Goal: Task Accomplishment & Management: Manage account settings

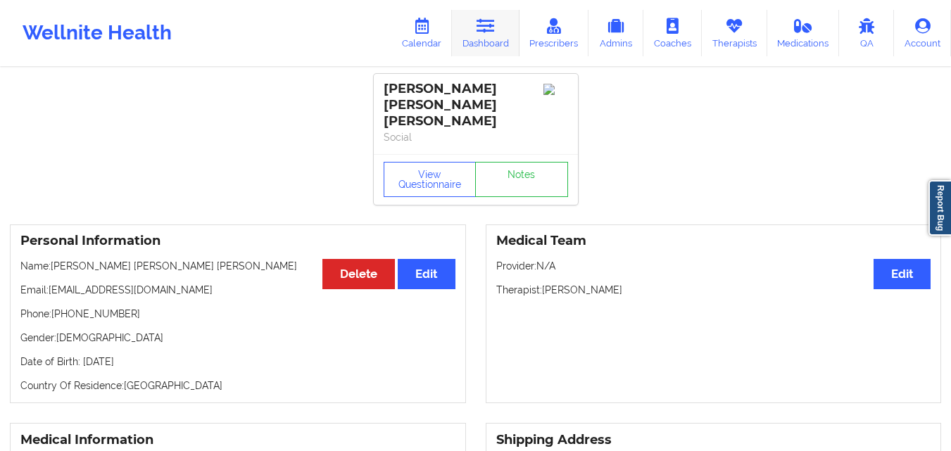
click at [500, 33] on link "Dashboard" at bounding box center [486, 33] width 68 height 46
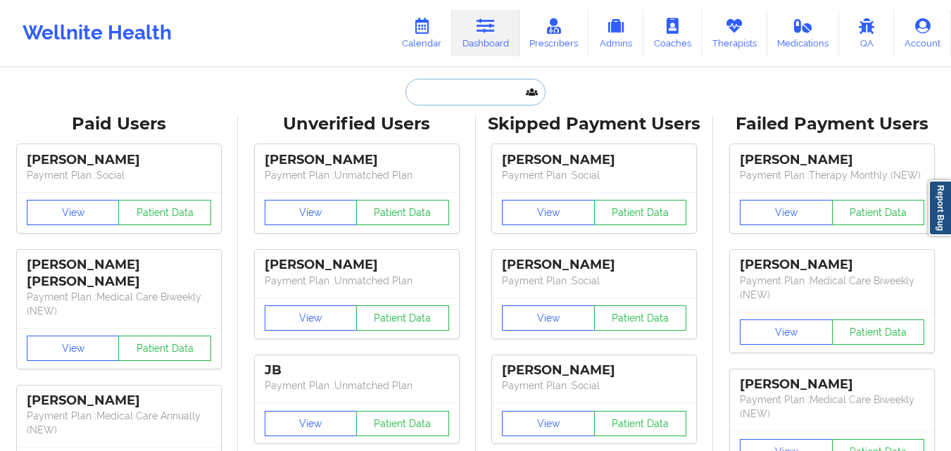
click at [451, 91] on input "text" at bounding box center [474, 92] width 139 height 27
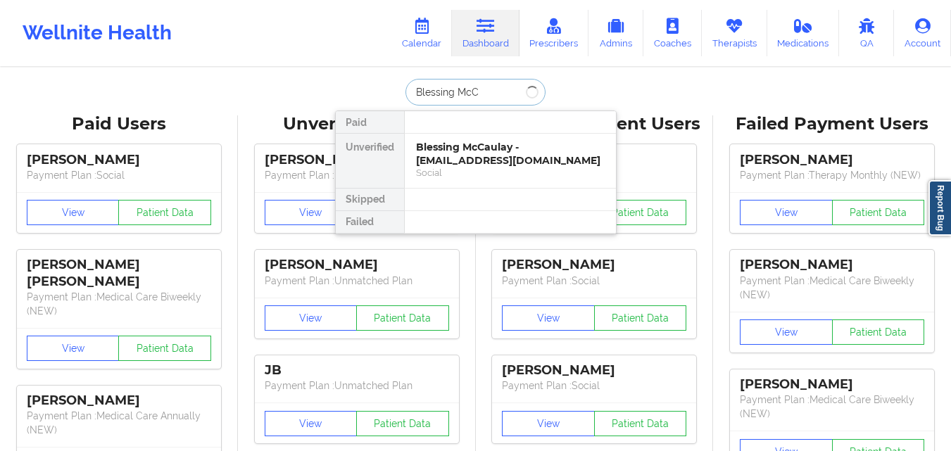
type input "Blessing McCa"
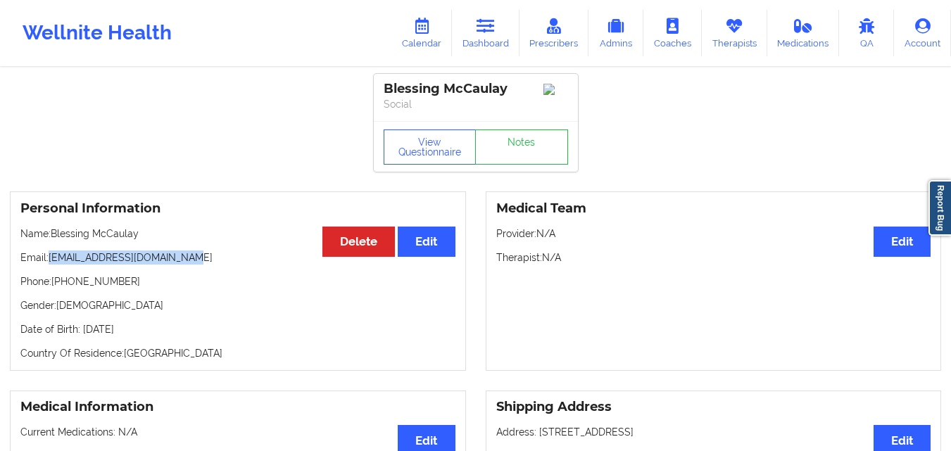
drag, startPoint x: 49, startPoint y: 265, endPoint x: 189, endPoint y: 266, distance: 140.7
click at [189, 265] on p "Email: [EMAIL_ADDRESS][DOMAIN_NAME]" at bounding box center [237, 257] width 435 height 14
drag, startPoint x: 51, startPoint y: 265, endPoint x: 227, endPoint y: 265, distance: 175.2
click at [227, 265] on p "Email: [EMAIL_ADDRESS][DOMAIN_NAME]" at bounding box center [237, 257] width 435 height 14
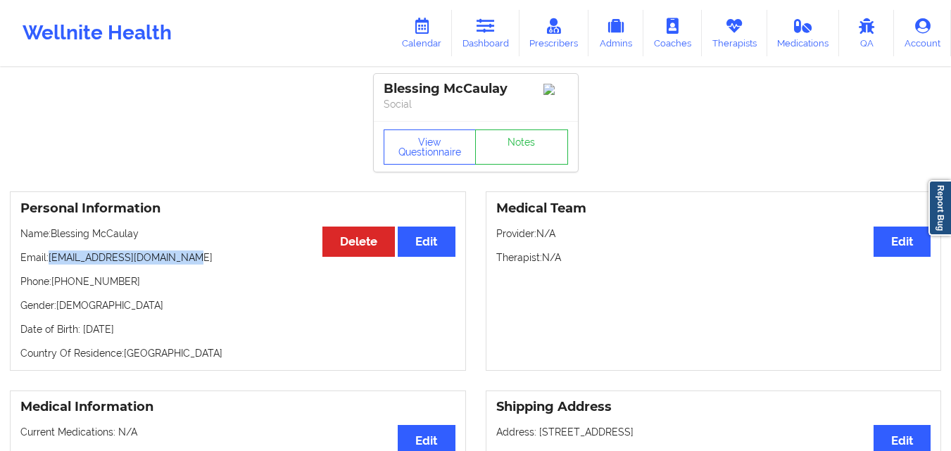
copy p "[EMAIL_ADDRESS][DOMAIN_NAME]"
click at [473, 25] on link "Dashboard" at bounding box center [486, 33] width 68 height 46
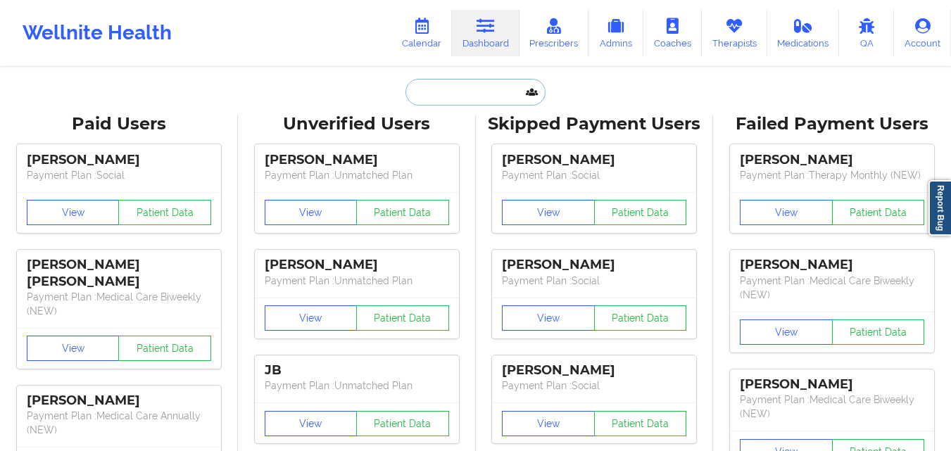
click at [459, 94] on input "text" at bounding box center [474, 92] width 139 height 27
paste input "[PERSON_NAME]"
type input "[PERSON_NAME]"
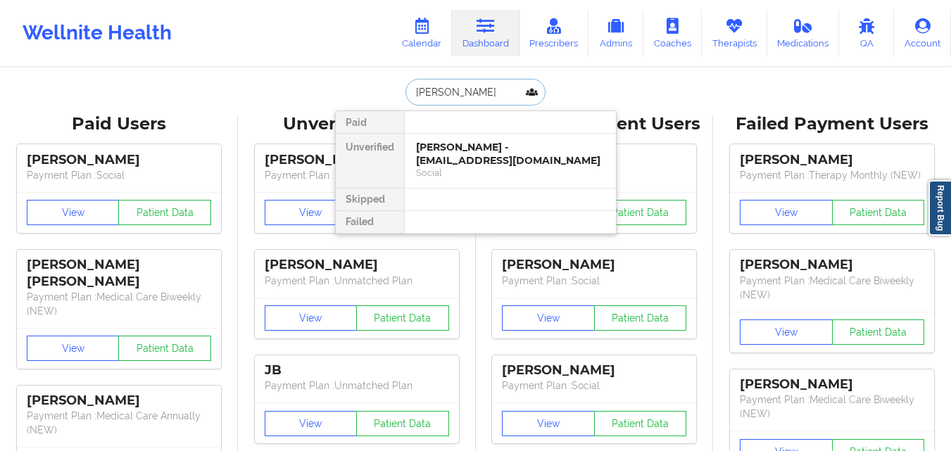
click at [462, 155] on div "[PERSON_NAME] - [EMAIL_ADDRESS][DOMAIN_NAME]" at bounding box center [510, 154] width 189 height 26
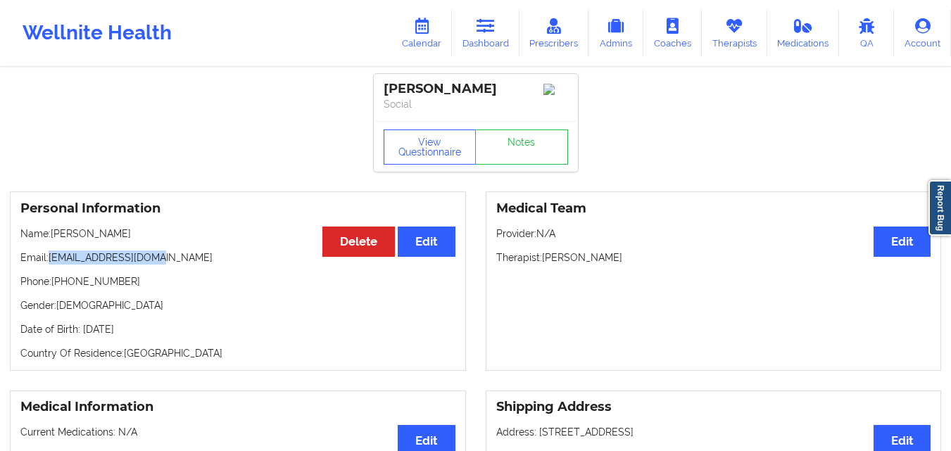
drag, startPoint x: 51, startPoint y: 263, endPoint x: 186, endPoint y: 262, distance: 135.1
click at [186, 262] on p "Email: [EMAIL_ADDRESS][DOMAIN_NAME]" at bounding box center [237, 257] width 435 height 14
copy p "[EMAIL_ADDRESS][DOMAIN_NAME]"
drag, startPoint x: 544, startPoint y: 263, endPoint x: 678, endPoint y: 266, distance: 134.4
click at [678, 265] on p "Therapist: [PERSON_NAME]" at bounding box center [713, 257] width 435 height 14
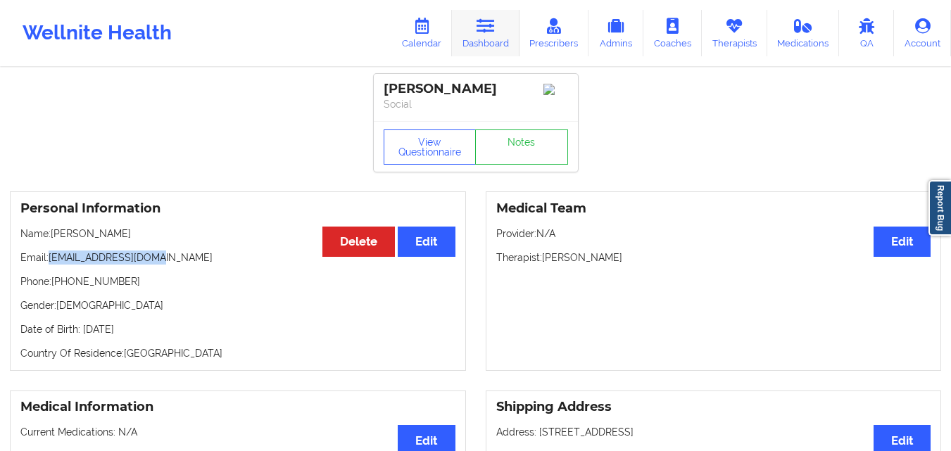
click at [500, 36] on link "Dashboard" at bounding box center [486, 33] width 68 height 46
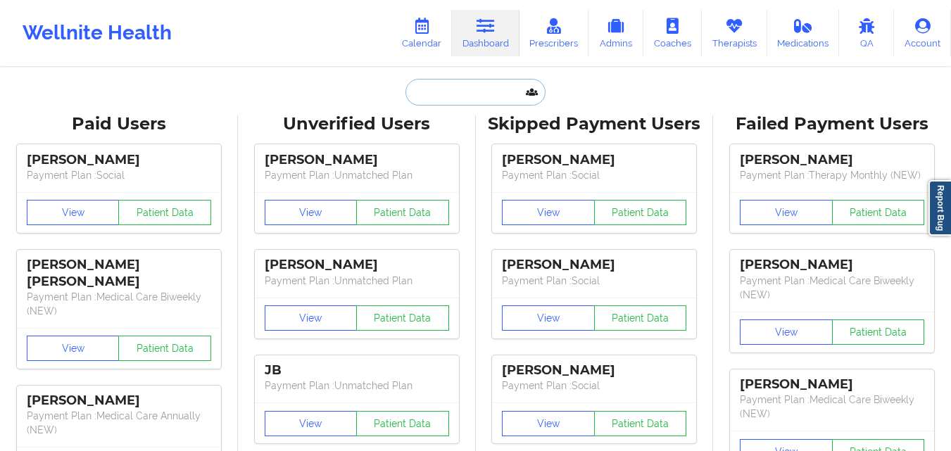
click at [466, 101] on input "text" at bounding box center [474, 92] width 139 height 27
paste input "[PERSON_NAME] FIELDS"
type input "[PERSON_NAME] FIELDS"
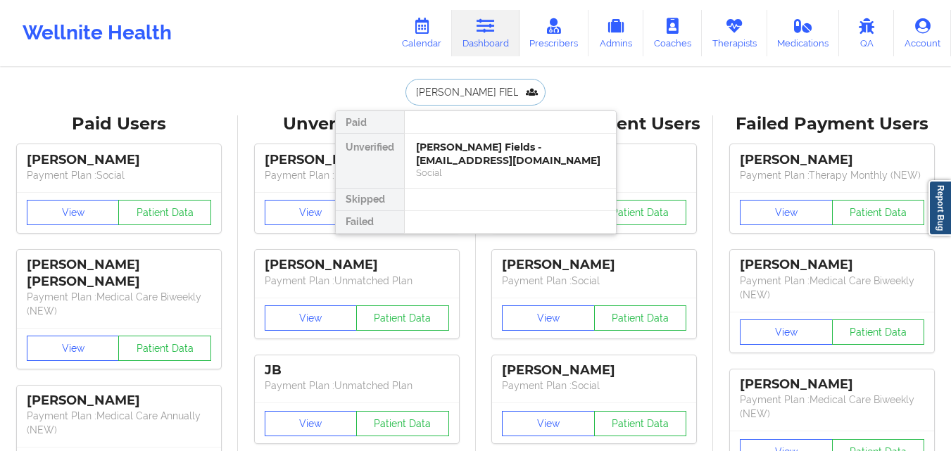
click at [462, 146] on div "[PERSON_NAME] Fields - [EMAIL_ADDRESS][DOMAIN_NAME]" at bounding box center [510, 154] width 189 height 26
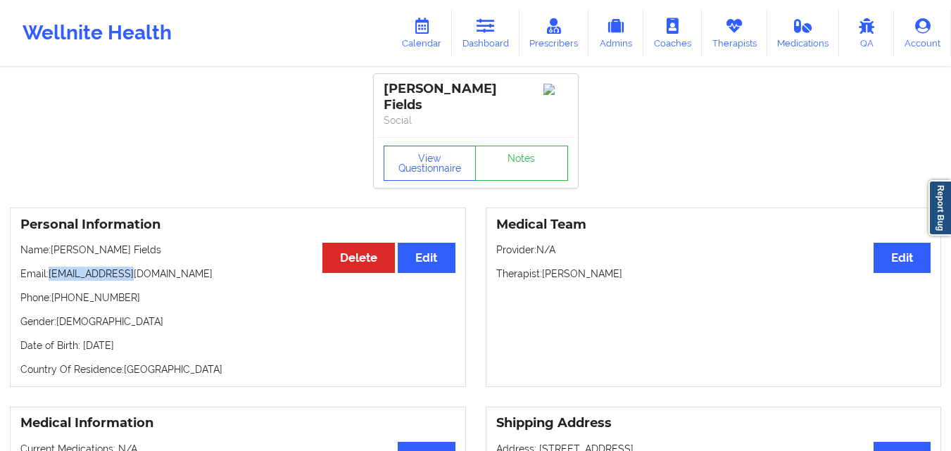
drag, startPoint x: 51, startPoint y: 262, endPoint x: 163, endPoint y: 267, distance: 111.3
click at [163, 267] on p "Email: [EMAIL_ADDRESS][DOMAIN_NAME]" at bounding box center [237, 274] width 435 height 14
copy p "[EMAIL_ADDRESS][DOMAIN_NAME]"
click at [484, 33] on icon at bounding box center [485, 25] width 18 height 15
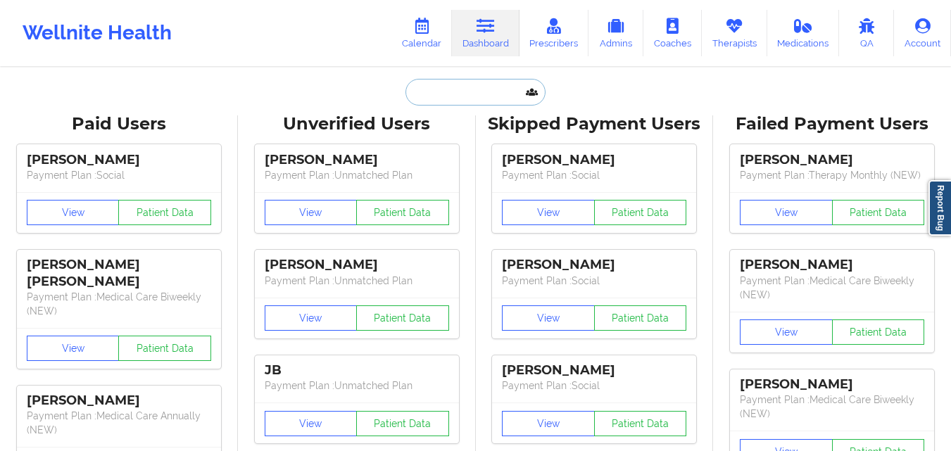
click at [467, 91] on input "text" at bounding box center [474, 92] width 139 height 27
paste input "[PERSON_NAME]"
type input "[PERSON_NAME]"
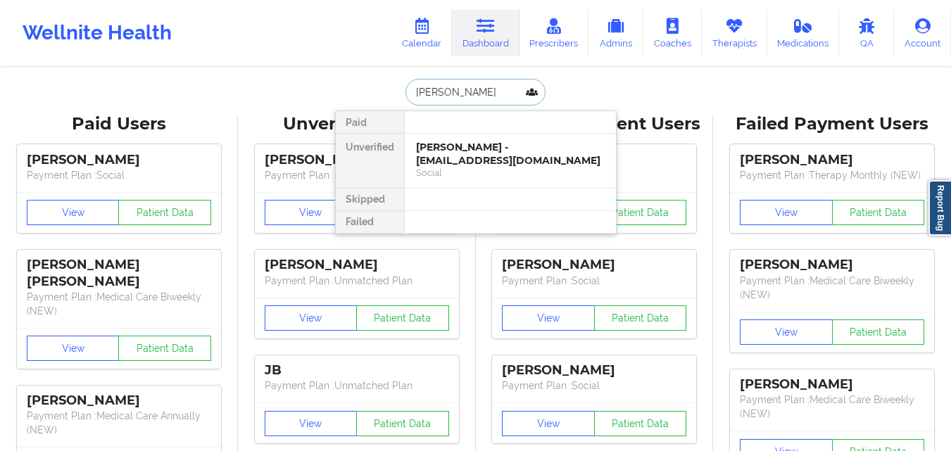
click at [461, 152] on div "[PERSON_NAME] - [EMAIL_ADDRESS][DOMAIN_NAME]" at bounding box center [510, 154] width 189 height 26
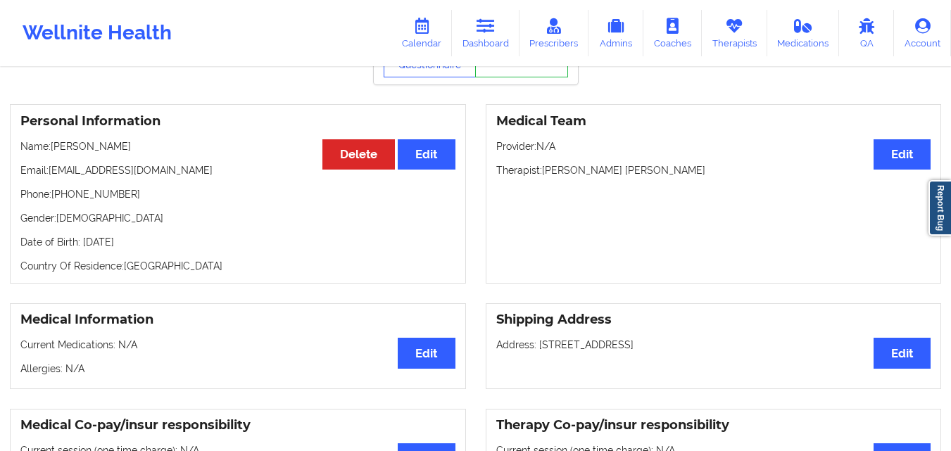
scroll to position [70, 0]
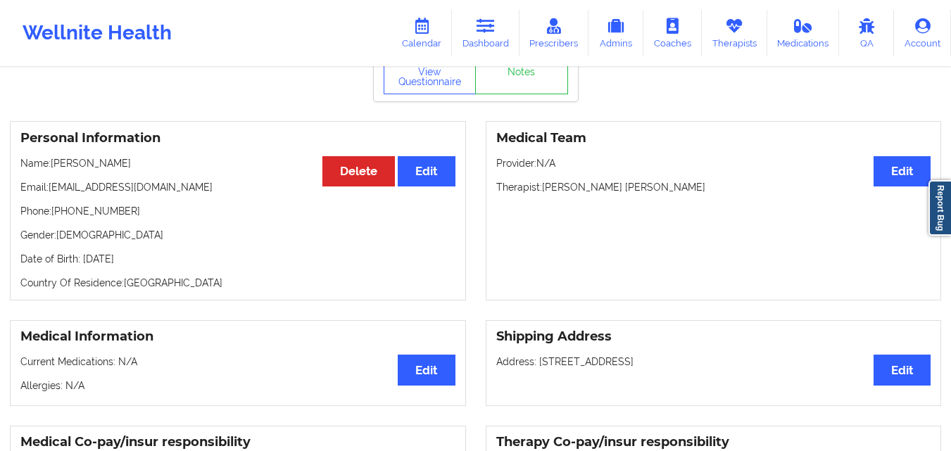
drag, startPoint x: 53, startPoint y: 178, endPoint x: 243, endPoint y: 178, distance: 190.0
click at [243, 170] on p "Name: [PERSON_NAME]" at bounding box center [237, 163] width 435 height 14
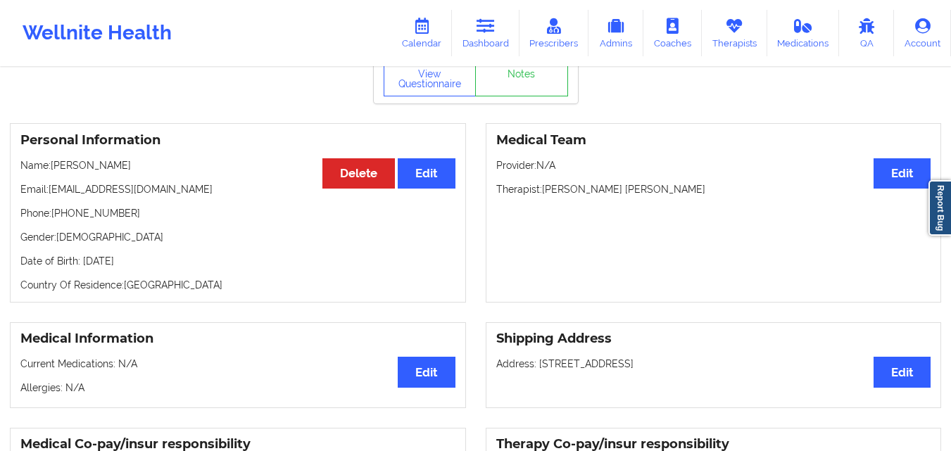
scroll to position [0, 0]
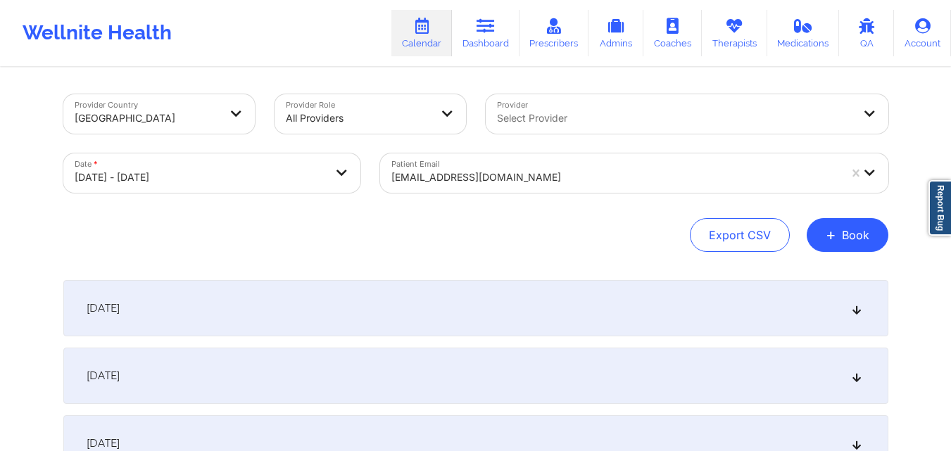
click at [558, 169] on div at bounding box center [614, 177] width 447 height 17
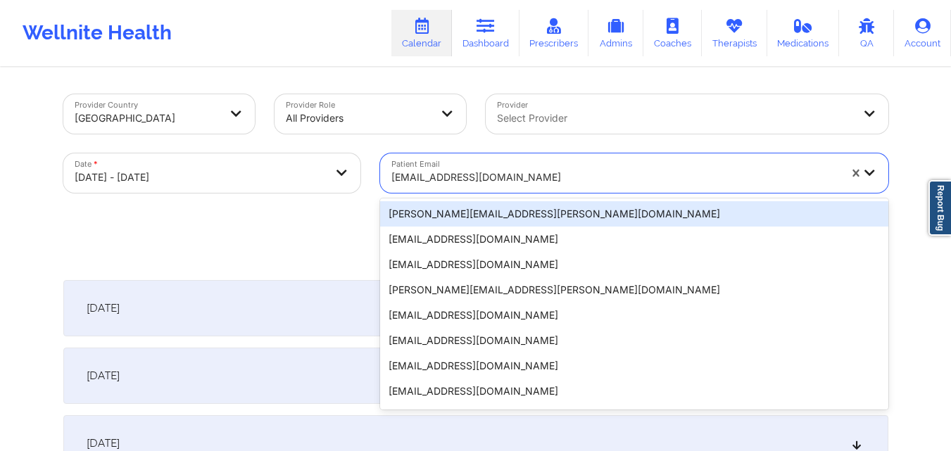
paste input "[EMAIL_ADDRESS][DOMAIN_NAME]"
type input "[EMAIL_ADDRESS][DOMAIN_NAME]"
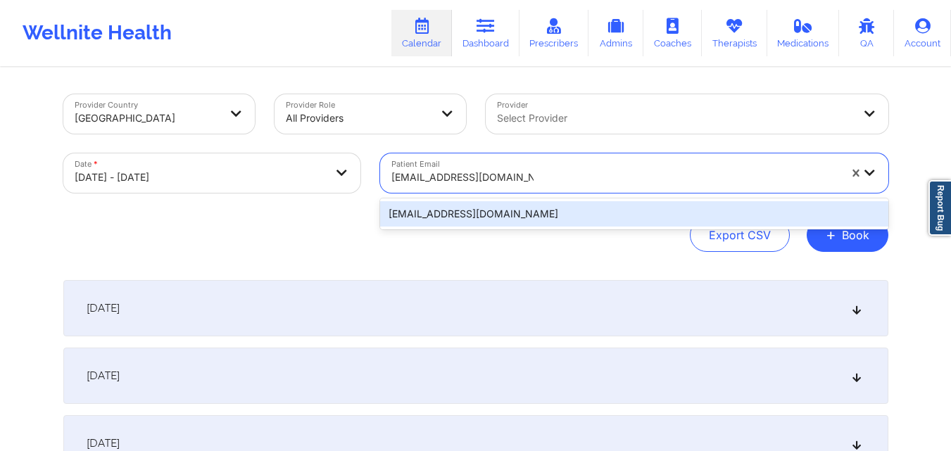
click at [508, 215] on div "[EMAIL_ADDRESS][DOMAIN_NAME]" at bounding box center [634, 213] width 508 height 25
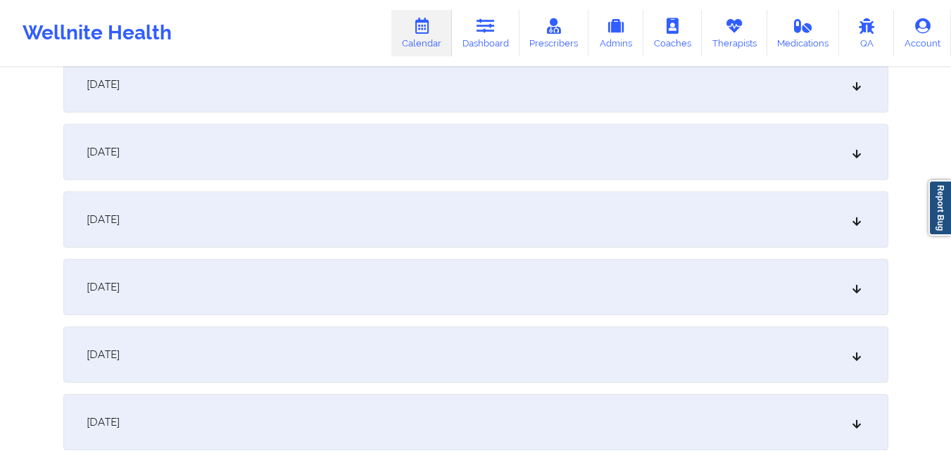
scroll to position [915, 0]
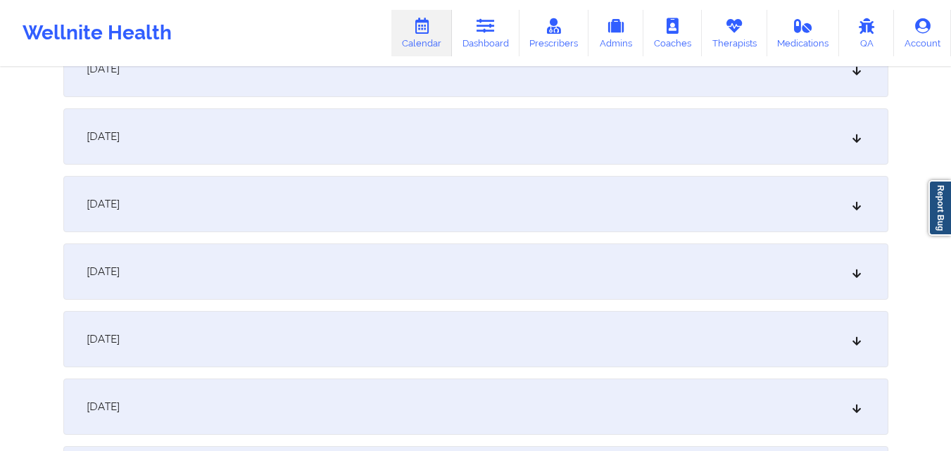
click at [446, 343] on div "[DATE]" at bounding box center [475, 339] width 825 height 56
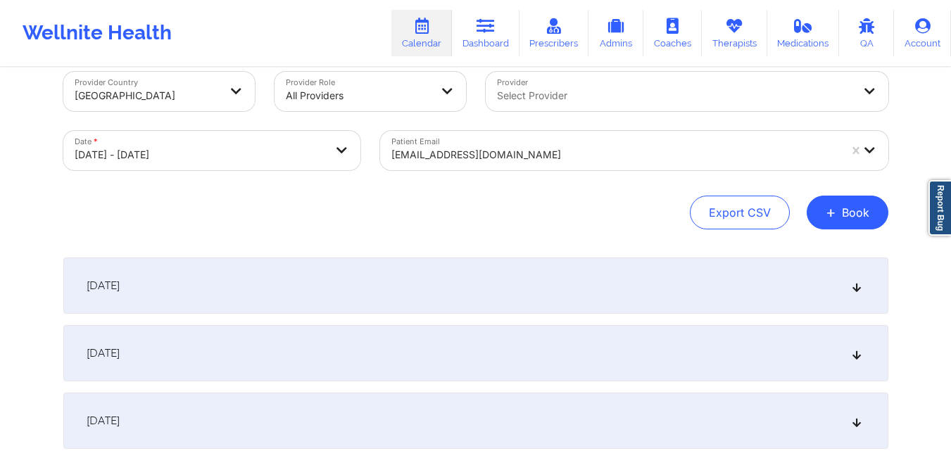
scroll to position [0, 0]
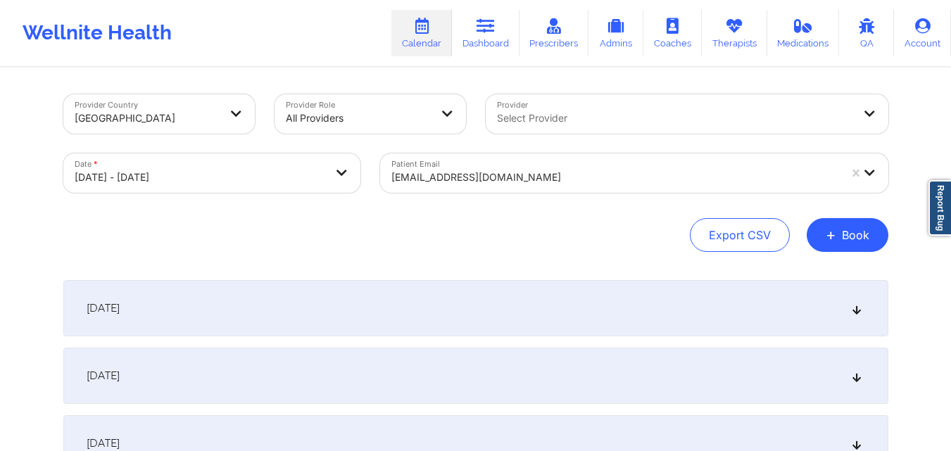
click at [535, 170] on div at bounding box center [614, 177] width 447 height 17
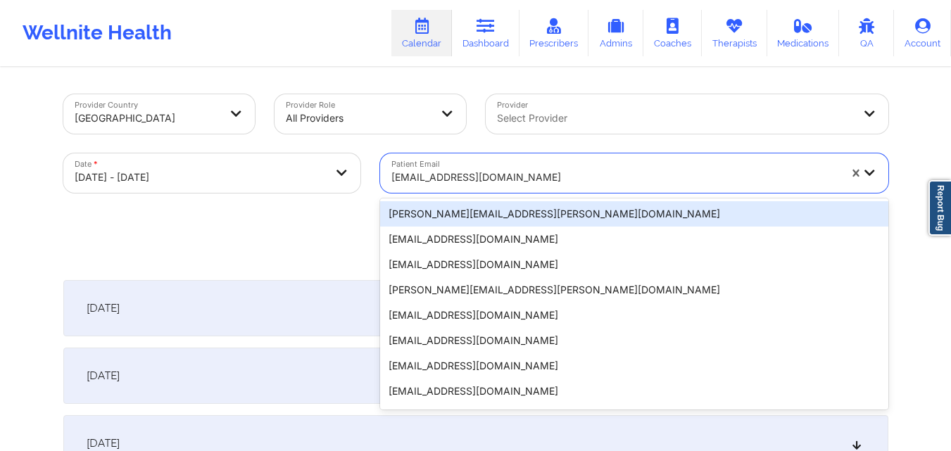
paste input "[EMAIL_ADDRESS][DOMAIN_NAME]"
type input "[EMAIL_ADDRESS][DOMAIN_NAME]"
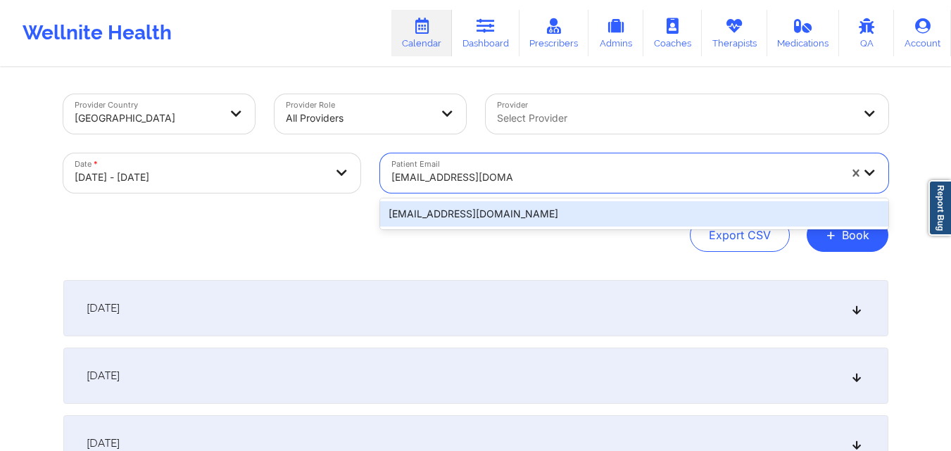
click at [540, 210] on div "[EMAIL_ADDRESS][DOMAIN_NAME]" at bounding box center [634, 213] width 508 height 25
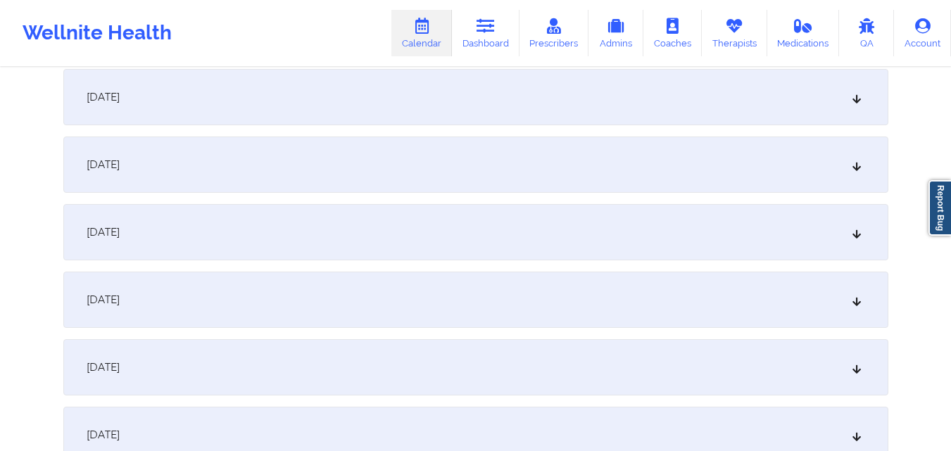
scroll to position [844, 0]
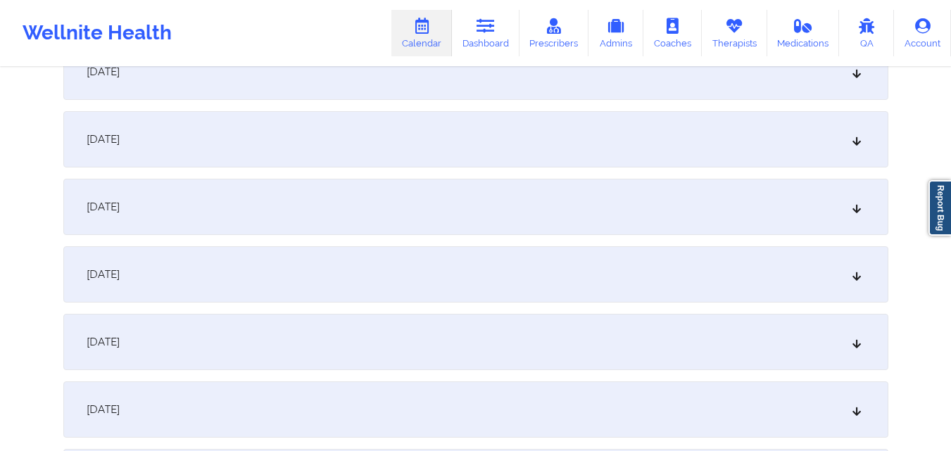
click at [474, 215] on div "[DATE]" at bounding box center [475, 207] width 825 height 56
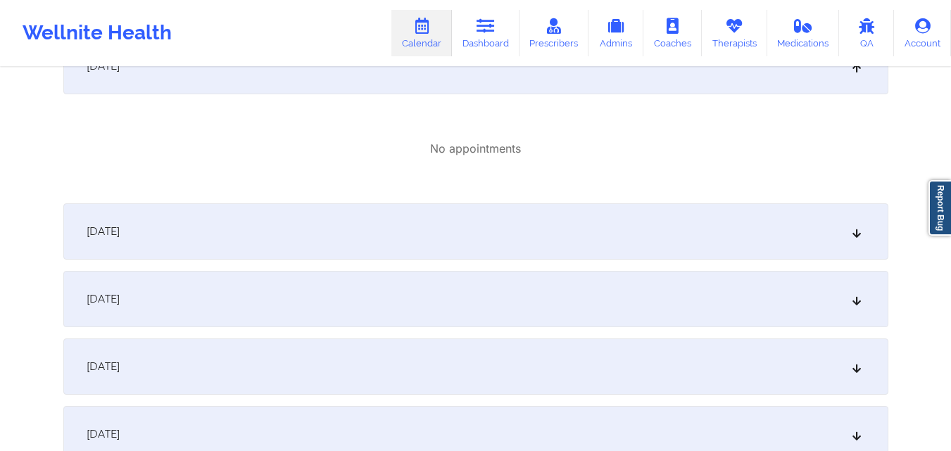
click at [453, 225] on div "[DATE]" at bounding box center [475, 231] width 825 height 56
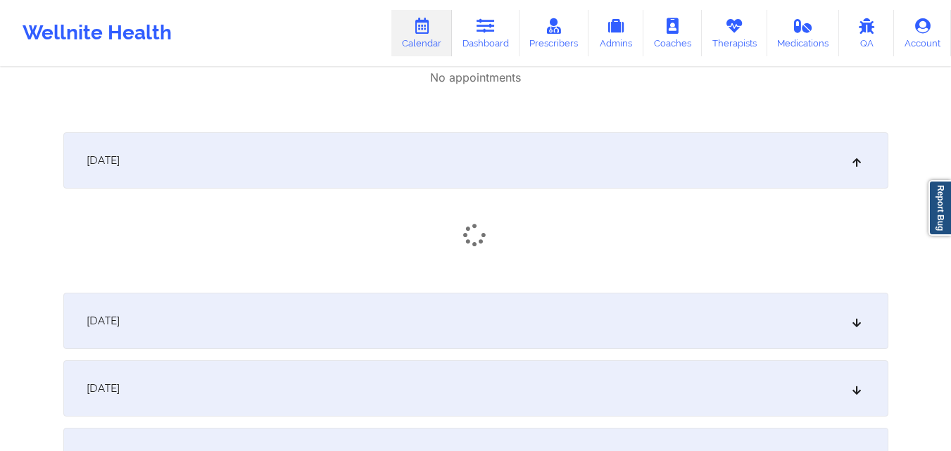
scroll to position [1196, 0]
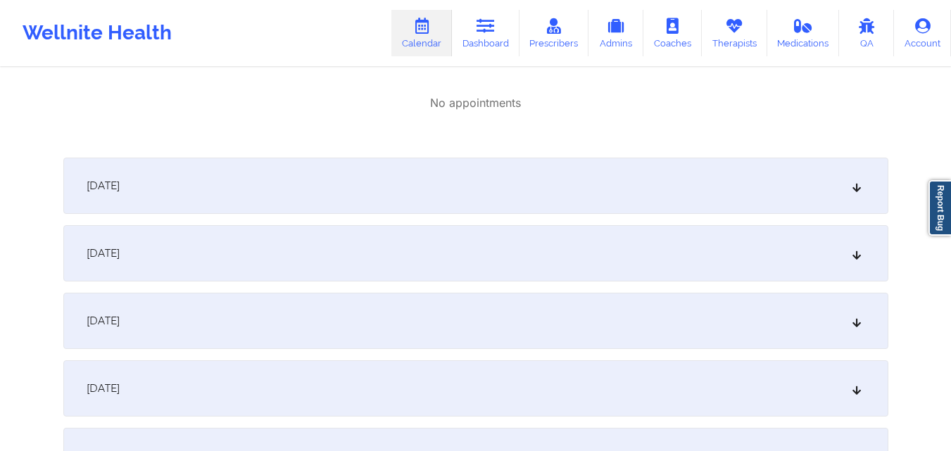
click at [455, 203] on div "[DATE]" at bounding box center [475, 186] width 825 height 56
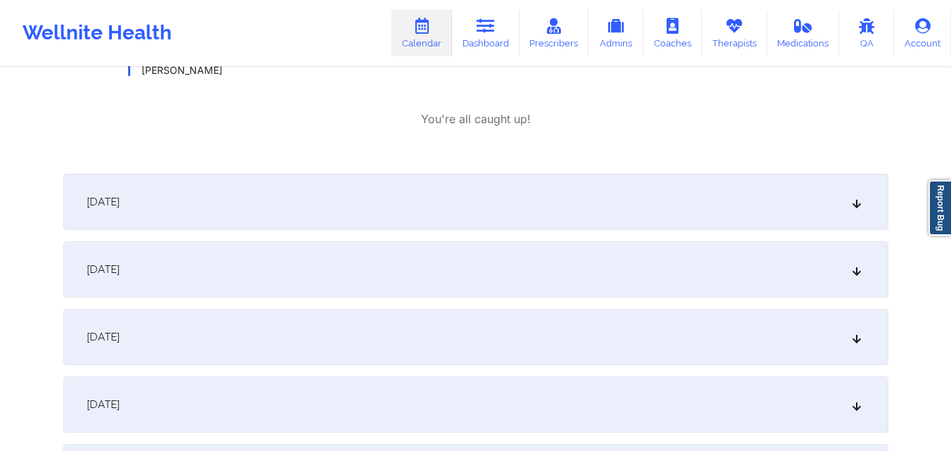
click at [495, 194] on div "October 15, 2025" at bounding box center [475, 202] width 825 height 56
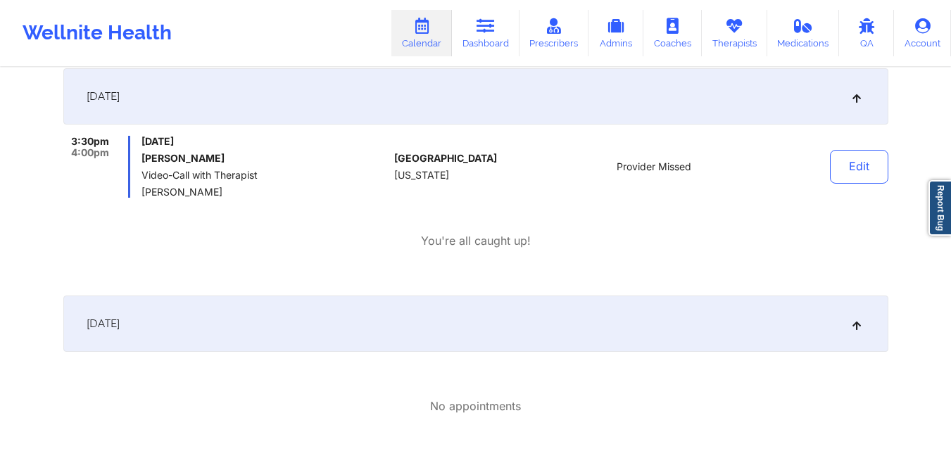
scroll to position [1266, 0]
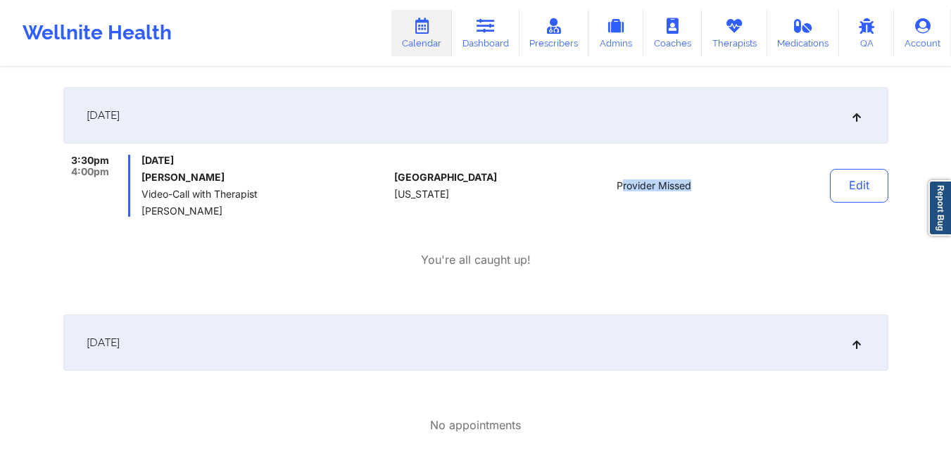
drag, startPoint x: 620, startPoint y: 186, endPoint x: 746, endPoint y: 191, distance: 126.0
click at [746, 191] on div "Provider Missed" at bounding box center [655, 186] width 196 height 62
click at [741, 192] on div "Provider Missed" at bounding box center [655, 186] width 196 height 62
drag, startPoint x: 153, startPoint y: 178, endPoint x: 217, endPoint y: 181, distance: 64.8
click at [217, 181] on h6 "[PERSON_NAME]" at bounding box center [264, 177] width 247 height 11
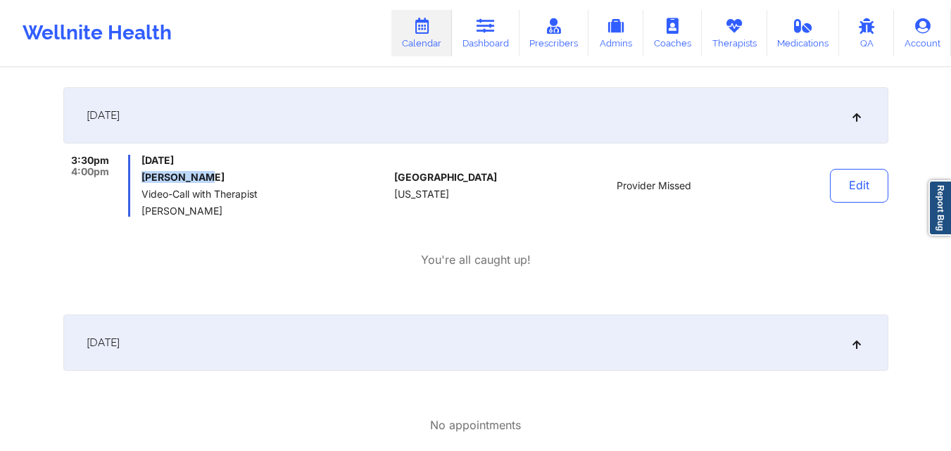
copy h6 "[PERSON_NAME]"
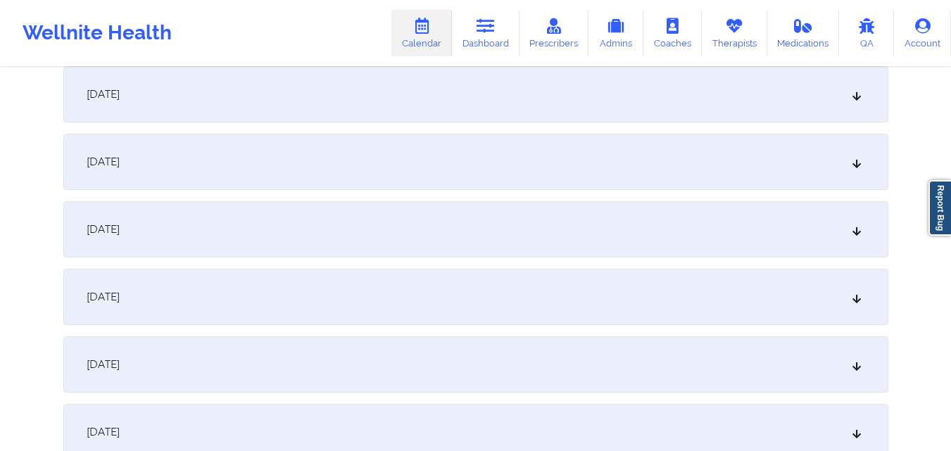
scroll to position [0, 0]
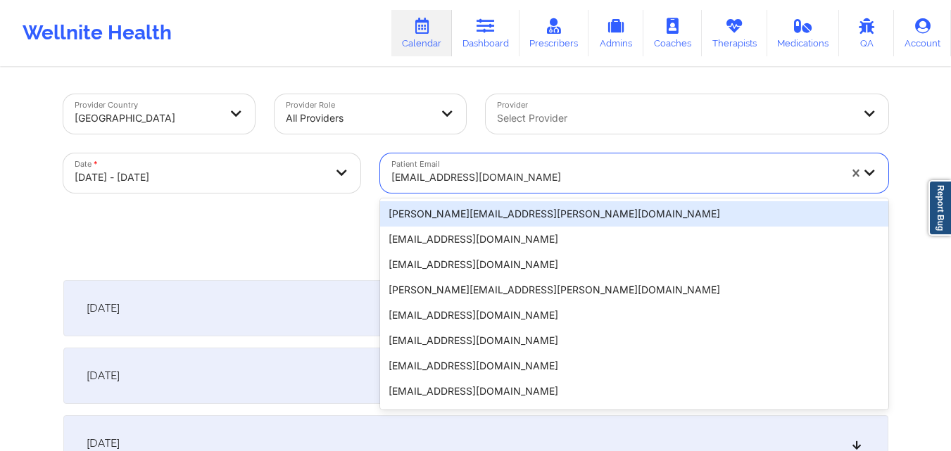
click at [528, 174] on div at bounding box center [614, 177] width 447 height 17
paste input "stacybernhardt8@gmail.com"
type input "stacybernhardt8@gmail.com"
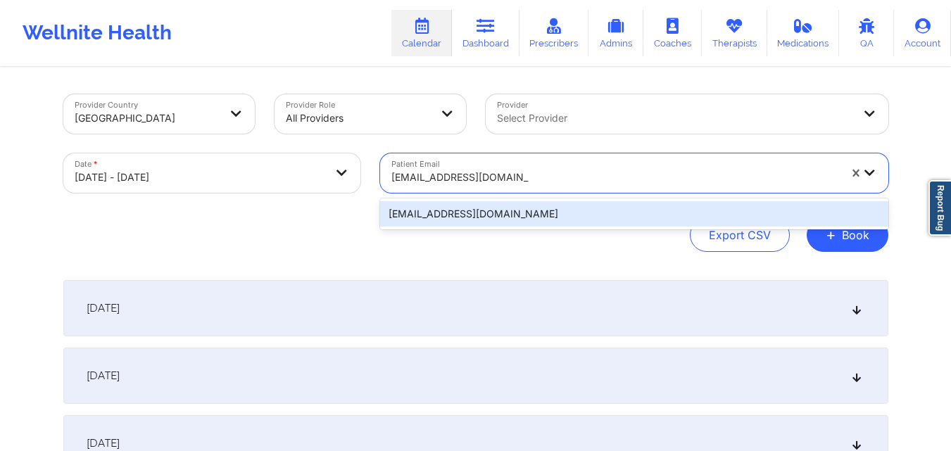
click at [529, 215] on div "stacybernhardt8@gmail.com" at bounding box center [634, 213] width 508 height 25
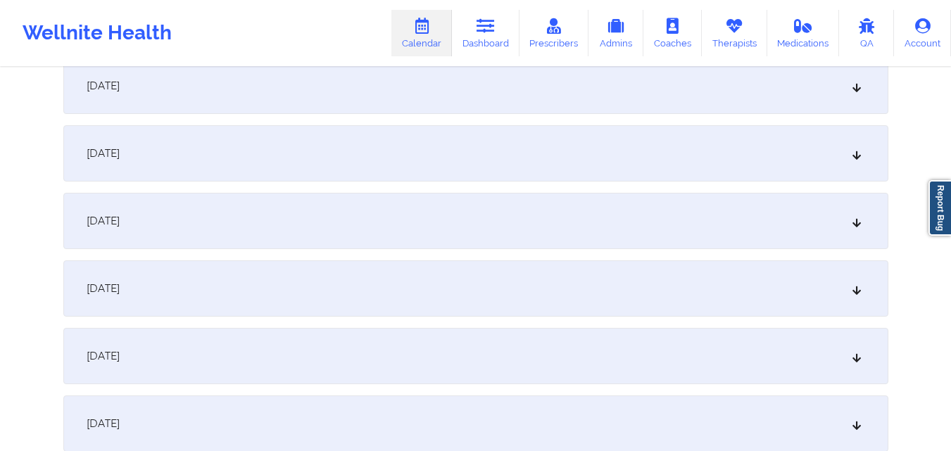
scroll to position [704, 0]
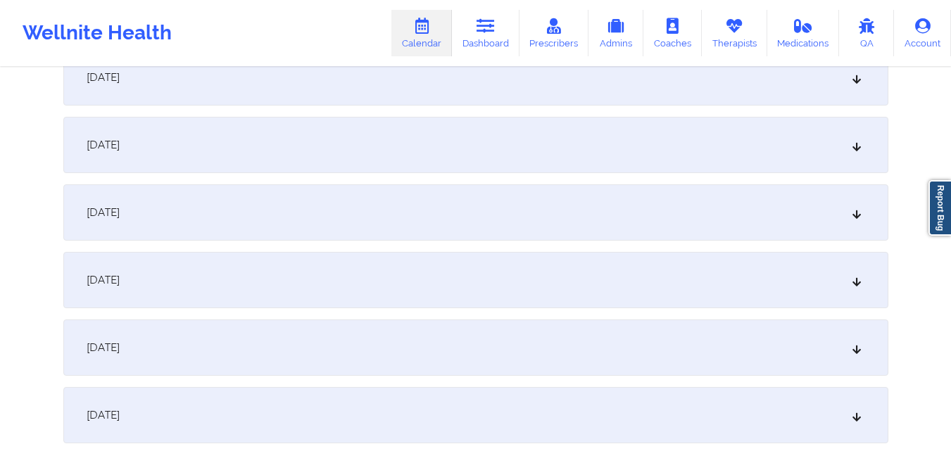
click at [462, 208] on div "October 10, 2025" at bounding box center [475, 212] width 825 height 56
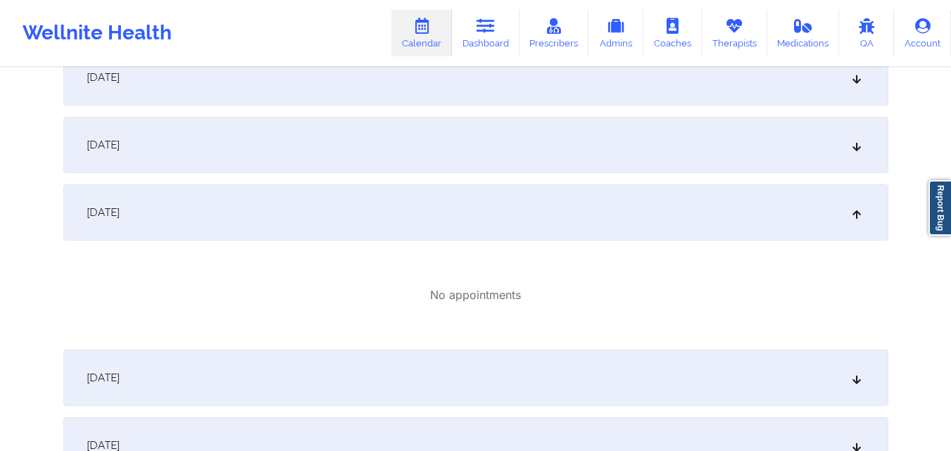
click at [451, 158] on div "October 9, 2025" at bounding box center [475, 145] width 825 height 56
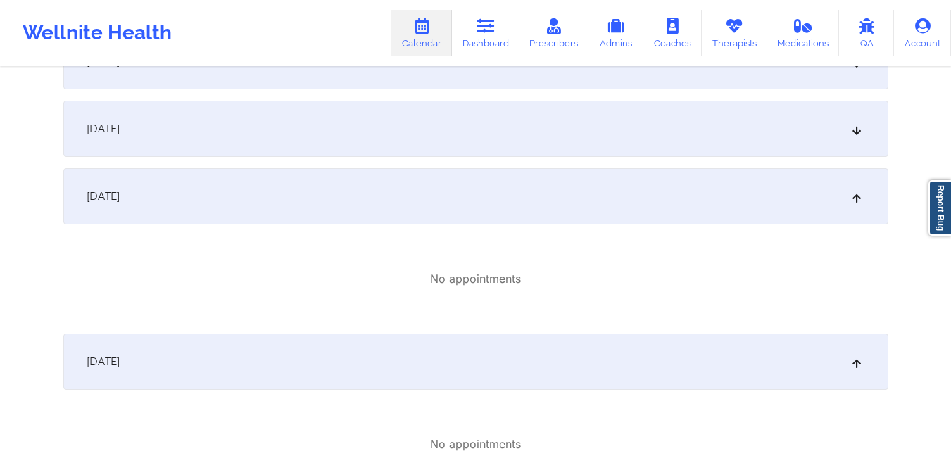
scroll to position [633, 0]
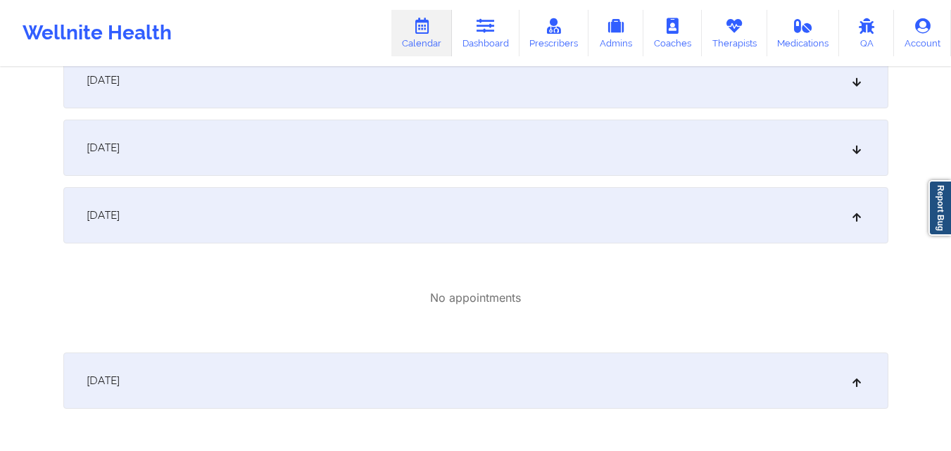
click at [450, 225] on div "October 9, 2025" at bounding box center [475, 215] width 825 height 56
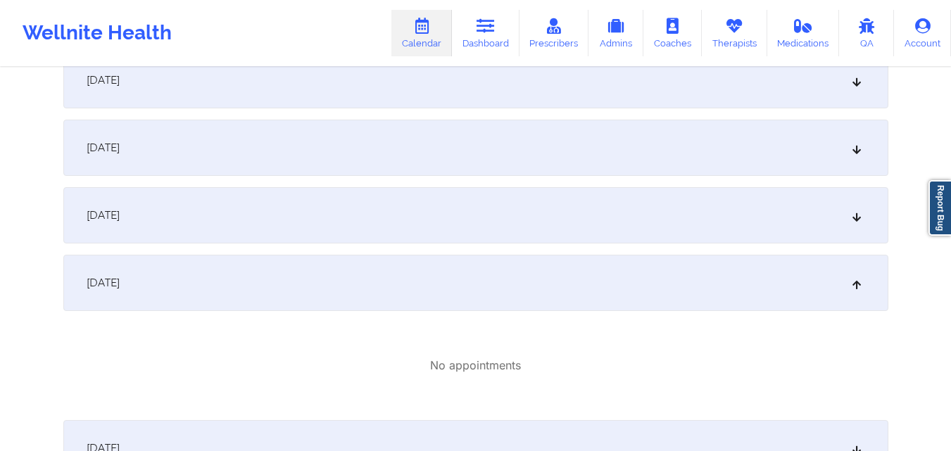
click at [455, 203] on div "October 9, 2025" at bounding box center [475, 215] width 825 height 56
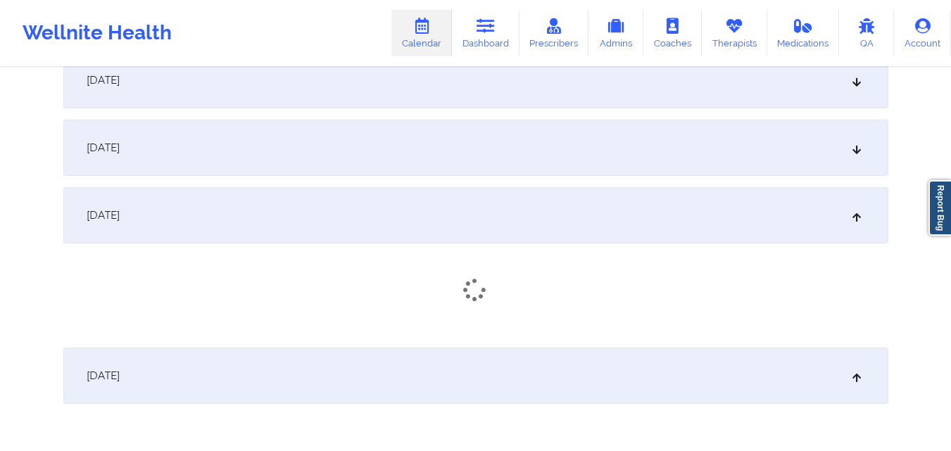
click at [455, 147] on div "October 8, 2025" at bounding box center [475, 148] width 825 height 56
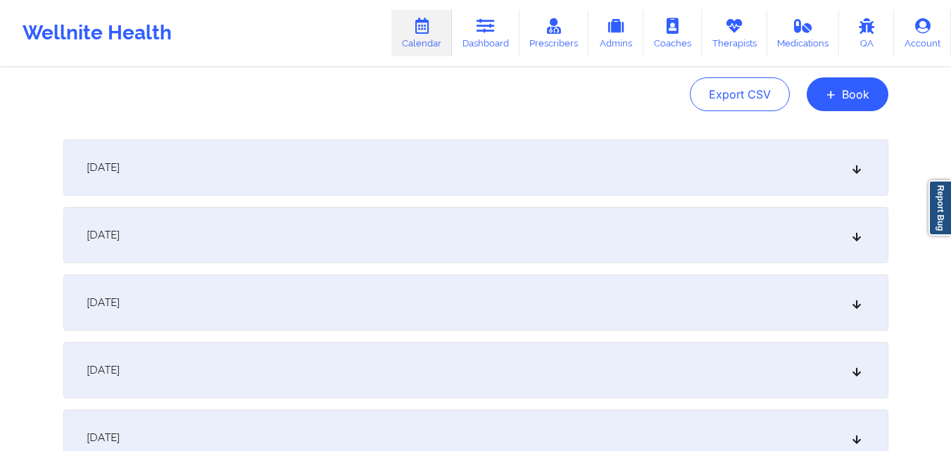
click at [464, 178] on div "October 1, 2025" at bounding box center [475, 167] width 825 height 56
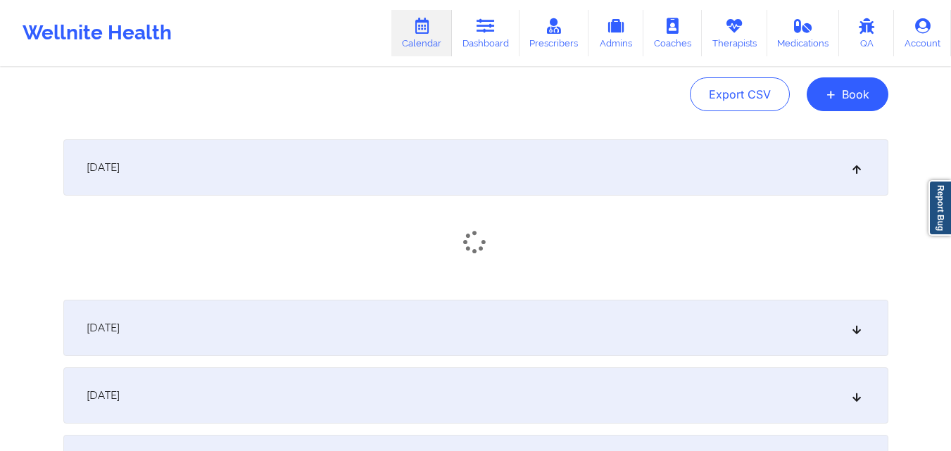
scroll to position [281, 0]
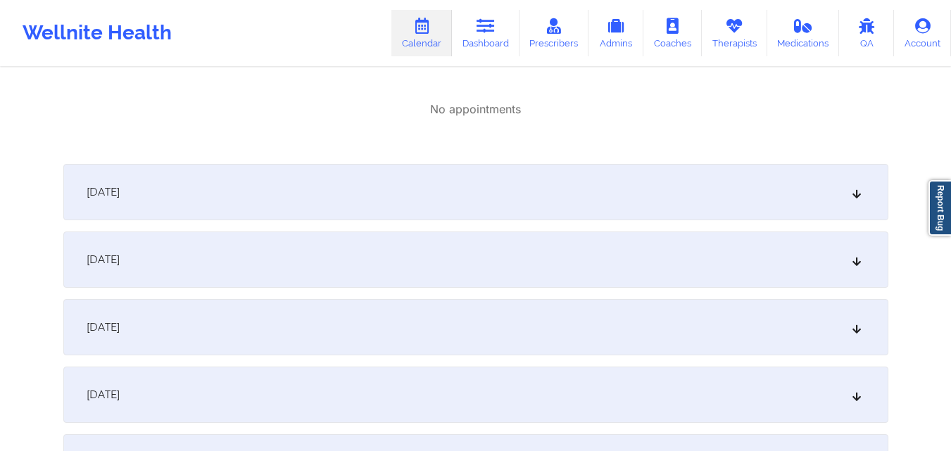
click at [464, 178] on div "October 2, 2025" at bounding box center [475, 192] width 825 height 56
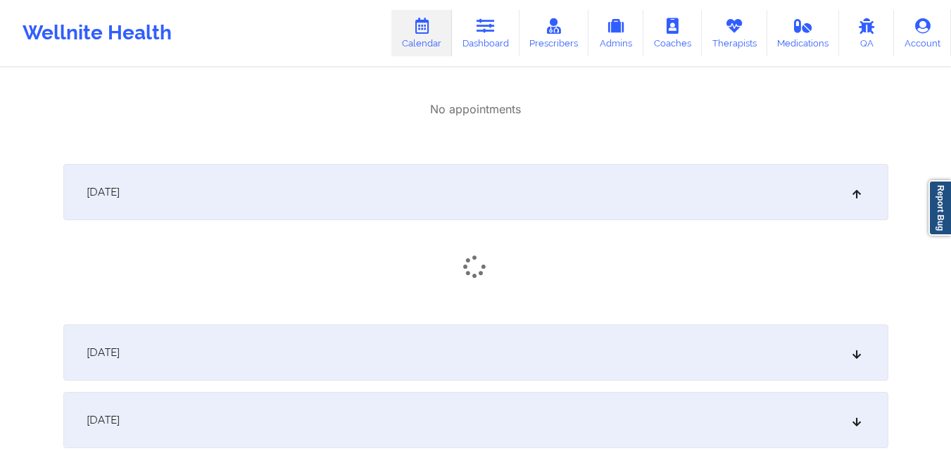
scroll to position [422, 0]
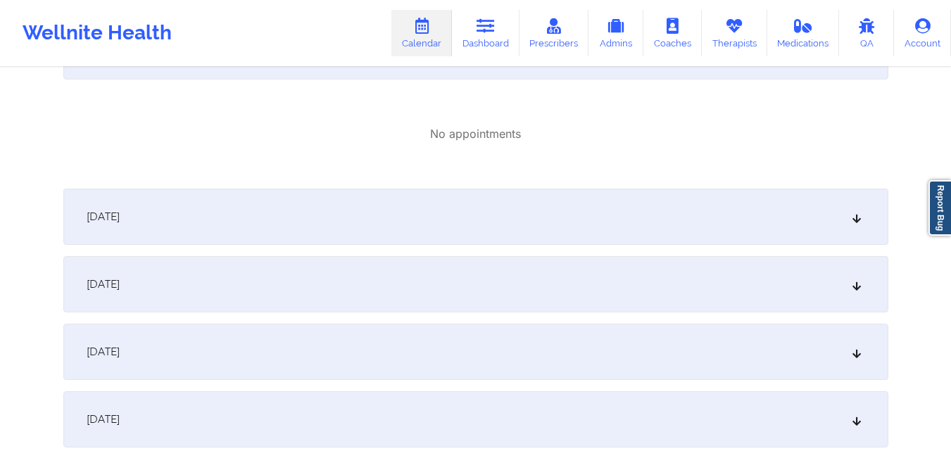
click at [458, 206] on div "October 3, 2025" at bounding box center [475, 217] width 825 height 56
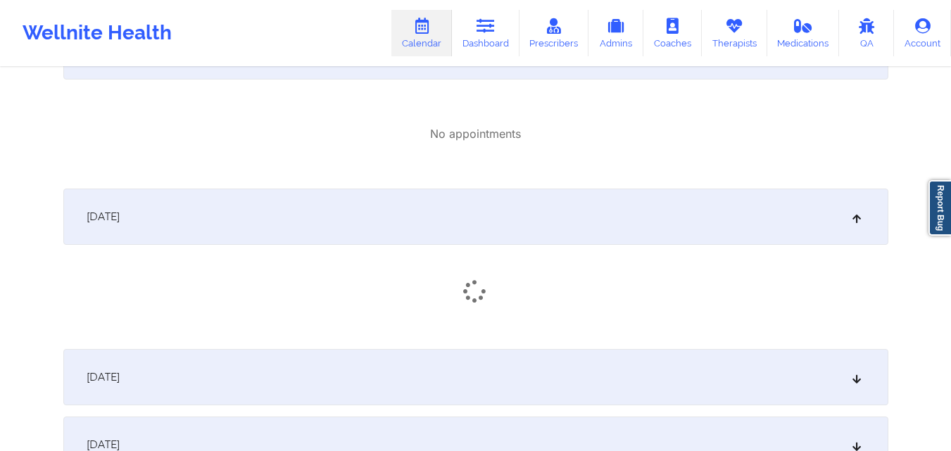
scroll to position [563, 0]
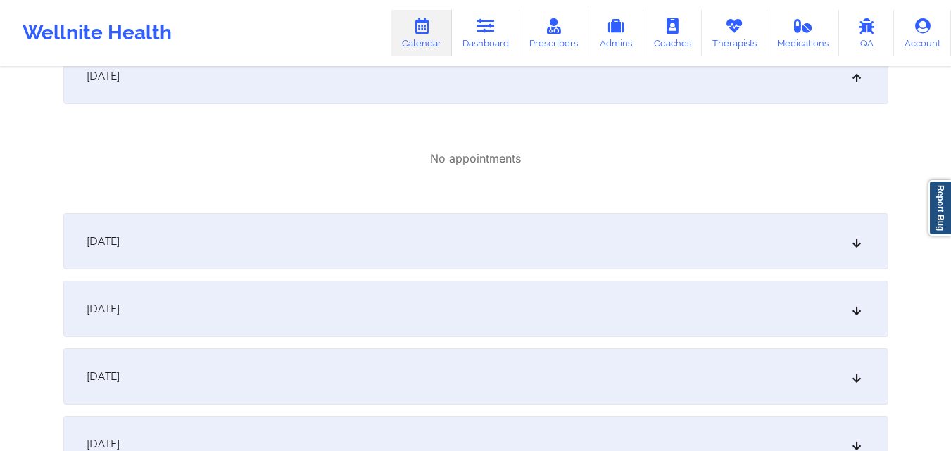
click at [459, 222] on div "October 4, 2025" at bounding box center [475, 241] width 825 height 56
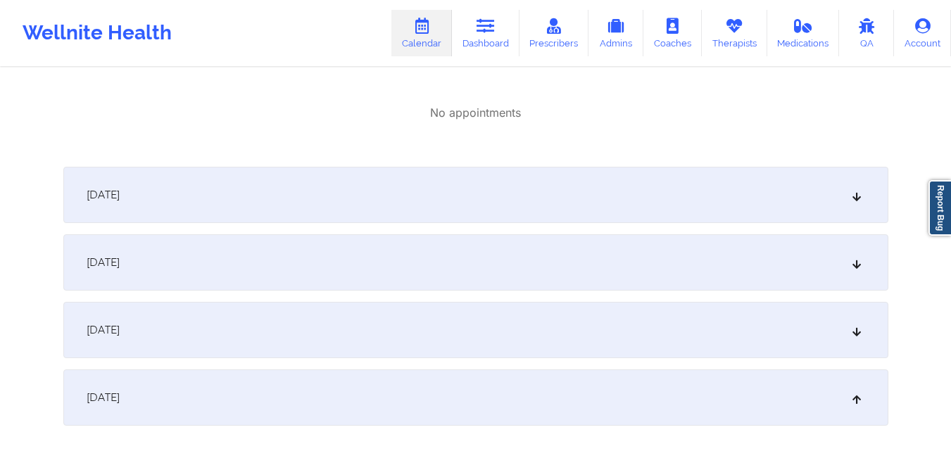
click at [461, 209] on div "October 5, 2025" at bounding box center [475, 195] width 825 height 56
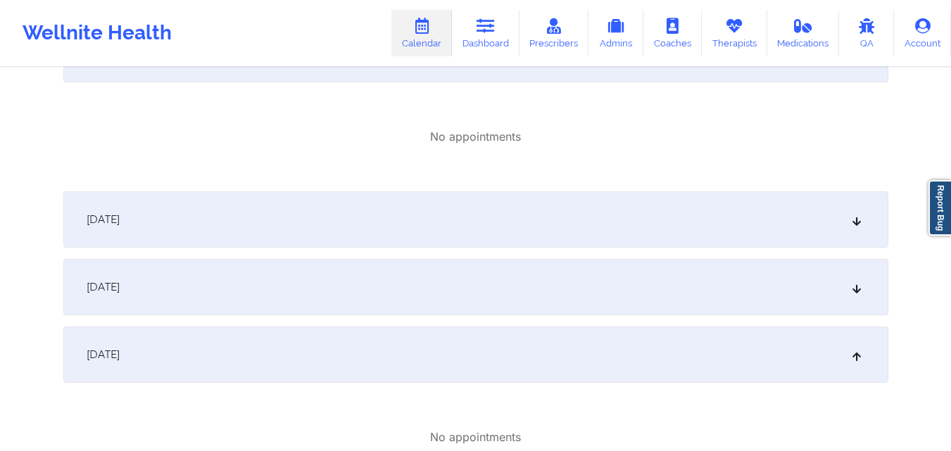
click at [461, 209] on div "October 6, 2025" at bounding box center [475, 219] width 825 height 56
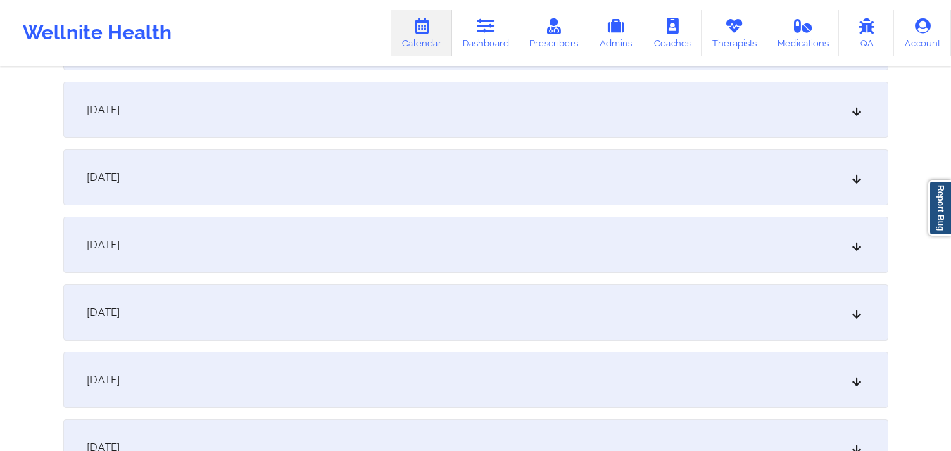
scroll to position [1900, 0]
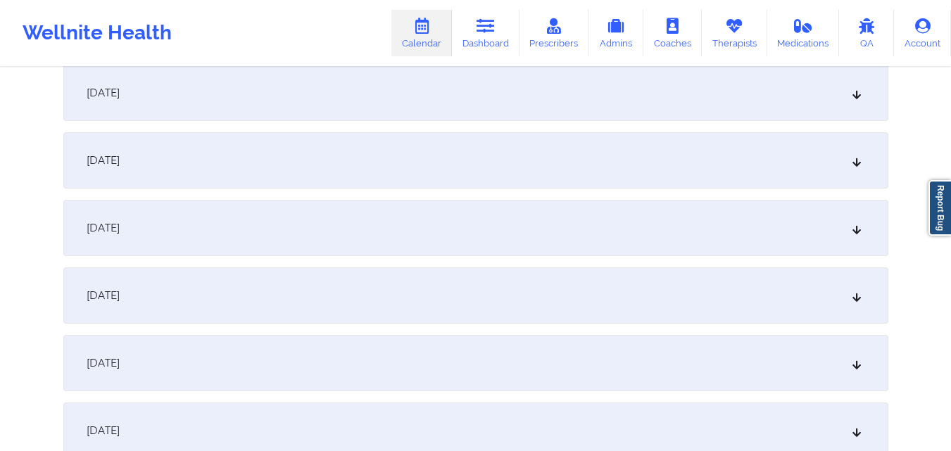
click at [355, 163] on div "October 13, 2025" at bounding box center [475, 160] width 825 height 56
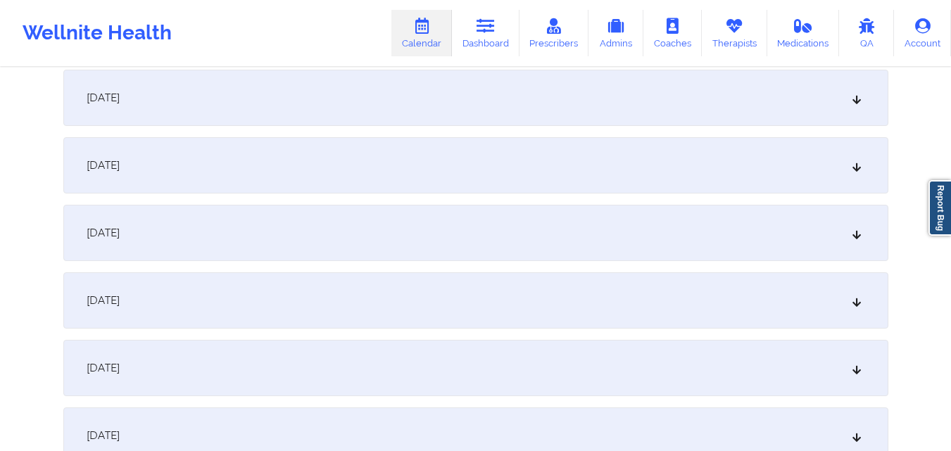
scroll to position [2463, 0]
click at [365, 215] on div "October 20, 2025" at bounding box center [475, 230] width 825 height 56
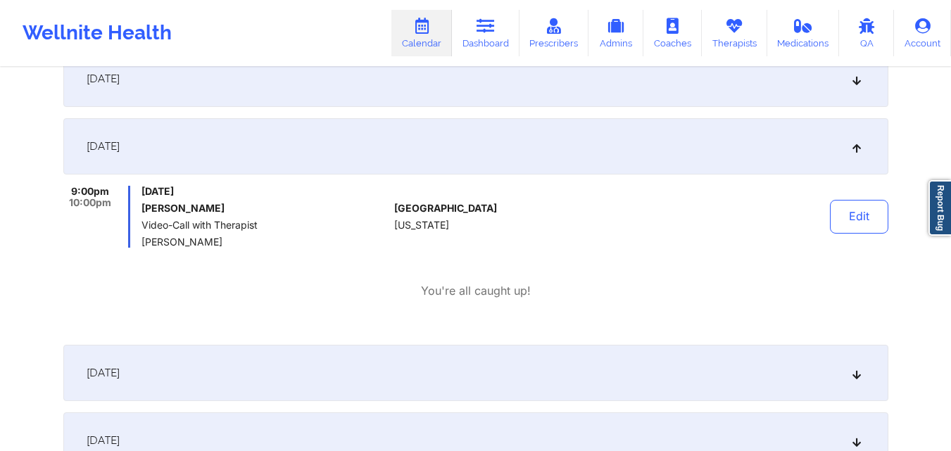
scroll to position [2674, 0]
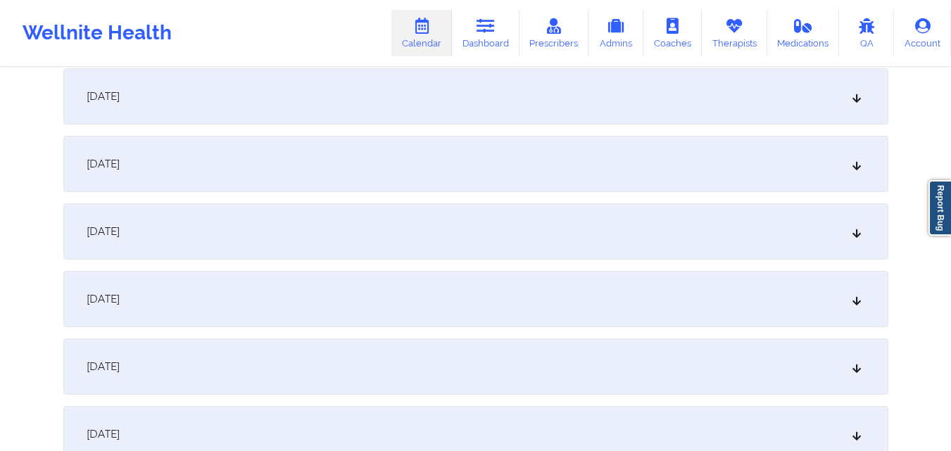
click at [508, 278] on div "October 27, 2025" at bounding box center [475, 299] width 825 height 56
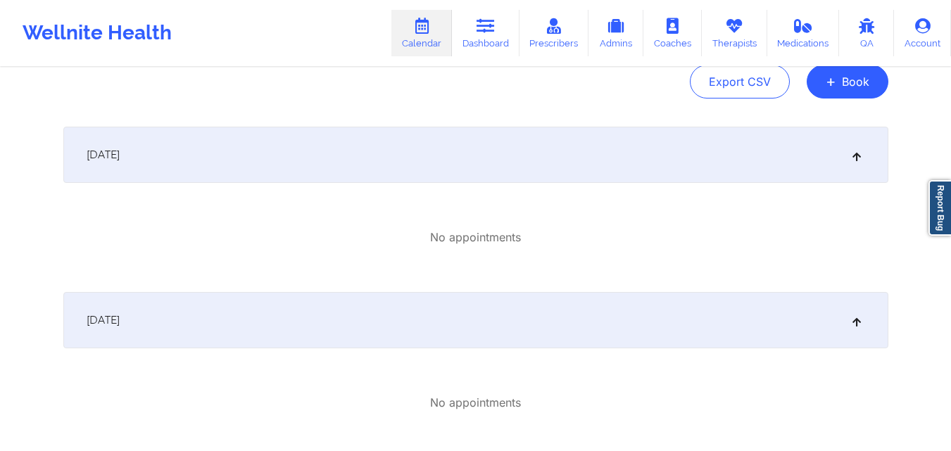
scroll to position [0, 0]
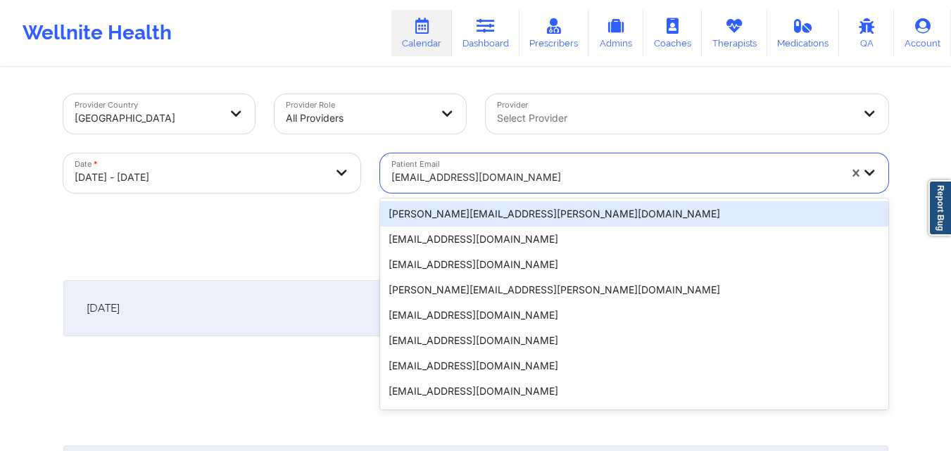
click at [559, 179] on div at bounding box center [614, 177] width 447 height 17
paste input "[EMAIL_ADDRESS][DOMAIN_NAME]"
type input "[EMAIL_ADDRESS][DOMAIN_NAME]"
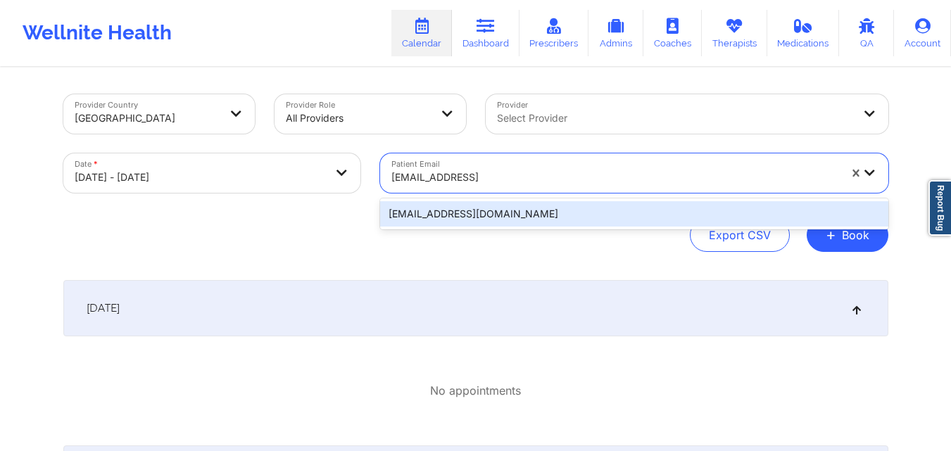
click at [528, 216] on div "[EMAIL_ADDRESS][DOMAIN_NAME]" at bounding box center [634, 213] width 508 height 25
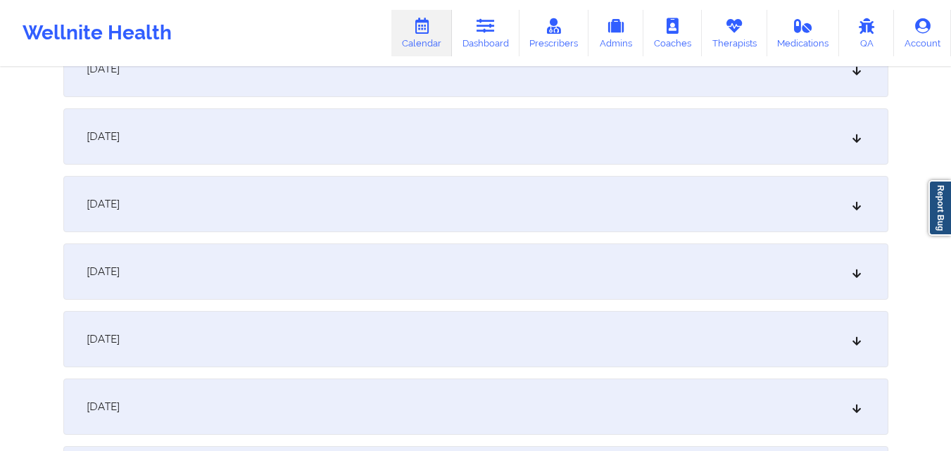
scroll to position [1055, 0]
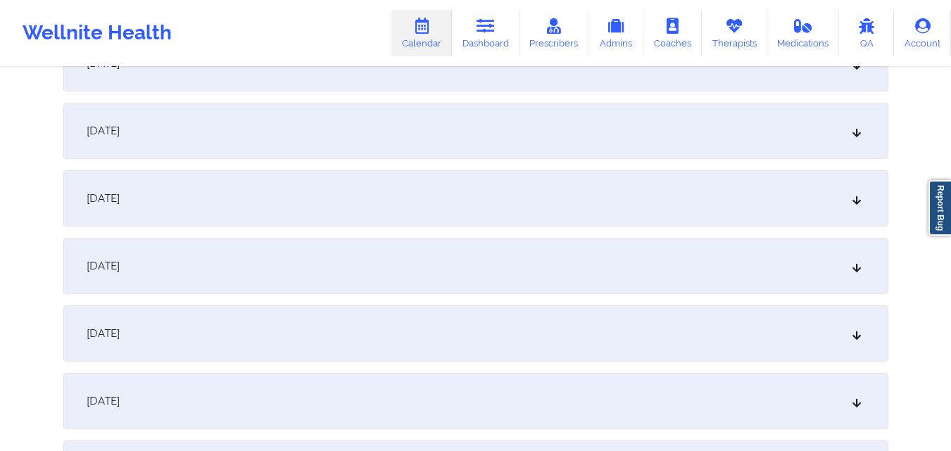
click at [474, 203] on div "October 15, 2025" at bounding box center [475, 198] width 825 height 56
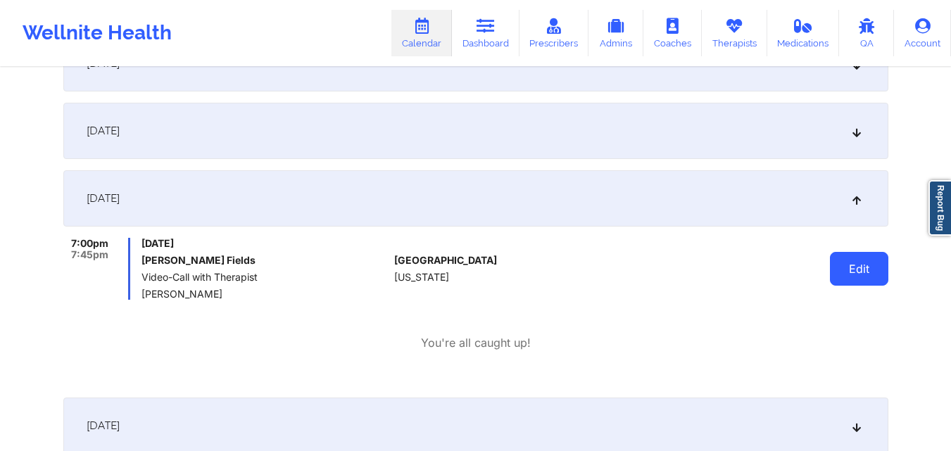
click at [858, 257] on button "Edit" at bounding box center [859, 269] width 58 height 34
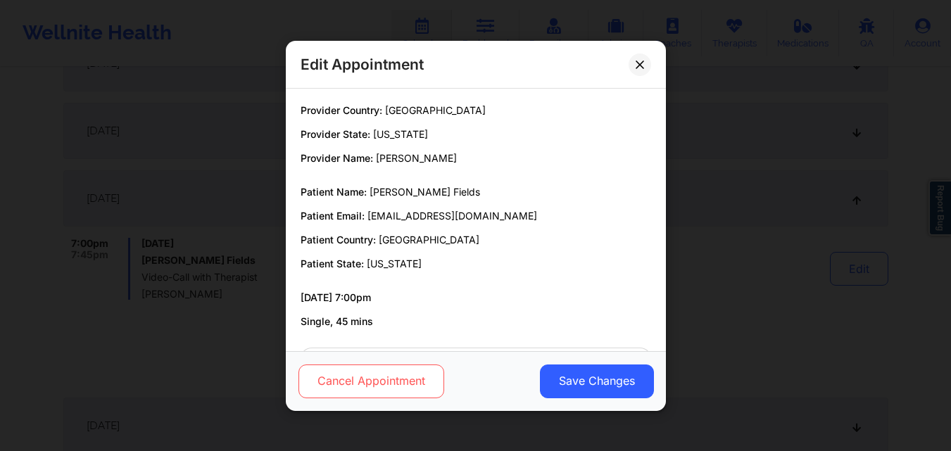
click at [371, 369] on button "Cancel Appointment" at bounding box center [371, 381] width 146 height 34
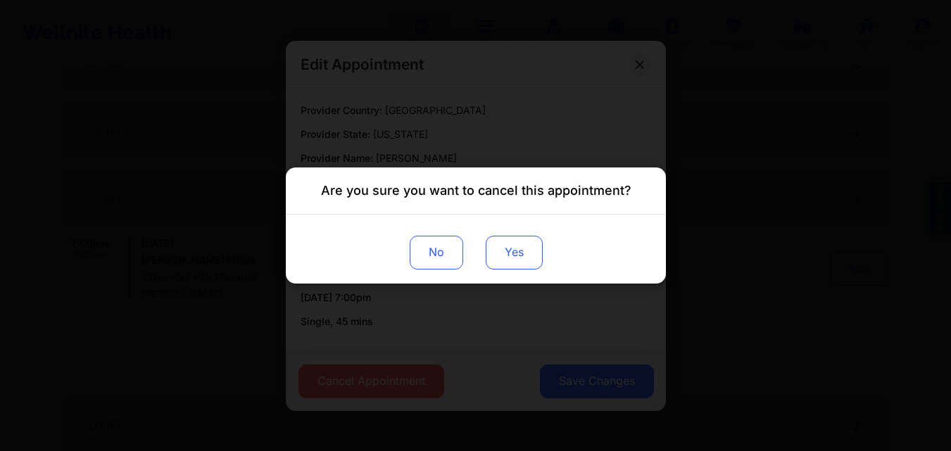
click at [502, 256] on button "Yes" at bounding box center [513, 253] width 57 height 34
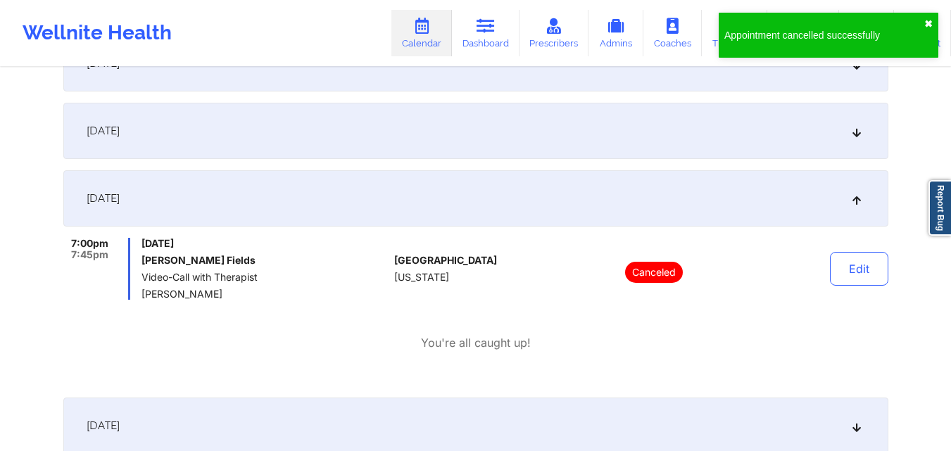
click at [932, 23] on button "✖︎" at bounding box center [928, 23] width 8 height 11
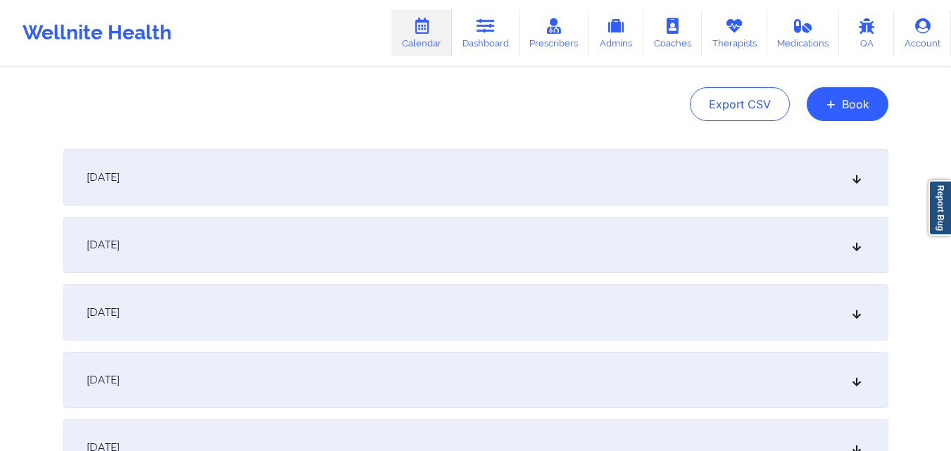
scroll to position [0, 0]
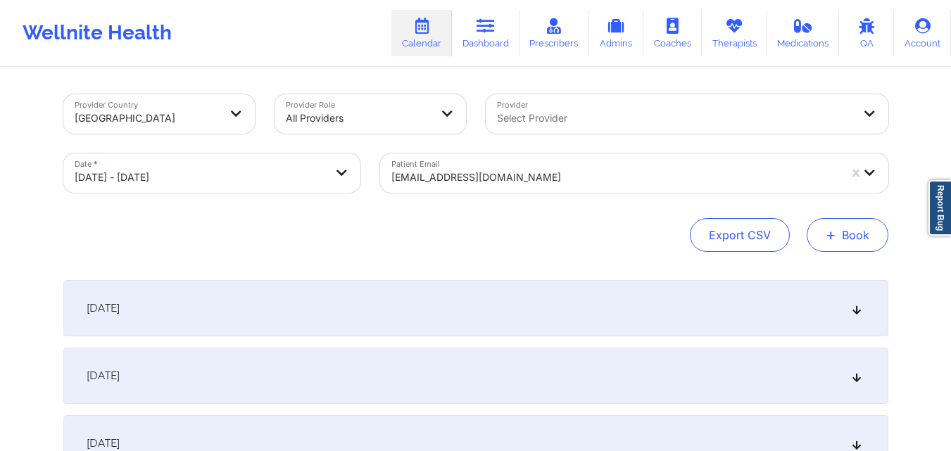
click at [840, 218] on button "+ Book" at bounding box center [847, 235] width 82 height 34
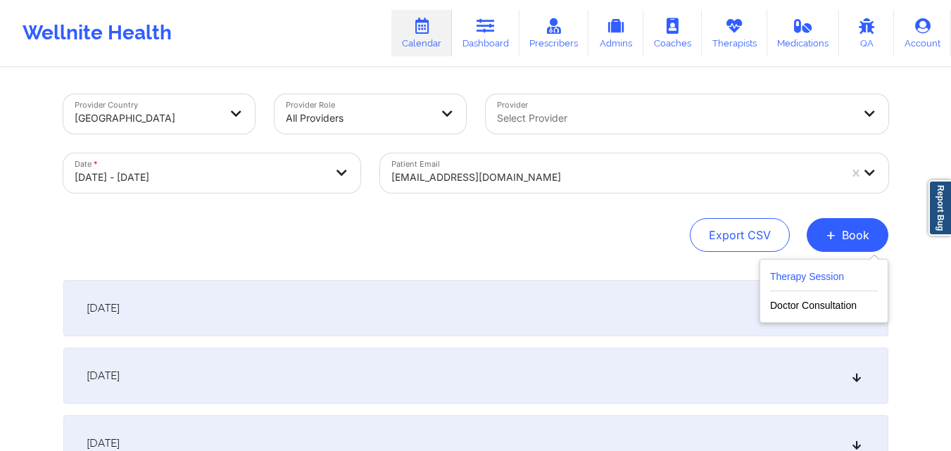
click at [808, 282] on button "Therapy Session" at bounding box center [824, 279] width 108 height 23
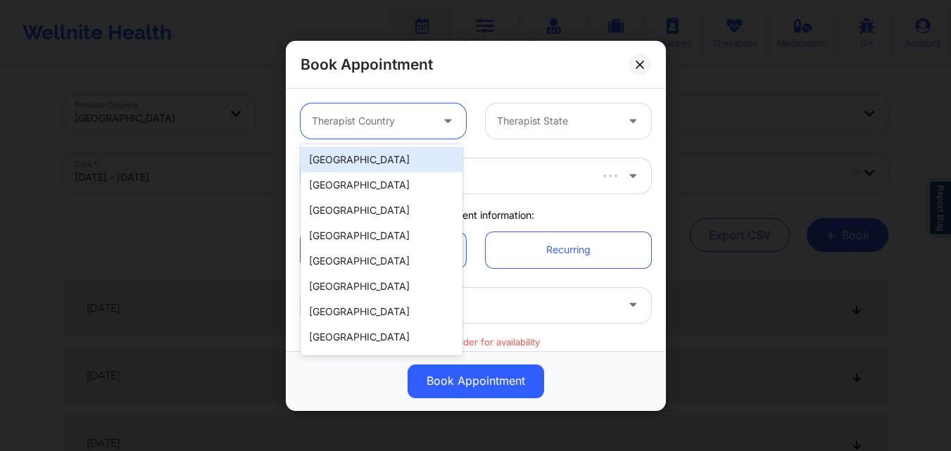
click at [374, 119] on div at bounding box center [371, 121] width 119 height 17
click at [376, 152] on div "[GEOGRAPHIC_DATA]" at bounding box center [381, 159] width 162 height 25
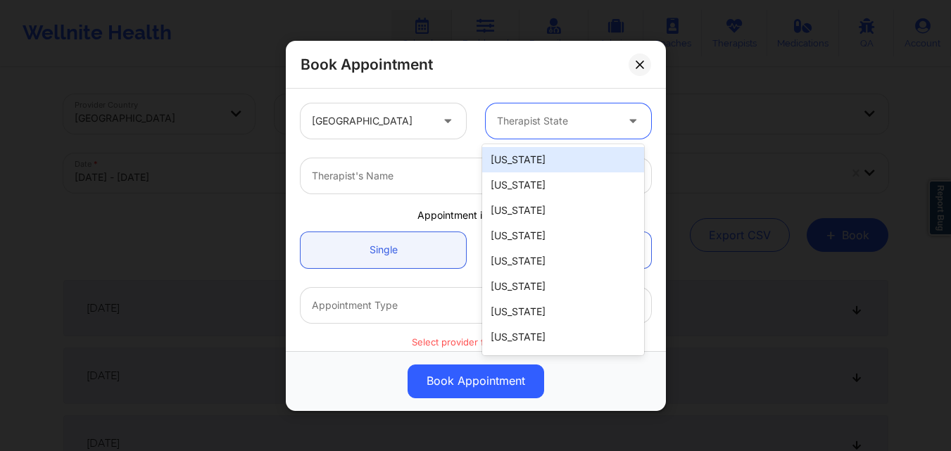
click at [557, 129] on div "Therapist State" at bounding box center [551, 120] width 132 height 35
click at [538, 119] on div at bounding box center [556, 121] width 119 height 17
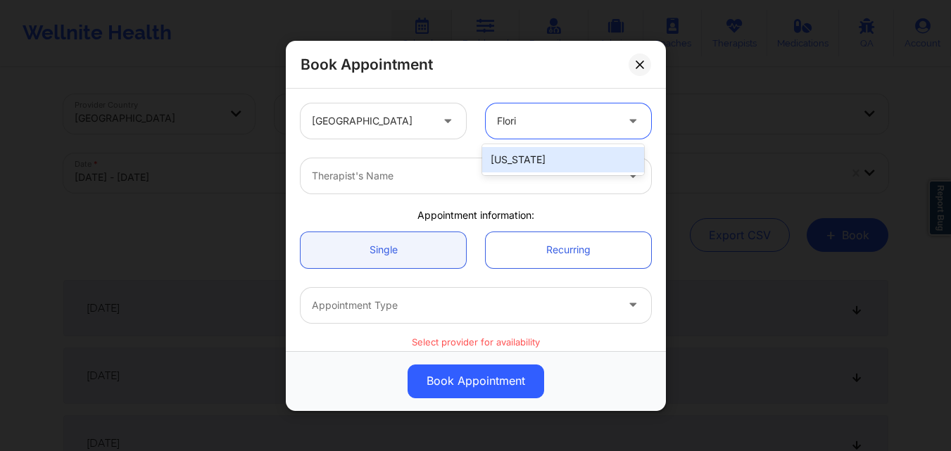
type input "Florid"
click at [429, 185] on div "Therapist's Name" at bounding box center [458, 175] width 317 height 35
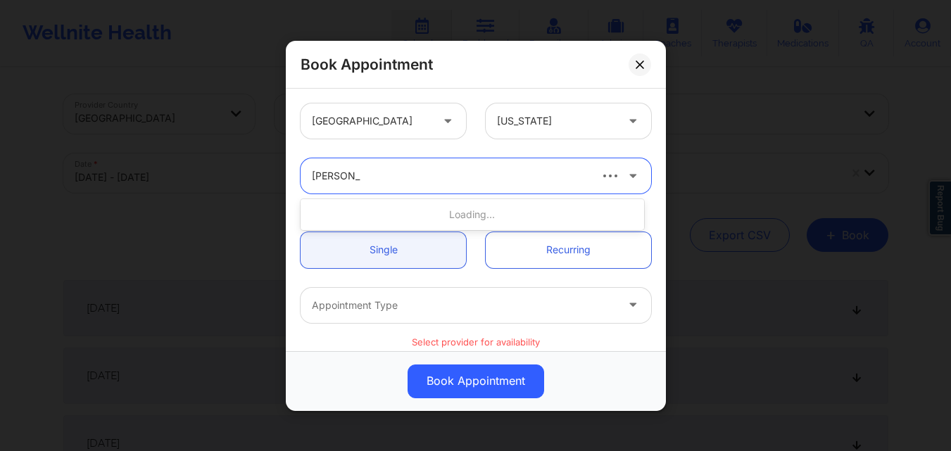
type input "Susan P za"
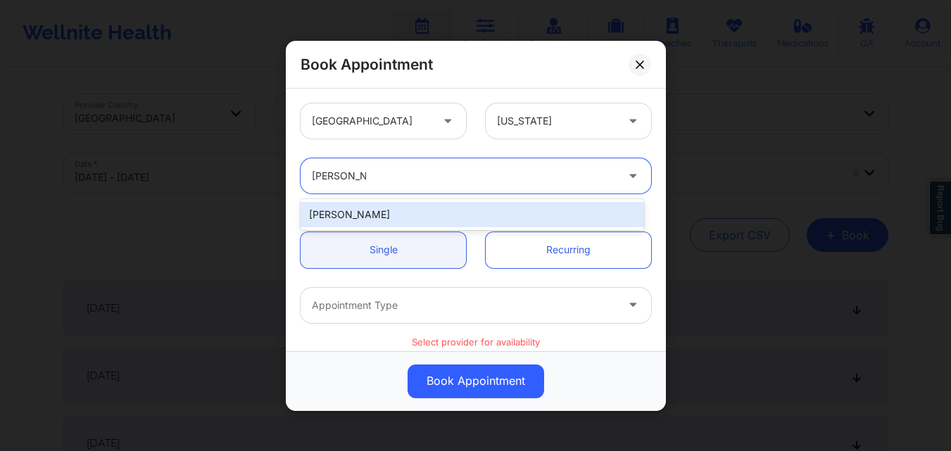
click at [399, 215] on div "Susan P Zapatha" at bounding box center [471, 214] width 343 height 25
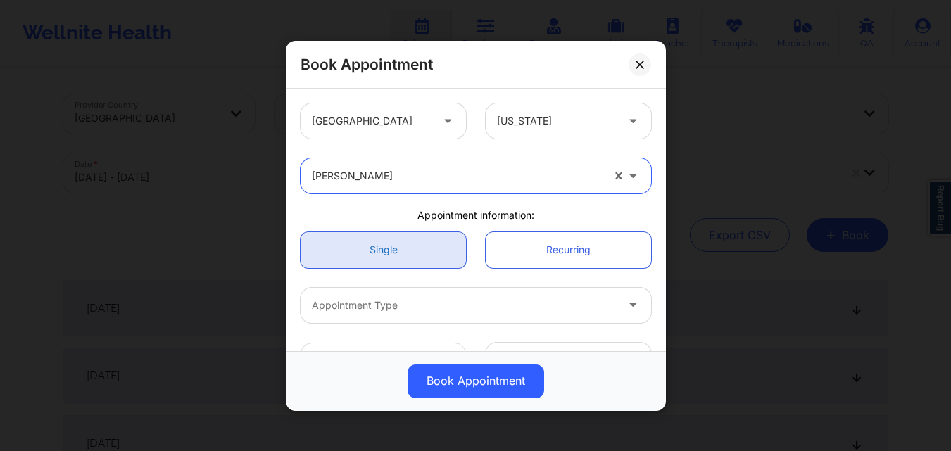
click at [392, 253] on link "Single" at bounding box center [382, 249] width 165 height 36
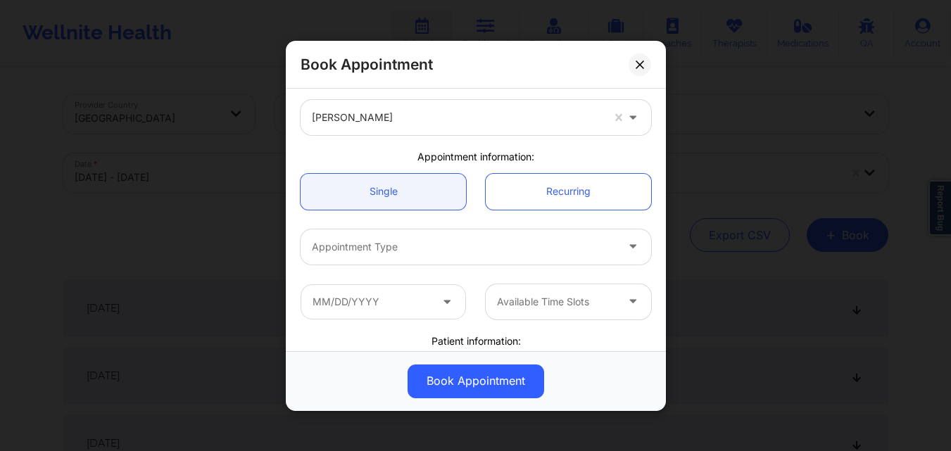
scroll to position [70, 0]
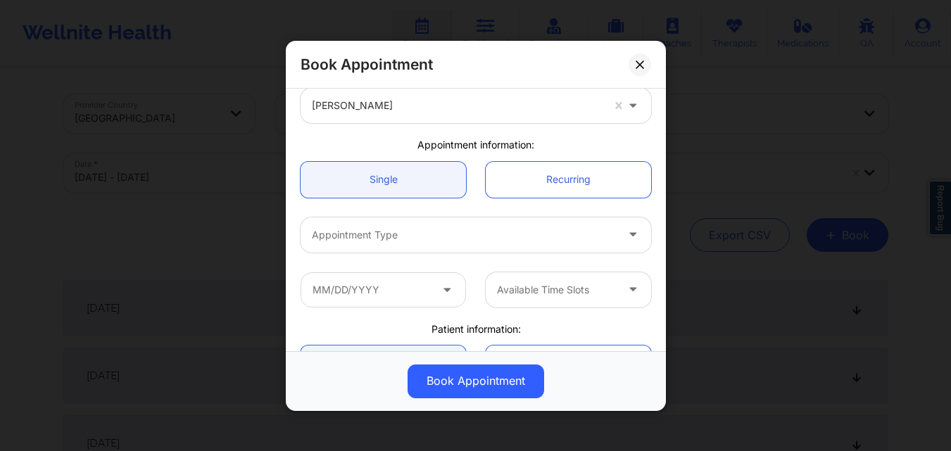
click at [371, 237] on div at bounding box center [464, 234] width 304 height 17
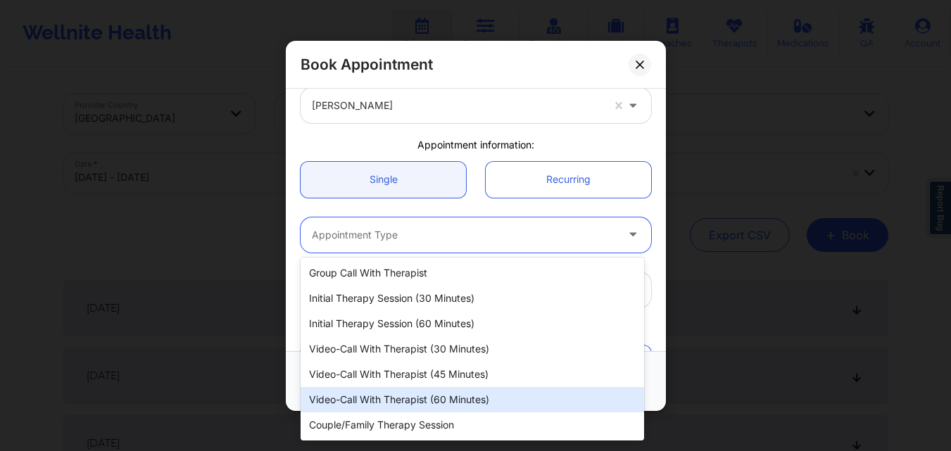
click at [388, 398] on div "Video-Call with Therapist (60 minutes)" at bounding box center [471, 399] width 343 height 25
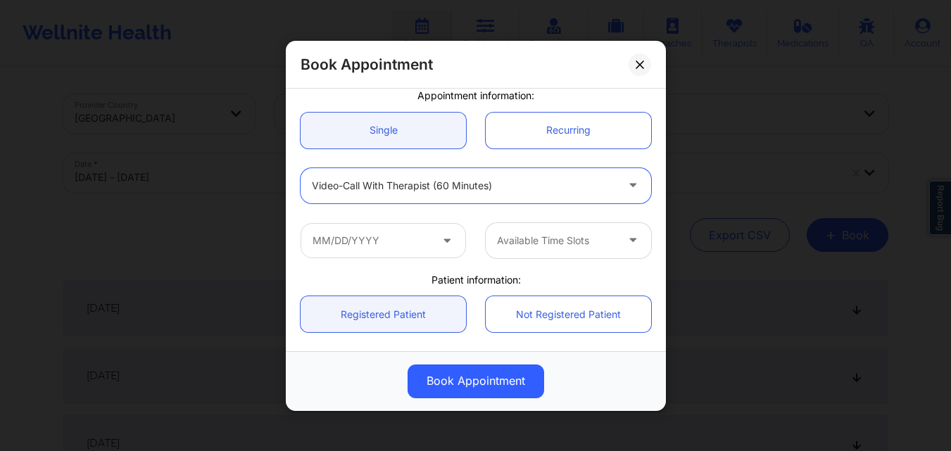
scroll to position [141, 0]
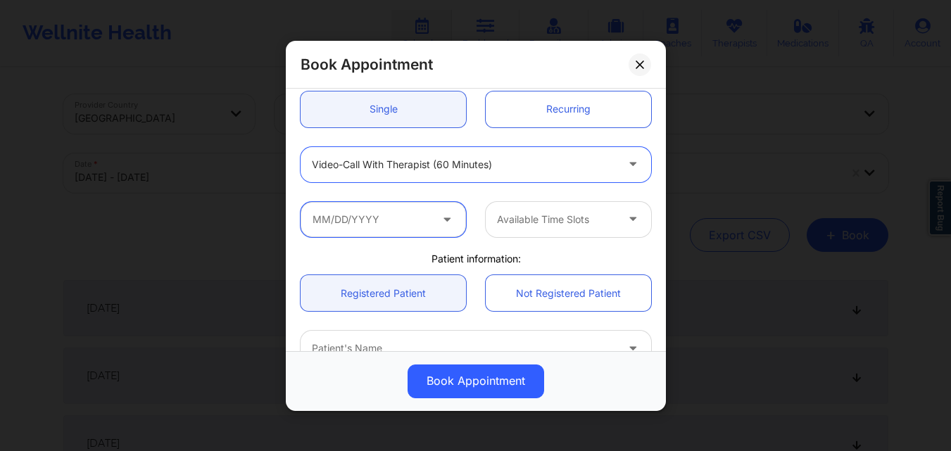
click at [381, 215] on input "text" at bounding box center [382, 218] width 165 height 35
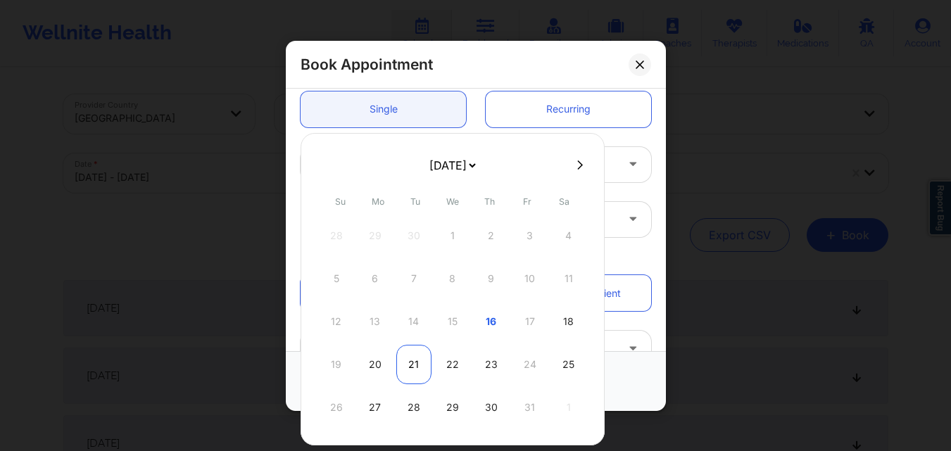
click at [409, 362] on div "21" at bounding box center [413, 364] width 35 height 39
type input "10/21/2025"
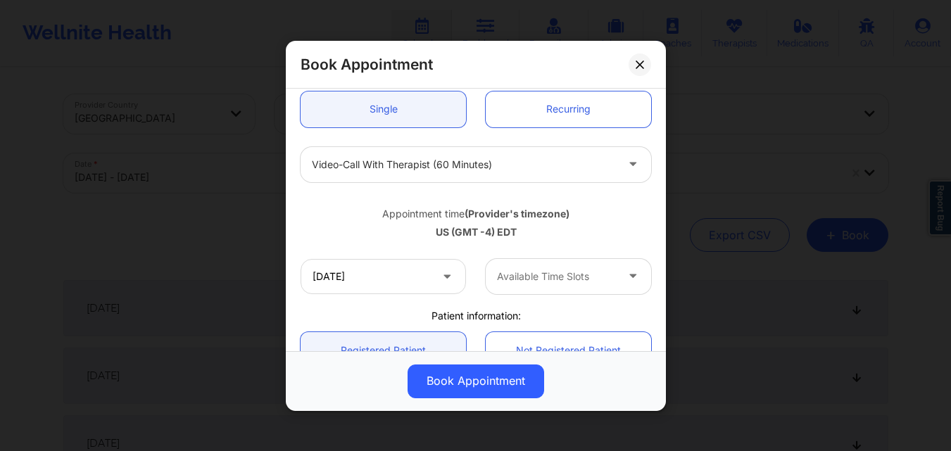
click at [536, 277] on div at bounding box center [556, 276] width 119 height 17
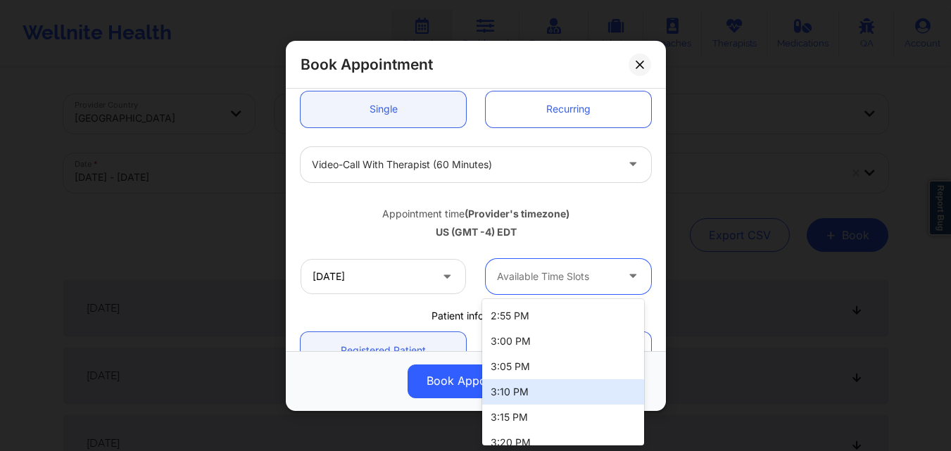
scroll to position [1196, 0]
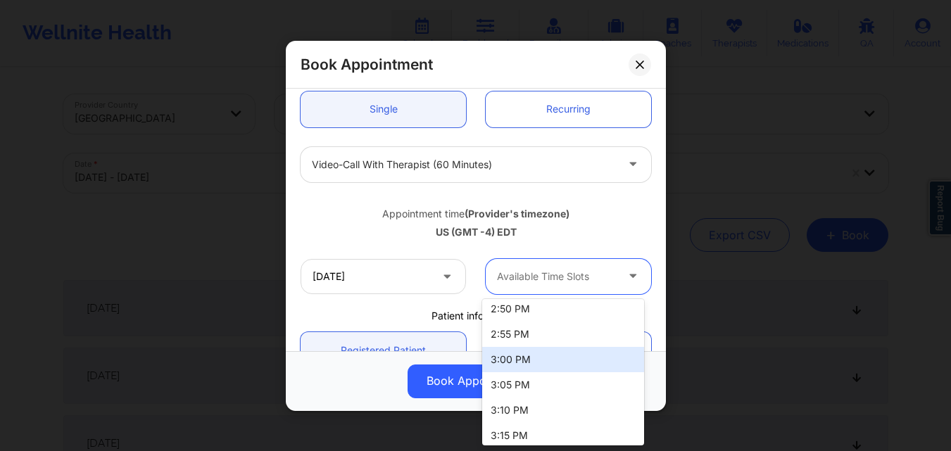
click at [544, 355] on div "3:00 PM" at bounding box center [563, 359] width 162 height 25
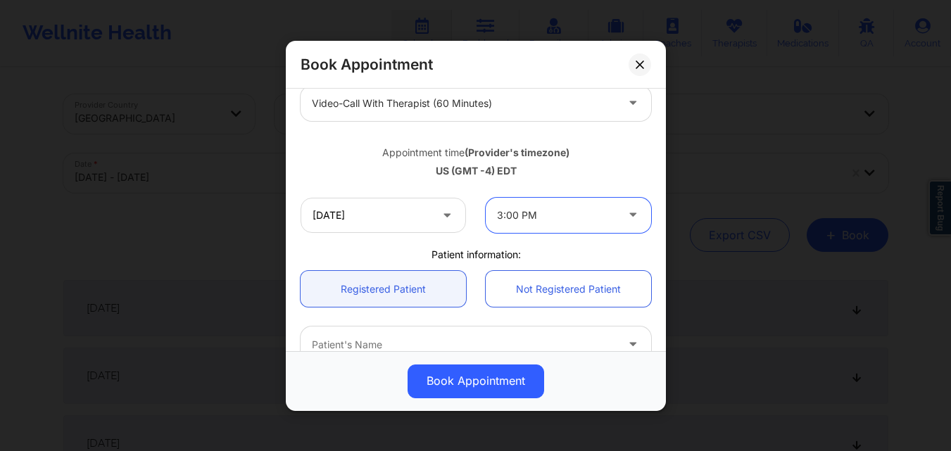
scroll to position [281, 0]
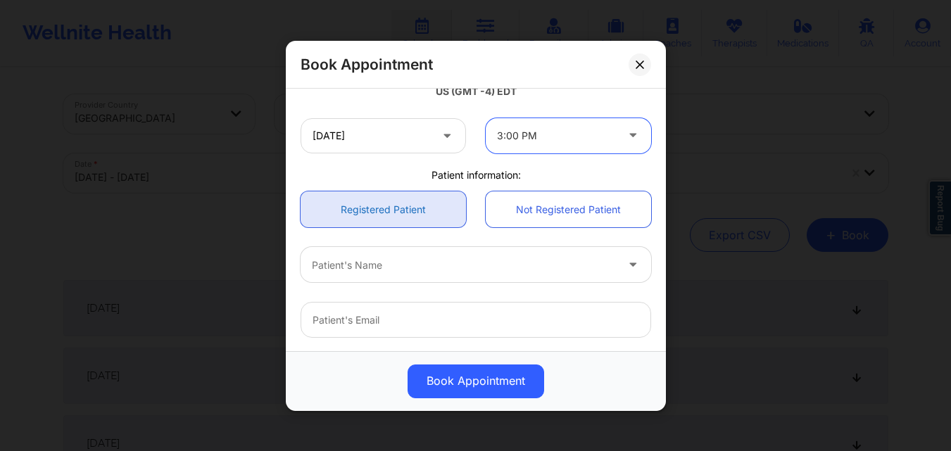
click at [351, 216] on link "Registered Patient" at bounding box center [382, 209] width 165 height 36
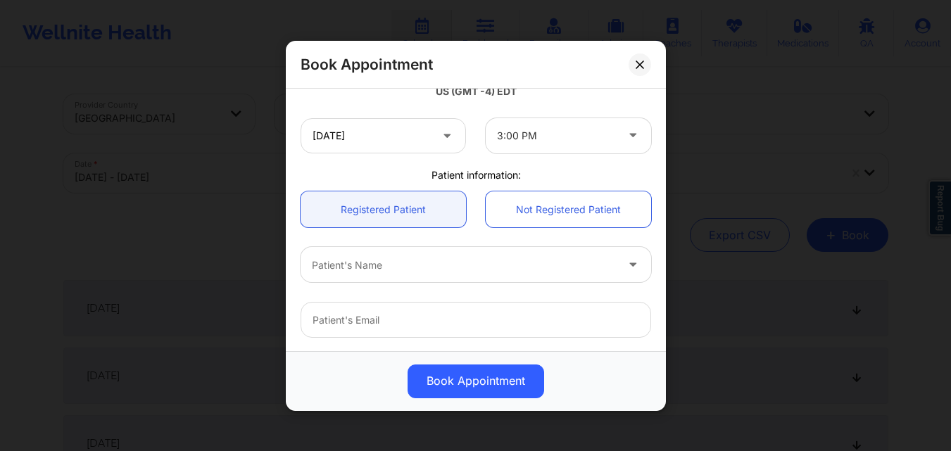
click at [381, 277] on div "Patient's Name" at bounding box center [458, 264] width 317 height 35
type input "[PERSON_NAME] Fields"
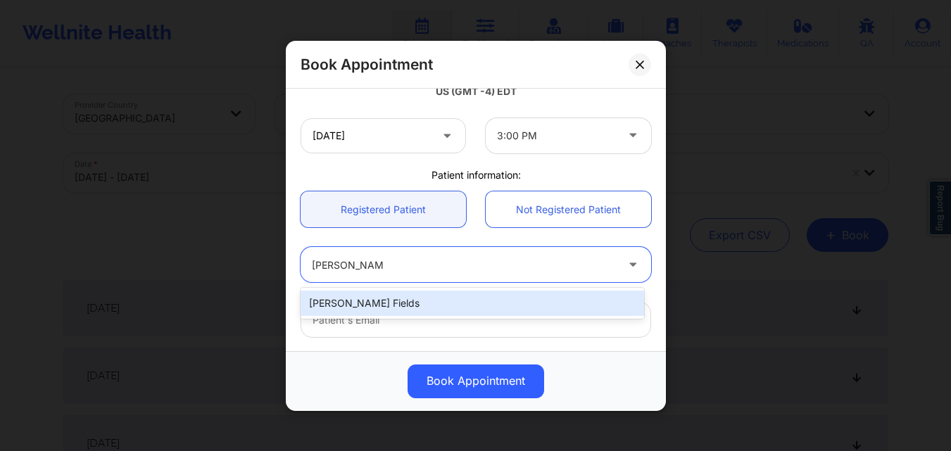
click at [393, 302] on div "[PERSON_NAME] Fields" at bounding box center [471, 303] width 343 height 25
type input "[EMAIL_ADDRESS][DOMAIN_NAME]"
type input "[PHONE_NUMBER]"
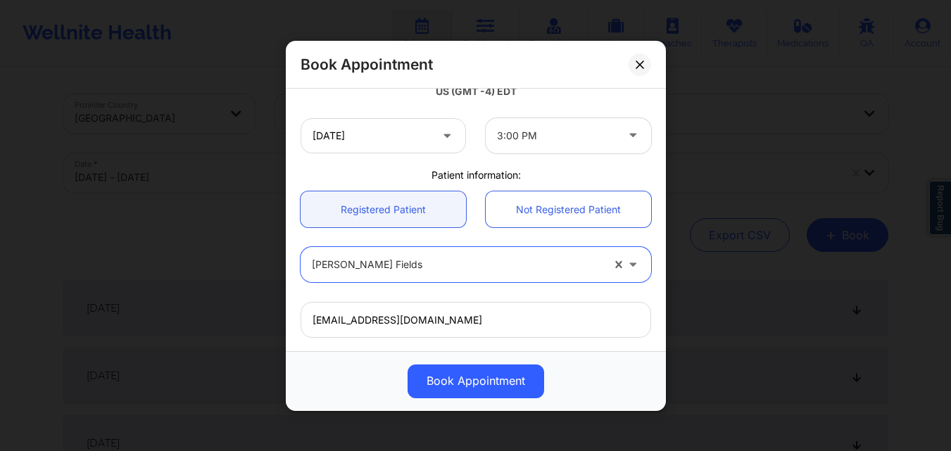
scroll to position [468, 0]
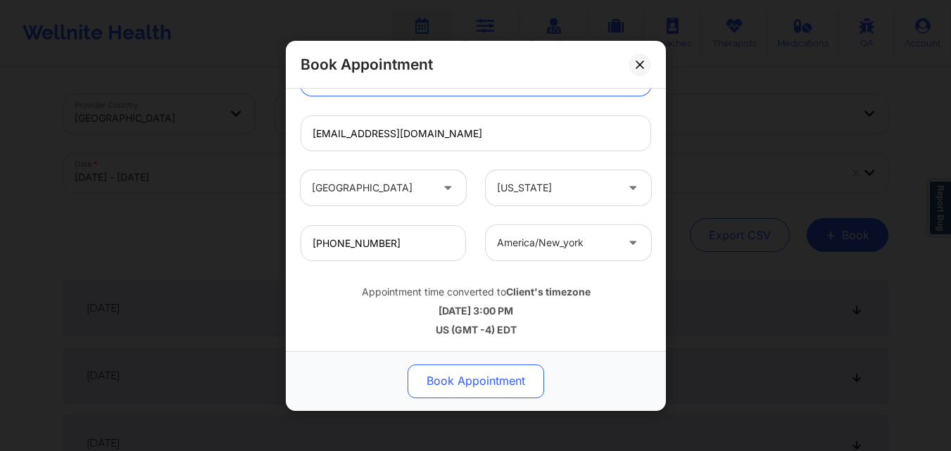
click at [495, 368] on button "Book Appointment" at bounding box center [475, 381] width 136 height 34
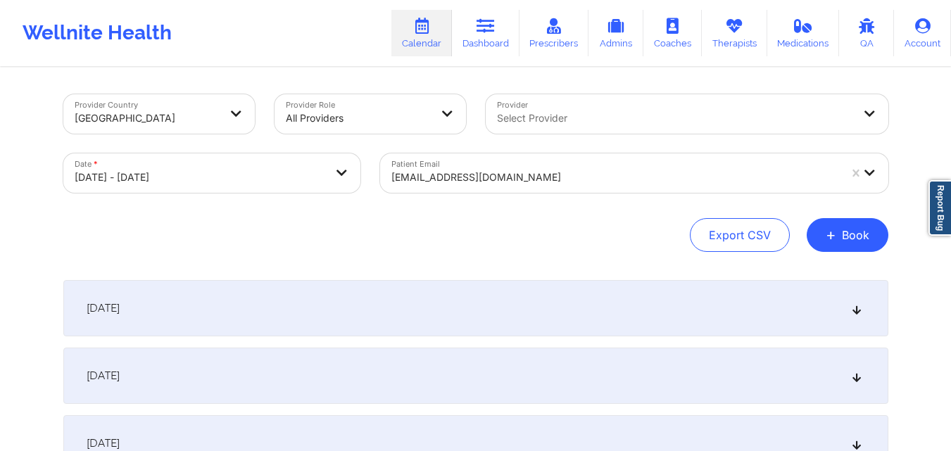
click at [656, 156] on div "[EMAIL_ADDRESS][DOMAIN_NAME]" at bounding box center [610, 172] width 460 height 39
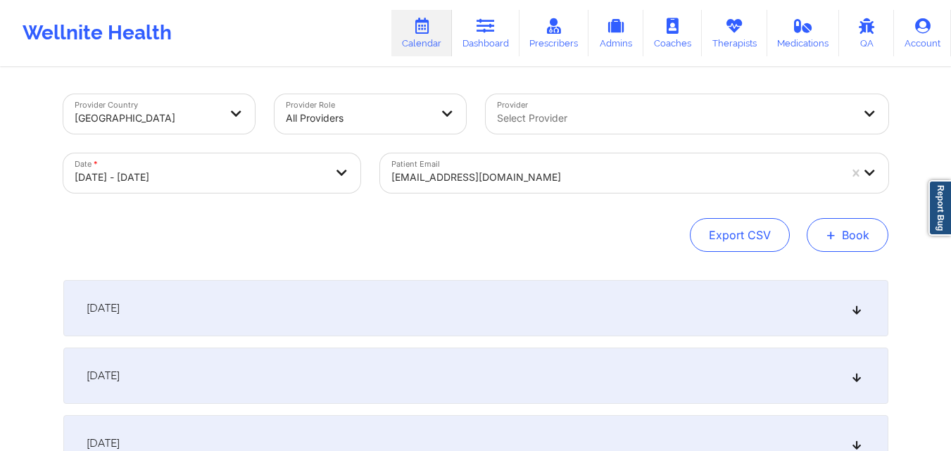
click at [854, 236] on button "+ Book" at bounding box center [847, 235] width 82 height 34
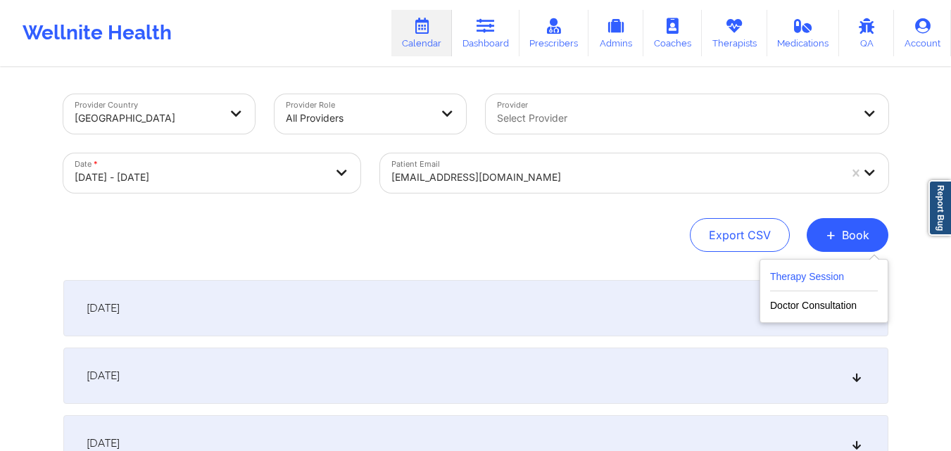
click at [806, 274] on button "Therapy Session" at bounding box center [824, 279] width 108 height 23
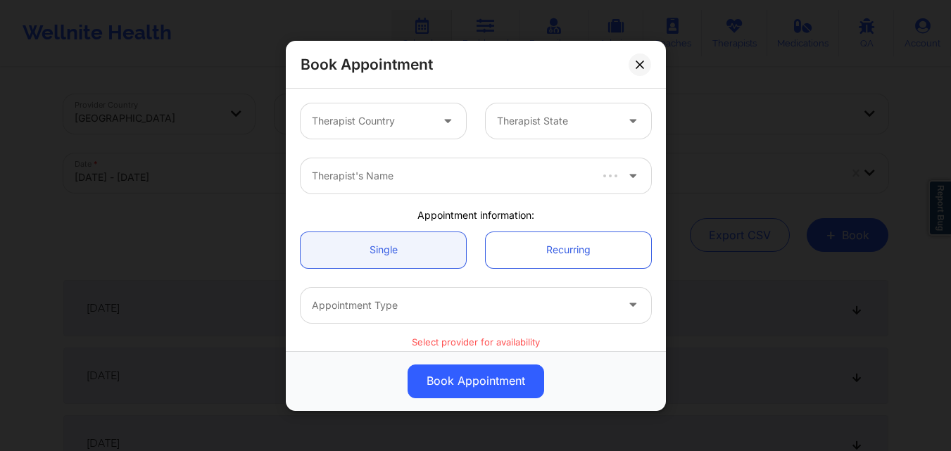
click at [407, 121] on div at bounding box center [371, 121] width 119 height 17
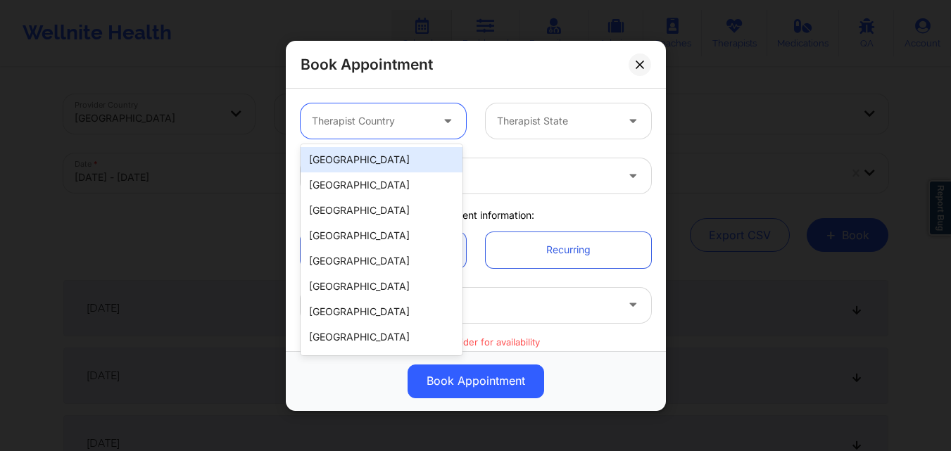
click at [388, 158] on div "[GEOGRAPHIC_DATA]" at bounding box center [381, 159] width 162 height 25
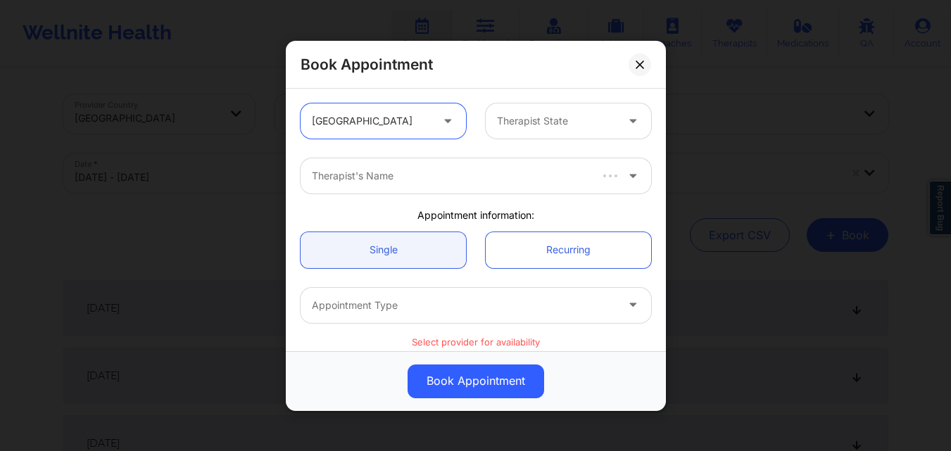
click at [543, 119] on div at bounding box center [556, 121] width 119 height 17
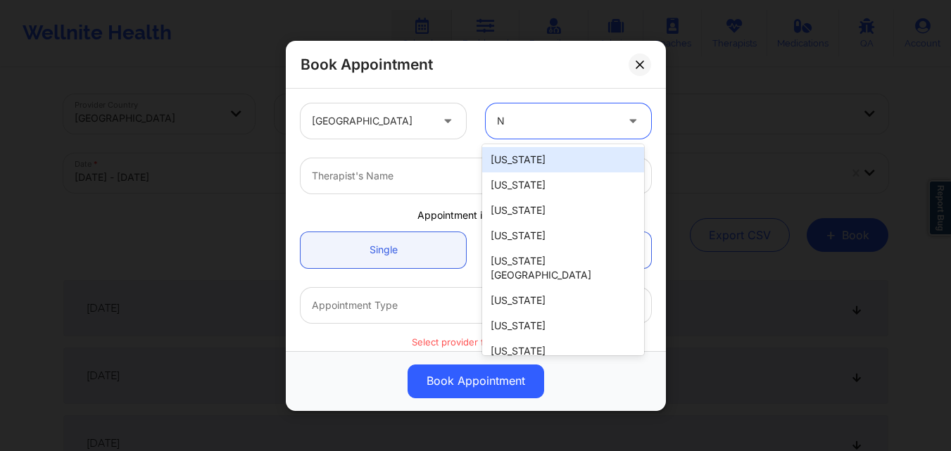
type input "NY"
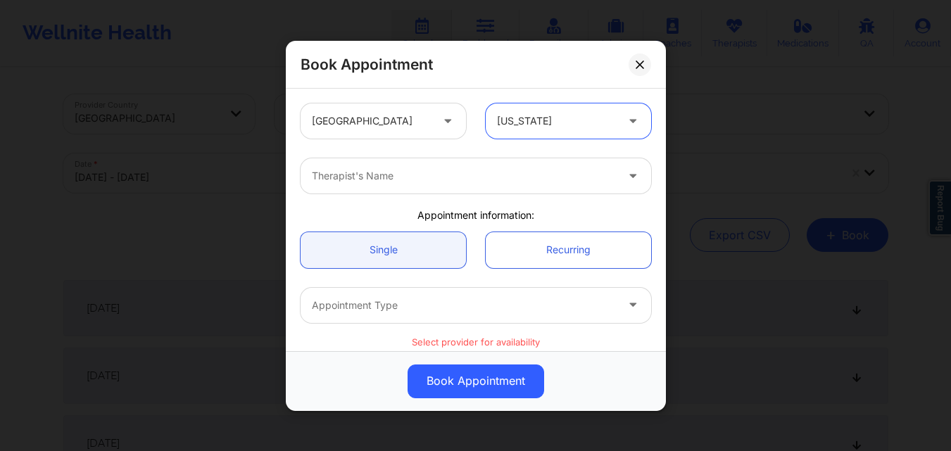
click at [474, 173] on div at bounding box center [464, 175] width 304 height 17
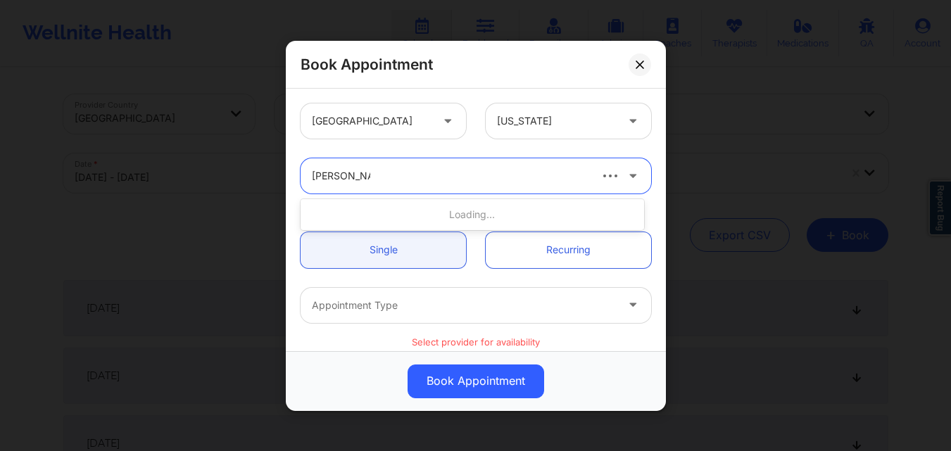
type input "Richard Ryan"
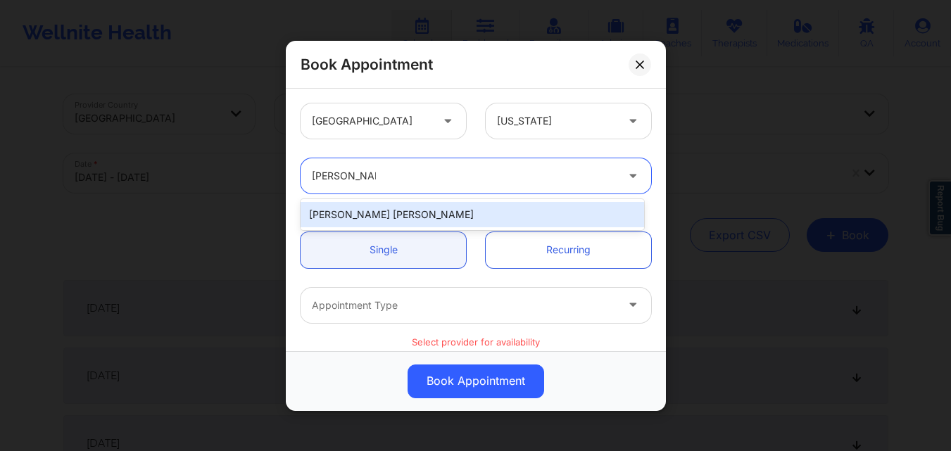
click at [440, 202] on div "[PERSON_NAME] [PERSON_NAME]" at bounding box center [471, 214] width 343 height 25
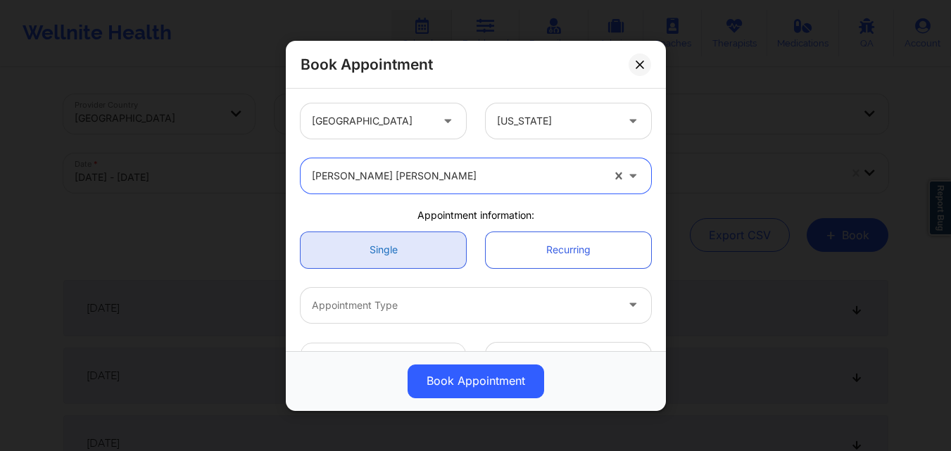
click at [415, 258] on link "Single" at bounding box center [382, 249] width 165 height 36
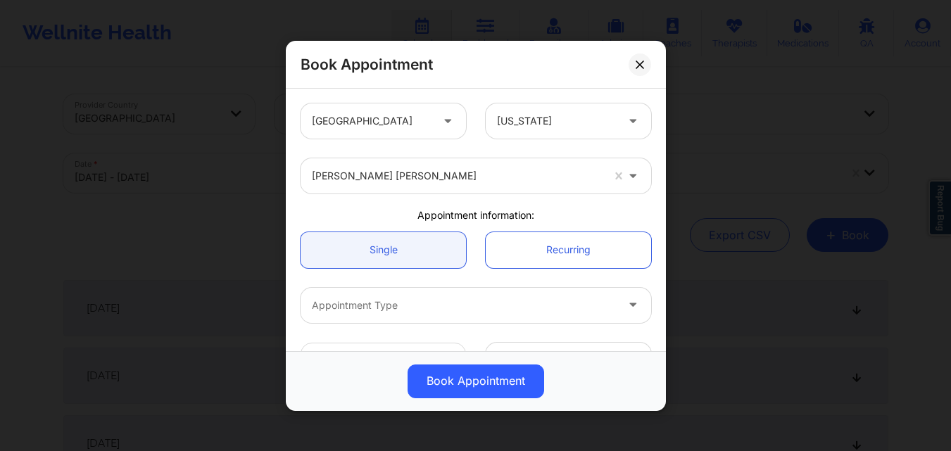
scroll to position [141, 0]
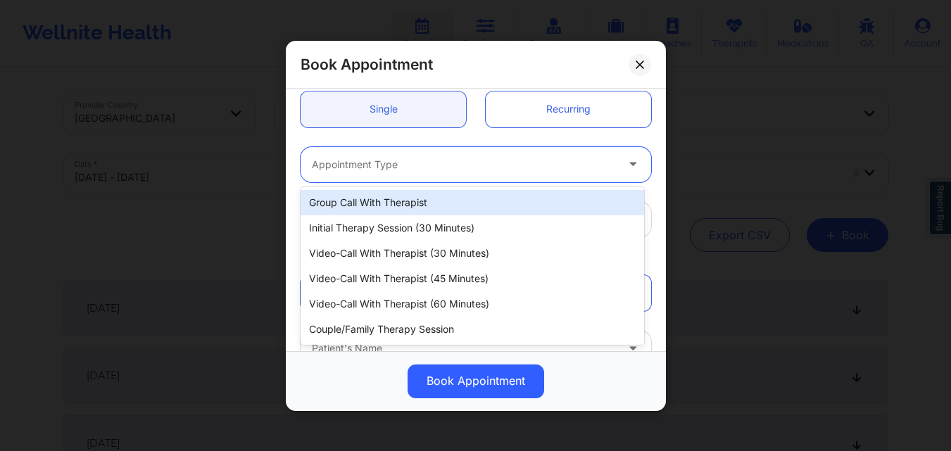
click at [420, 165] on div at bounding box center [464, 163] width 304 height 17
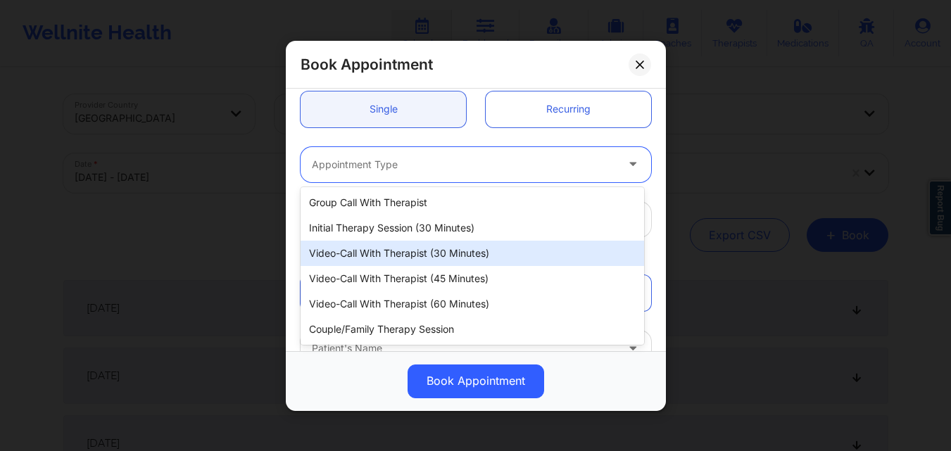
click at [401, 252] on div "Video-Call with Therapist (30 minutes)" at bounding box center [471, 253] width 343 height 25
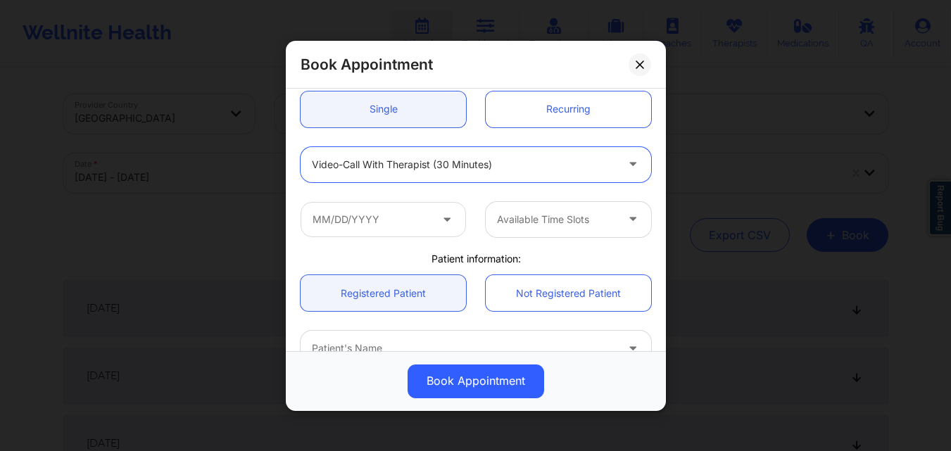
scroll to position [211, 0]
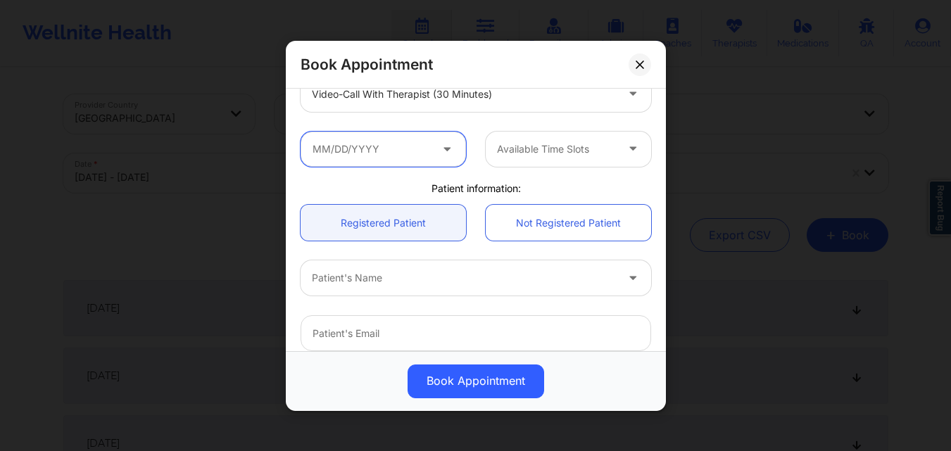
click at [394, 151] on input "text" at bounding box center [382, 148] width 165 height 35
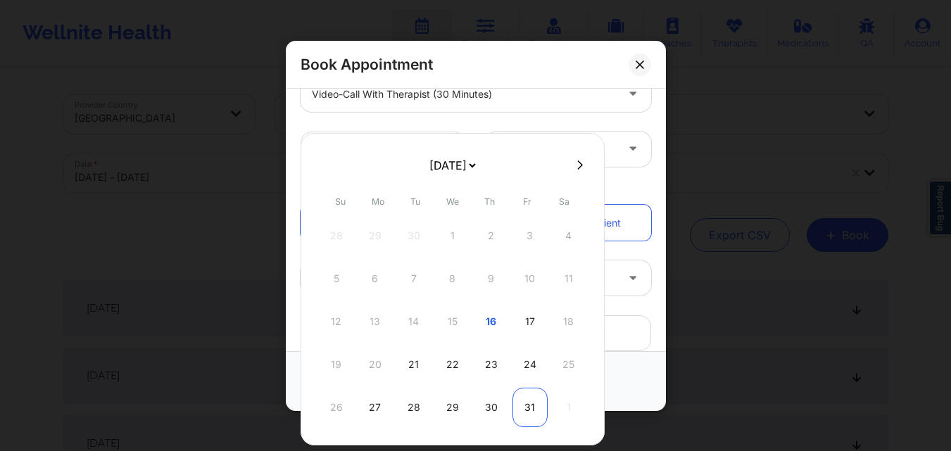
click at [531, 412] on div "31" at bounding box center [529, 407] width 35 height 39
type input "10/31/2025"
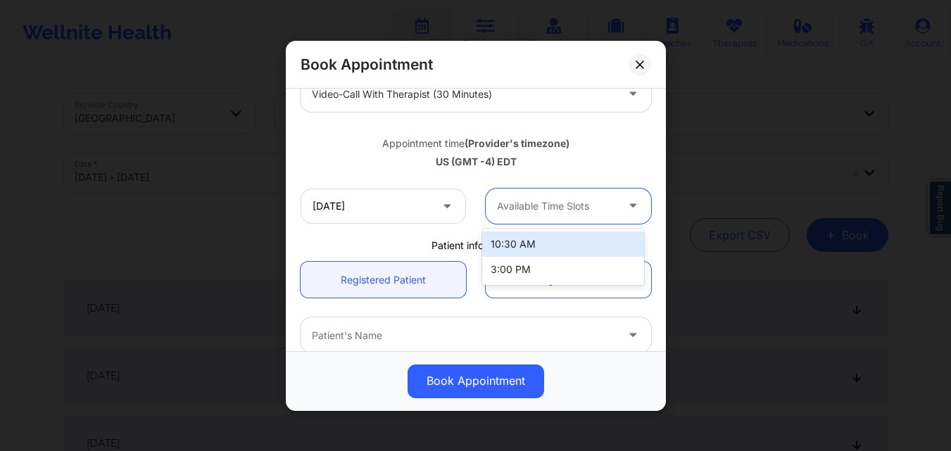
click at [542, 208] on div at bounding box center [556, 206] width 119 height 17
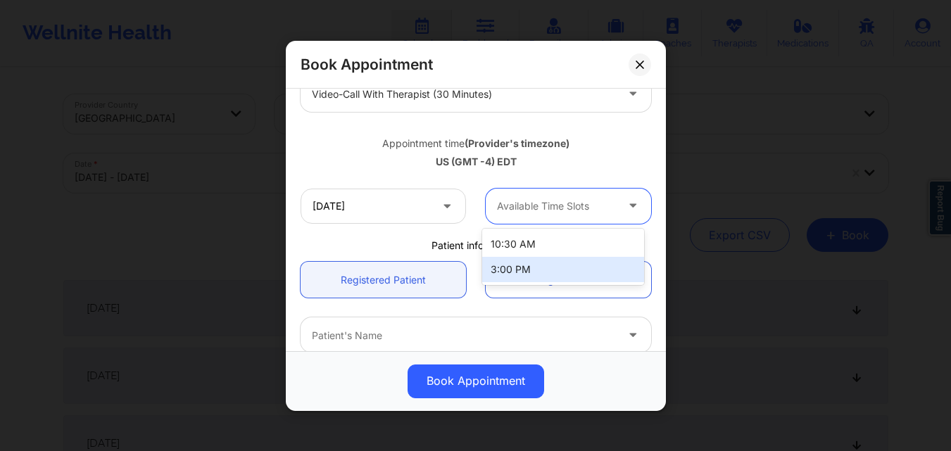
click at [536, 270] on div "3:00 PM" at bounding box center [563, 269] width 162 height 25
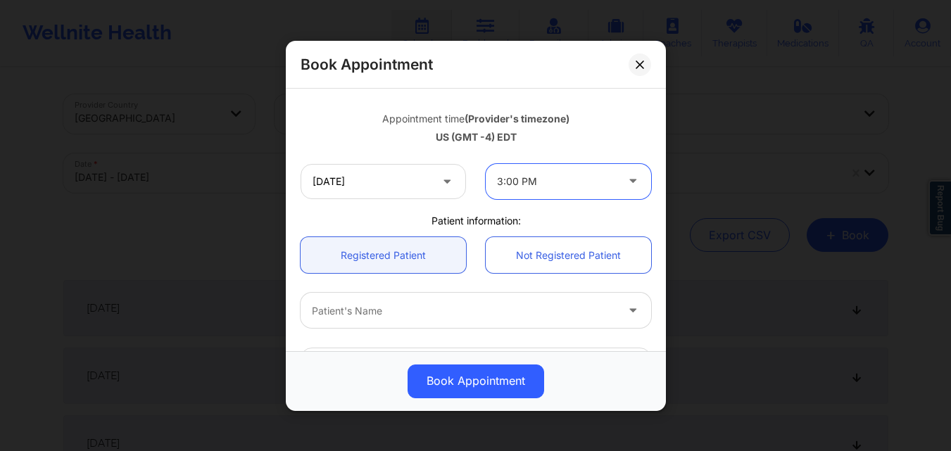
scroll to position [281, 0]
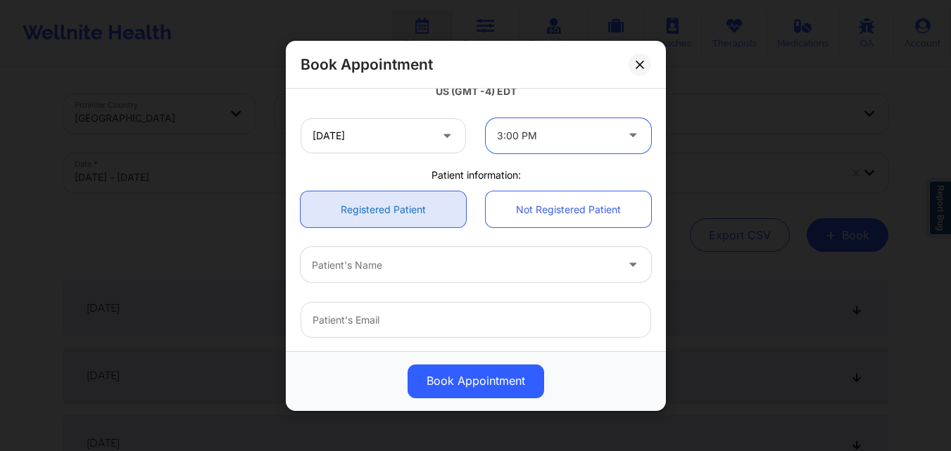
click at [404, 220] on link "Registered Patient" at bounding box center [382, 209] width 165 height 36
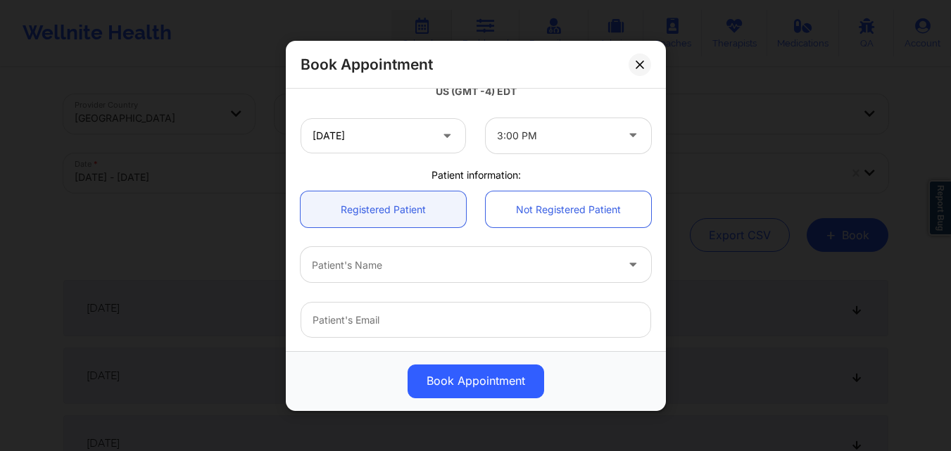
click at [407, 267] on div at bounding box center [464, 264] width 304 height 17
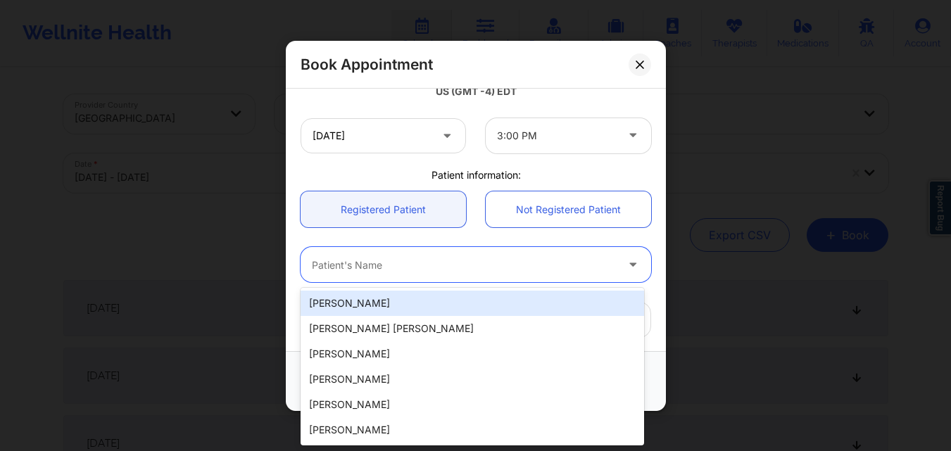
paste input "[PERSON_NAME]"
type input "[PERSON_NAME]"
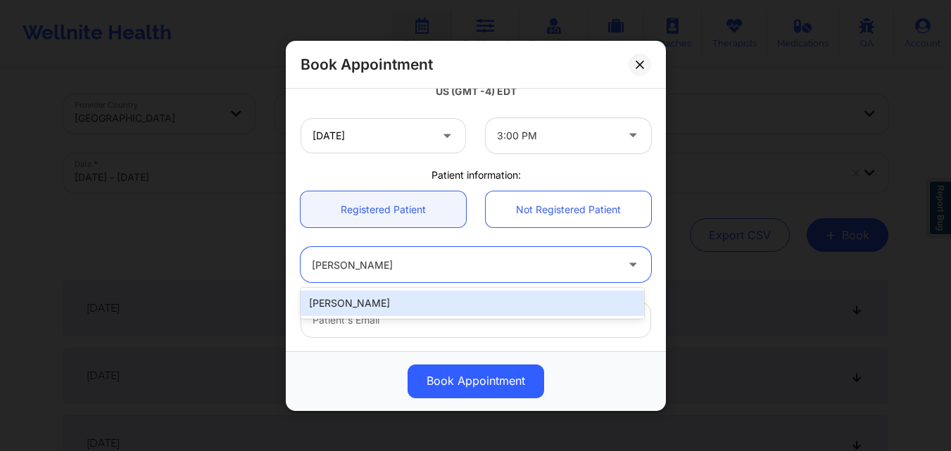
click at [406, 303] on div "[PERSON_NAME]" at bounding box center [471, 303] width 343 height 25
type input "[EMAIL_ADDRESS][DOMAIN_NAME]"
type input "[PHONE_NUMBER]"
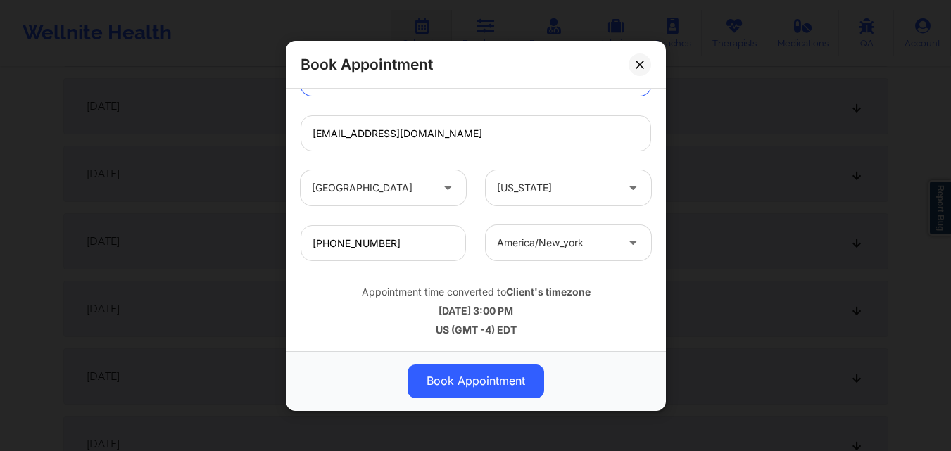
scroll to position [352, 0]
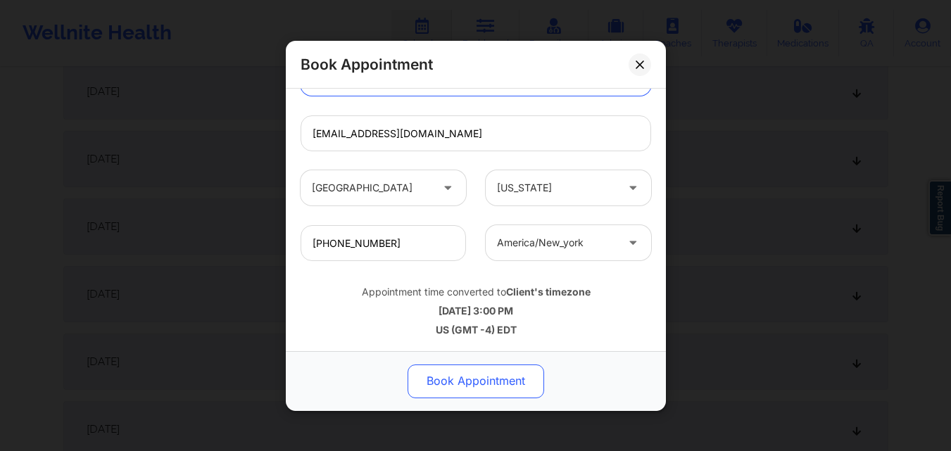
click at [466, 382] on button "Book Appointment" at bounding box center [475, 381] width 136 height 34
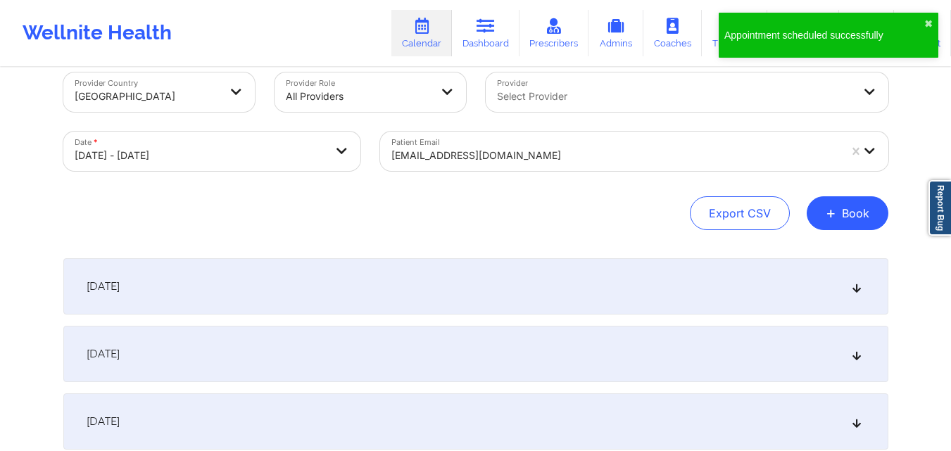
scroll to position [0, 0]
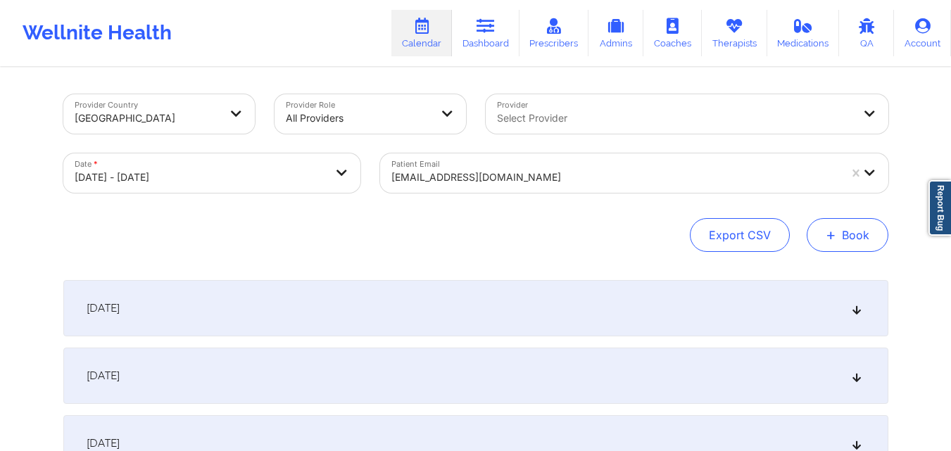
click at [837, 236] on button "+ Book" at bounding box center [847, 235] width 82 height 34
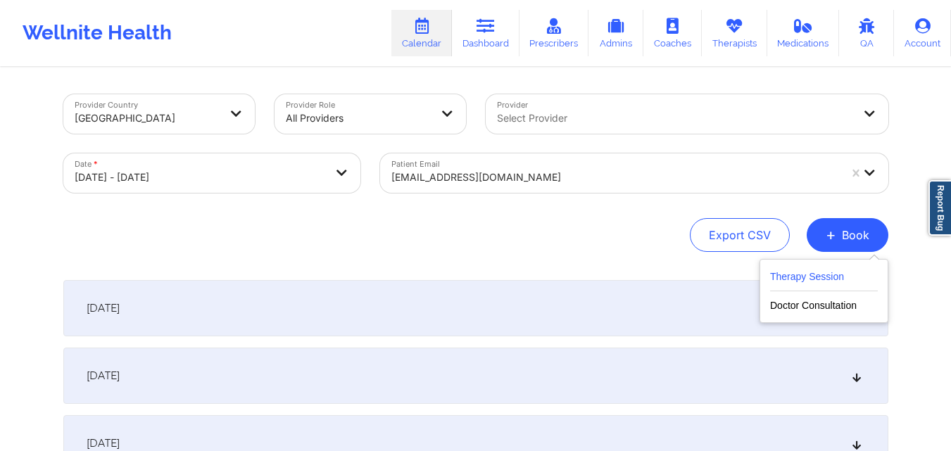
click at [818, 277] on button "Therapy Session" at bounding box center [824, 279] width 108 height 23
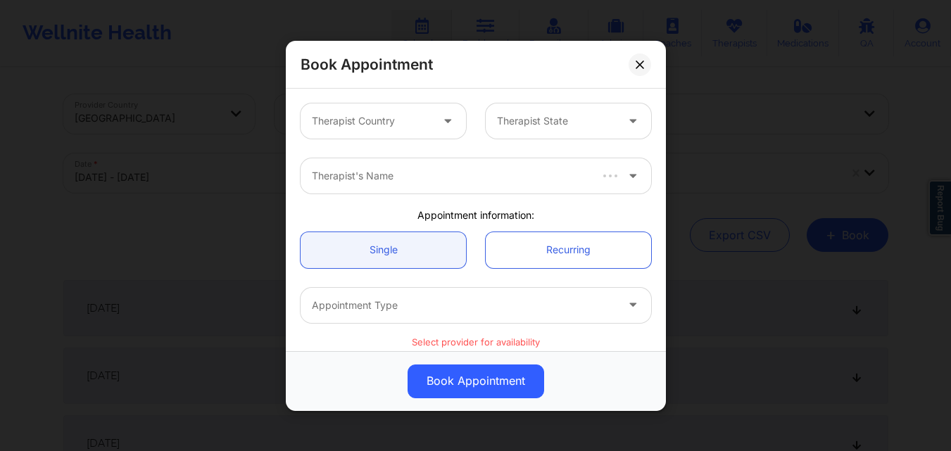
click at [441, 124] on icon at bounding box center [447, 118] width 14 height 12
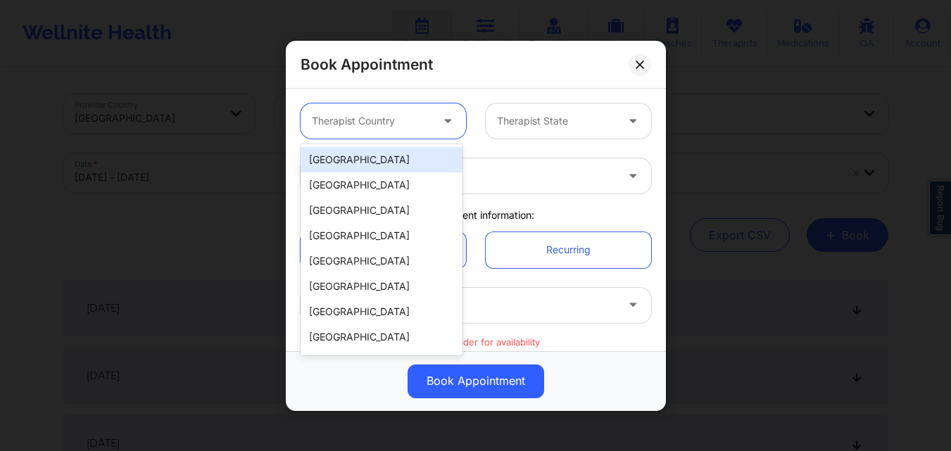
click at [407, 167] on div "[GEOGRAPHIC_DATA]" at bounding box center [381, 159] width 162 height 25
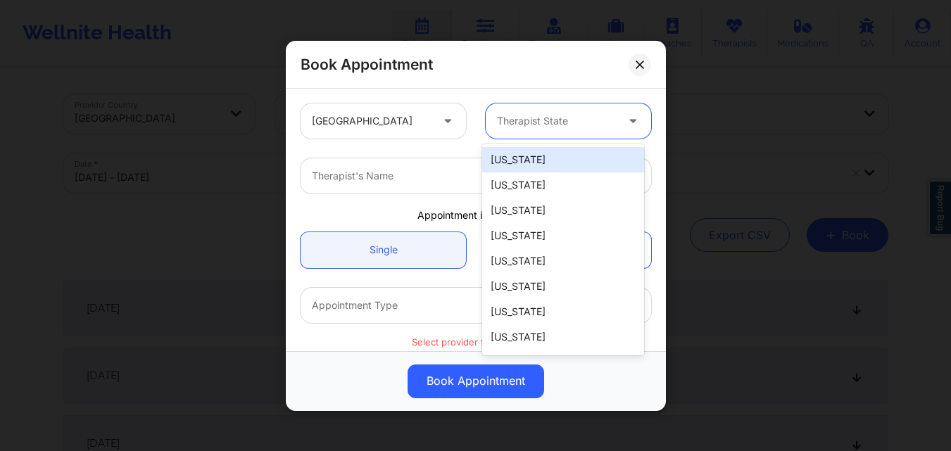
click at [530, 123] on div at bounding box center [556, 121] width 119 height 17
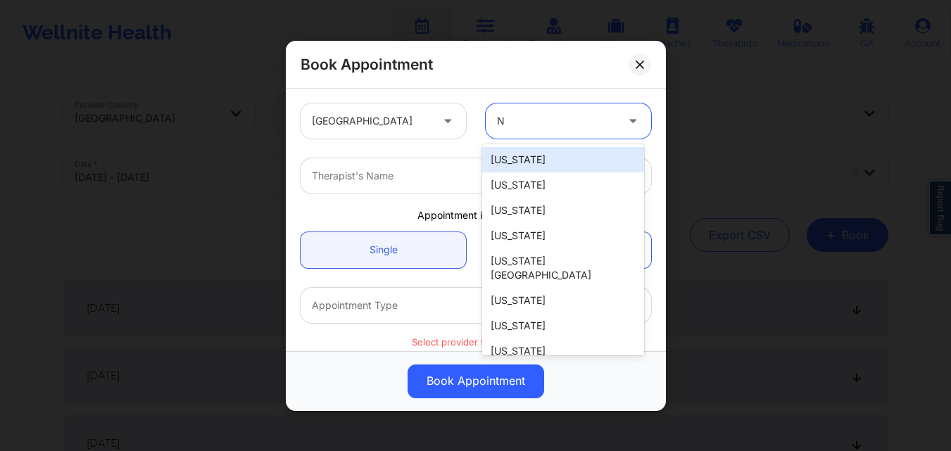
type input "NY"
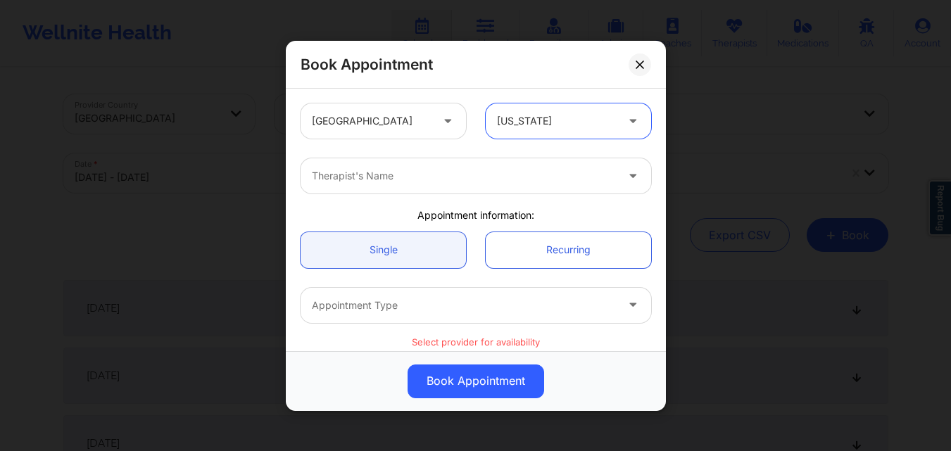
click at [399, 185] on div "Therapist's Name" at bounding box center [458, 175] width 317 height 35
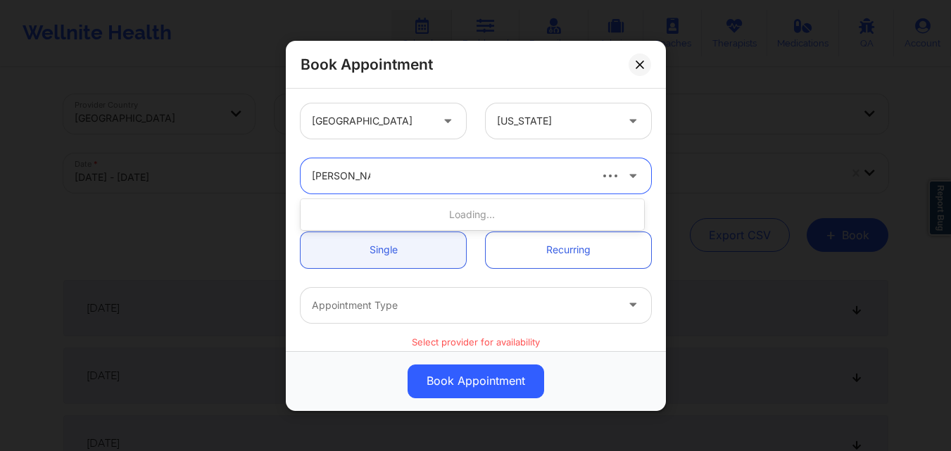
type input "Richard Ryan"
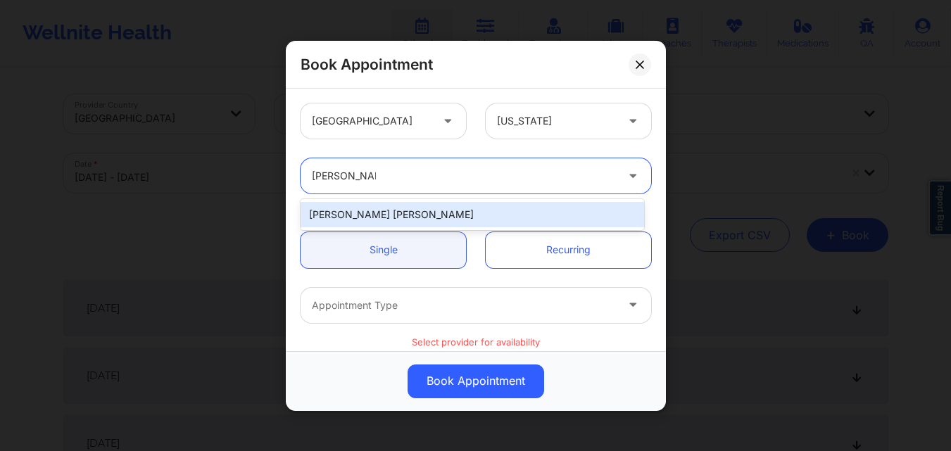
click at [380, 205] on div "[PERSON_NAME] [PERSON_NAME]" at bounding box center [471, 214] width 343 height 25
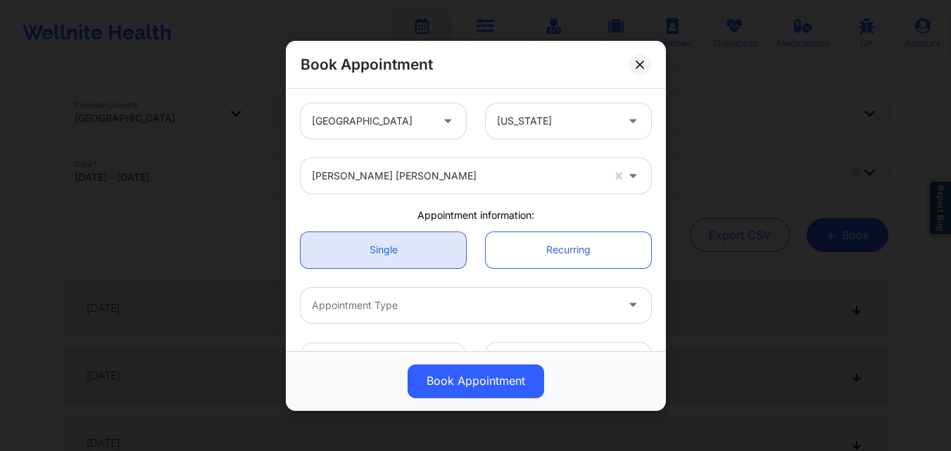
click at [379, 250] on link "Single" at bounding box center [382, 249] width 165 height 36
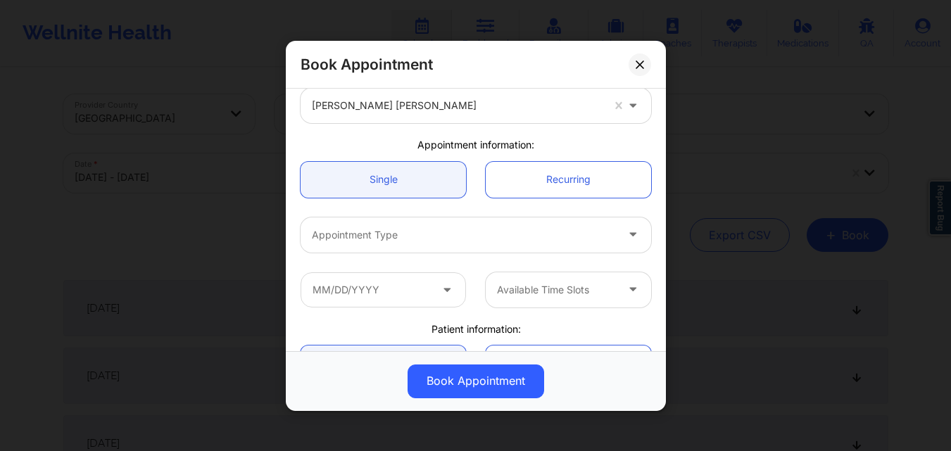
click at [424, 239] on div at bounding box center [464, 234] width 304 height 17
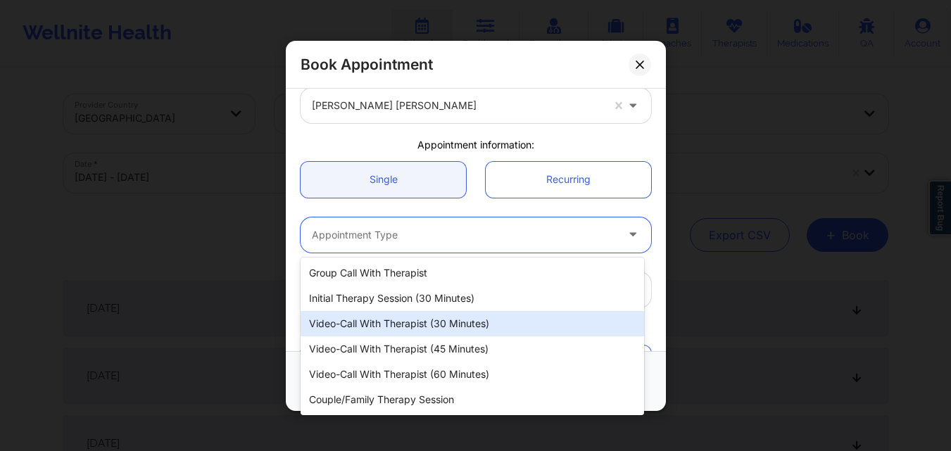
click at [424, 325] on div "Video-Call with Therapist (30 minutes)" at bounding box center [471, 323] width 343 height 25
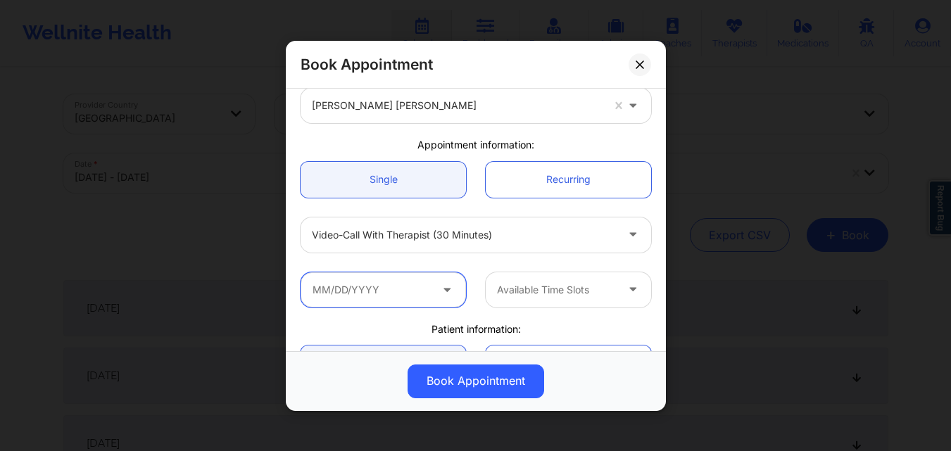
click at [386, 285] on input "text" at bounding box center [382, 289] width 165 height 35
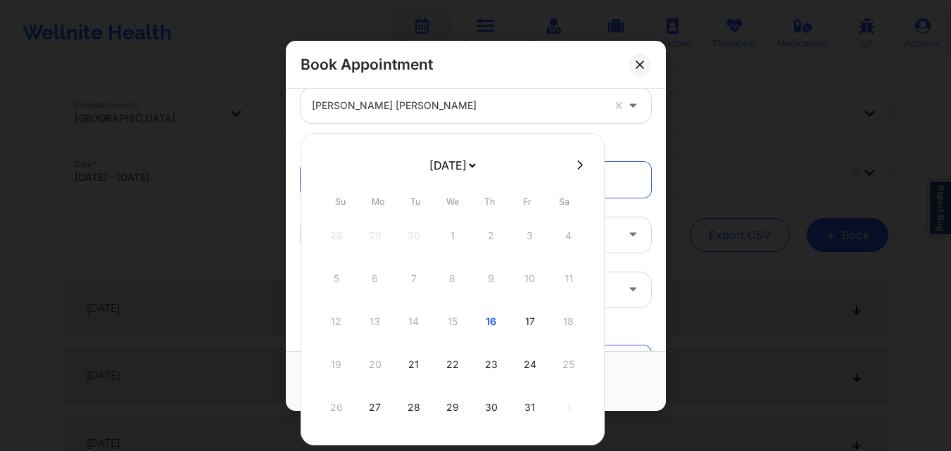
click at [580, 162] on button at bounding box center [580, 165] width 14 height 12
select select "2025-10"
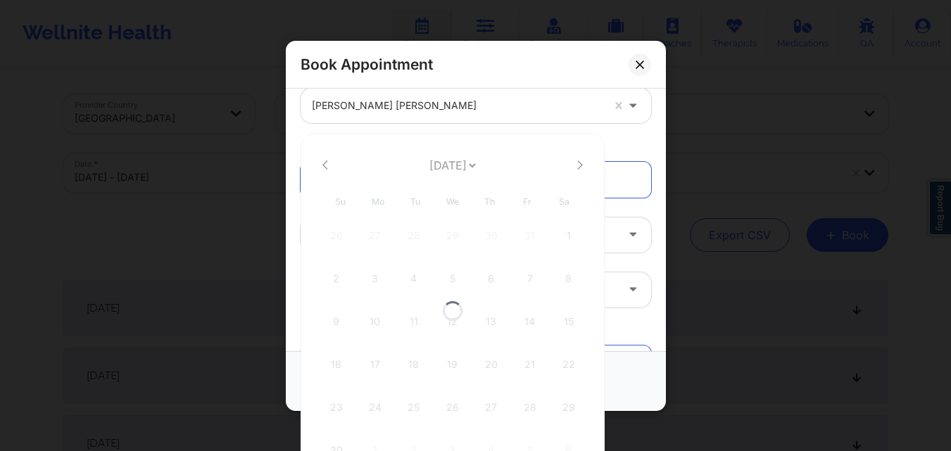
select select "2025-10"
click at [526, 270] on div "7" at bounding box center [529, 278] width 35 height 39
type input "11/07/2025"
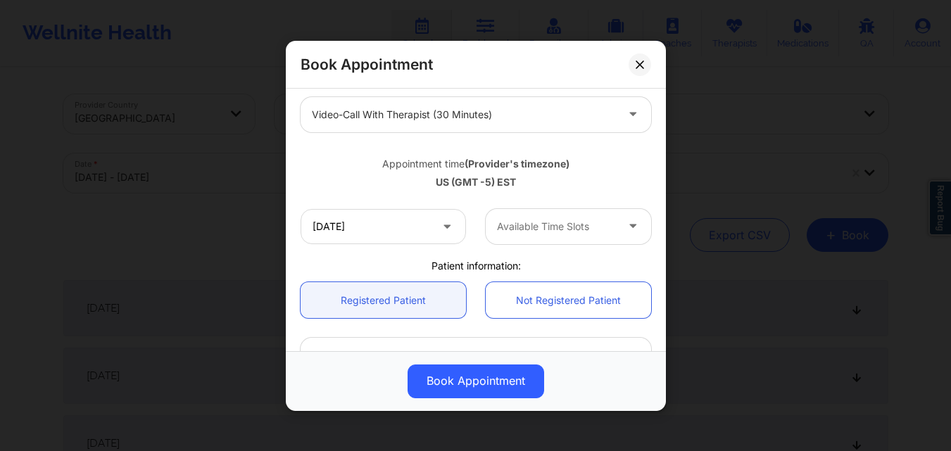
scroll to position [211, 0]
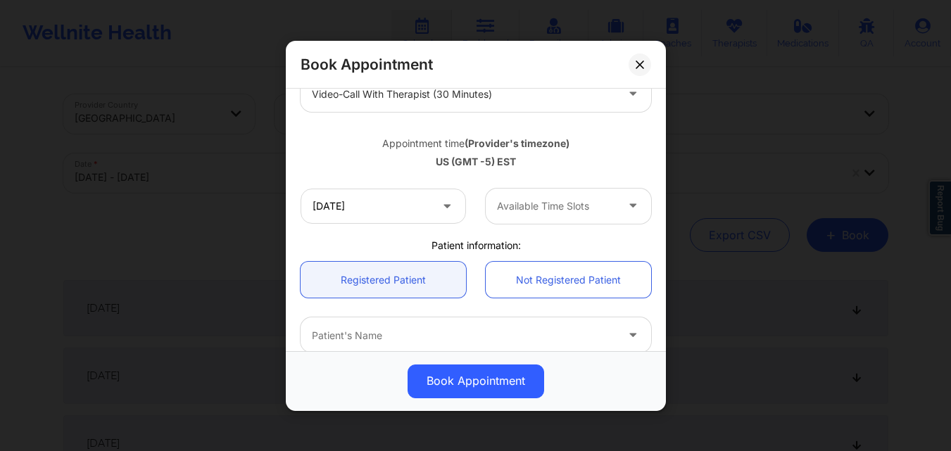
click at [559, 198] on div at bounding box center [556, 206] width 119 height 17
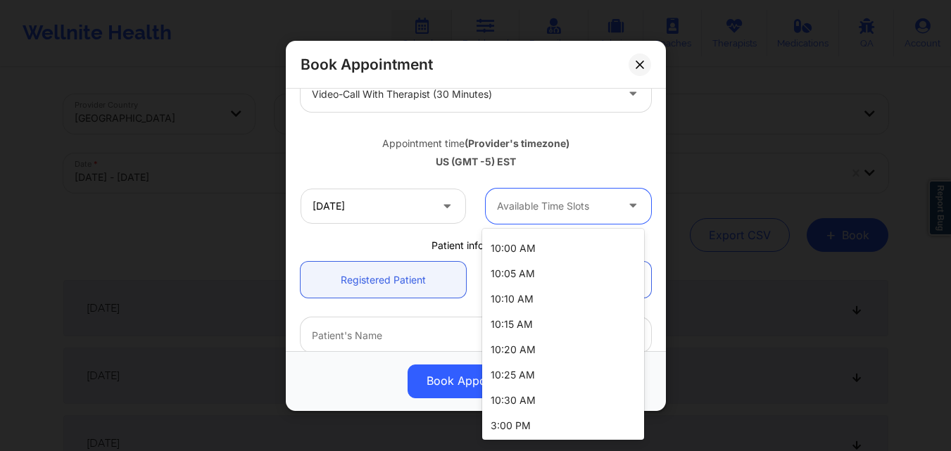
scroll to position [250, 0]
click at [551, 429] on div "3:00 PM" at bounding box center [563, 424] width 162 height 25
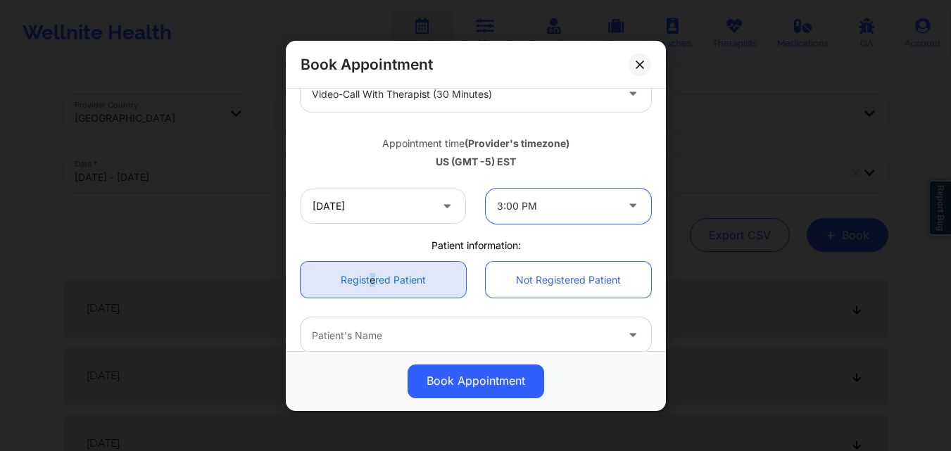
click at [370, 283] on link "Registered Patient" at bounding box center [382, 280] width 165 height 36
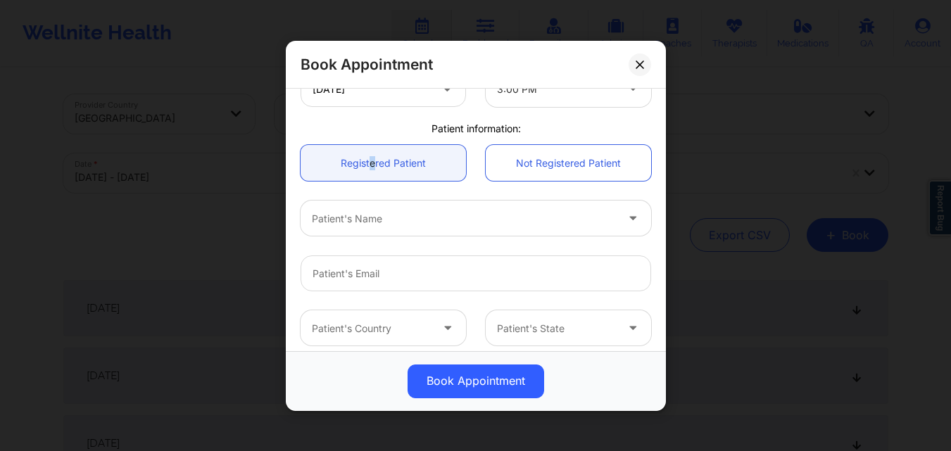
scroll to position [352, 0]
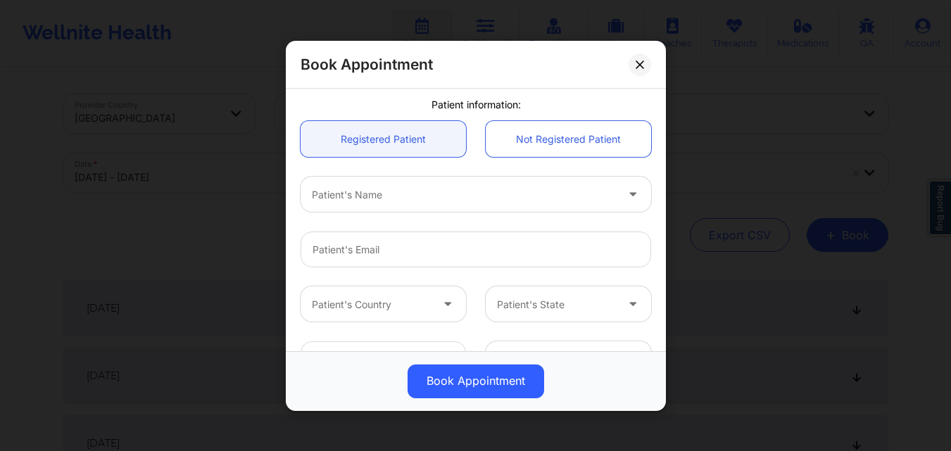
click at [426, 201] on div at bounding box center [464, 194] width 304 height 17
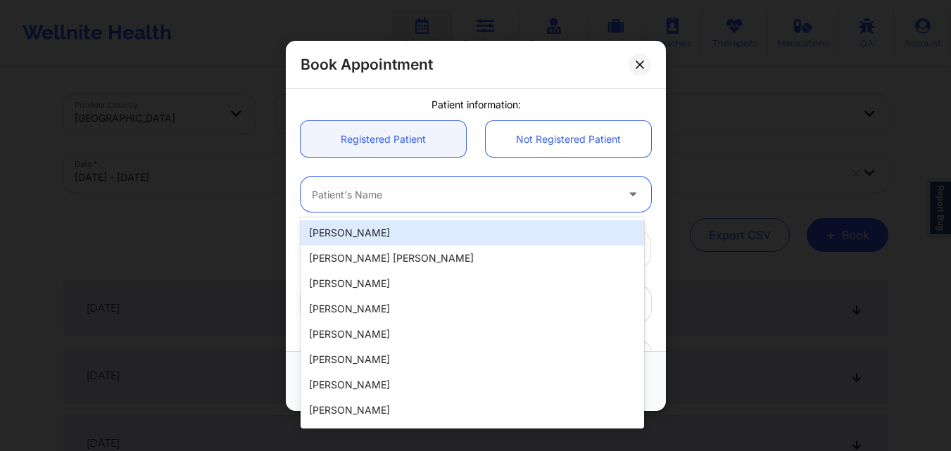
paste input "[PERSON_NAME]"
type input "[PERSON_NAME]"
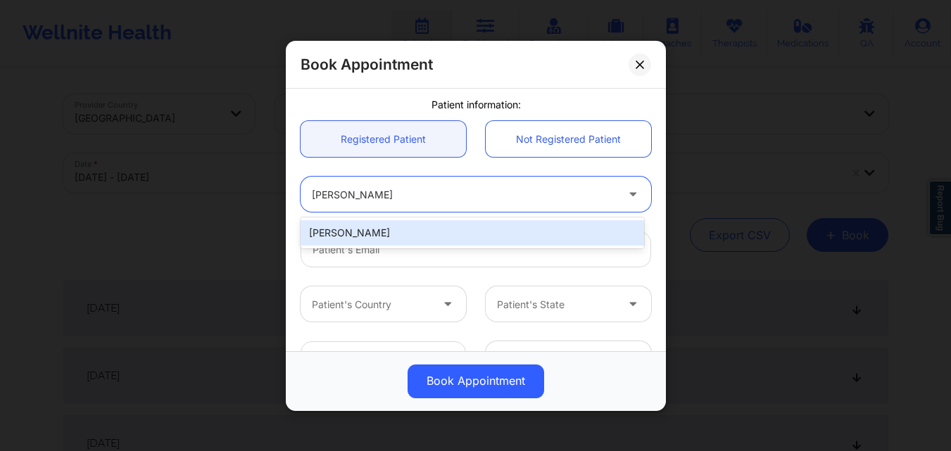
click at [440, 232] on div "[PERSON_NAME]" at bounding box center [471, 232] width 343 height 25
type input "[EMAIL_ADDRESS][DOMAIN_NAME]"
type input "[PHONE_NUMBER]"
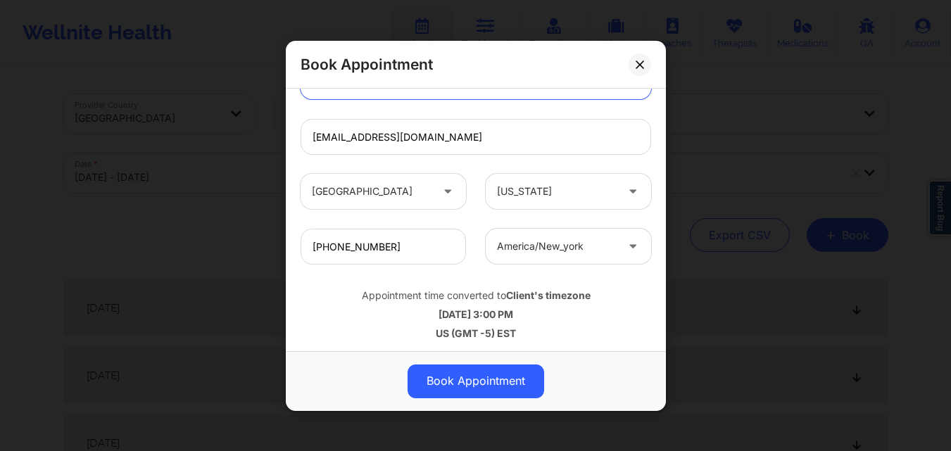
scroll to position [468, 0]
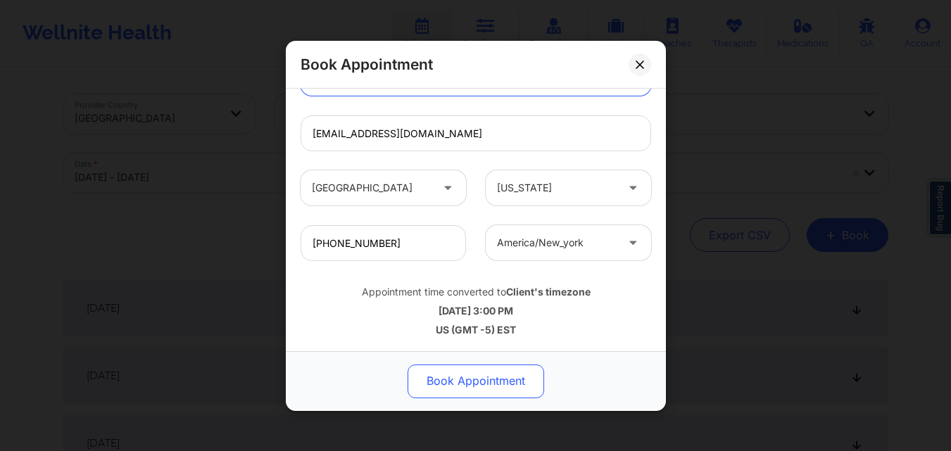
click at [499, 385] on button "Book Appointment" at bounding box center [475, 381] width 136 height 34
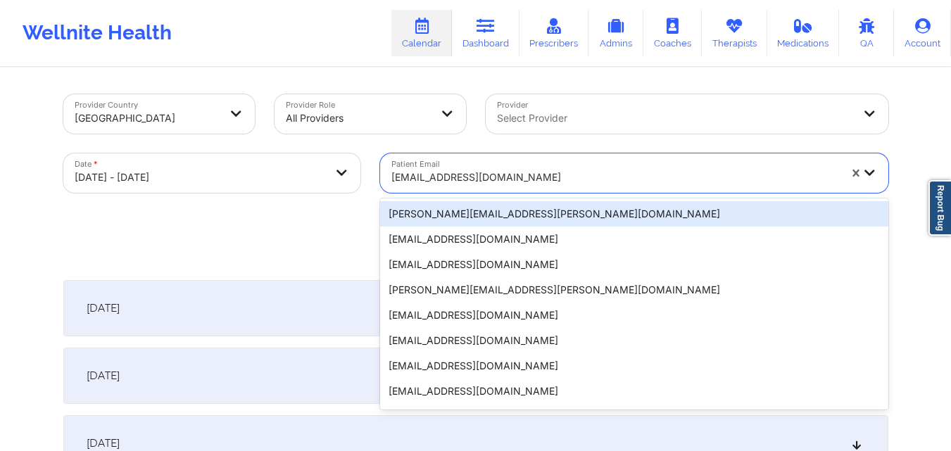
click at [728, 170] on div at bounding box center [614, 177] width 447 height 17
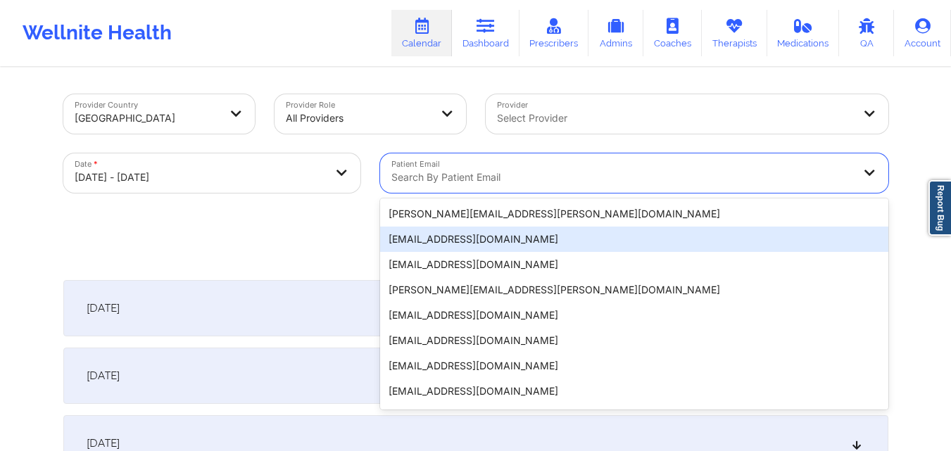
click at [350, 234] on div "Export CSV + Book" at bounding box center [475, 235] width 825 height 34
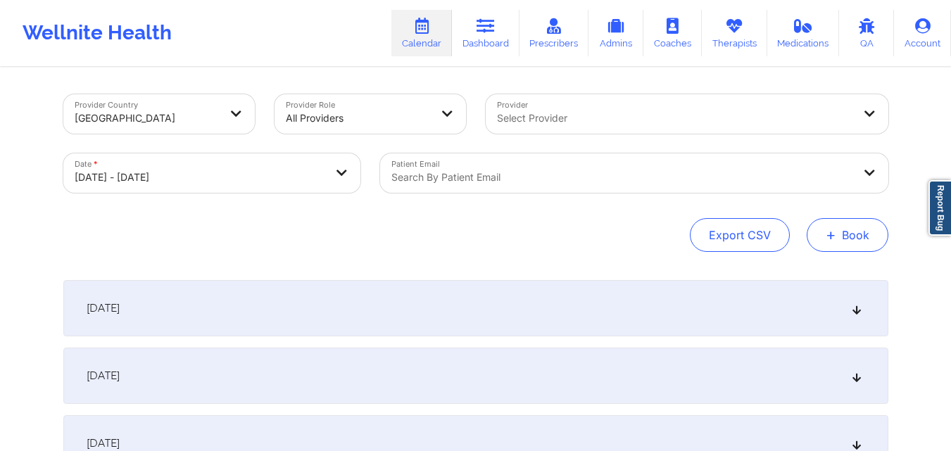
click at [872, 243] on button "+ Book" at bounding box center [847, 235] width 82 height 34
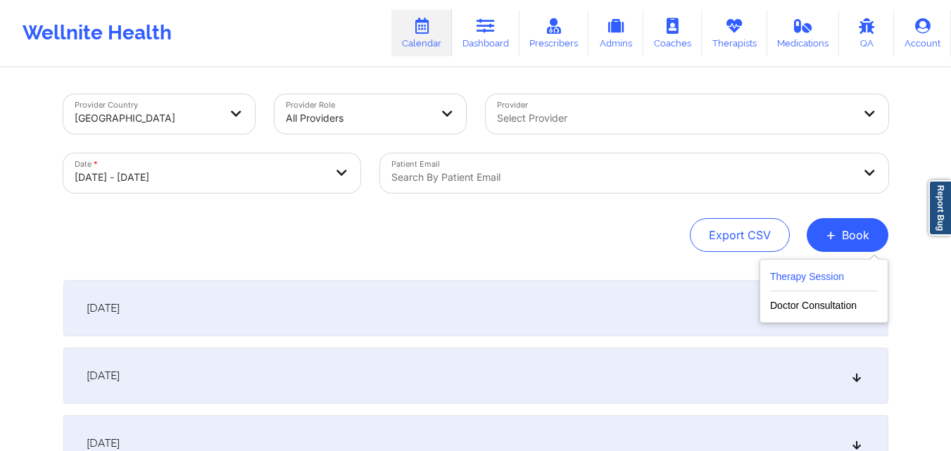
click at [794, 273] on button "Therapy Session" at bounding box center [824, 279] width 108 height 23
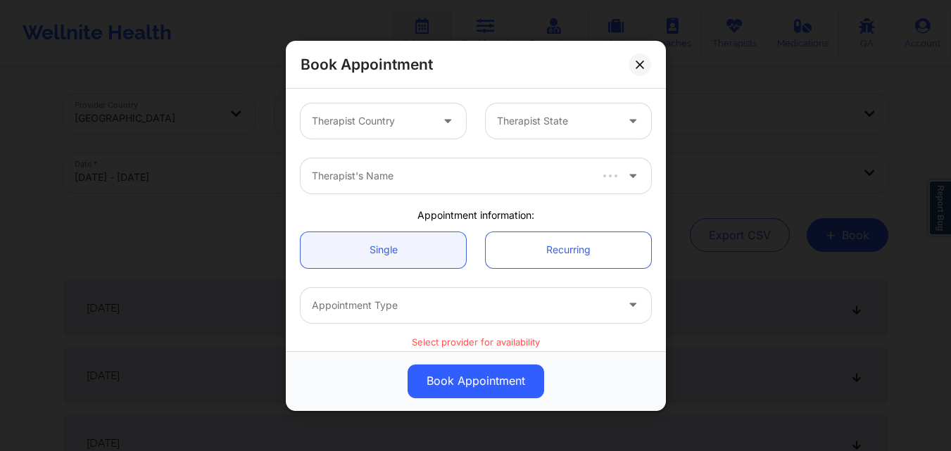
click at [359, 120] on div at bounding box center [371, 121] width 119 height 17
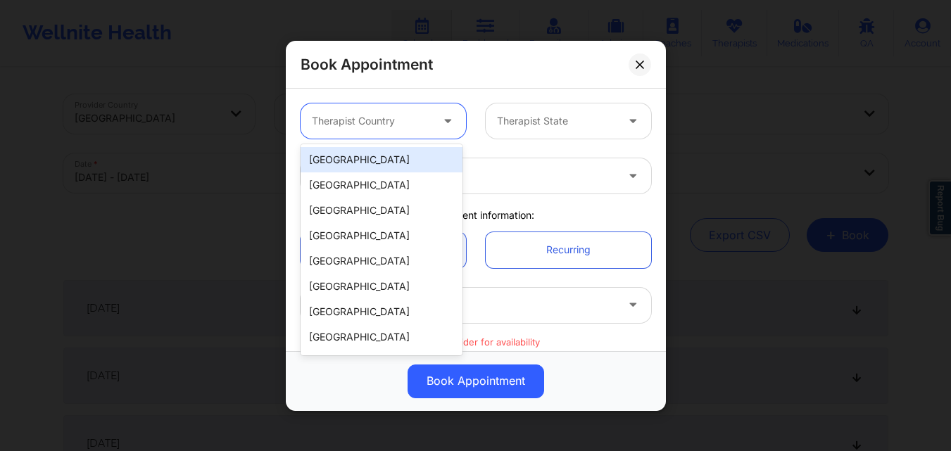
click at [378, 156] on div "[GEOGRAPHIC_DATA]" at bounding box center [381, 159] width 162 height 25
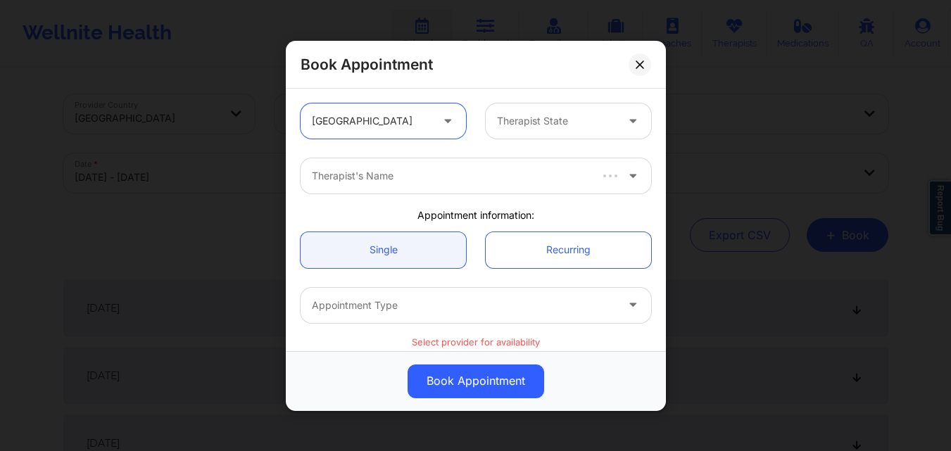
click at [549, 115] on div at bounding box center [556, 121] width 119 height 17
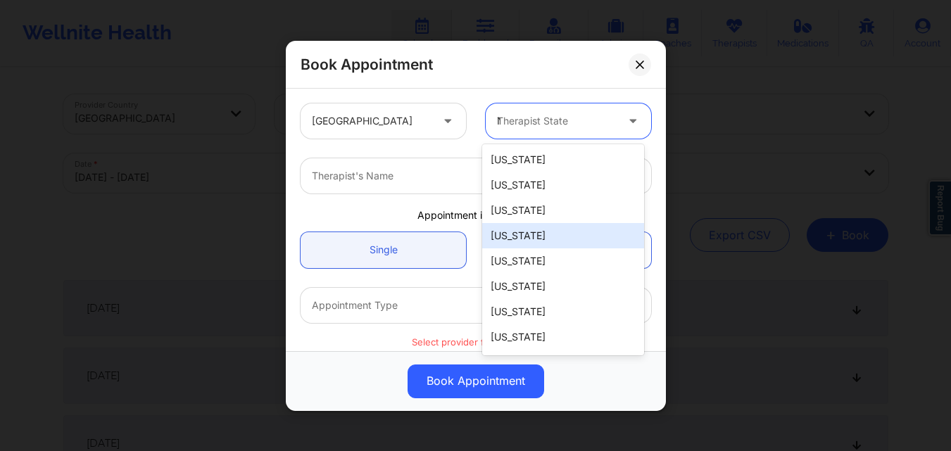
type input "NY"
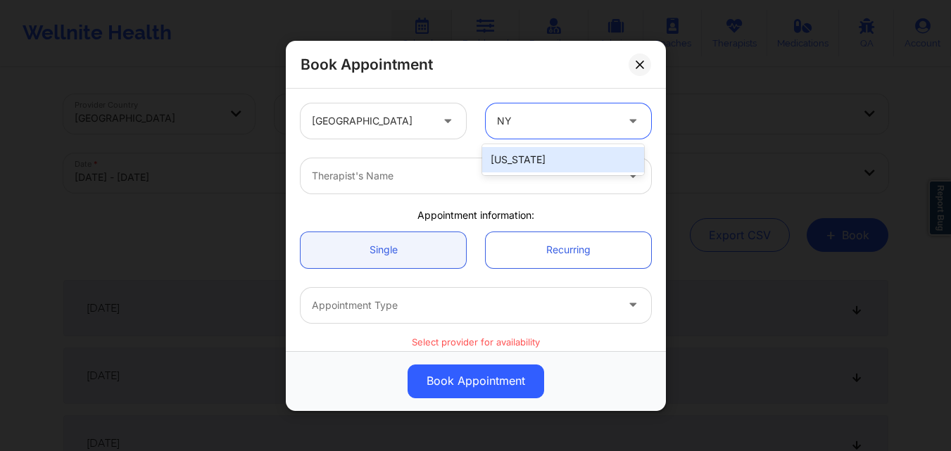
click at [562, 150] on div "[US_STATE]" at bounding box center [563, 159] width 162 height 25
click at [447, 171] on div at bounding box center [464, 175] width 304 height 17
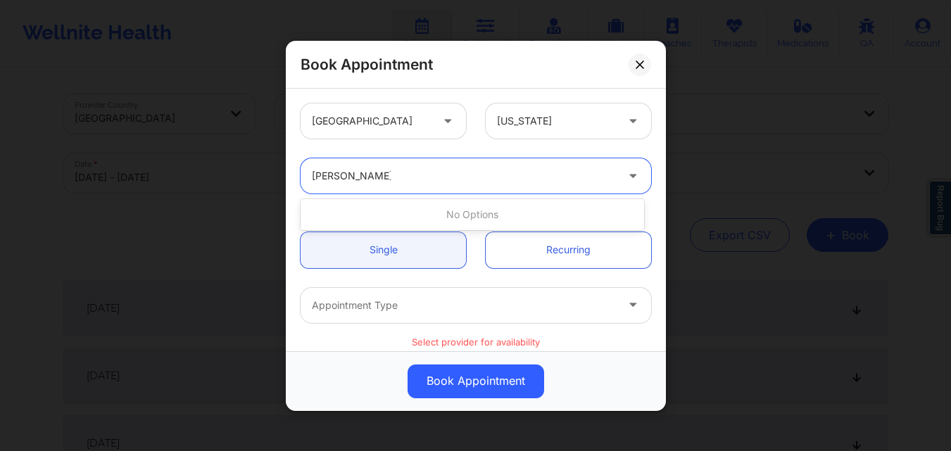
type input "Richard Ryan"
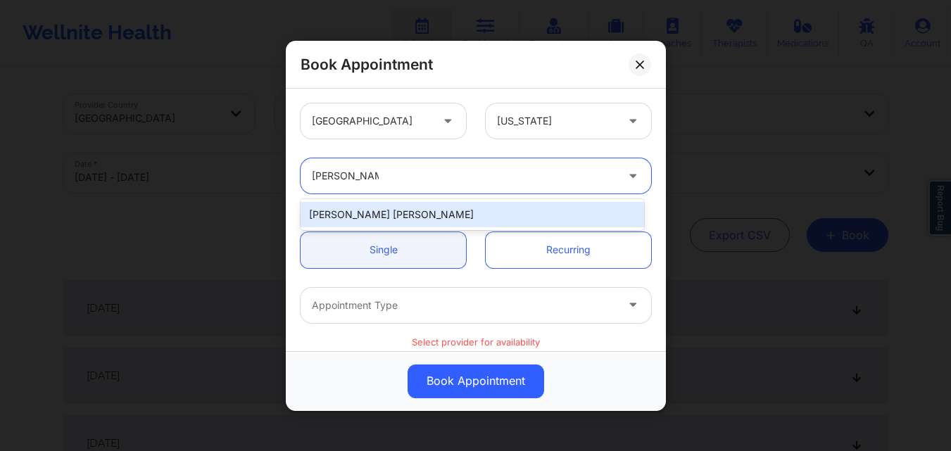
click at [416, 212] on div "[PERSON_NAME] [PERSON_NAME]" at bounding box center [471, 214] width 343 height 25
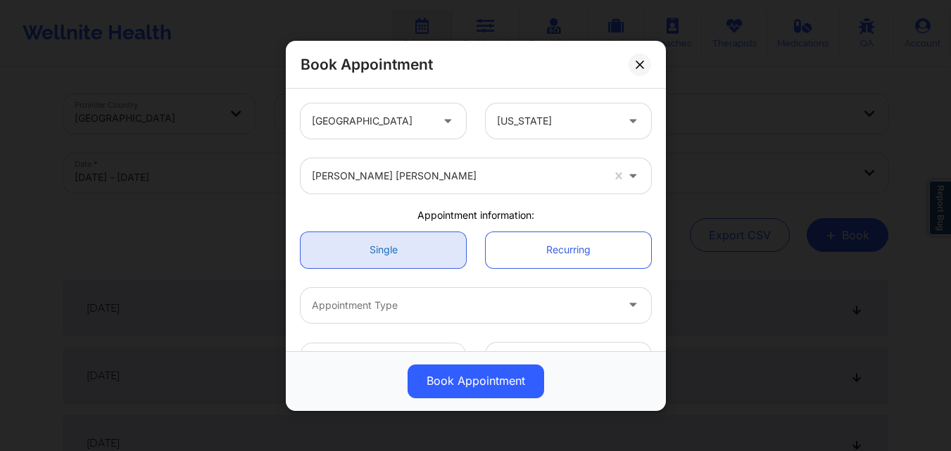
click at [396, 237] on link "Single" at bounding box center [382, 249] width 165 height 36
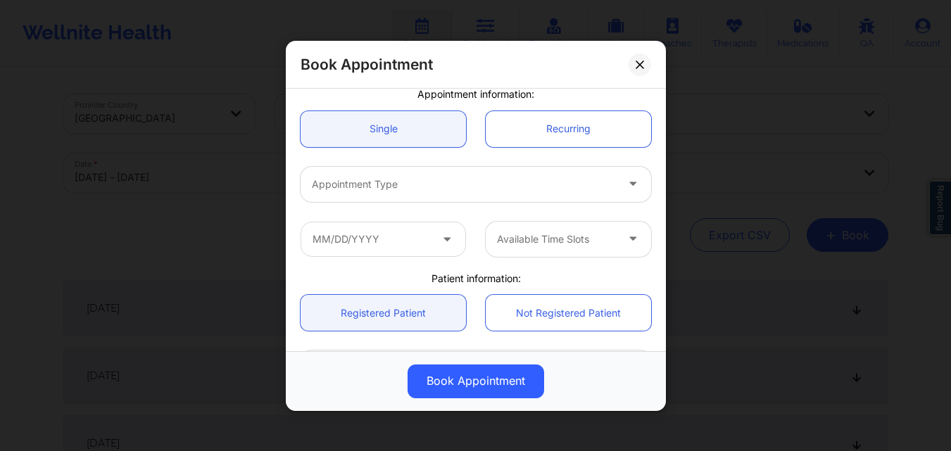
scroll to position [141, 0]
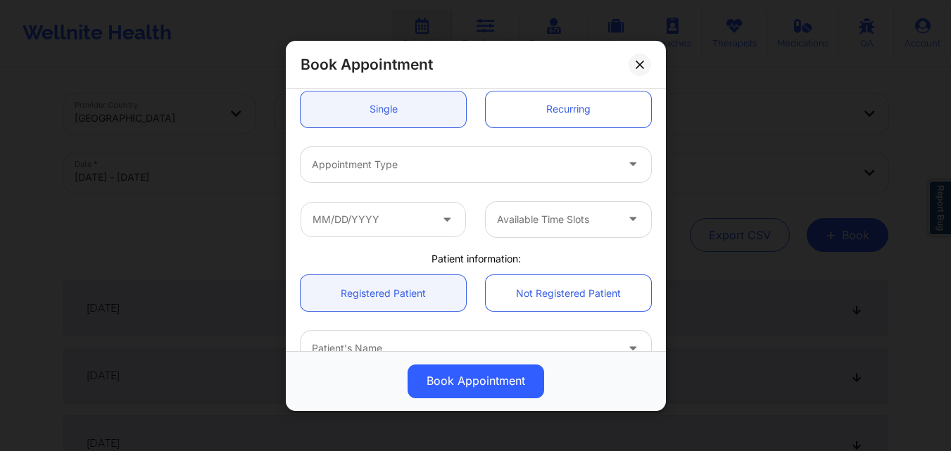
click at [417, 159] on div at bounding box center [464, 163] width 304 height 17
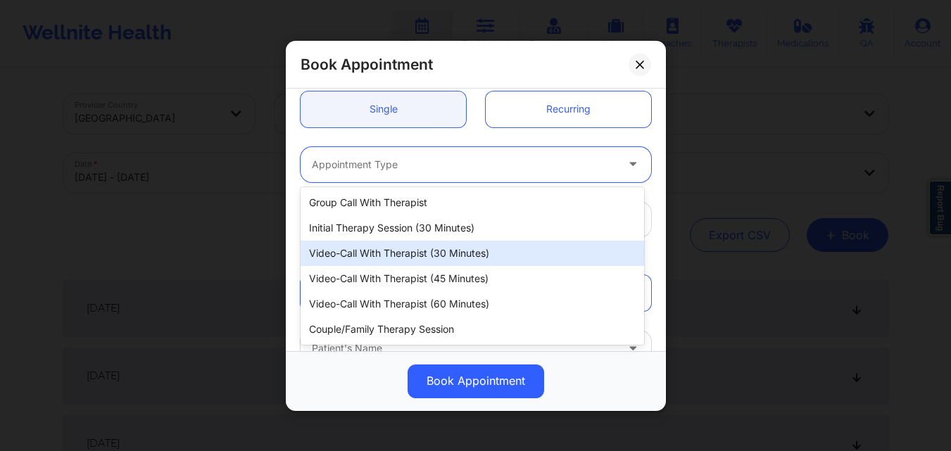
click at [409, 258] on div "Video-Call with Therapist (30 minutes)" at bounding box center [471, 253] width 343 height 25
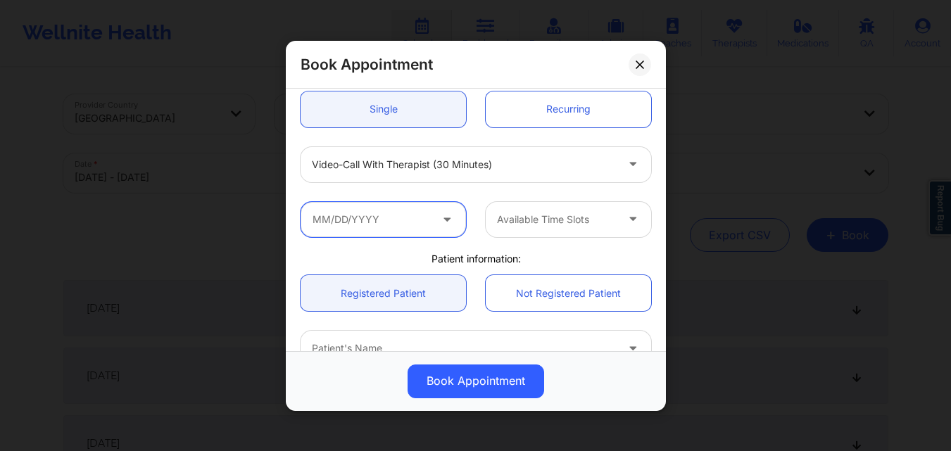
click at [357, 224] on input "text" at bounding box center [382, 218] width 165 height 35
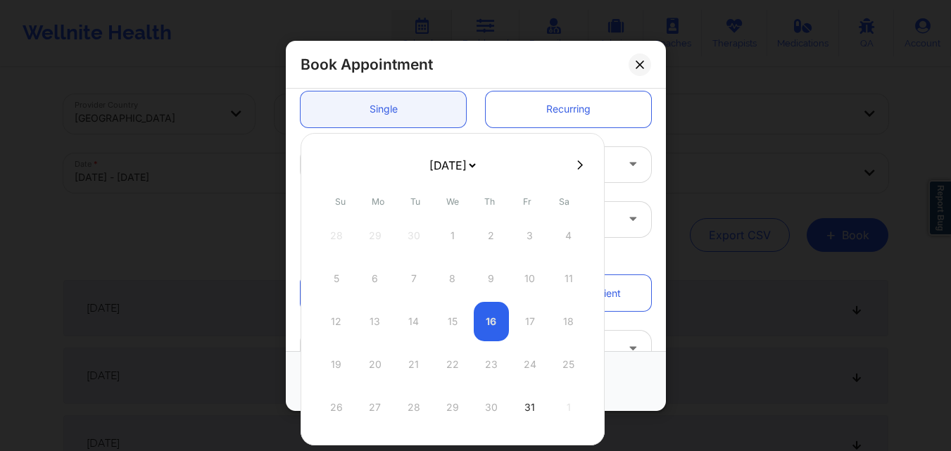
click at [578, 163] on icon at bounding box center [580, 164] width 6 height 9
select select "2025-10"
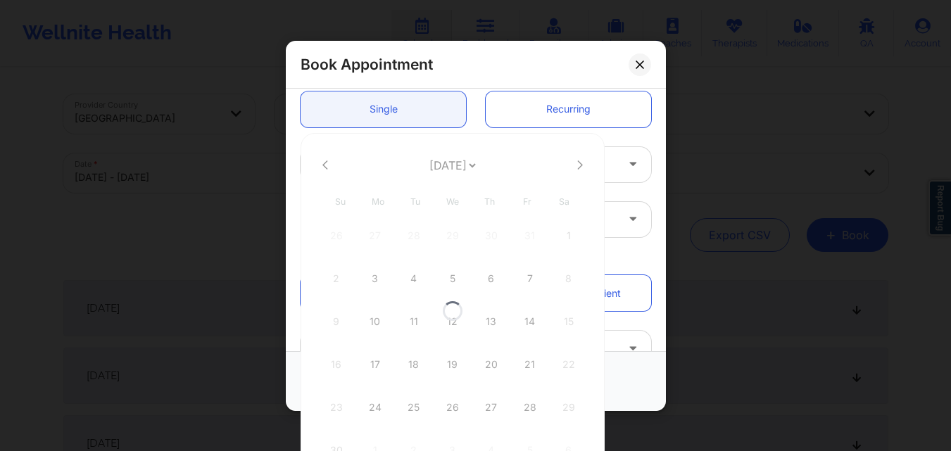
select select "2025-10"
click at [529, 317] on div "14" at bounding box center [529, 321] width 35 height 39
type input "11/14/2025"
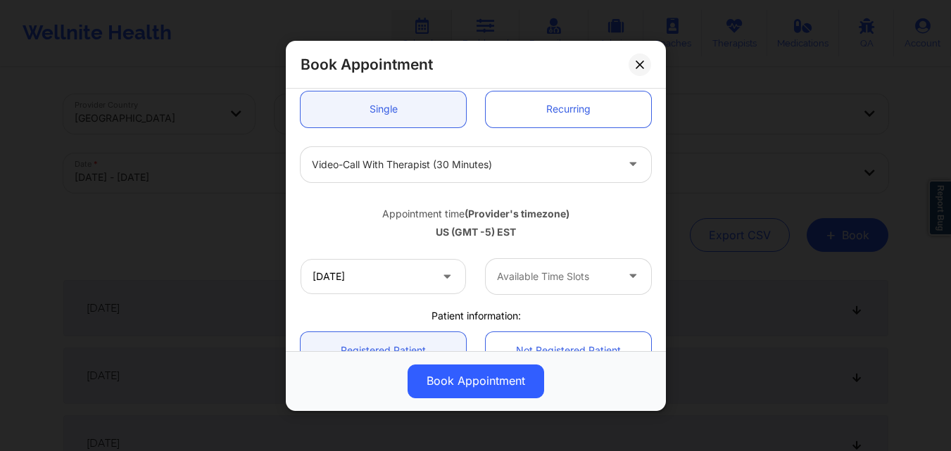
click at [544, 281] on div at bounding box center [556, 276] width 119 height 17
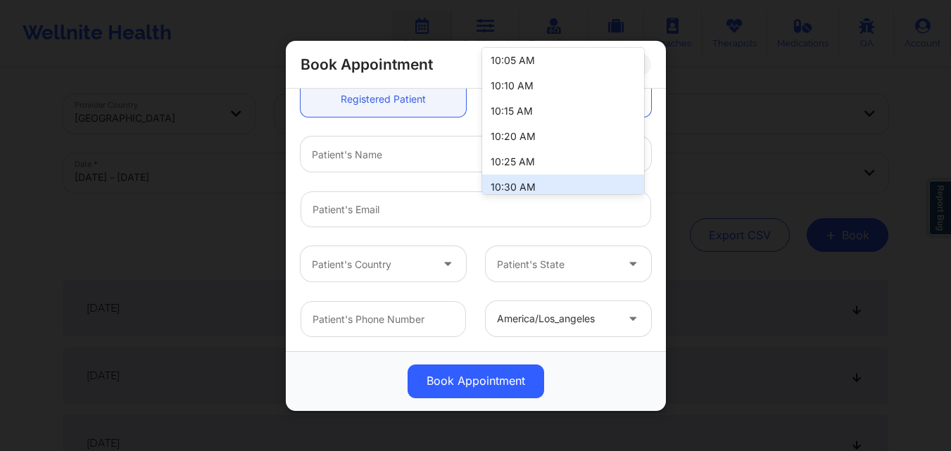
scroll to position [315, 0]
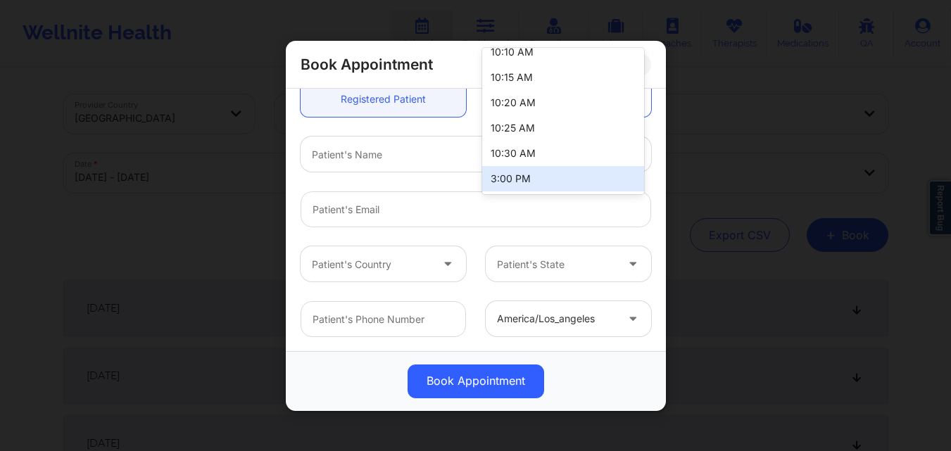
click at [545, 175] on div "3:00 PM" at bounding box center [563, 178] width 162 height 25
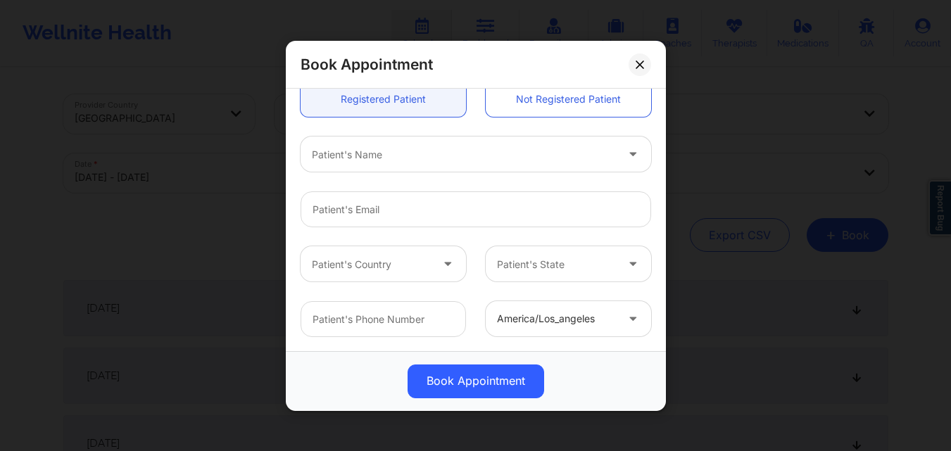
click at [397, 163] on div at bounding box center [464, 154] width 304 height 17
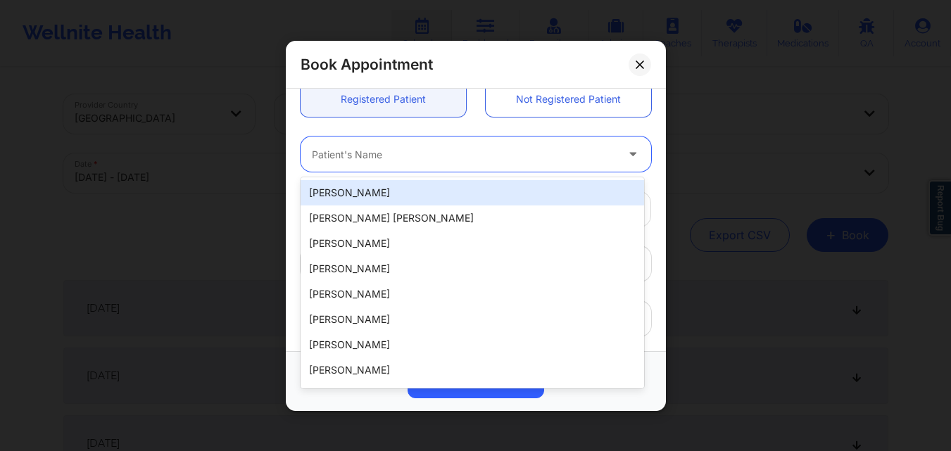
paste input "[PERSON_NAME]"
type input "[PERSON_NAME]"
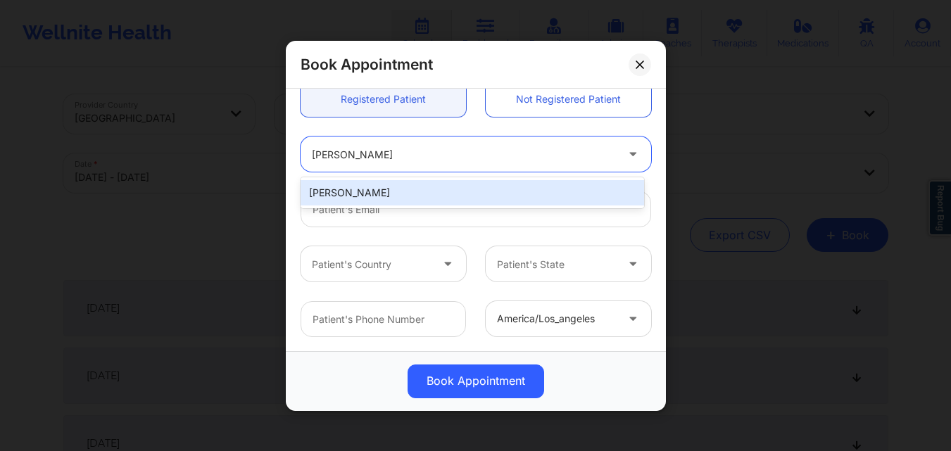
click at [401, 196] on div "[PERSON_NAME]" at bounding box center [471, 192] width 343 height 25
type input "[EMAIL_ADDRESS][DOMAIN_NAME]"
type input "[PHONE_NUMBER]"
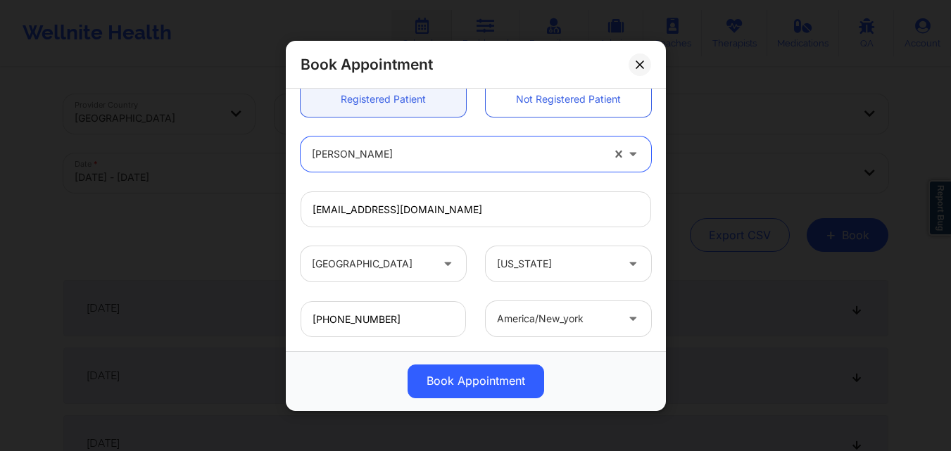
scroll to position [468, 0]
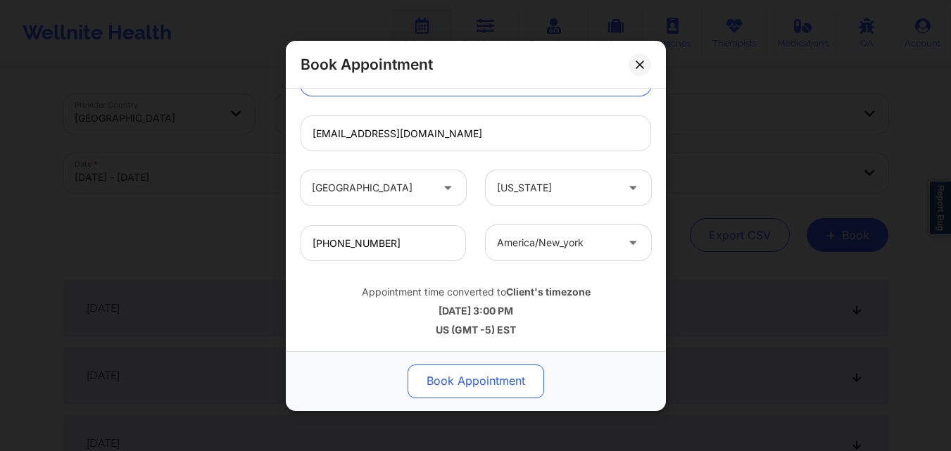
click at [494, 369] on button "Book Appointment" at bounding box center [475, 381] width 136 height 34
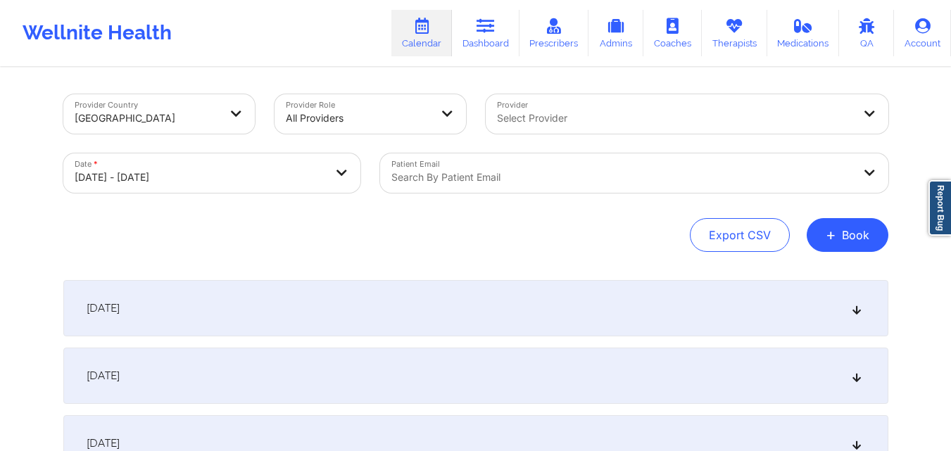
click at [799, 173] on div at bounding box center [622, 177] width 462 height 17
click at [252, 250] on div "Export CSV + Book" at bounding box center [475, 235] width 825 height 34
click at [849, 242] on button "+ Book" at bounding box center [847, 235] width 82 height 34
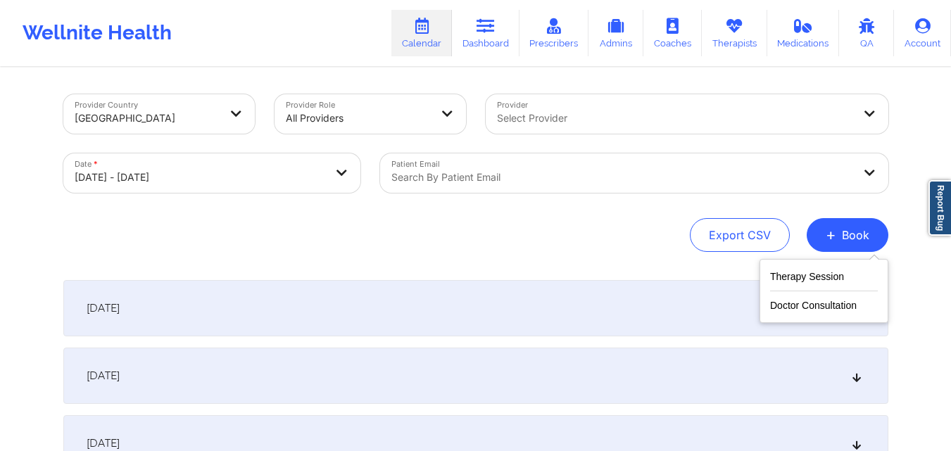
click at [794, 267] on div "Therapy Session Doctor Consultation" at bounding box center [823, 291] width 129 height 64
click at [777, 273] on button "Therapy Session" at bounding box center [824, 279] width 108 height 23
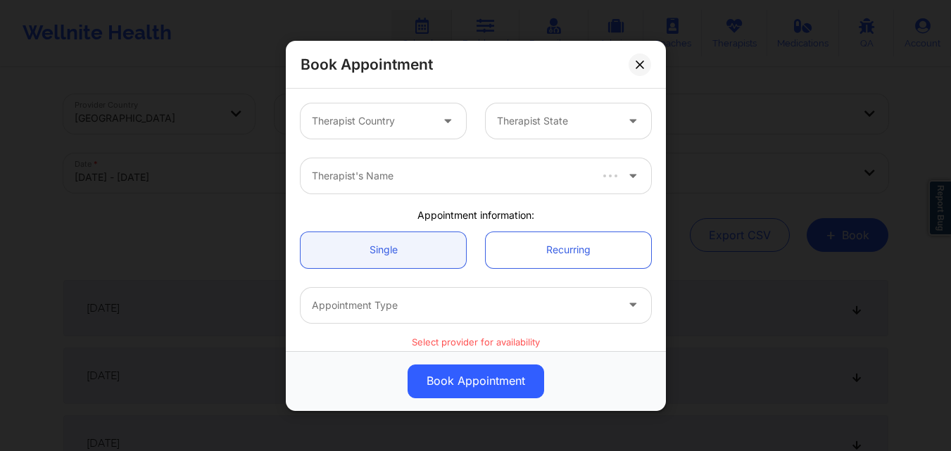
click at [388, 127] on div at bounding box center [371, 121] width 119 height 17
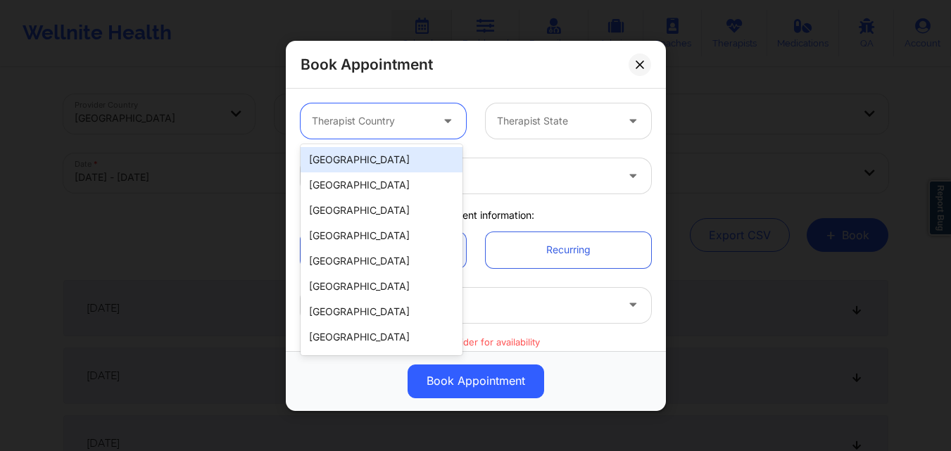
click at [388, 156] on div "[GEOGRAPHIC_DATA]" at bounding box center [381, 159] width 162 height 25
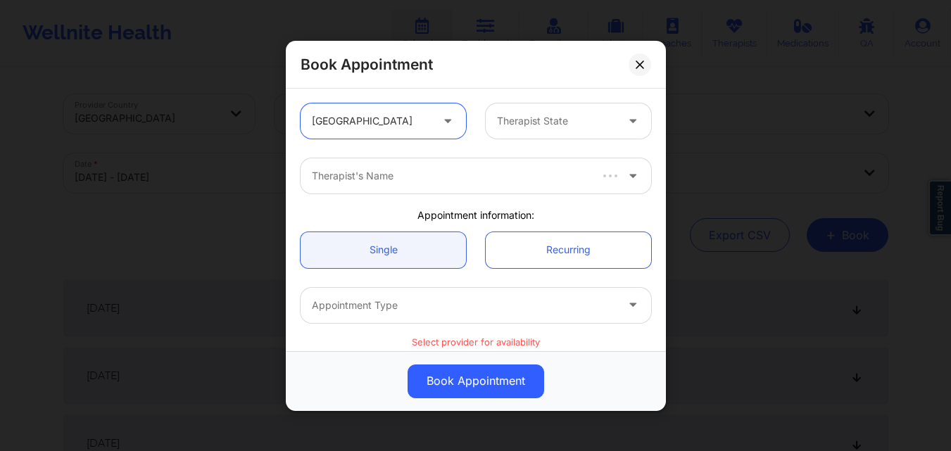
click at [522, 119] on div at bounding box center [556, 121] width 119 height 17
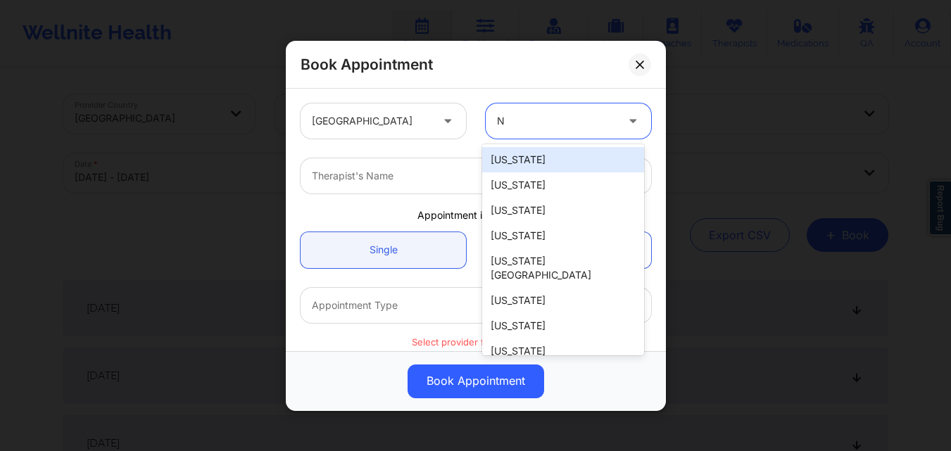
type input "NY"
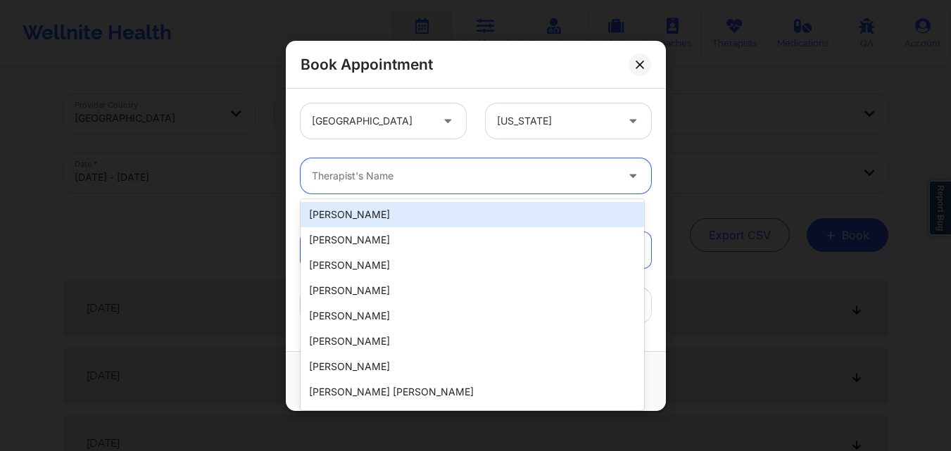
click at [375, 177] on div at bounding box center [464, 175] width 304 height 17
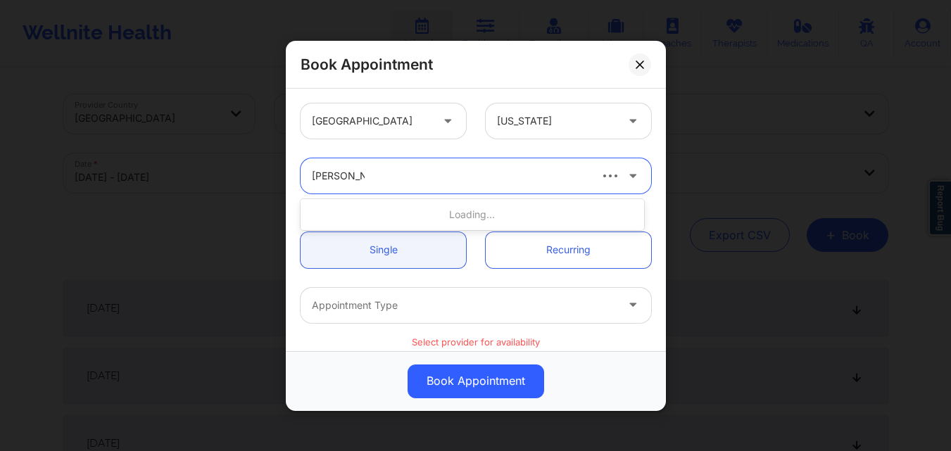
type input "Richard Rya"
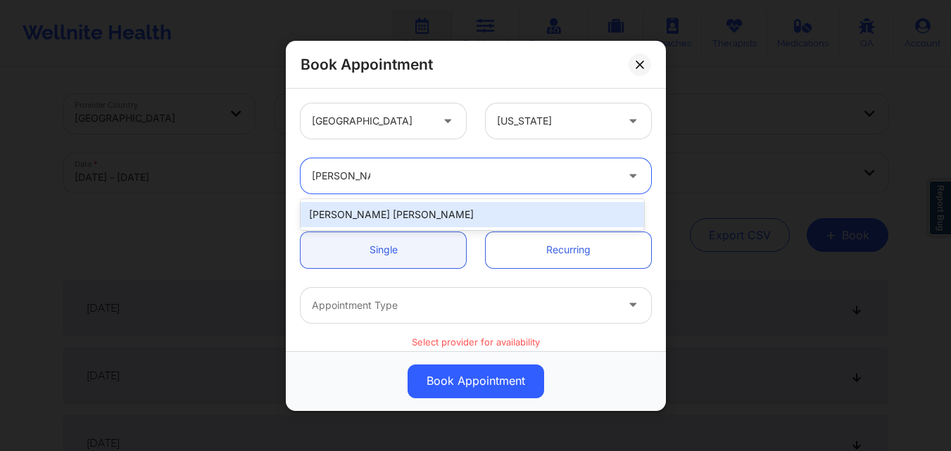
click at [404, 217] on div "[PERSON_NAME] [PERSON_NAME]" at bounding box center [471, 214] width 343 height 25
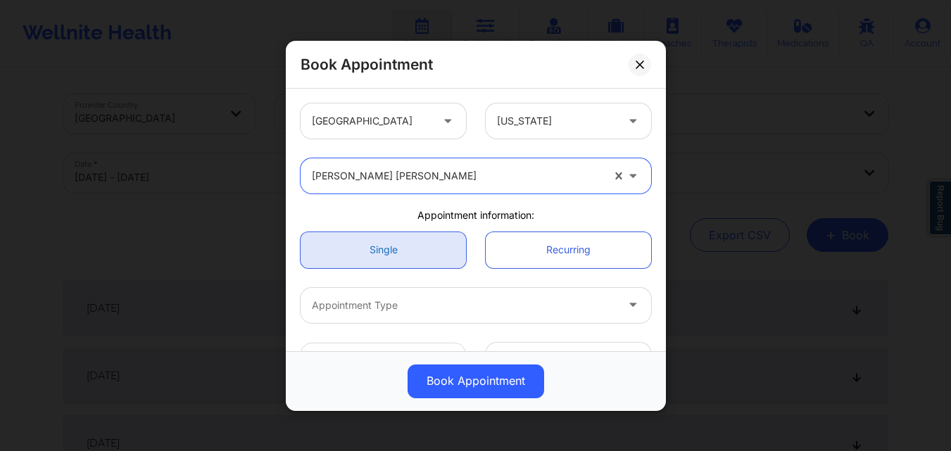
click at [403, 251] on link "Single" at bounding box center [382, 249] width 165 height 36
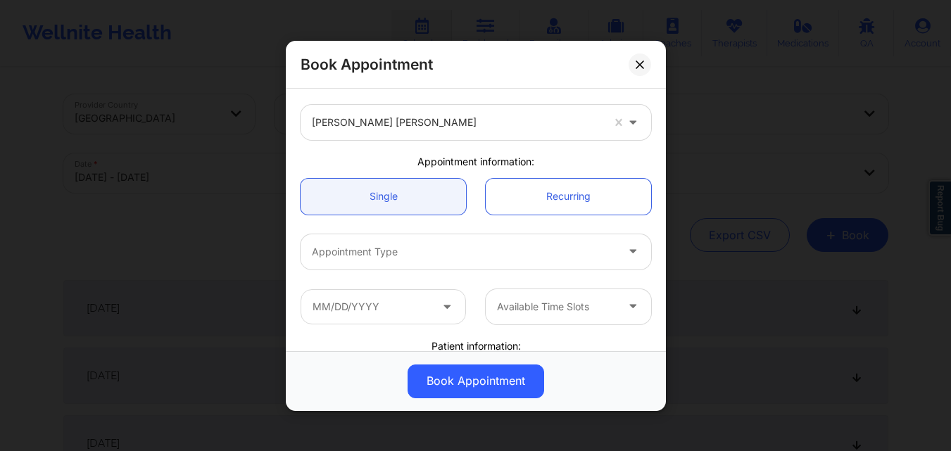
scroll to position [70, 0]
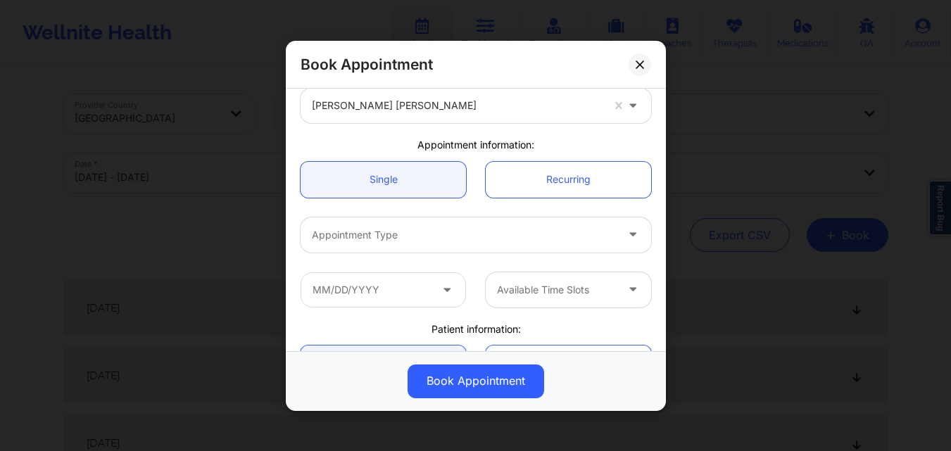
click at [424, 244] on div "Appointment Type" at bounding box center [458, 234] width 317 height 35
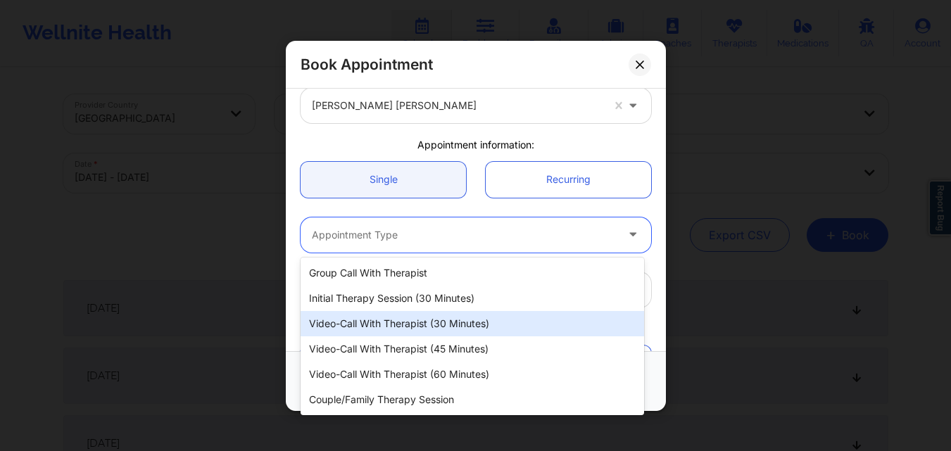
click at [424, 319] on div "Video-Call with Therapist (30 minutes)" at bounding box center [471, 323] width 343 height 25
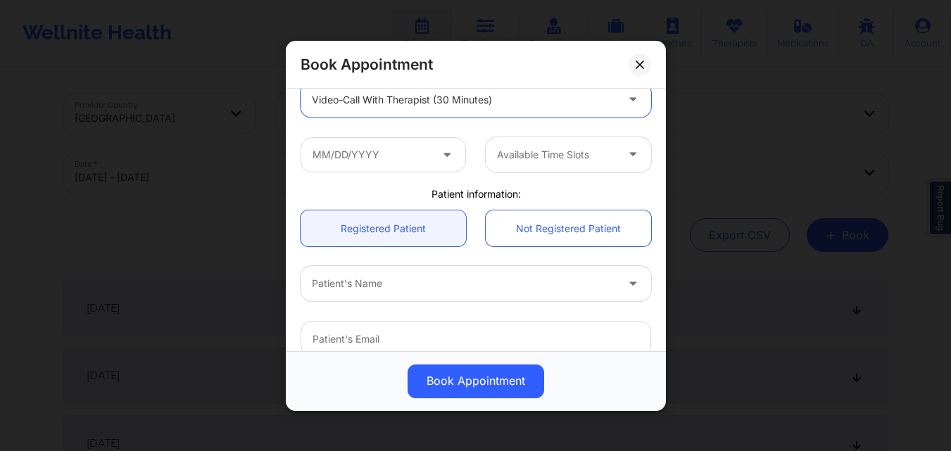
scroll to position [211, 0]
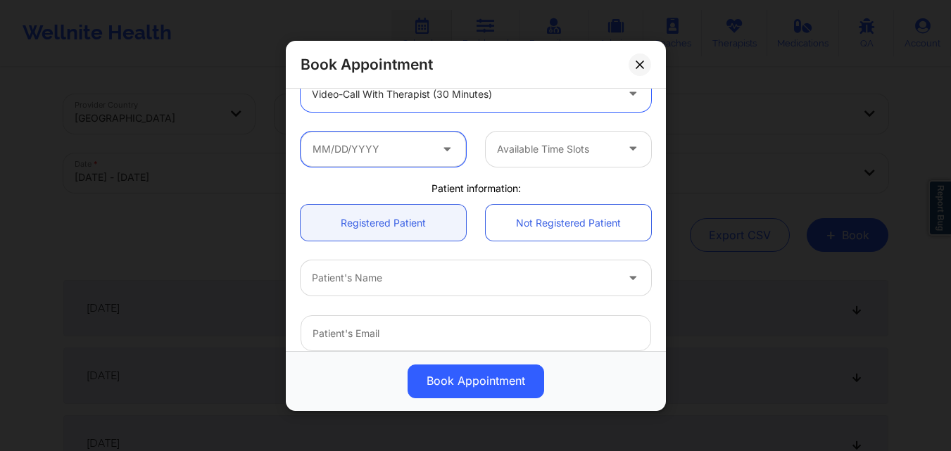
click at [395, 148] on input "text" at bounding box center [382, 148] width 165 height 35
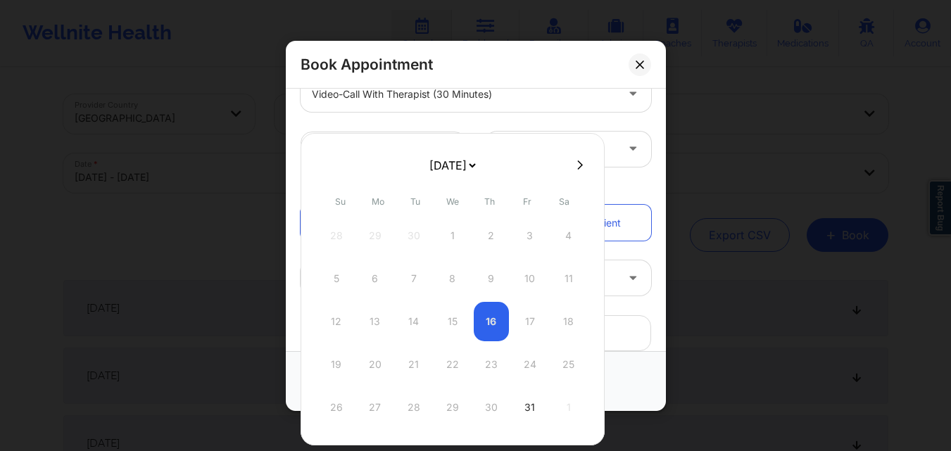
click at [577, 166] on icon at bounding box center [580, 165] width 6 height 11
select select "2025-10"
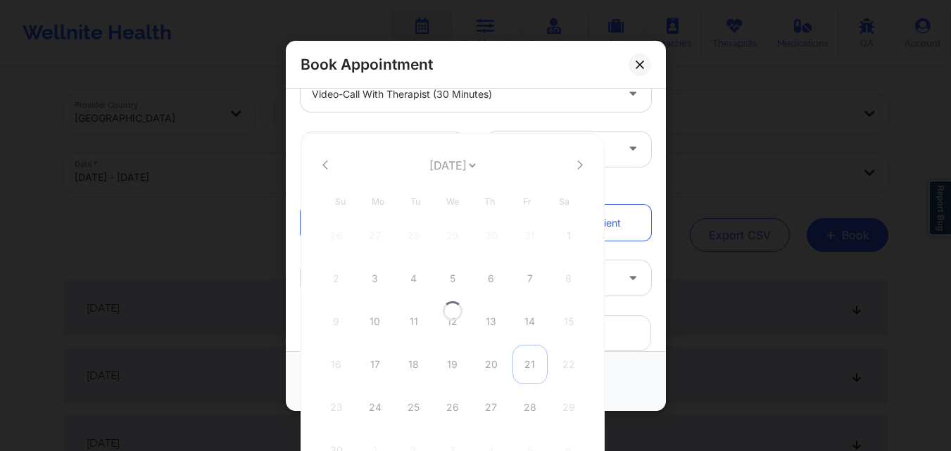
select select "2025-10"
click at [523, 362] on div "21" at bounding box center [529, 364] width 35 height 39
type input "11/21/2025"
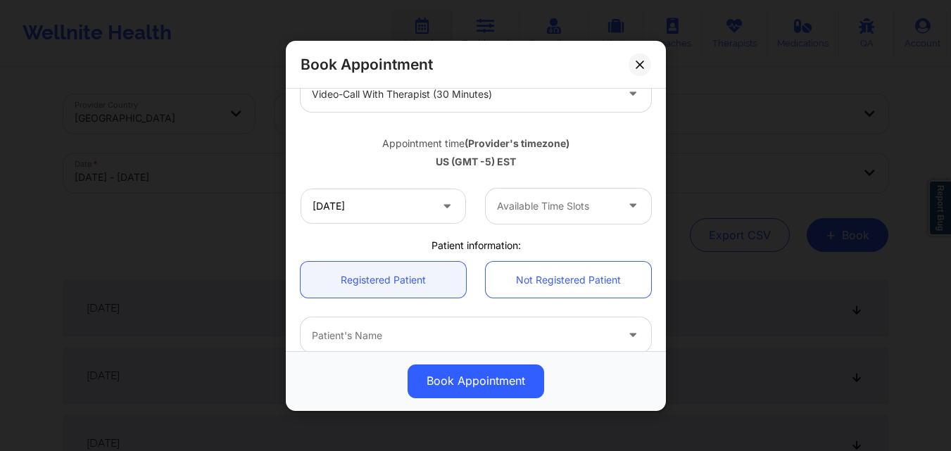
click at [551, 207] on div at bounding box center [556, 206] width 119 height 17
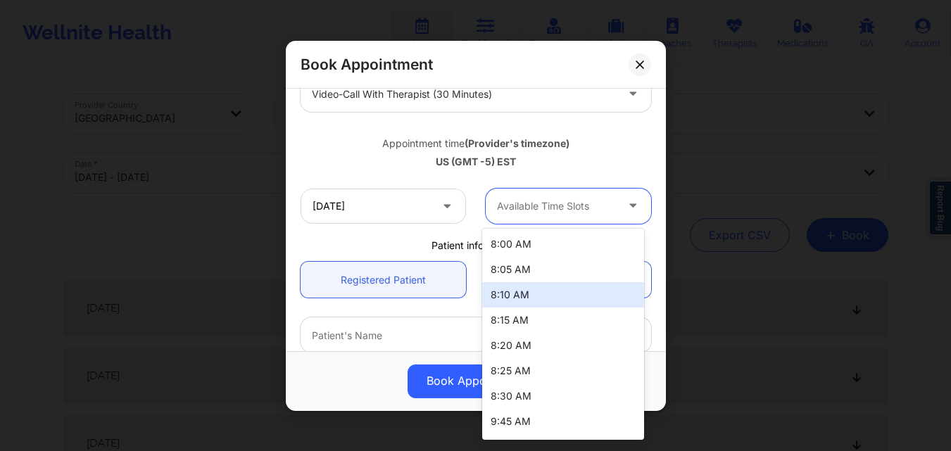
scroll to position [250, 0]
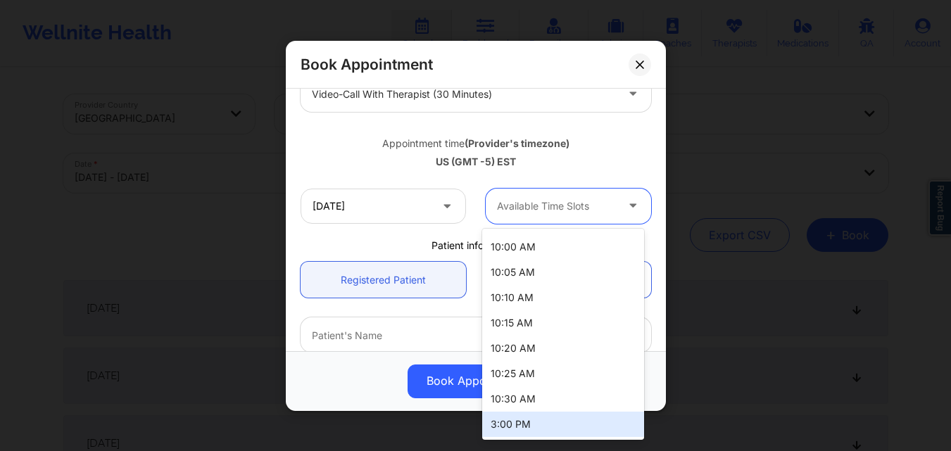
click at [540, 425] on div "3:00 PM" at bounding box center [563, 424] width 162 height 25
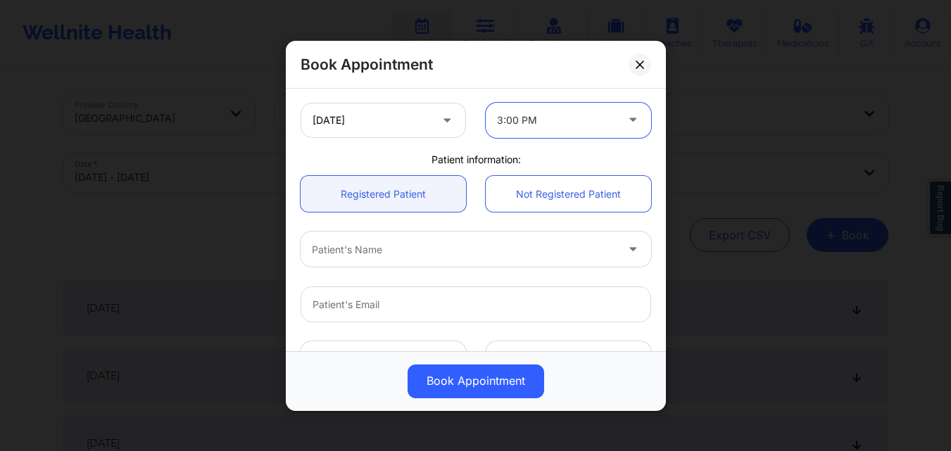
scroll to position [281, 0]
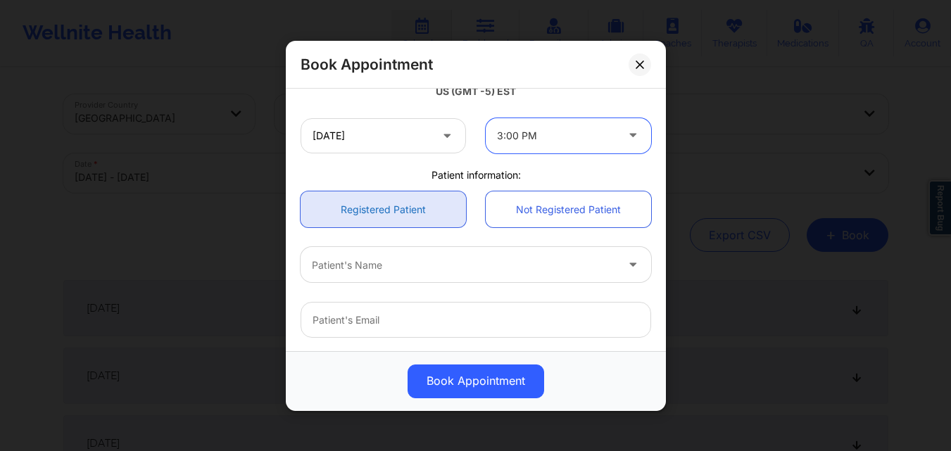
click at [400, 218] on link "Registered Patient" at bounding box center [382, 209] width 165 height 36
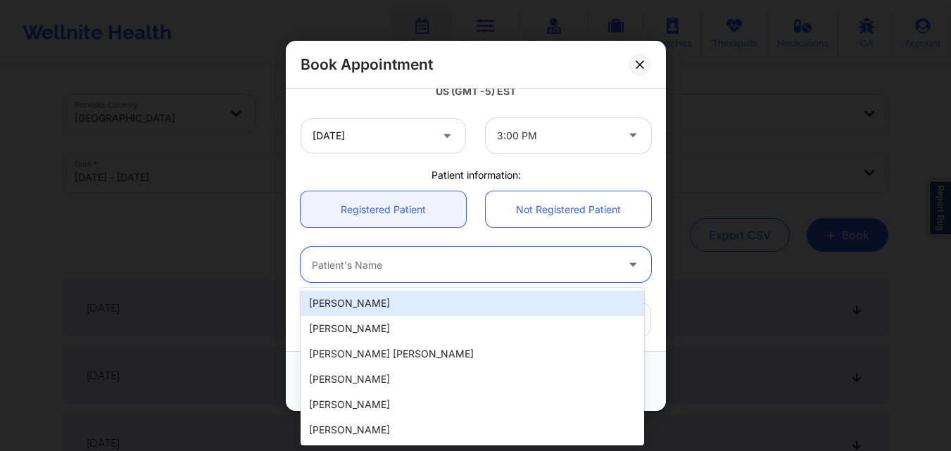
click at [418, 276] on div "Patient's Name" at bounding box center [458, 264] width 317 height 35
paste input "[PERSON_NAME]"
type input "[PERSON_NAME]"
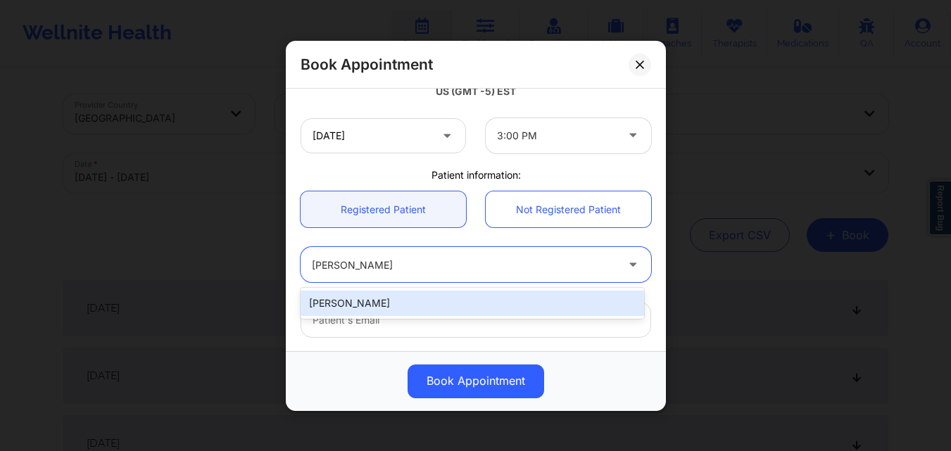
click at [429, 306] on div "[PERSON_NAME]" at bounding box center [471, 303] width 343 height 25
type input "[EMAIL_ADDRESS][DOMAIN_NAME]"
type input "[PHONE_NUMBER]"
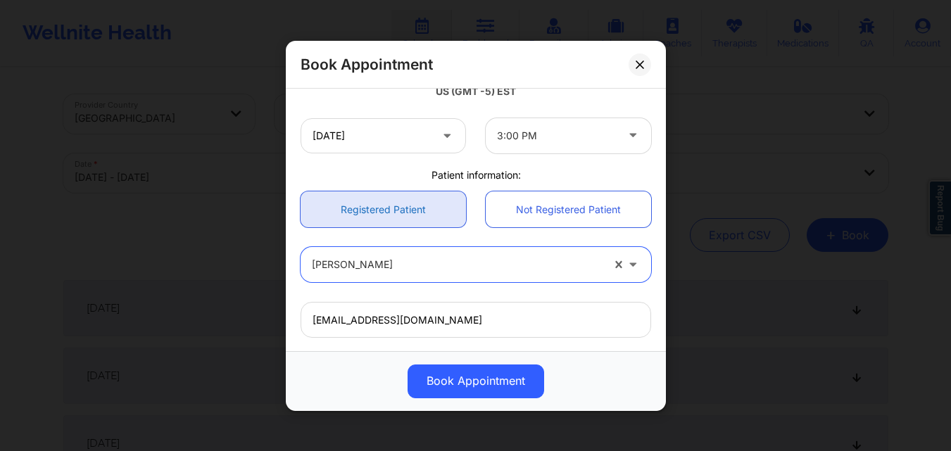
scroll to position [468, 0]
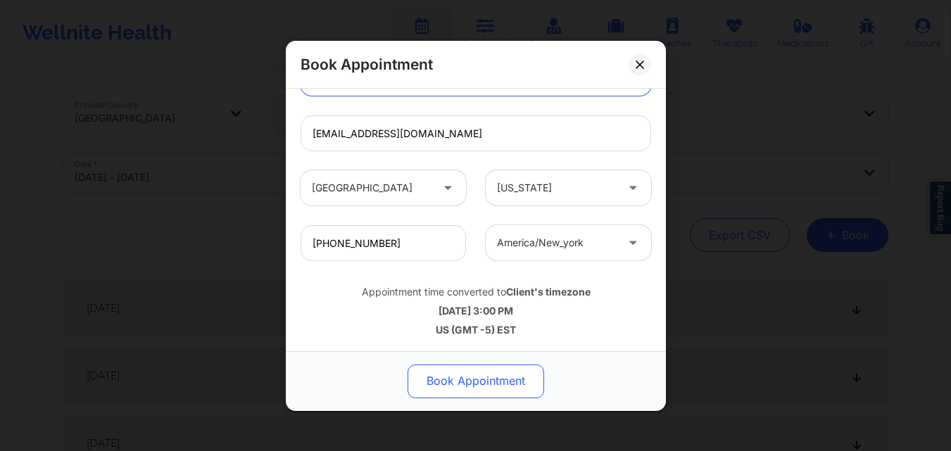
click at [462, 386] on button "Book Appointment" at bounding box center [475, 381] width 136 height 34
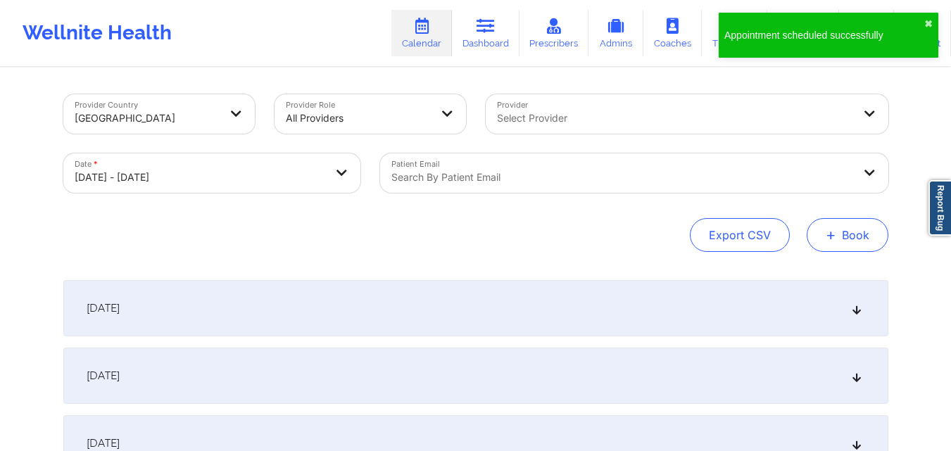
click at [856, 240] on button "+ Book" at bounding box center [847, 235] width 82 height 34
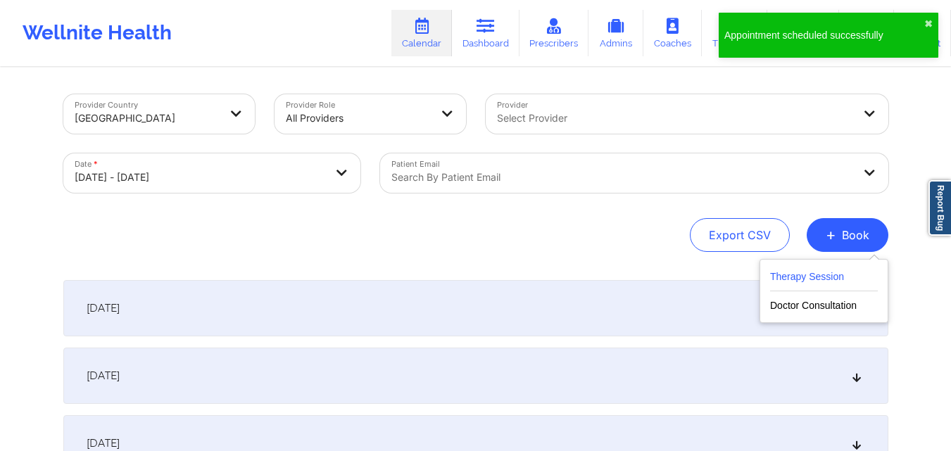
click at [787, 279] on button "Therapy Session" at bounding box center [824, 279] width 108 height 23
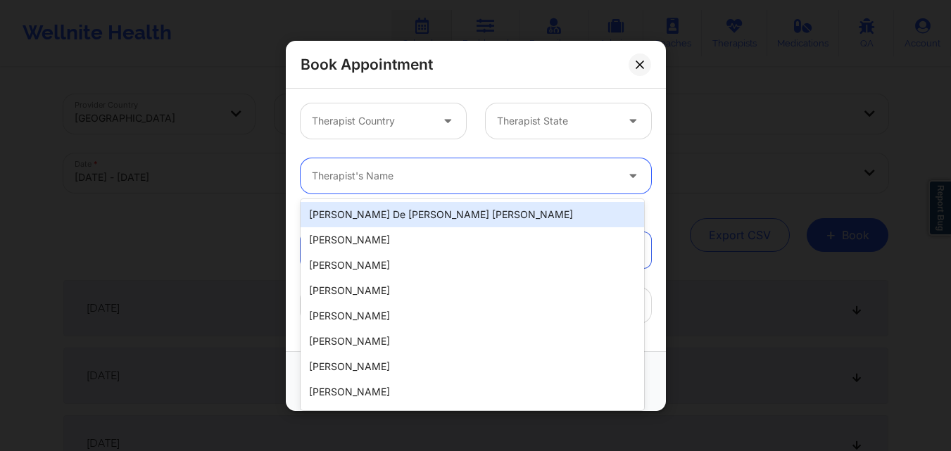
click at [449, 189] on div "Therapist's Name" at bounding box center [458, 175] width 317 height 35
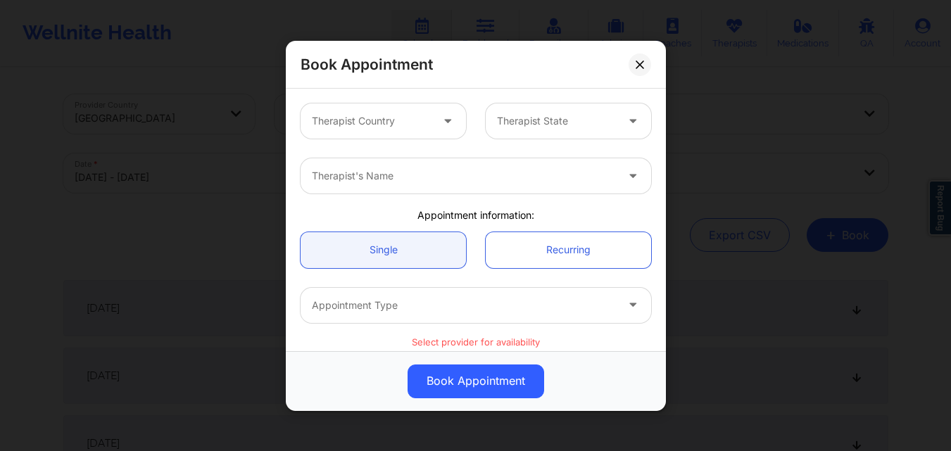
click at [469, 122] on div "Therapist Country" at bounding box center [383, 120] width 185 height 35
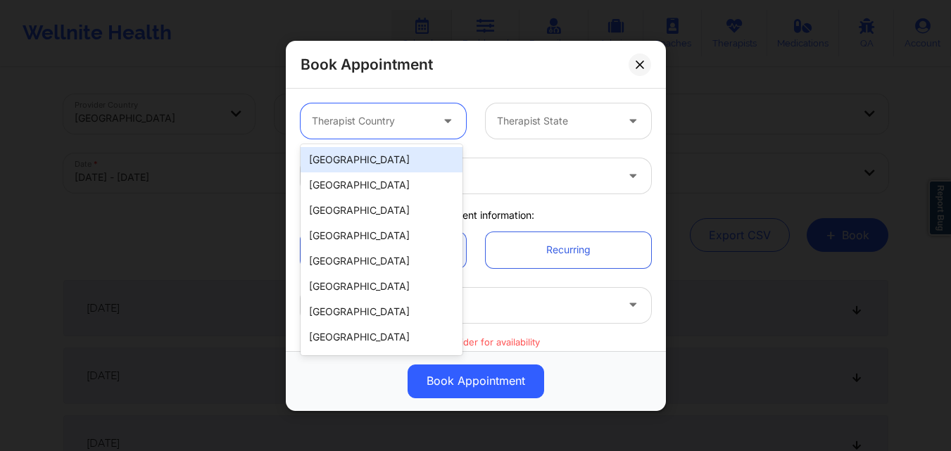
click at [400, 126] on div at bounding box center [371, 121] width 119 height 17
click at [396, 164] on div "[GEOGRAPHIC_DATA]" at bounding box center [381, 159] width 162 height 25
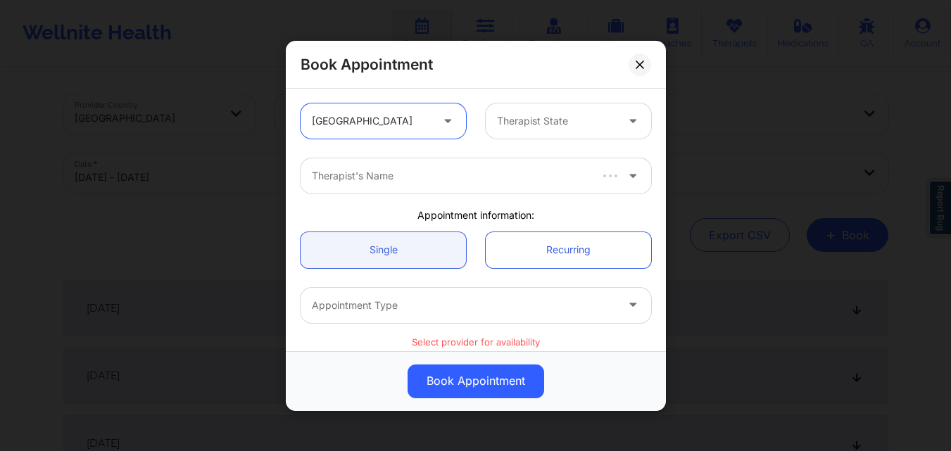
click at [532, 109] on div "Therapist State" at bounding box center [551, 120] width 132 height 35
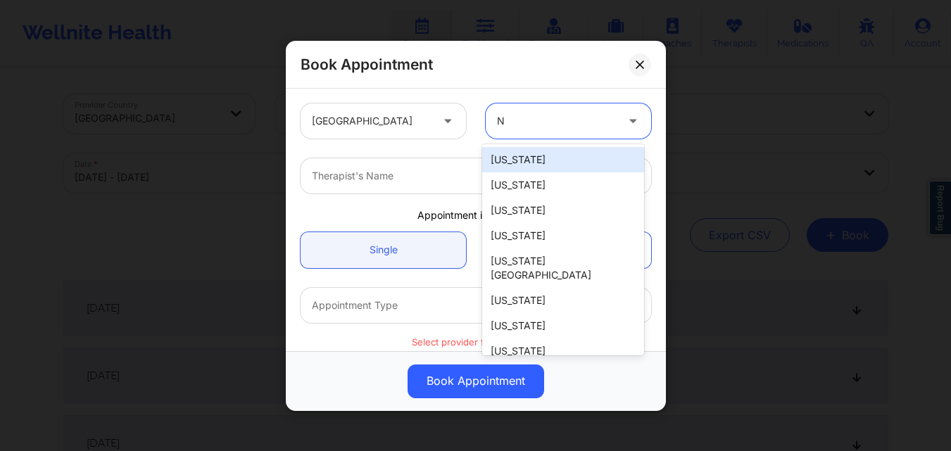
type input "NY"
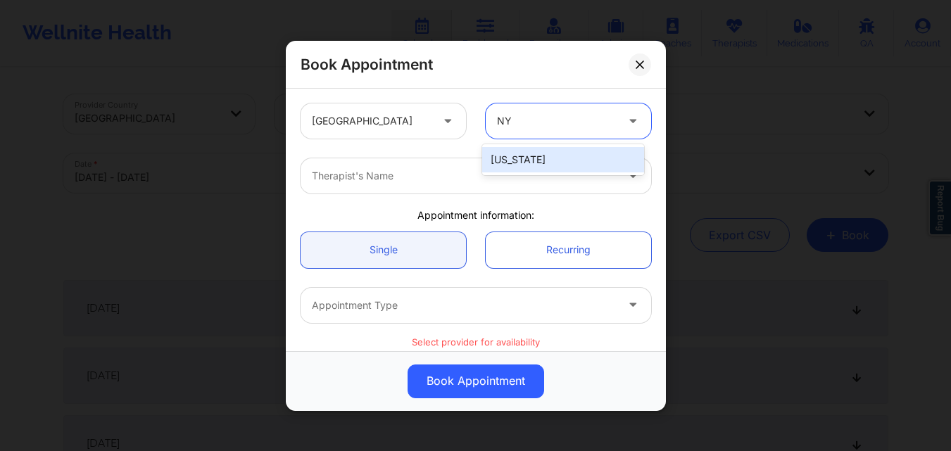
click at [527, 157] on div "[US_STATE]" at bounding box center [563, 159] width 162 height 25
click at [369, 181] on div at bounding box center [464, 175] width 304 height 17
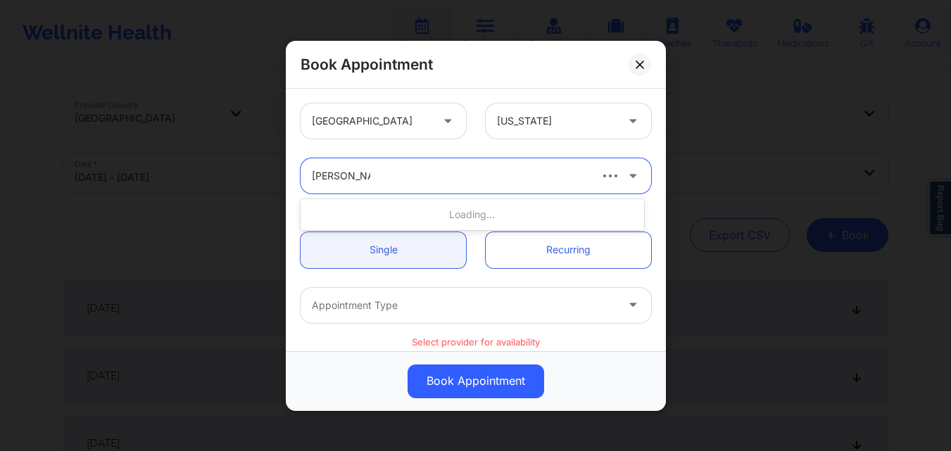
type input "Richard Ryan"
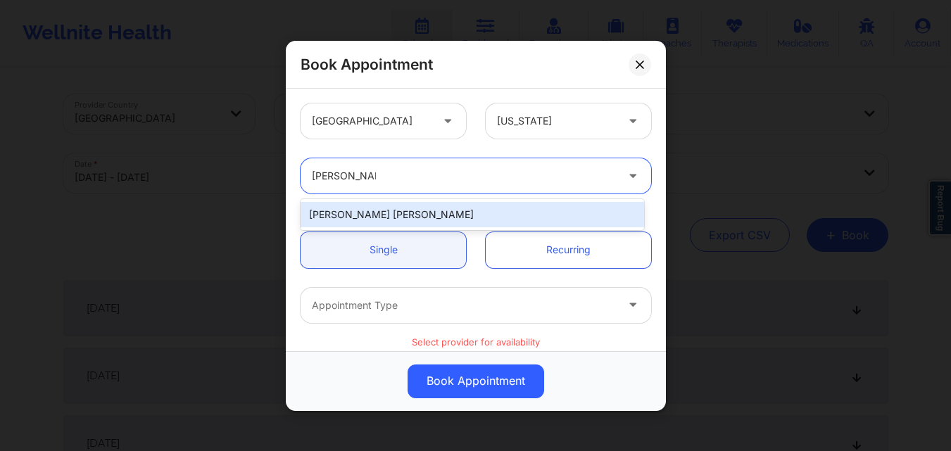
click at [375, 220] on div "[PERSON_NAME] [PERSON_NAME]" at bounding box center [471, 214] width 343 height 25
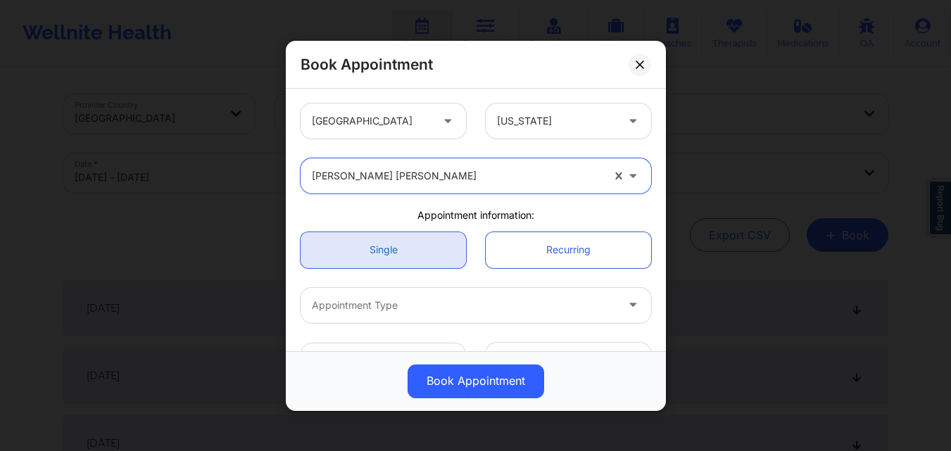
click at [370, 246] on link "Single" at bounding box center [382, 249] width 165 height 36
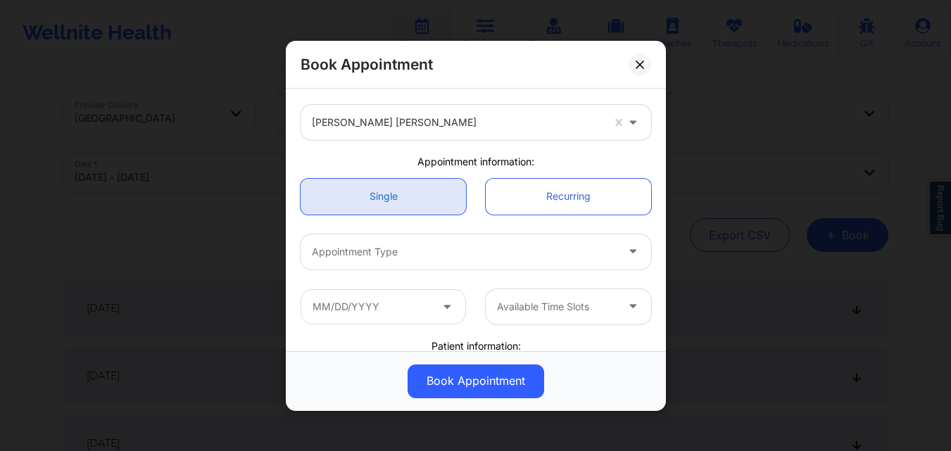
scroll to position [141, 0]
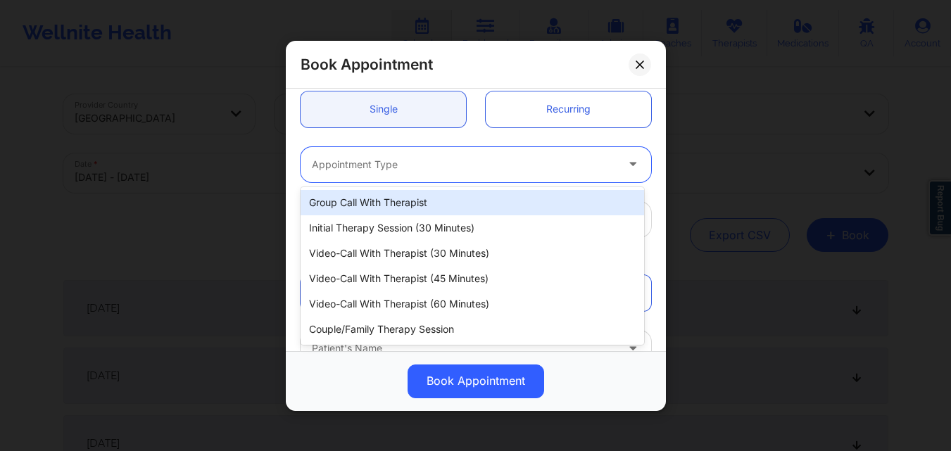
click at [395, 163] on div at bounding box center [464, 163] width 304 height 17
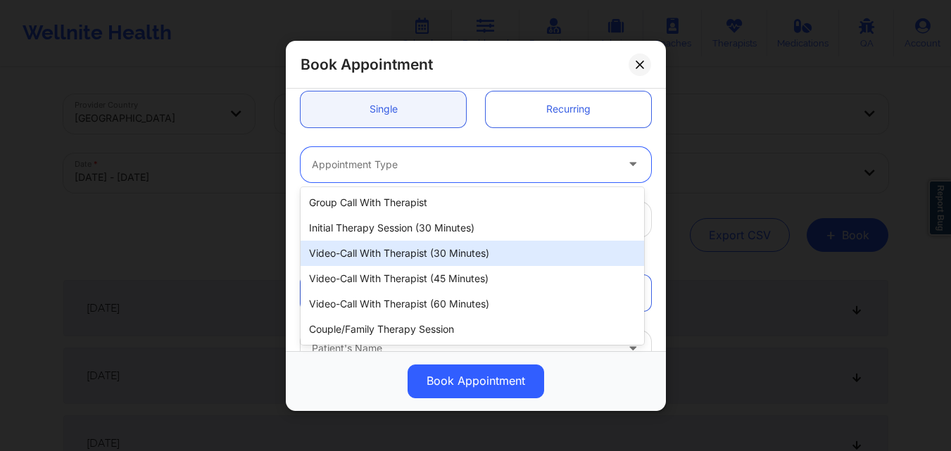
click at [379, 247] on div "Video-Call with Therapist (30 minutes)" at bounding box center [471, 253] width 343 height 25
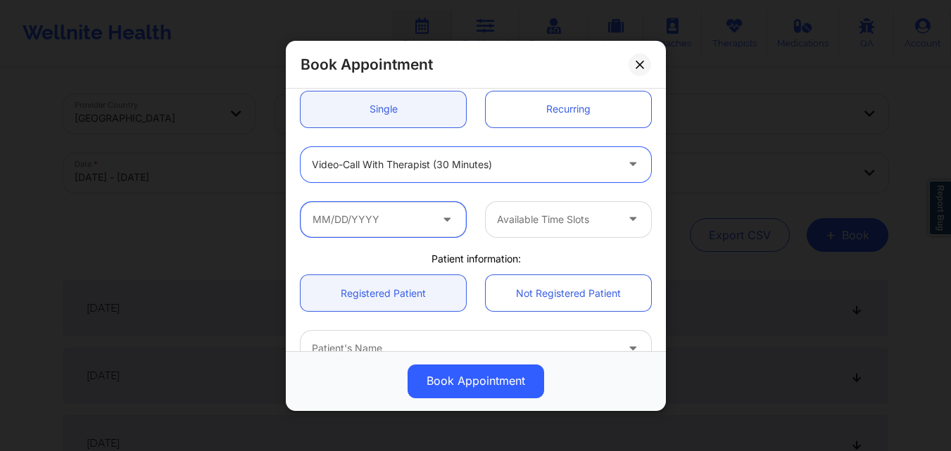
click at [371, 234] on input "text" at bounding box center [382, 218] width 165 height 35
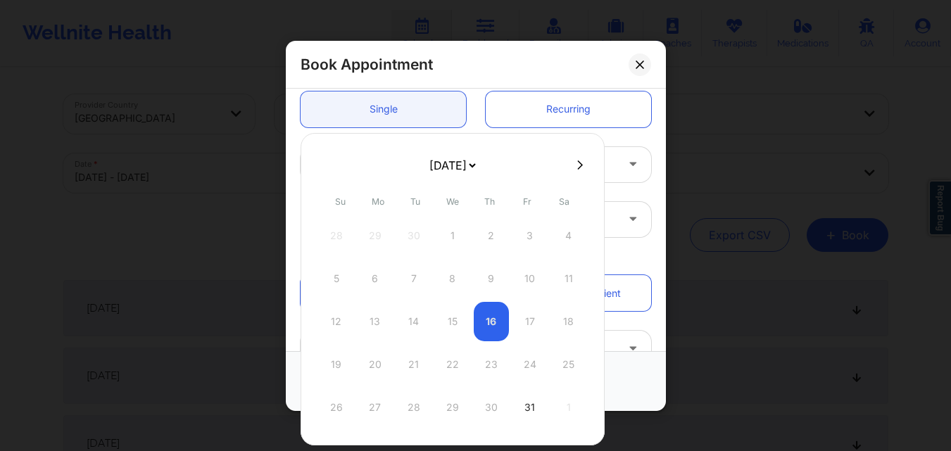
click at [577, 163] on icon at bounding box center [580, 164] width 6 height 9
select select "2025-10"
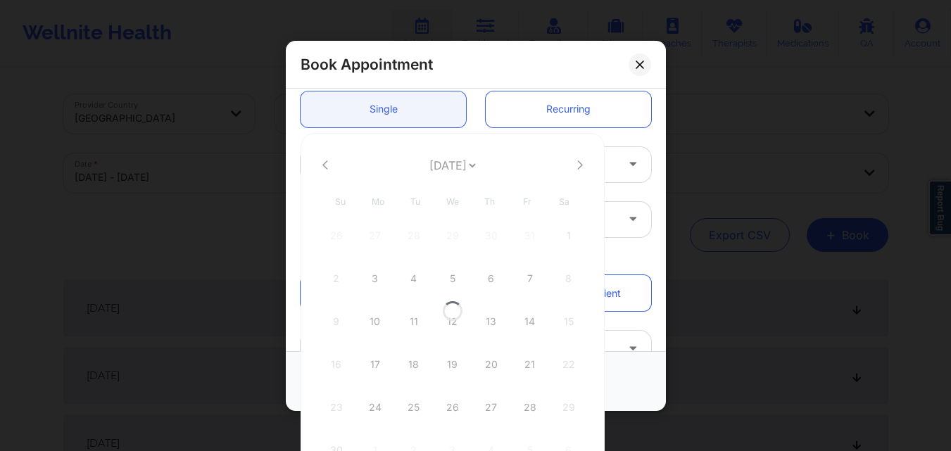
select select "2025-10"
click at [531, 403] on div "28" at bounding box center [529, 407] width 35 height 39
type input "11/28/2025"
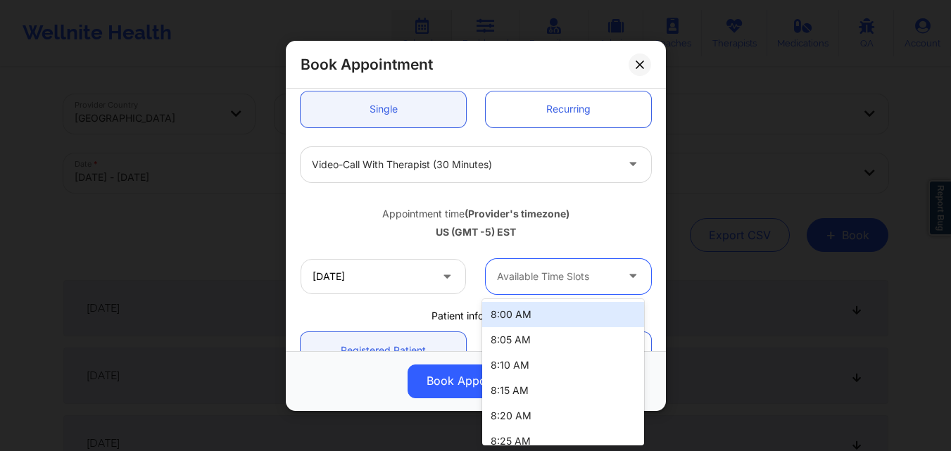
click at [542, 281] on div at bounding box center [556, 276] width 119 height 17
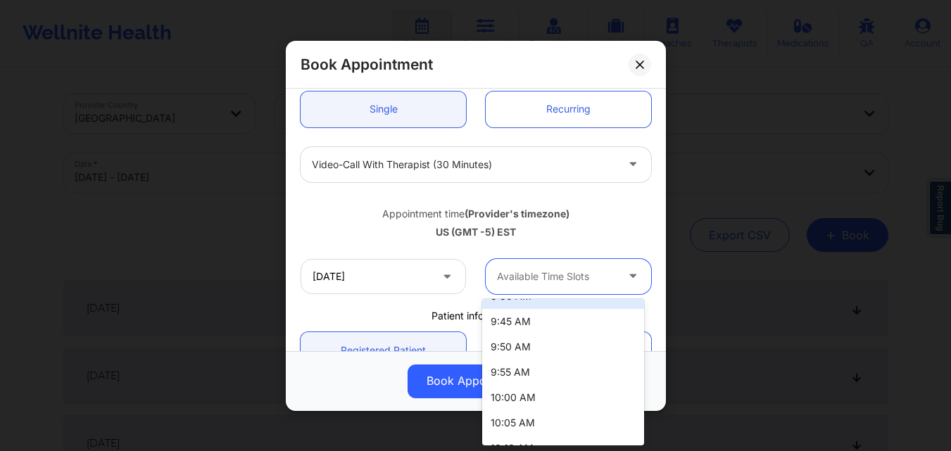
scroll to position [315, 0]
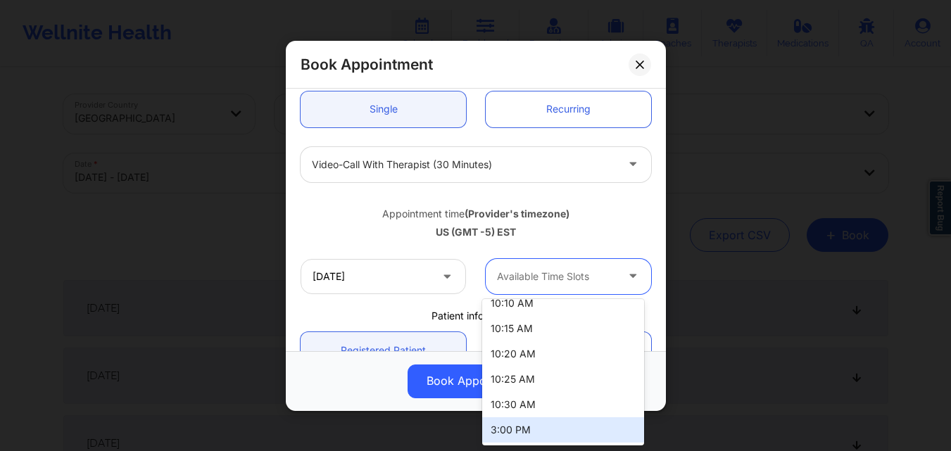
click at [548, 420] on div "3:00 PM" at bounding box center [563, 429] width 162 height 25
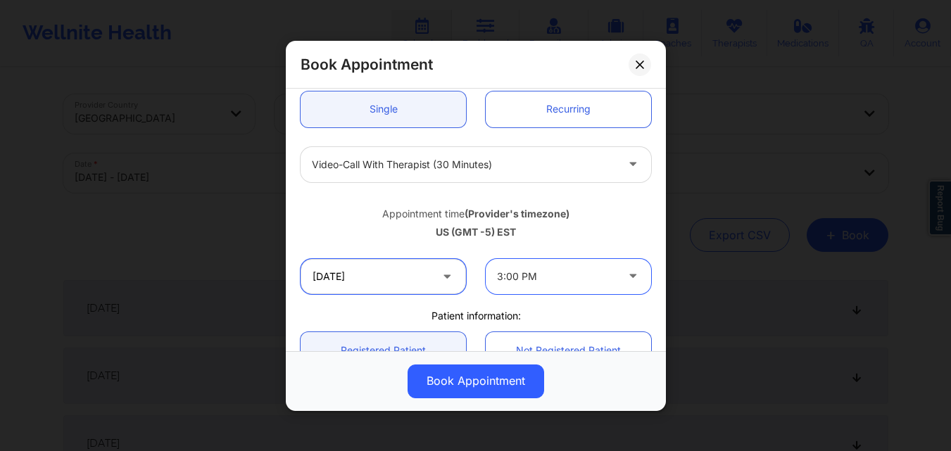
click at [397, 273] on input "11/28/2025" at bounding box center [382, 275] width 165 height 35
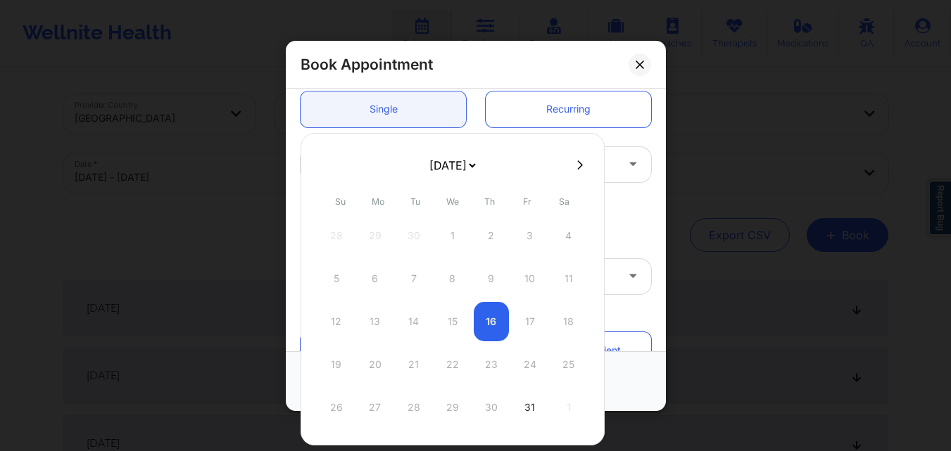
click at [577, 165] on icon at bounding box center [580, 165] width 6 height 11
select select "2025-10"
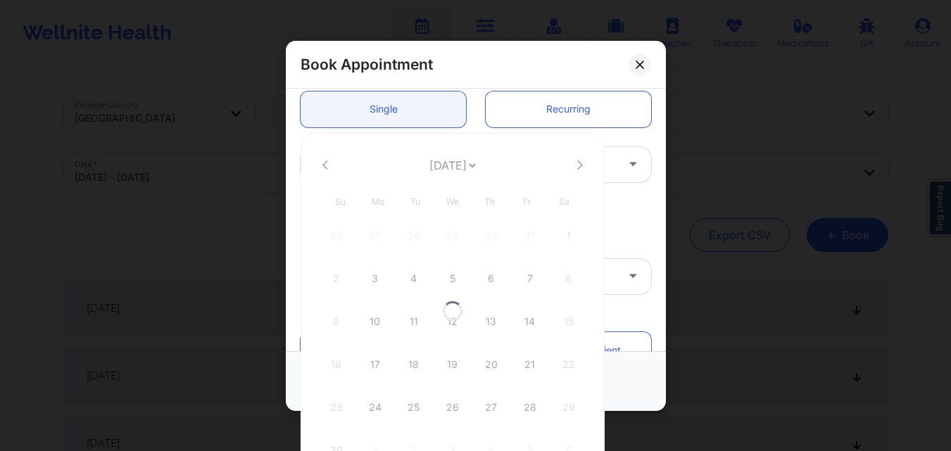
select select "2025-10"
click at [526, 359] on div "21" at bounding box center [529, 364] width 35 height 39
type input "11/21/2025"
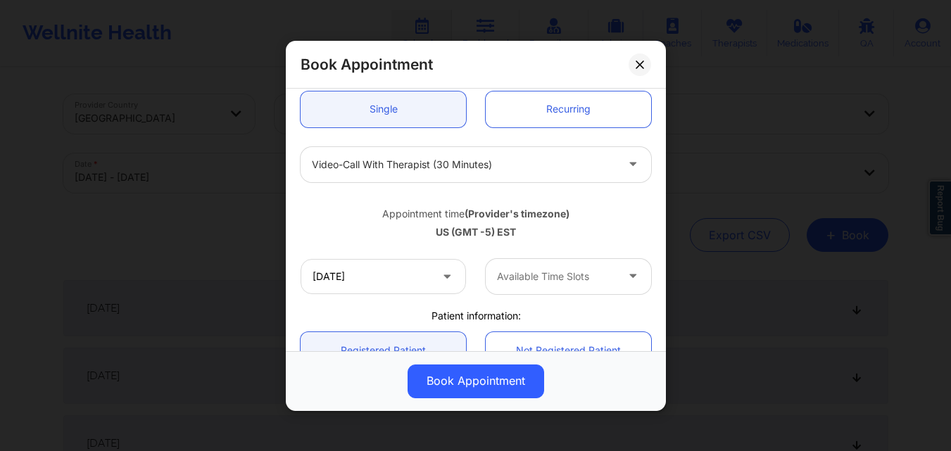
click at [585, 285] on div "Available Time Slots" at bounding box center [551, 275] width 132 height 35
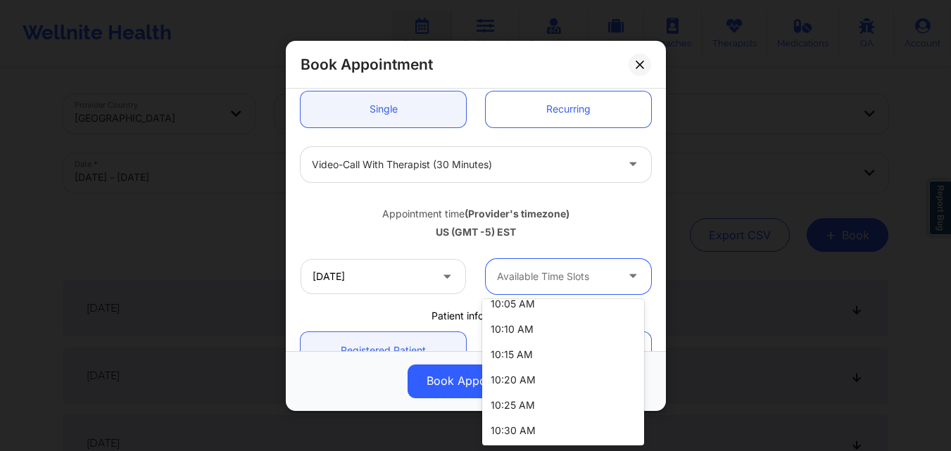
scroll to position [290, 0]
click at [569, 188] on div "Video-Call with Therapist (30 minutes)" at bounding box center [476, 163] width 370 height 55
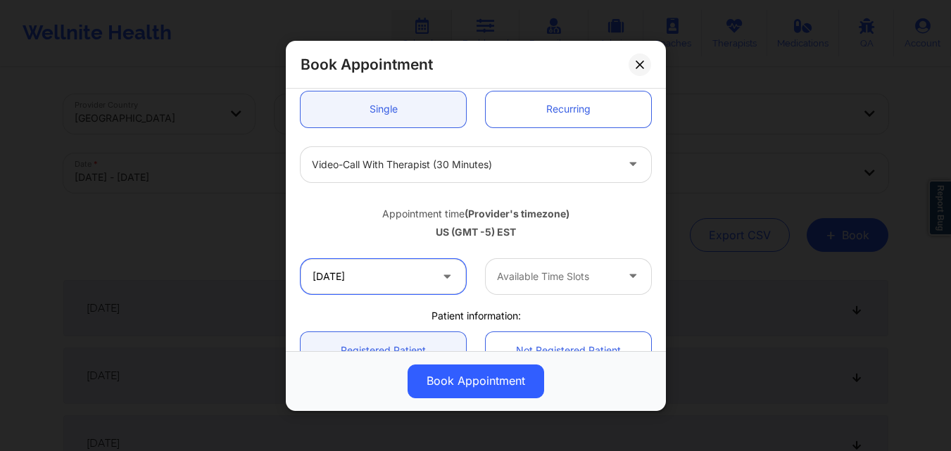
click at [383, 277] on input "11/21/2025" at bounding box center [382, 275] width 165 height 35
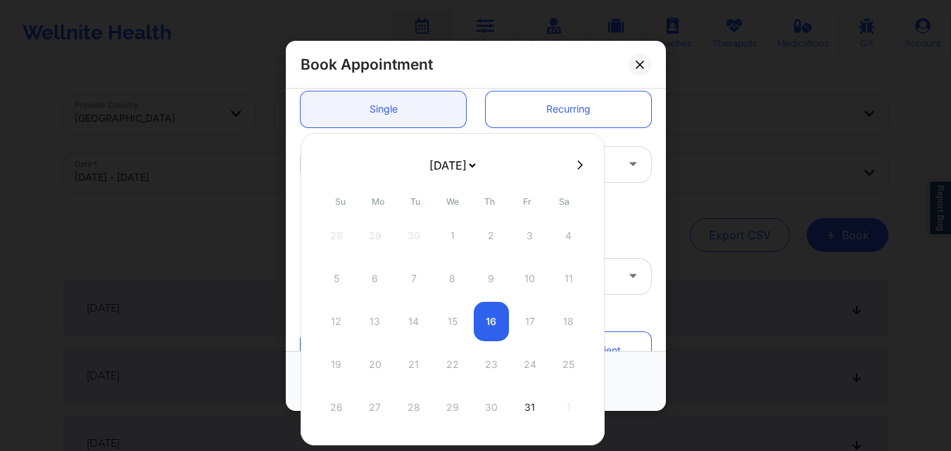
click at [577, 169] on icon at bounding box center [580, 165] width 6 height 11
select select "2025-10"
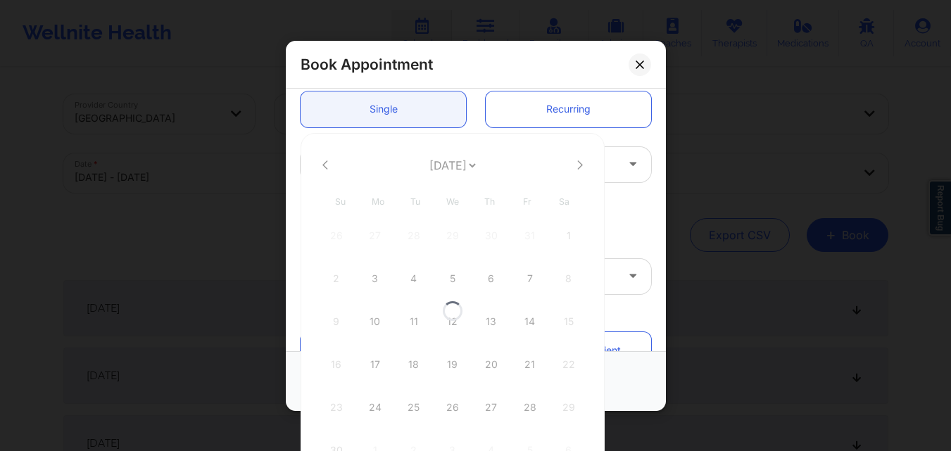
select select "2025-10"
click at [523, 414] on div "28" at bounding box center [529, 407] width 35 height 39
type input "11/28/2025"
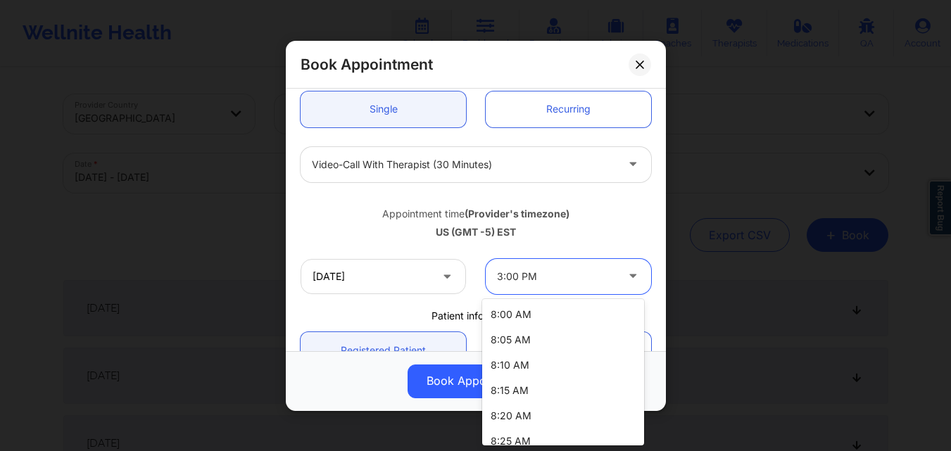
click at [543, 286] on div "3:00 PM" at bounding box center [556, 275] width 119 height 35
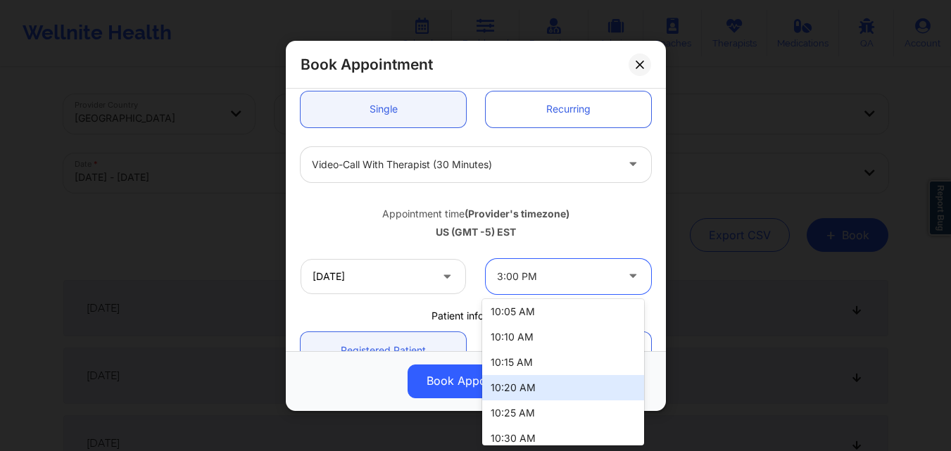
scroll to position [315, 0]
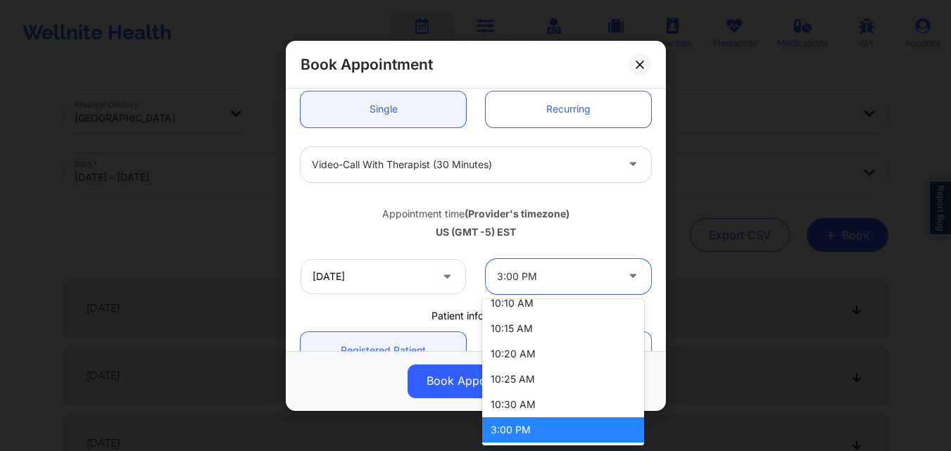
click at [527, 431] on div "3:00 PM" at bounding box center [563, 429] width 162 height 25
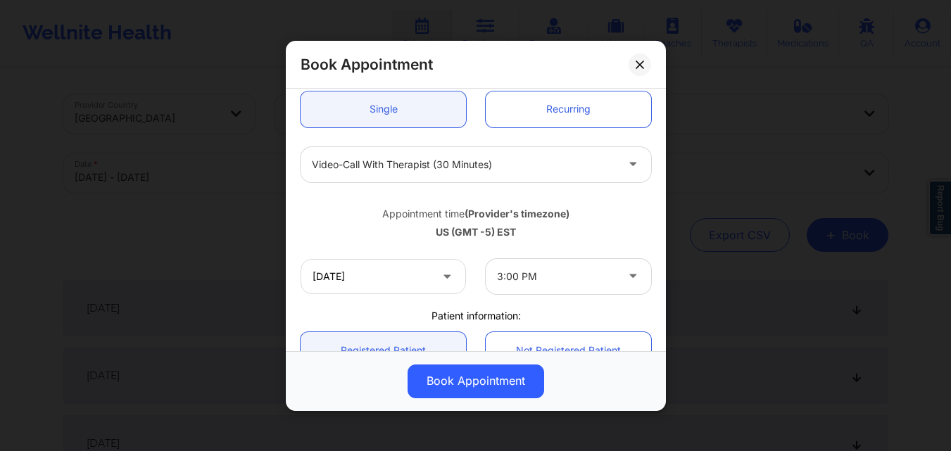
click at [406, 217] on div "Appointment time (Provider's timezone)" at bounding box center [475, 213] width 350 height 14
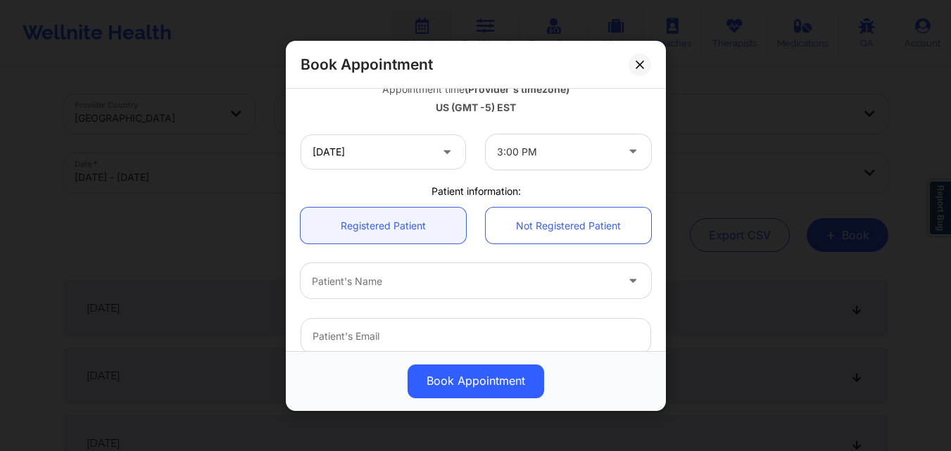
scroll to position [281, 0]
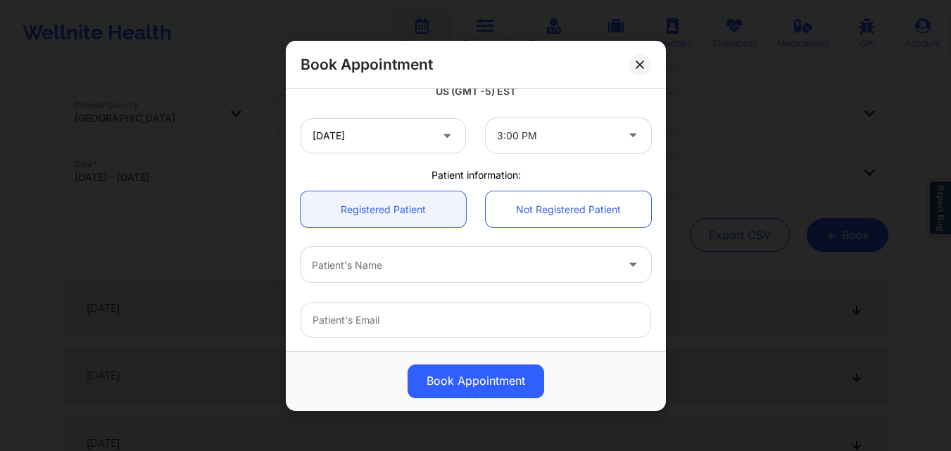
click at [433, 284] on div "Patient's Name" at bounding box center [476, 264] width 370 height 55
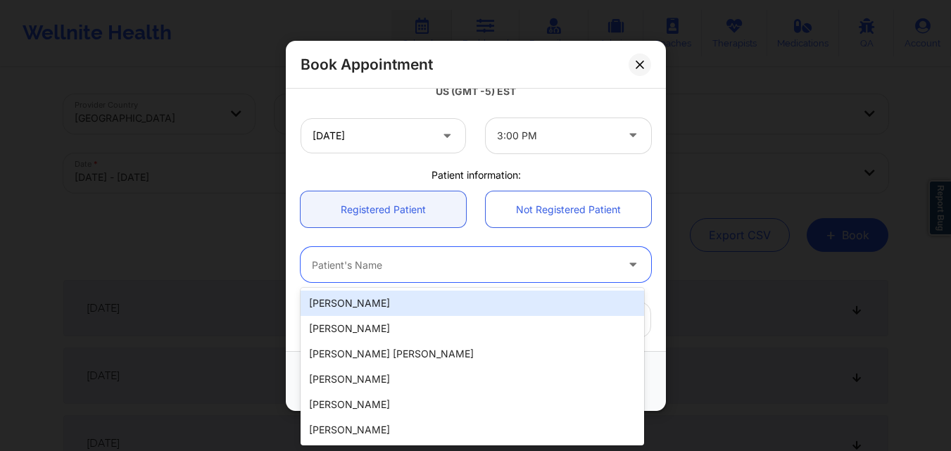
click at [434, 274] on div "Patient's Name" at bounding box center [458, 264] width 317 height 35
paste input "[PERSON_NAME]"
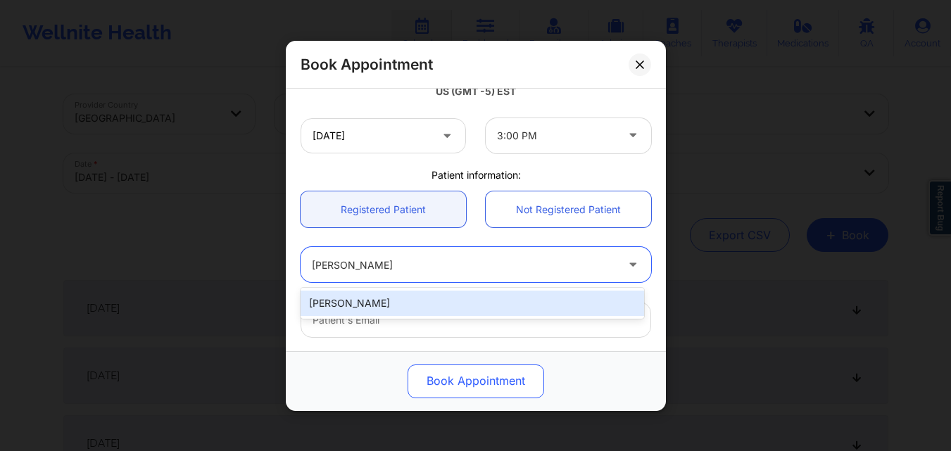
type input "[PERSON_NAME]"
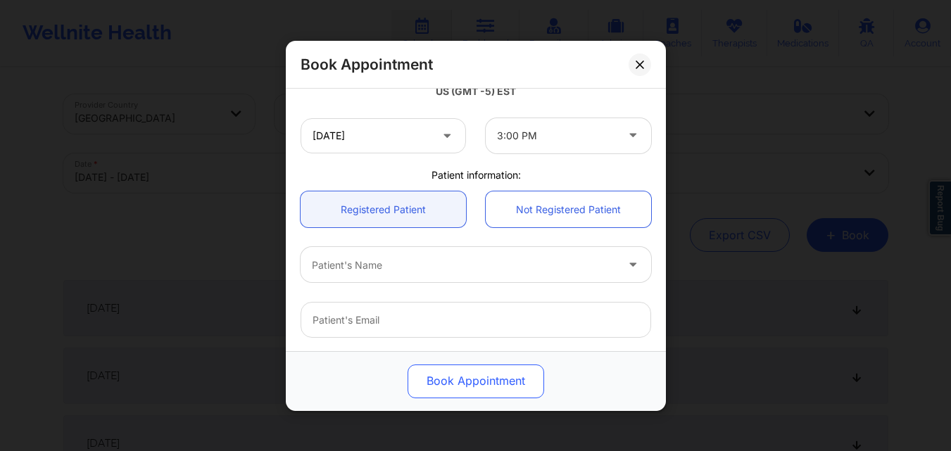
click at [440, 376] on button "Book Appointment" at bounding box center [475, 381] width 136 height 34
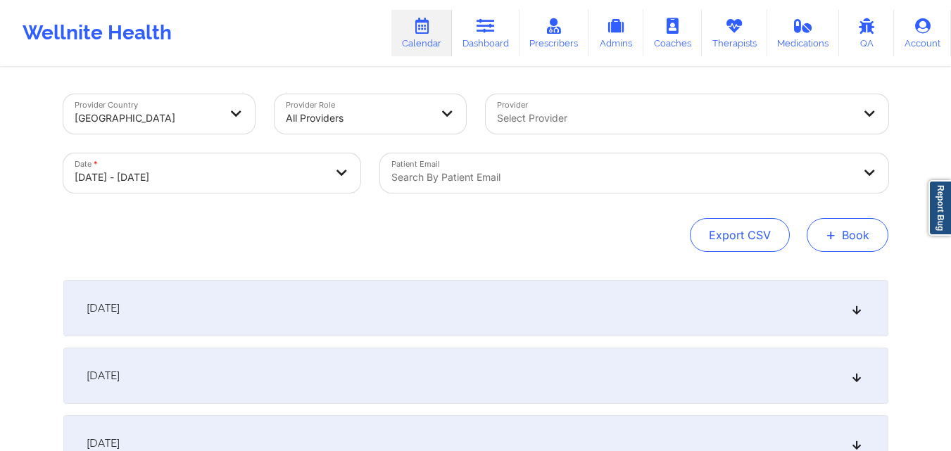
click at [833, 231] on span "+" at bounding box center [830, 235] width 11 height 8
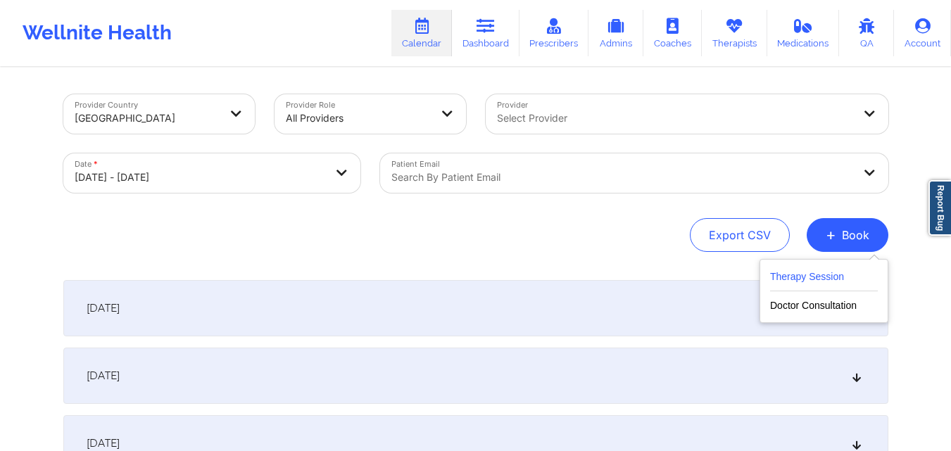
click at [811, 279] on button "Therapy Session" at bounding box center [824, 279] width 108 height 23
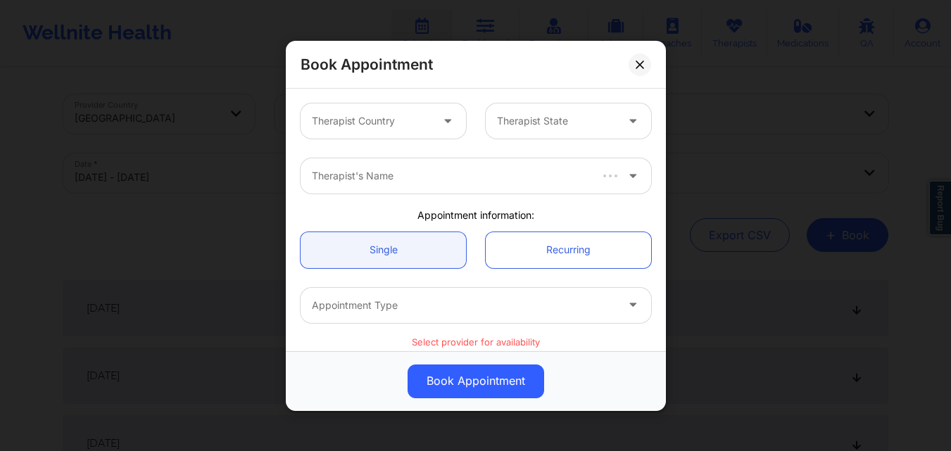
click at [414, 120] on div at bounding box center [371, 121] width 119 height 17
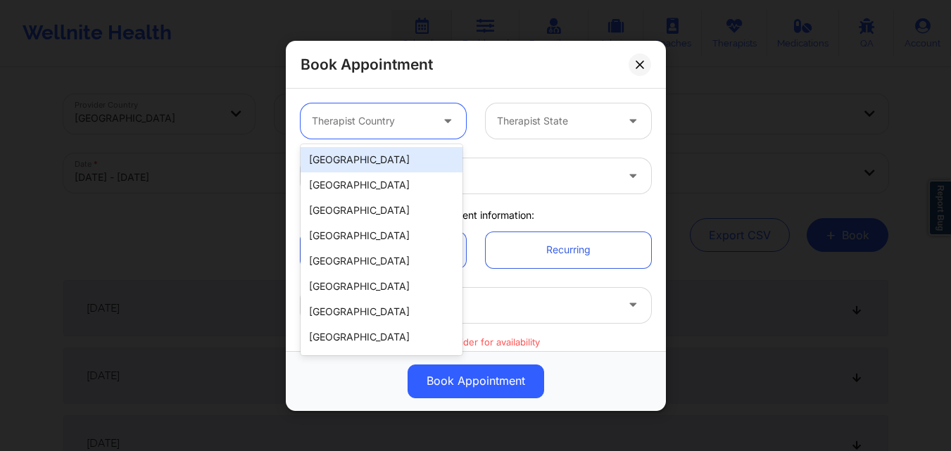
click at [408, 153] on div "[GEOGRAPHIC_DATA]" at bounding box center [381, 159] width 162 height 25
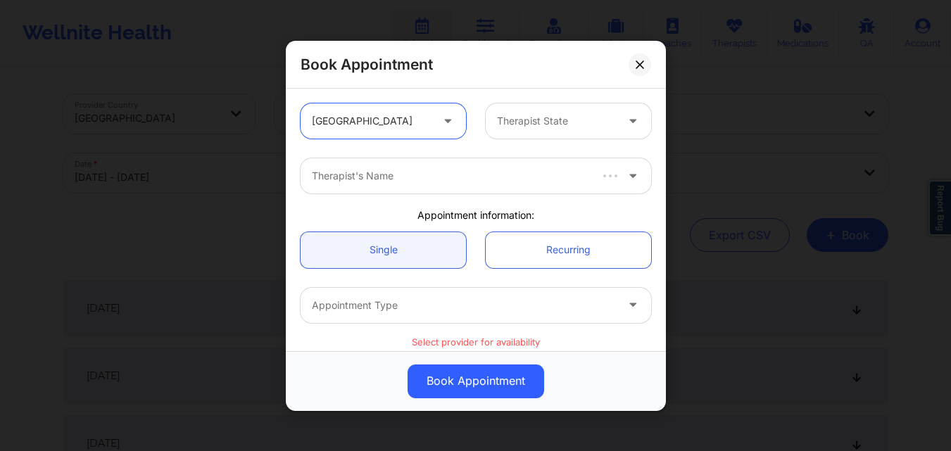
click at [543, 125] on div at bounding box center [556, 121] width 119 height 17
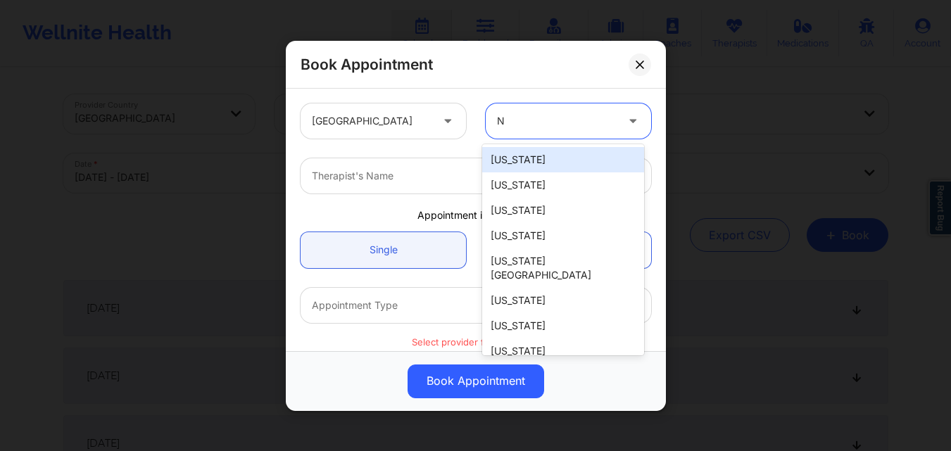
type input "NY"
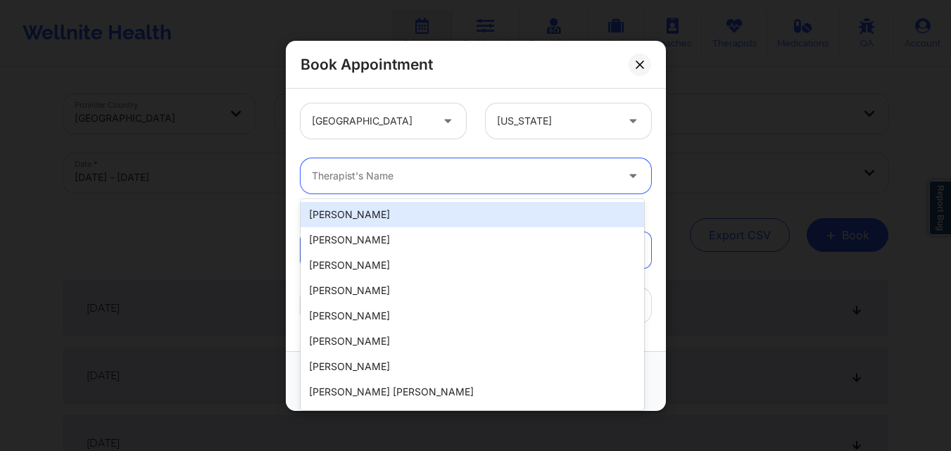
click at [509, 193] on div "Therapist's Name" at bounding box center [458, 175] width 317 height 35
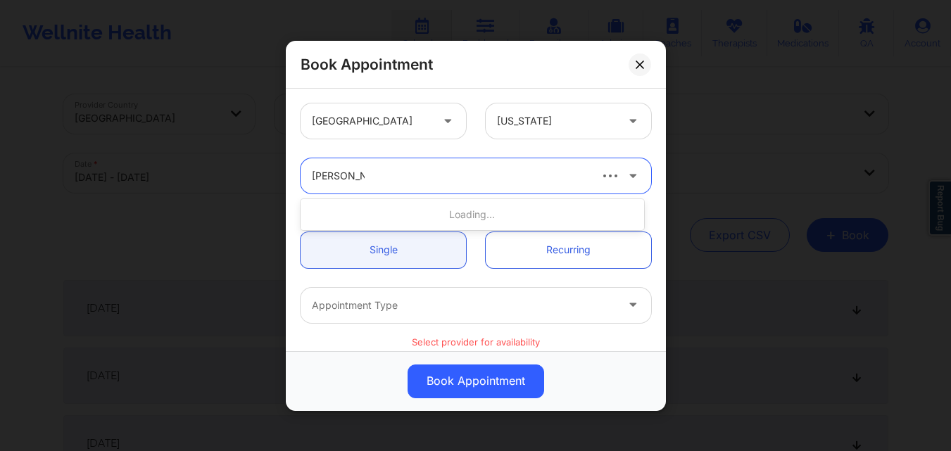
type input "Richard Ryan"
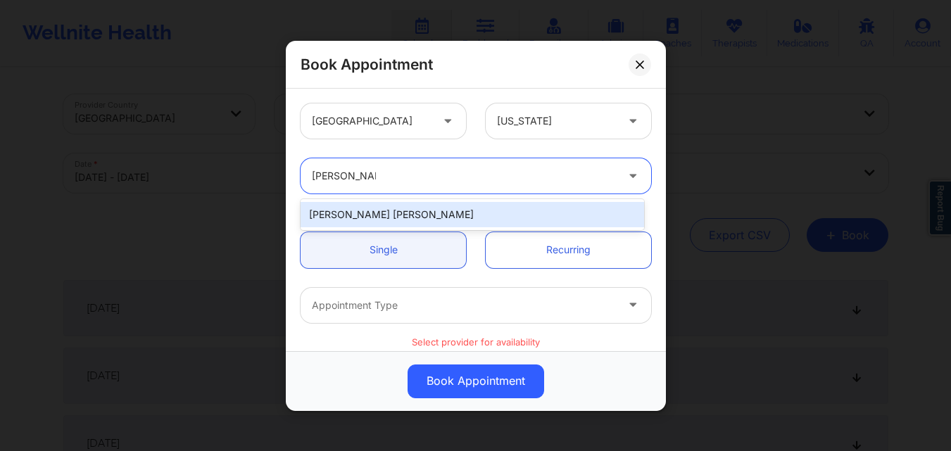
click at [433, 218] on div "[PERSON_NAME] [PERSON_NAME]" at bounding box center [471, 214] width 343 height 25
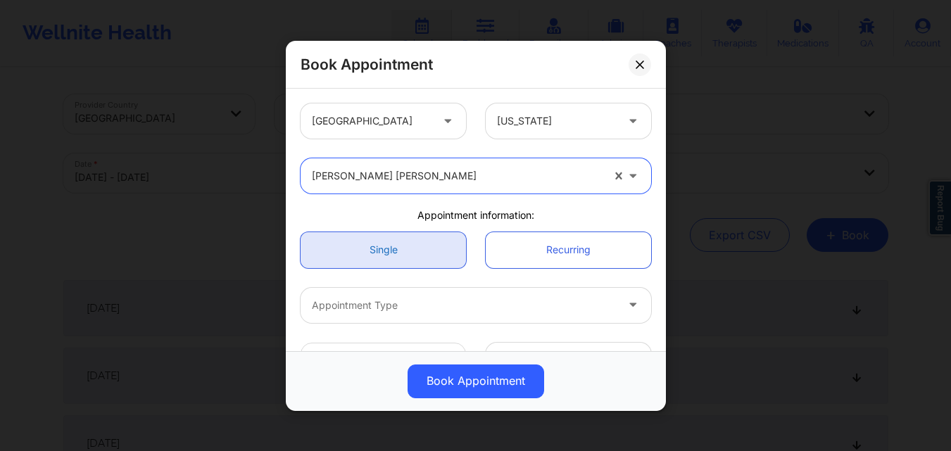
click at [416, 253] on link "Single" at bounding box center [382, 249] width 165 height 36
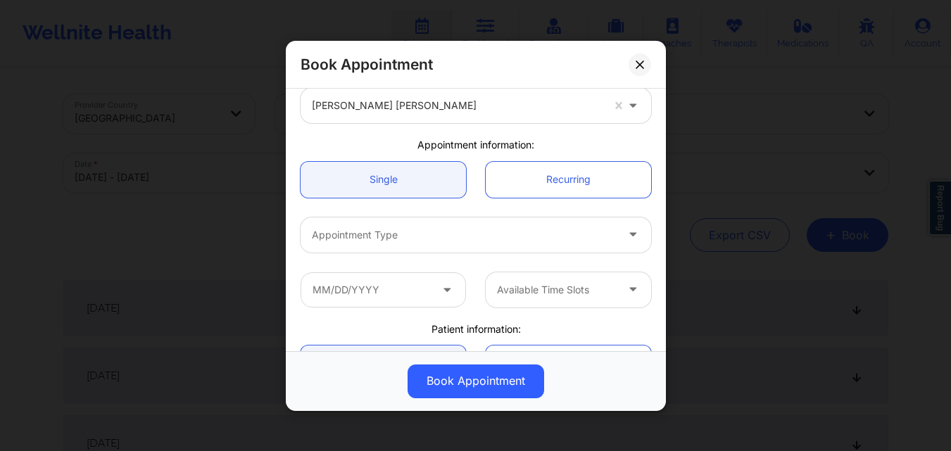
scroll to position [141, 0]
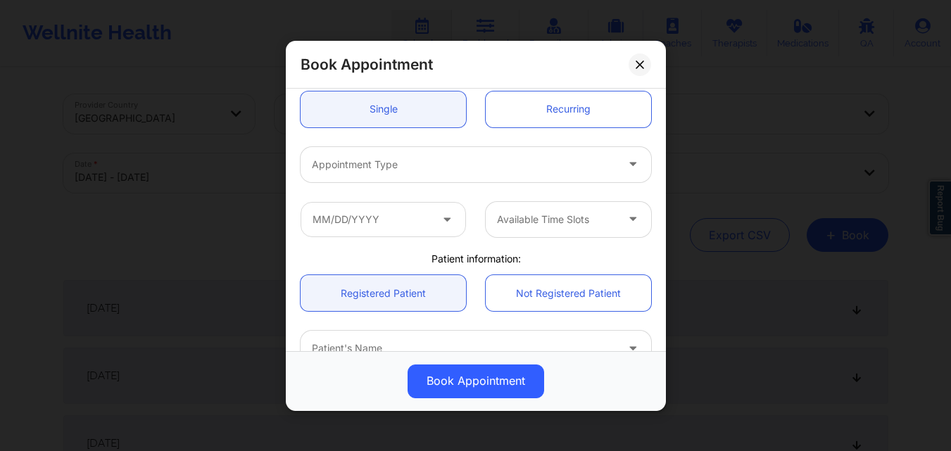
click at [400, 166] on div at bounding box center [464, 163] width 304 height 17
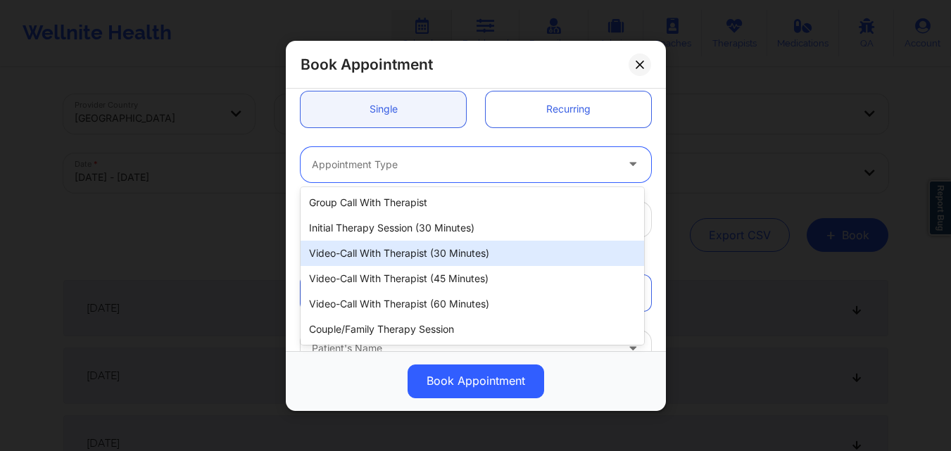
click at [432, 255] on div "Video-Call with Therapist (30 minutes)" at bounding box center [471, 253] width 343 height 25
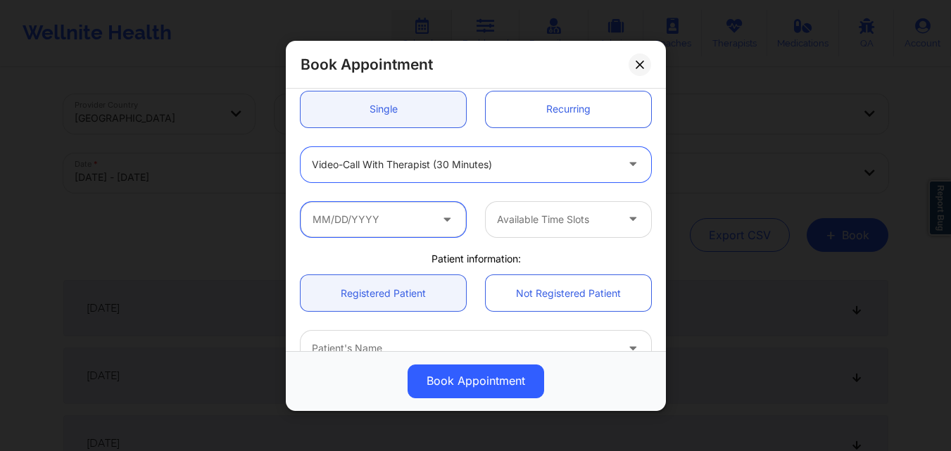
click at [372, 212] on input "text" at bounding box center [382, 218] width 165 height 35
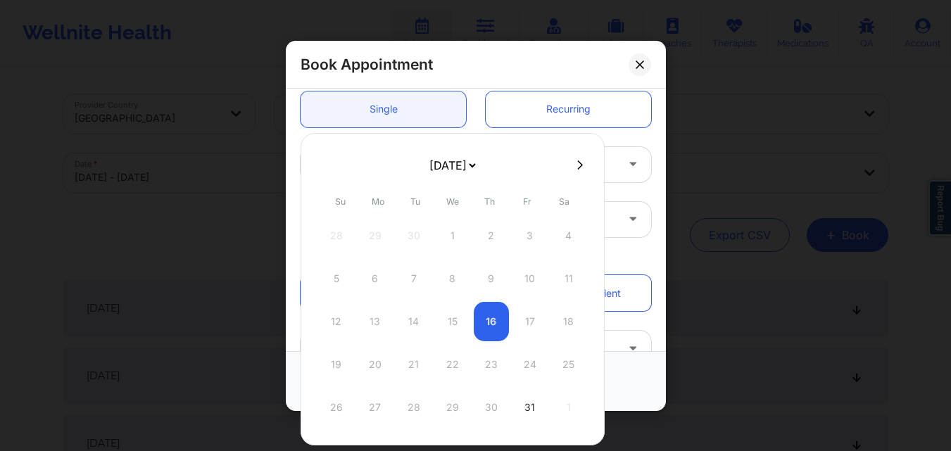
click at [577, 166] on icon at bounding box center [580, 165] width 6 height 11
select select "2025-10"
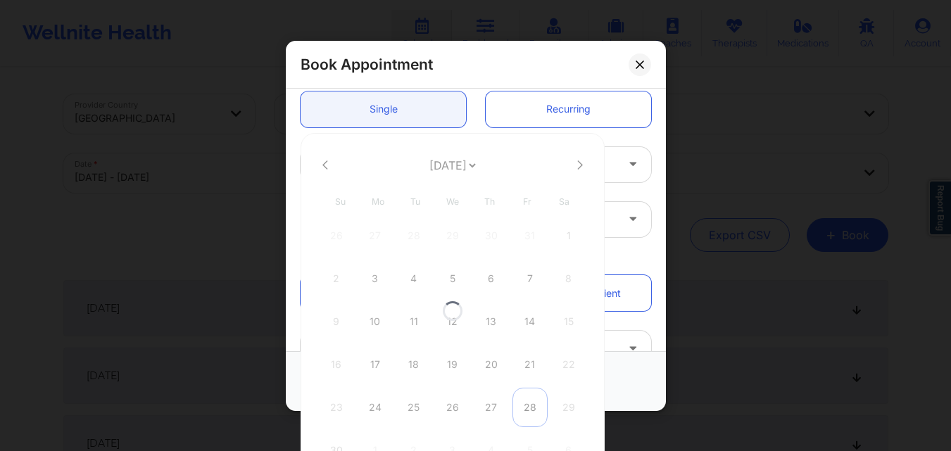
select select "2025-10"
drag, startPoint x: 523, startPoint y: 407, endPoint x: 523, endPoint y: 381, distance: 25.3
click at [524, 407] on div "28" at bounding box center [529, 407] width 35 height 39
type input "11/28/2025"
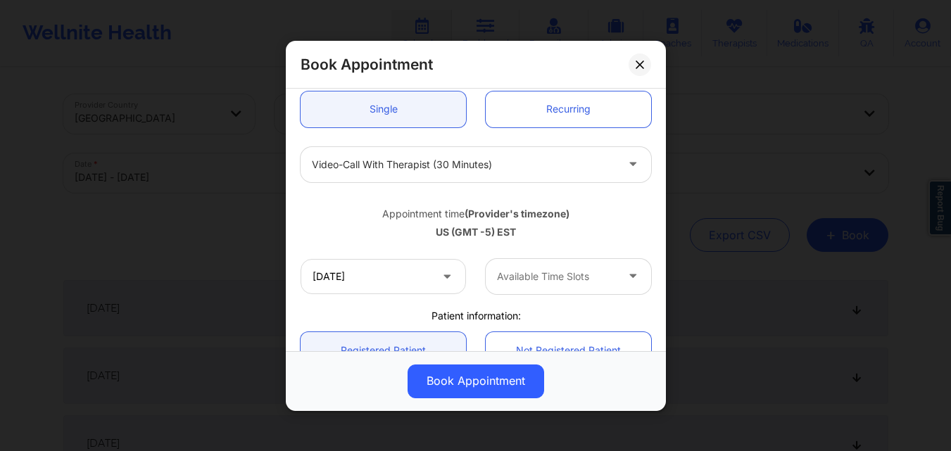
click at [526, 268] on div at bounding box center [556, 276] width 119 height 17
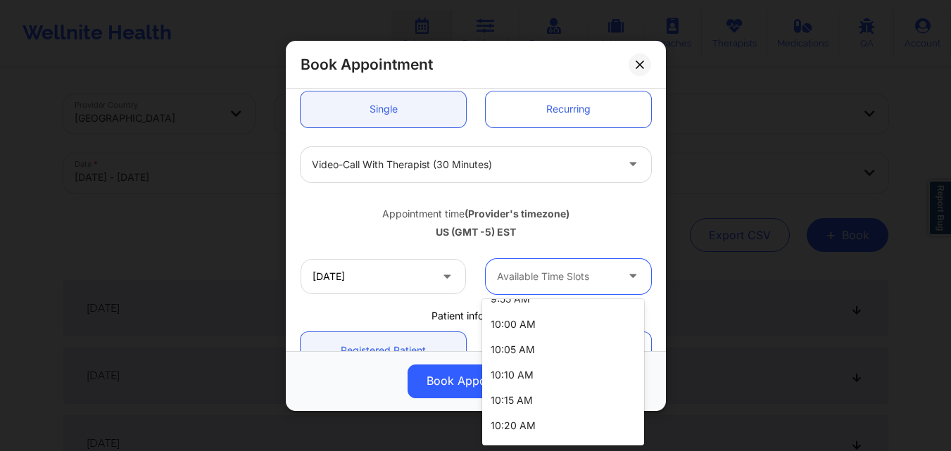
scroll to position [315, 0]
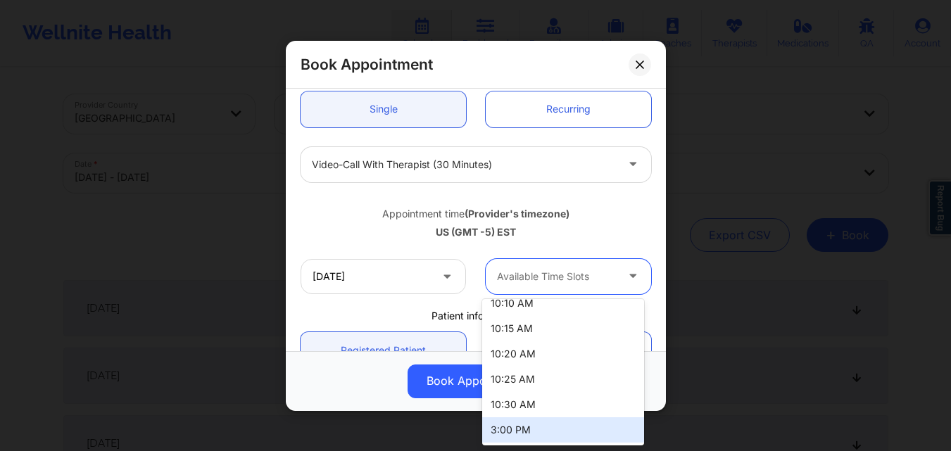
click at [564, 438] on div "3:00 PM" at bounding box center [563, 429] width 162 height 25
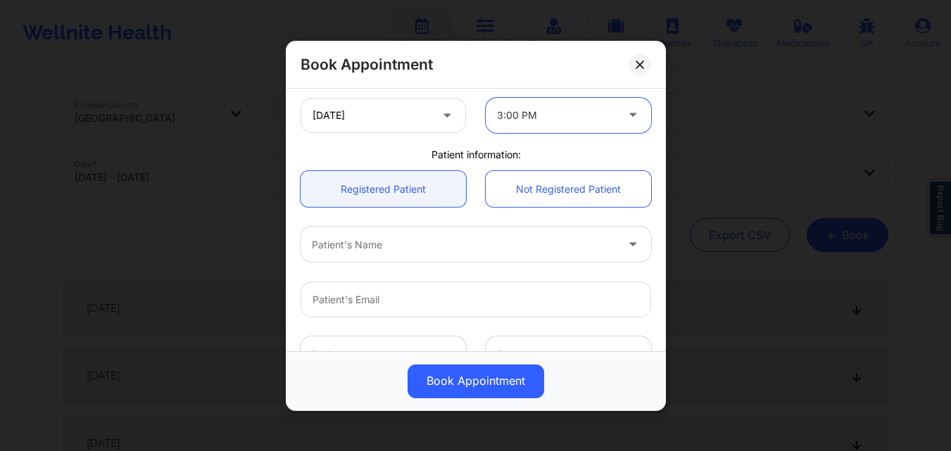
scroll to position [352, 0]
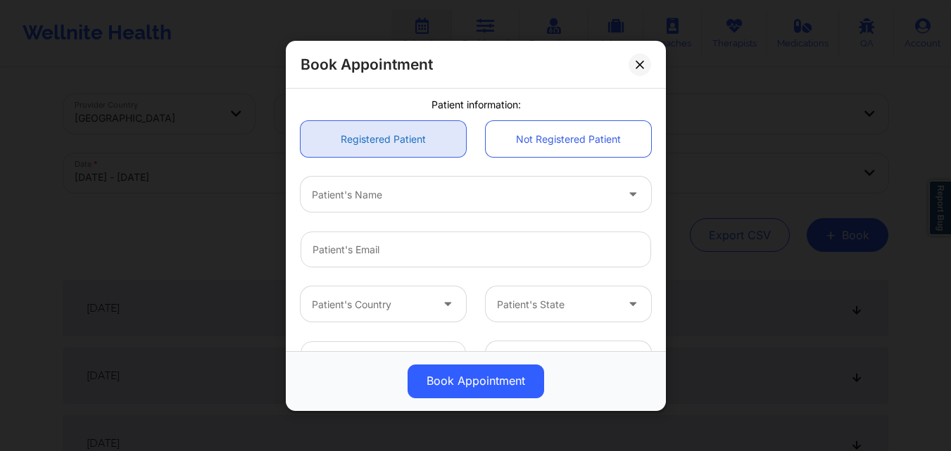
click at [388, 133] on link "Registered Patient" at bounding box center [382, 139] width 165 height 36
click at [392, 184] on div "Patient's Name" at bounding box center [458, 194] width 317 height 35
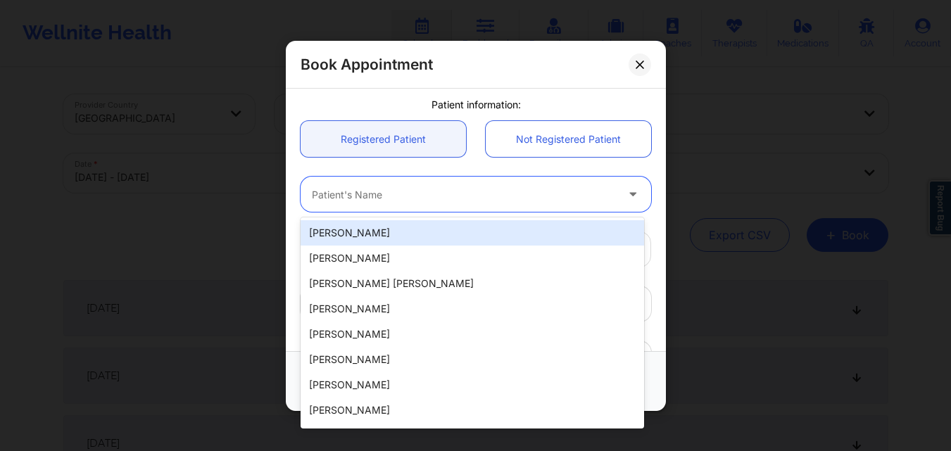
paste input "[PERSON_NAME]"
type input "[PERSON_NAME]"
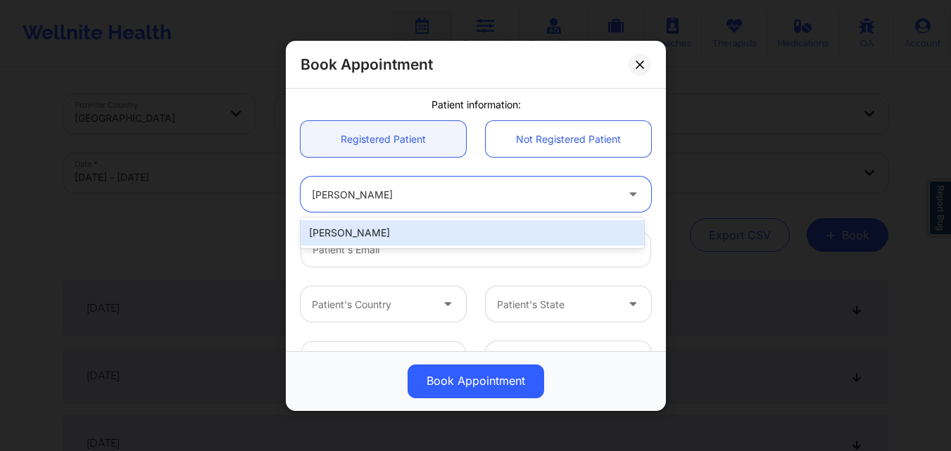
click at [370, 236] on div "[PERSON_NAME]" at bounding box center [471, 232] width 343 height 25
type input "[EMAIL_ADDRESS][DOMAIN_NAME]"
type input "[PHONE_NUMBER]"
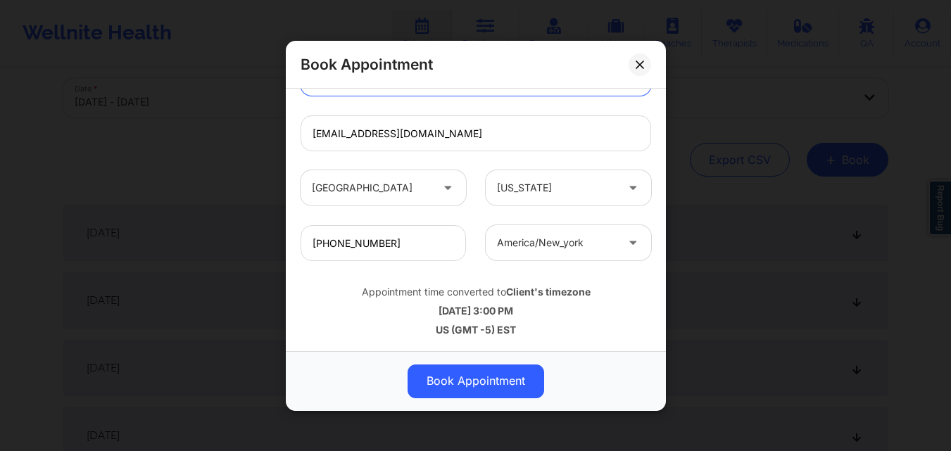
scroll to position [281, 0]
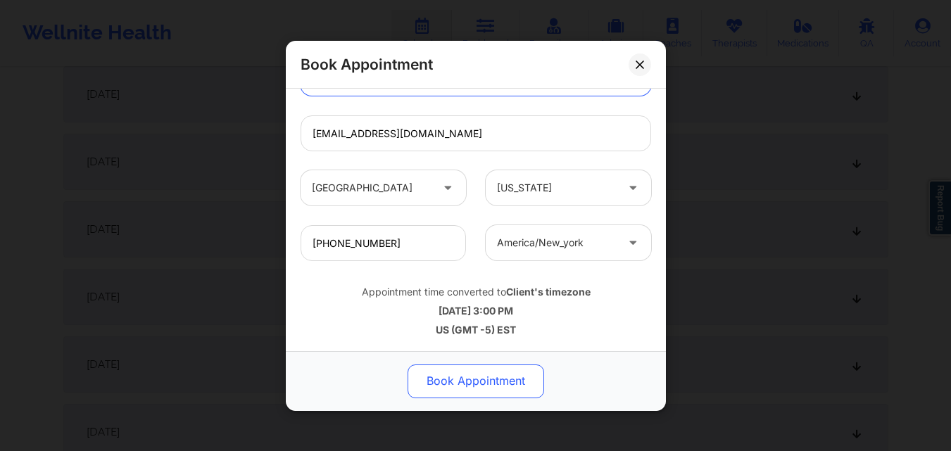
click at [446, 380] on button "Book Appointment" at bounding box center [475, 381] width 136 height 34
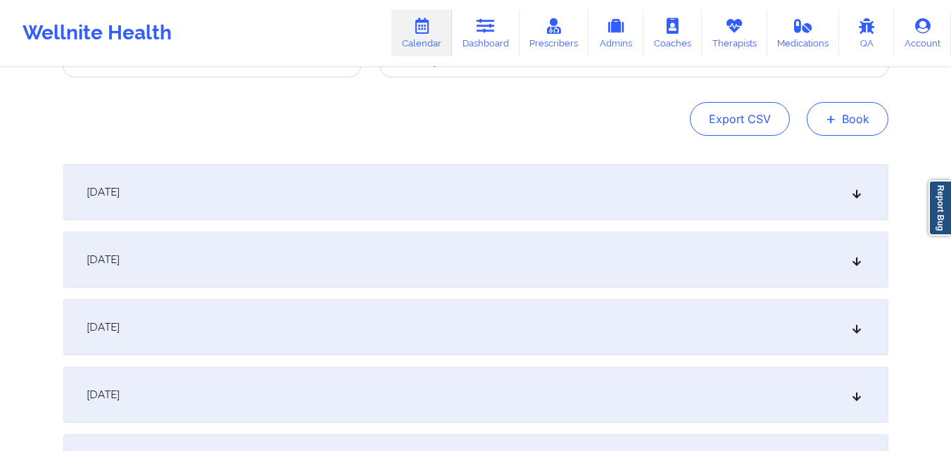
scroll to position [70, 0]
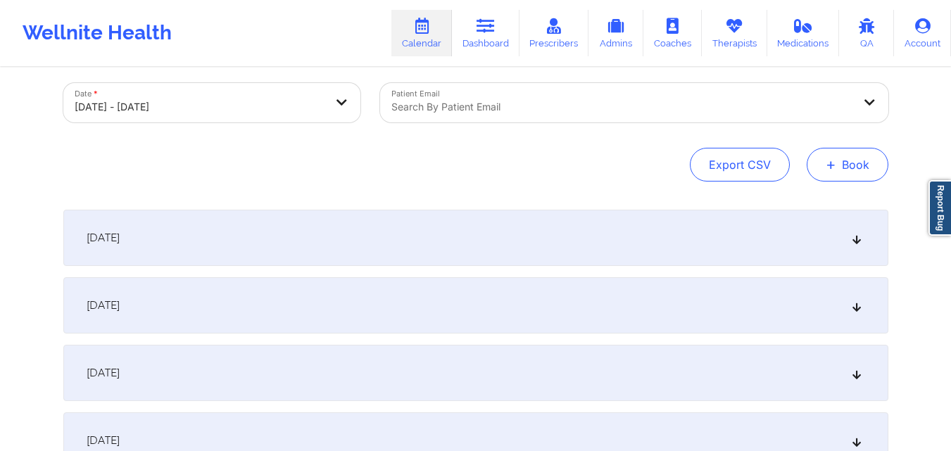
click at [865, 164] on button "+ Book" at bounding box center [847, 165] width 82 height 34
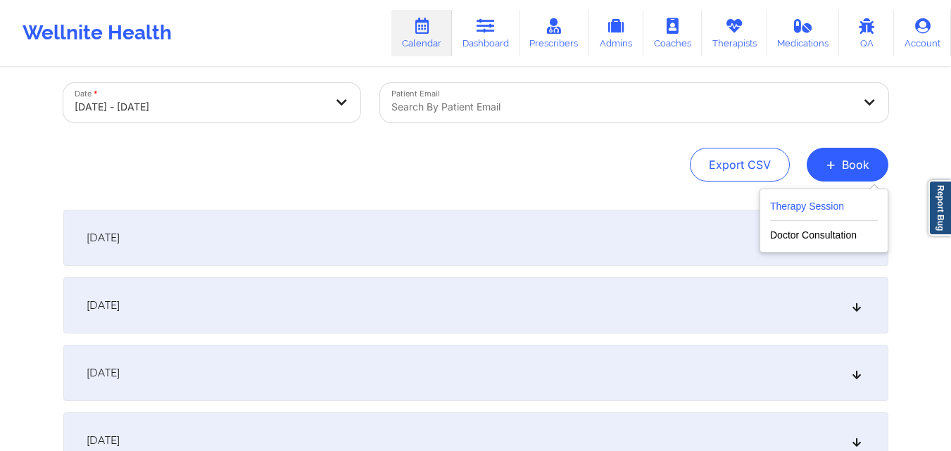
click at [816, 214] on button "Therapy Session" at bounding box center [824, 209] width 108 height 23
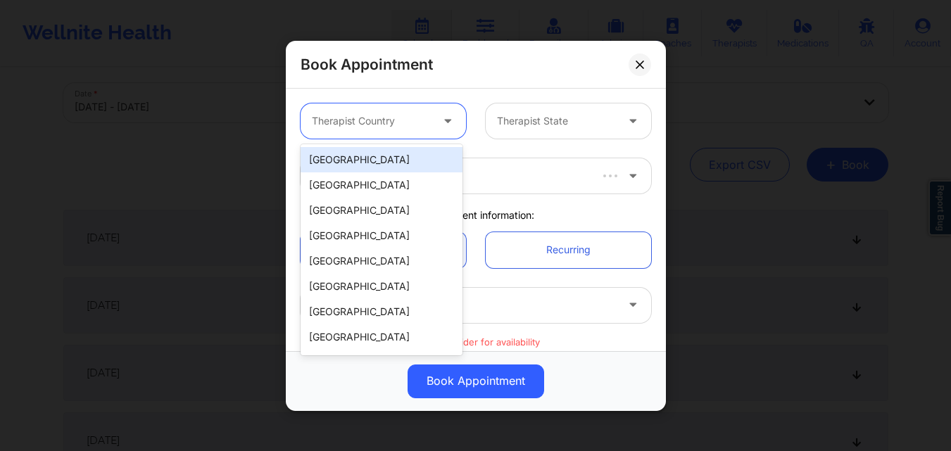
click at [386, 123] on div at bounding box center [371, 121] width 119 height 17
click at [383, 148] on div "[GEOGRAPHIC_DATA]" at bounding box center [381, 159] width 162 height 25
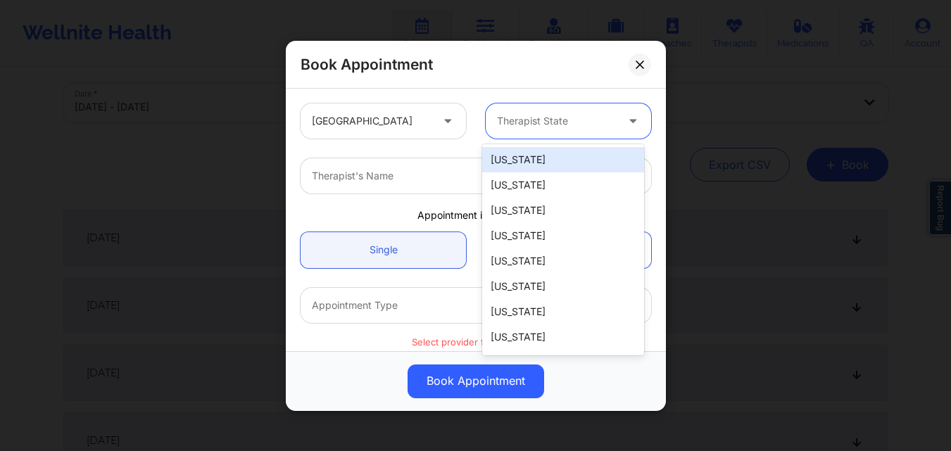
click at [500, 114] on div at bounding box center [556, 121] width 119 height 17
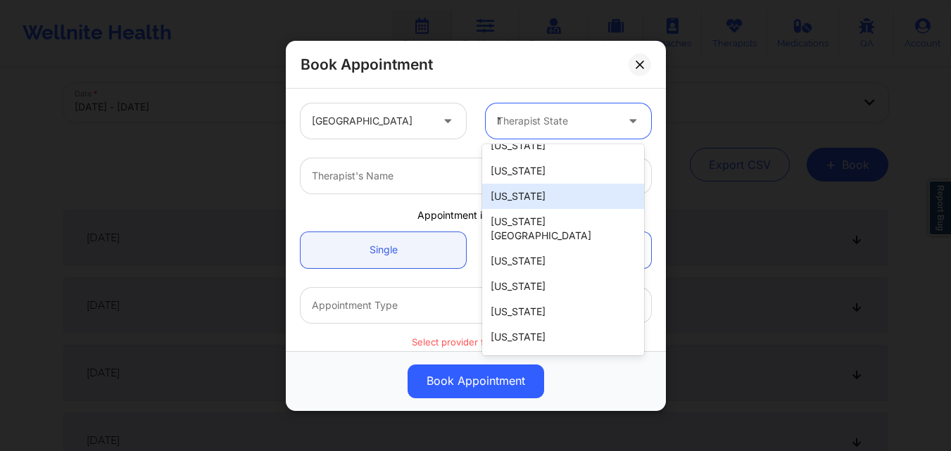
scroll to position [65, 0]
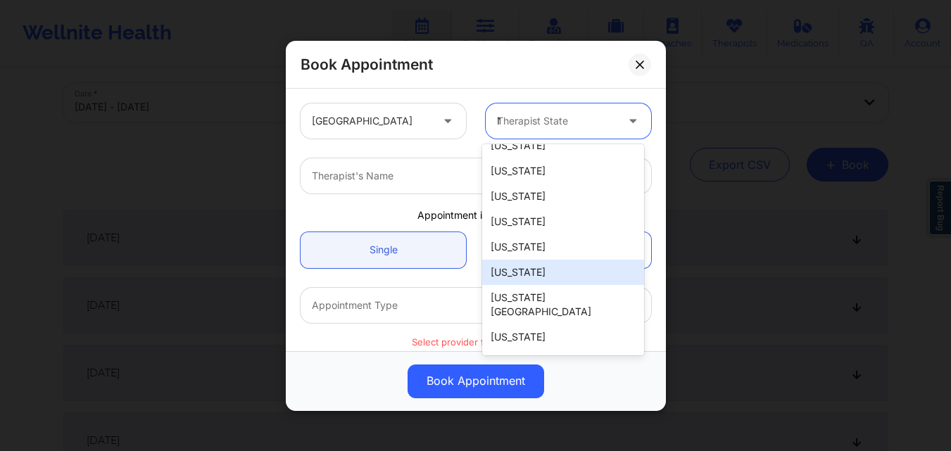
type input "NY"
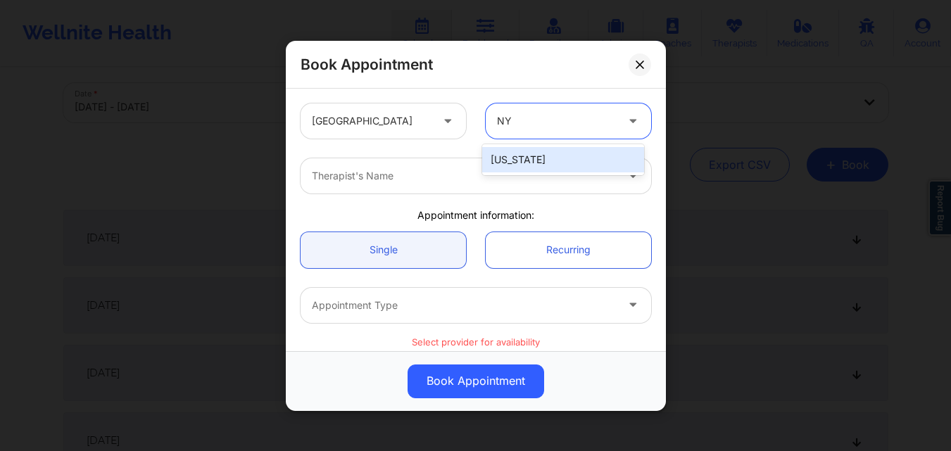
scroll to position [0, 0]
click at [516, 182] on div at bounding box center [464, 175] width 304 height 17
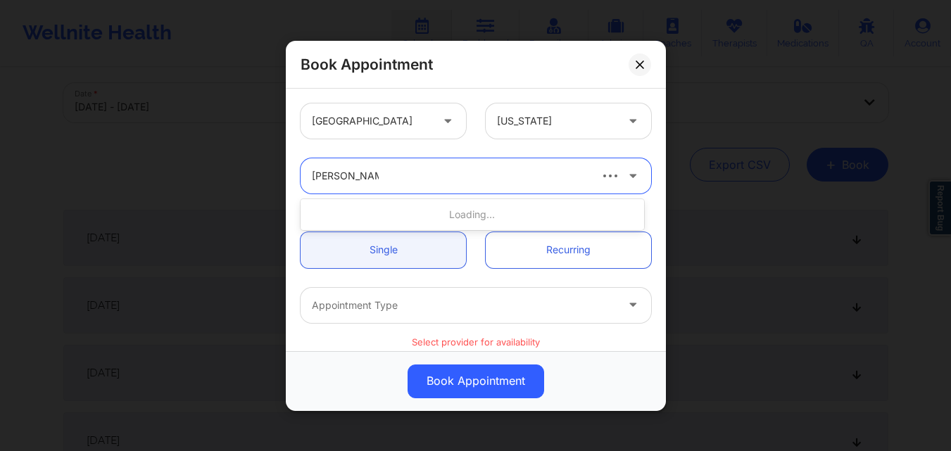
type input "Richard Ryan K"
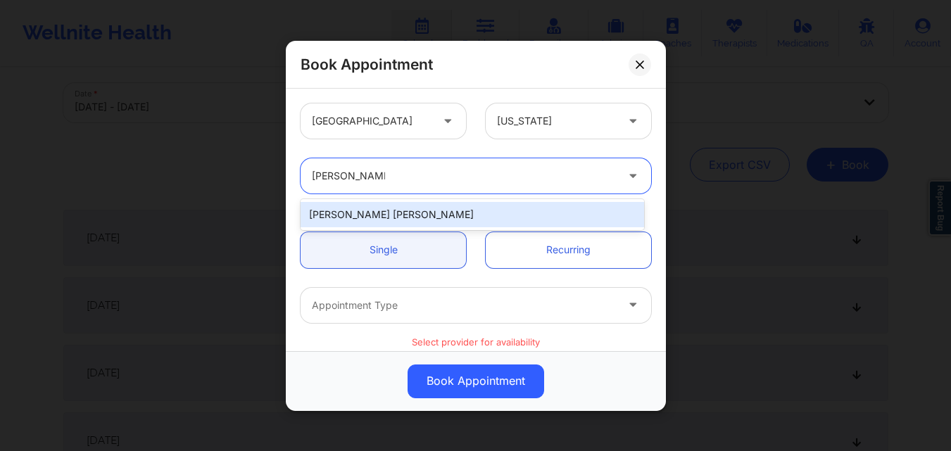
click at [414, 207] on div "[PERSON_NAME] [PERSON_NAME]" at bounding box center [471, 214] width 343 height 25
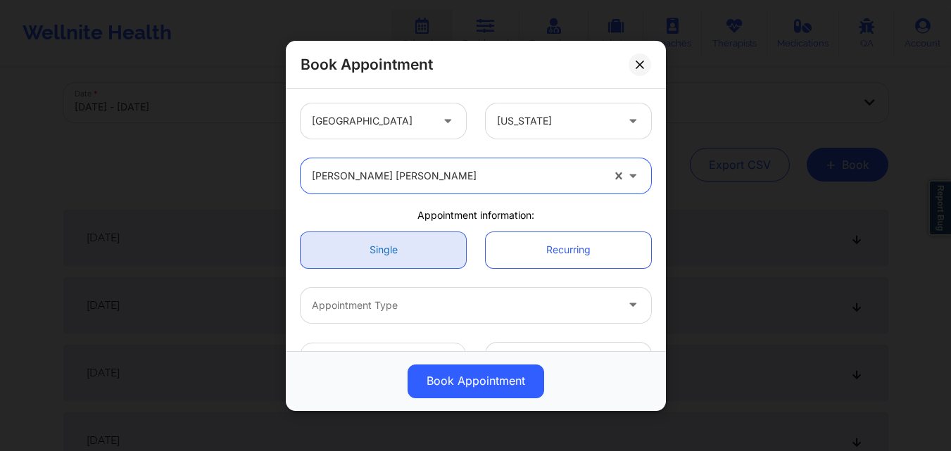
click at [407, 243] on link "Single" at bounding box center [382, 249] width 165 height 36
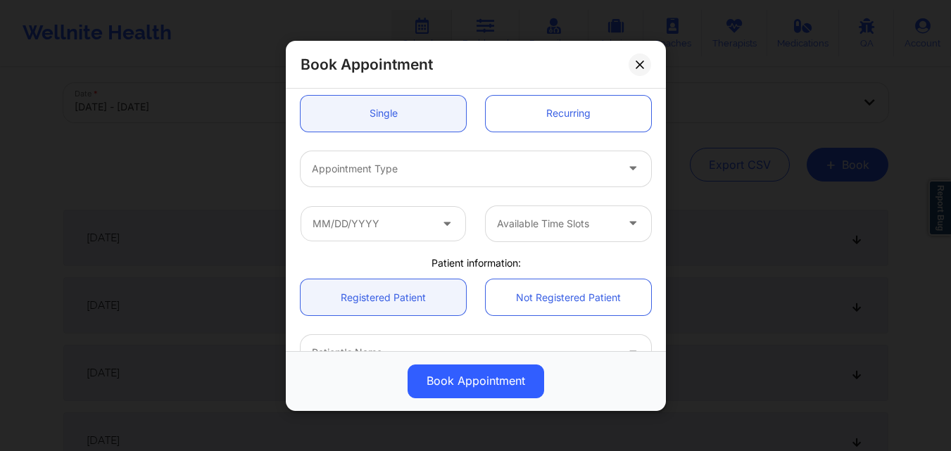
scroll to position [141, 0]
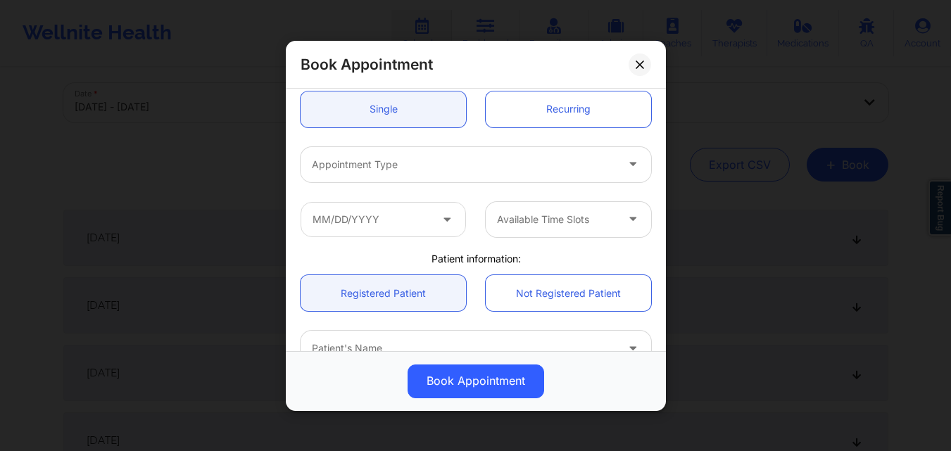
click at [410, 179] on div "Appointment Type" at bounding box center [458, 163] width 317 height 35
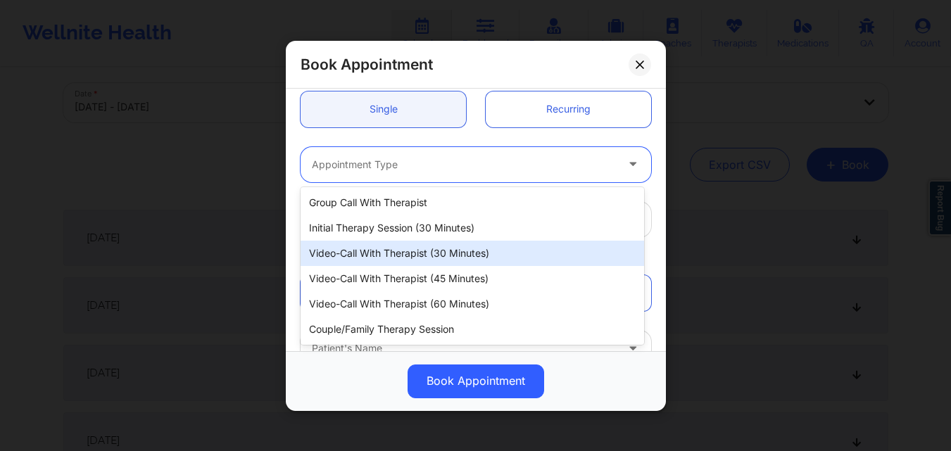
click at [389, 251] on div "Video-Call with Therapist (30 minutes)" at bounding box center [471, 253] width 343 height 25
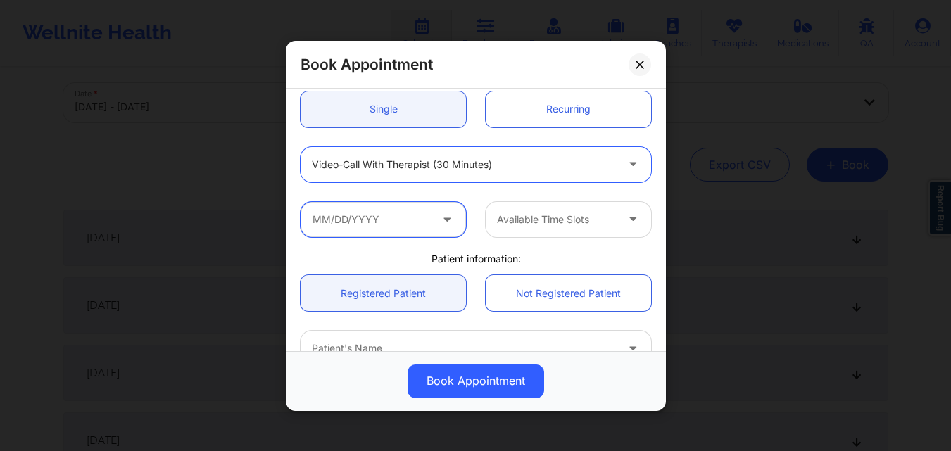
click at [381, 221] on input "text" at bounding box center [382, 218] width 165 height 35
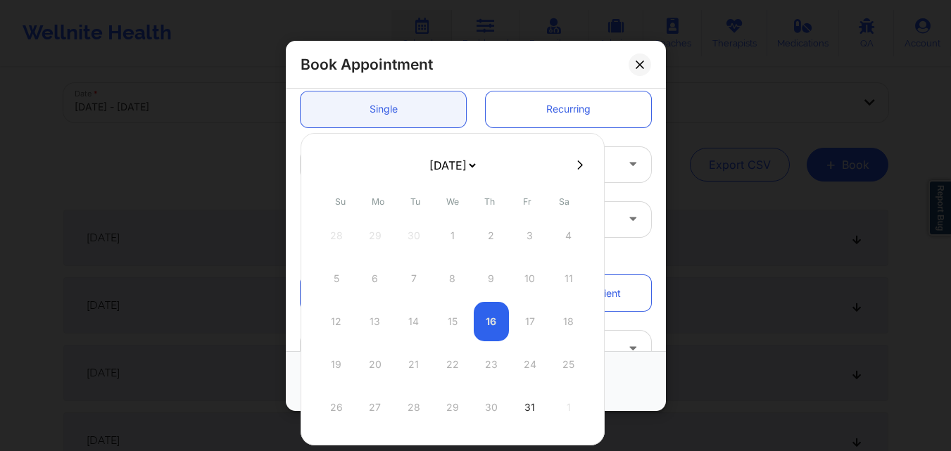
click at [576, 170] on button at bounding box center [580, 165] width 14 height 12
select select "2025-10"
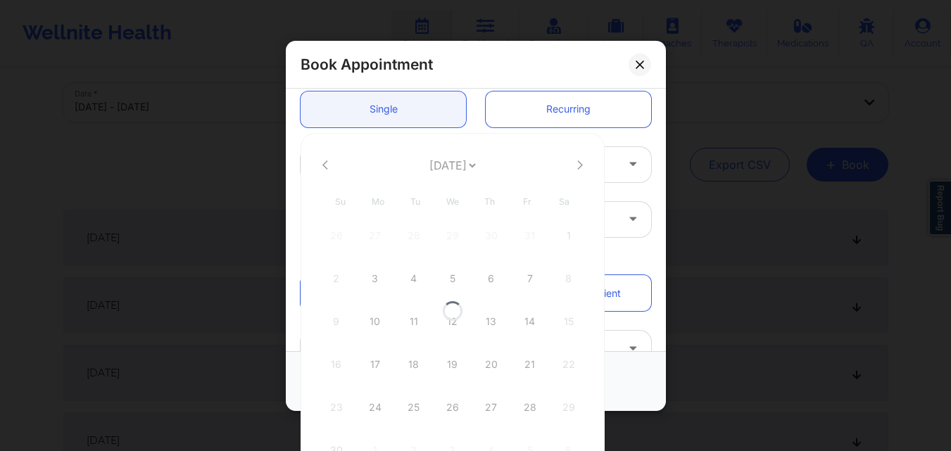
click at [576, 170] on div at bounding box center [452, 310] width 304 height 355
select select "2025-11"
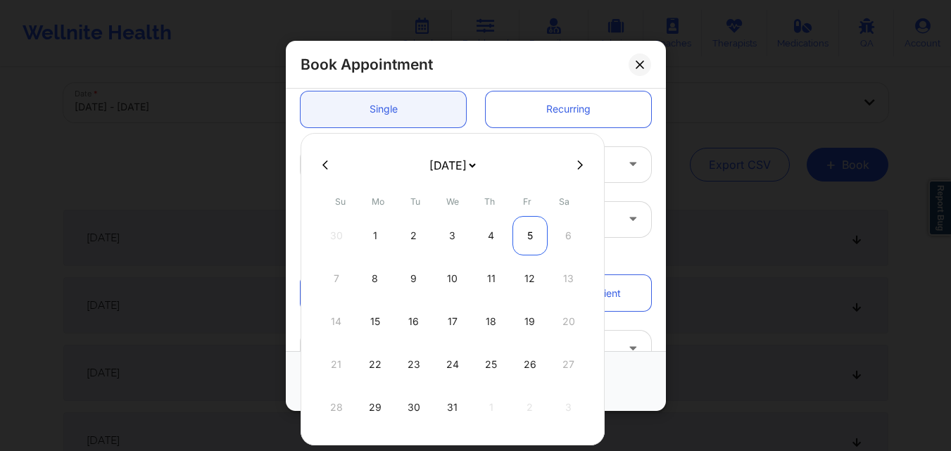
click at [526, 227] on div "5" at bounding box center [529, 235] width 35 height 39
type input "12/05/2025"
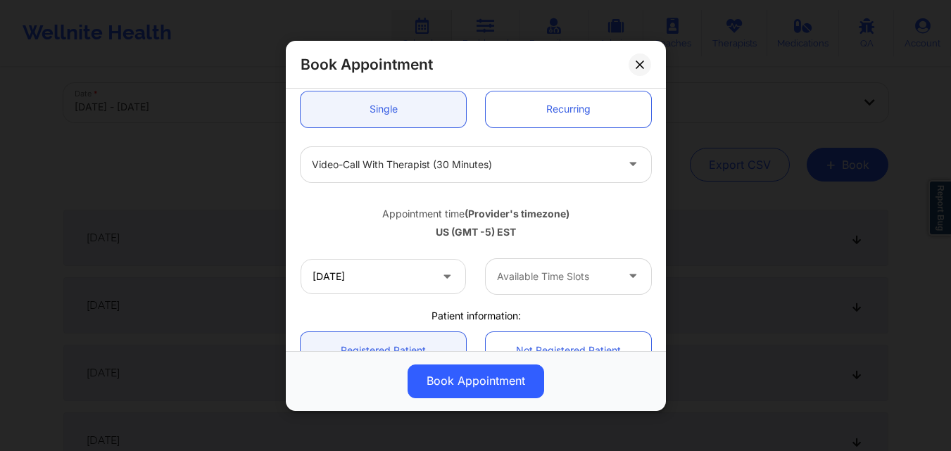
click at [509, 278] on div at bounding box center [556, 276] width 119 height 17
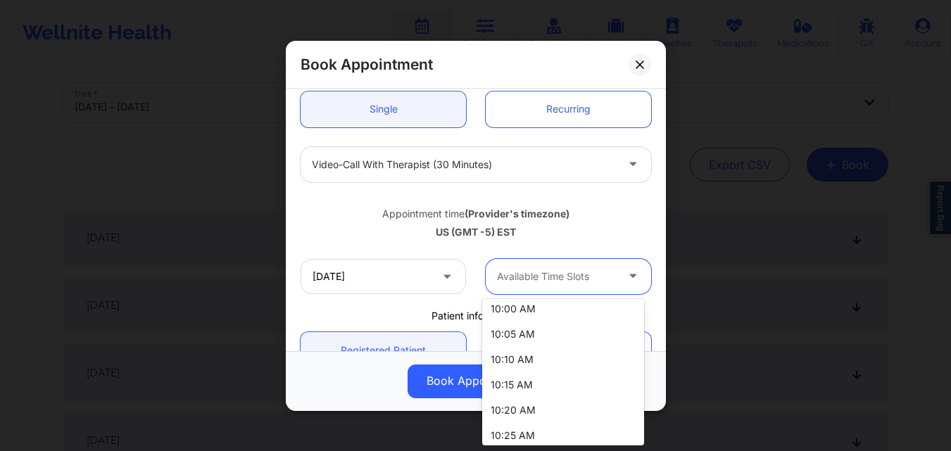
scroll to position [315, 0]
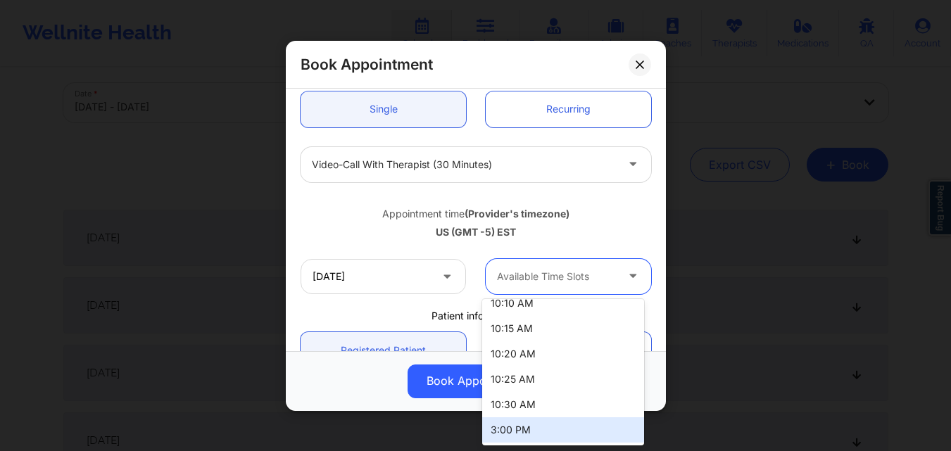
click at [545, 432] on div "3:00 PM" at bounding box center [563, 429] width 162 height 25
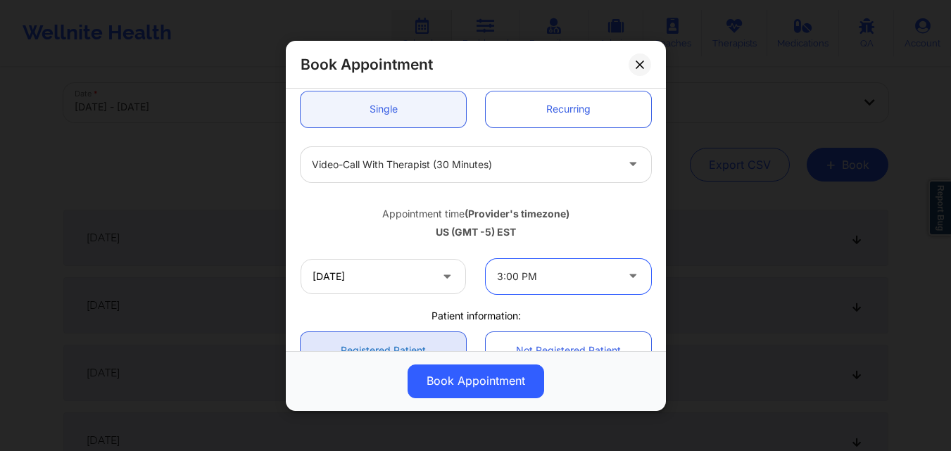
click at [410, 341] on link "Registered Patient" at bounding box center [382, 350] width 165 height 36
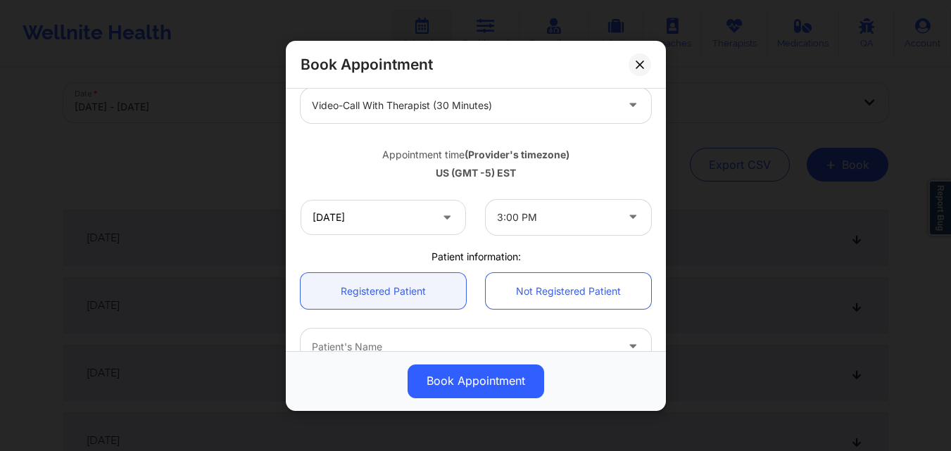
scroll to position [281, 0]
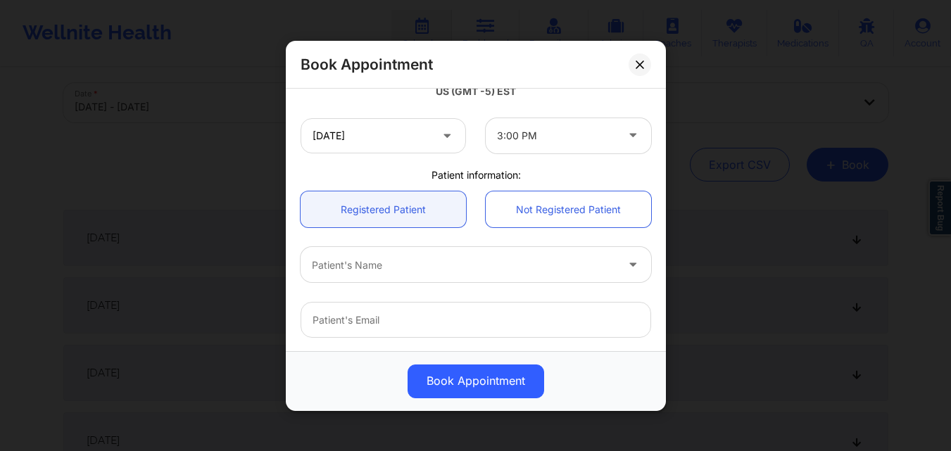
click at [424, 275] on div "Patient's Name" at bounding box center [458, 264] width 317 height 35
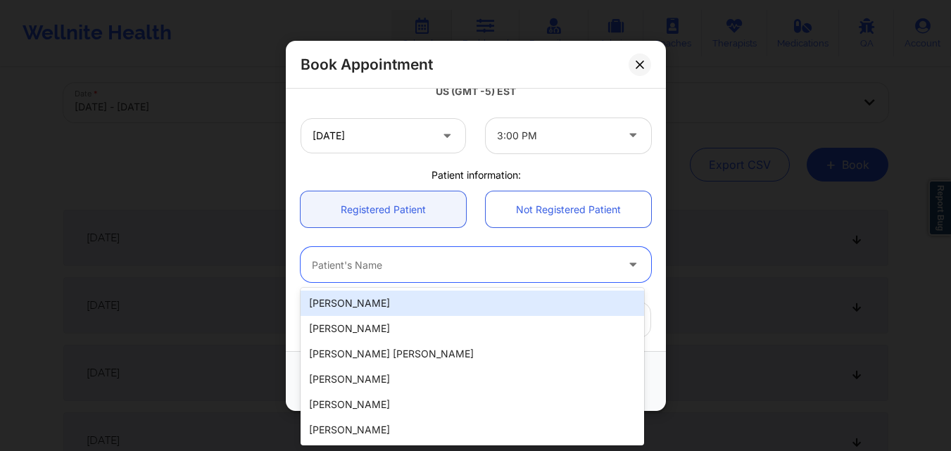
paste input "[PERSON_NAME]"
type input "[PERSON_NAME]"
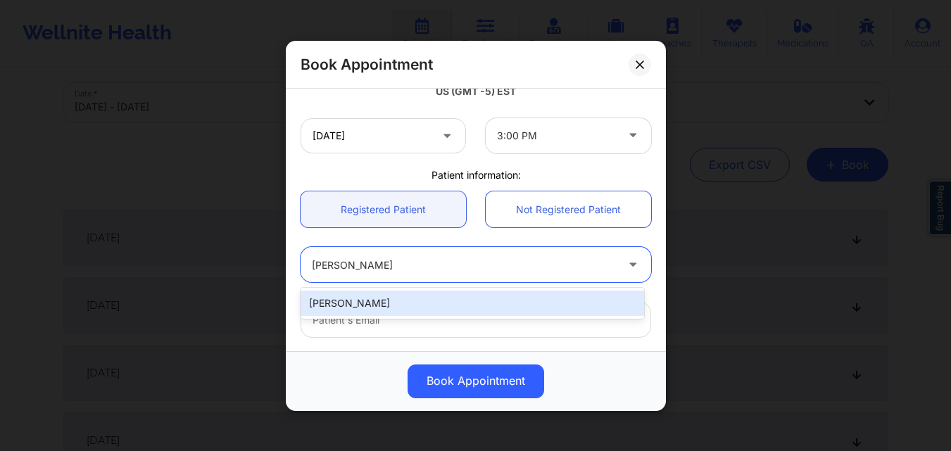
click at [429, 300] on div "[PERSON_NAME]" at bounding box center [471, 303] width 343 height 25
type input "[EMAIL_ADDRESS][DOMAIN_NAME]"
type input "[PHONE_NUMBER]"
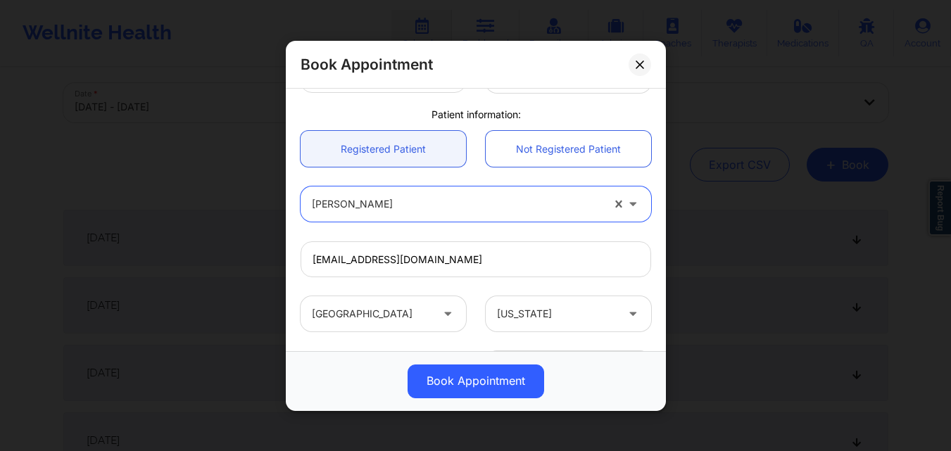
scroll to position [468, 0]
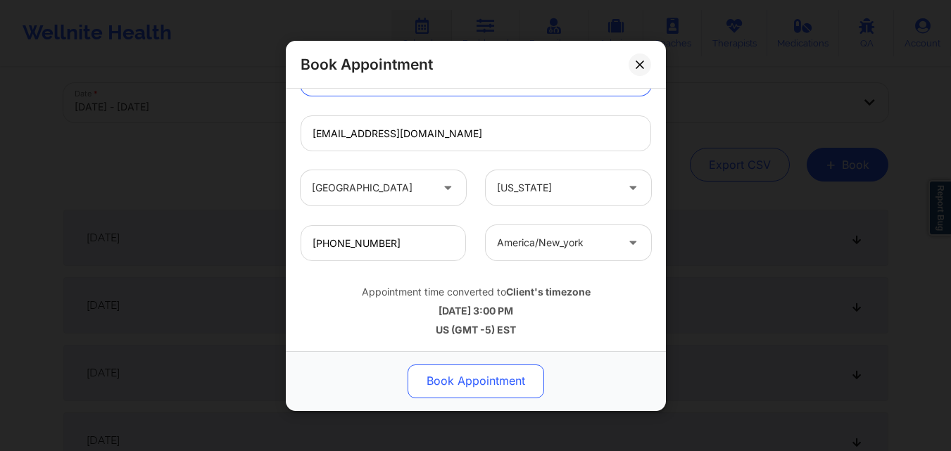
click at [478, 390] on button "Book Appointment" at bounding box center [475, 381] width 136 height 34
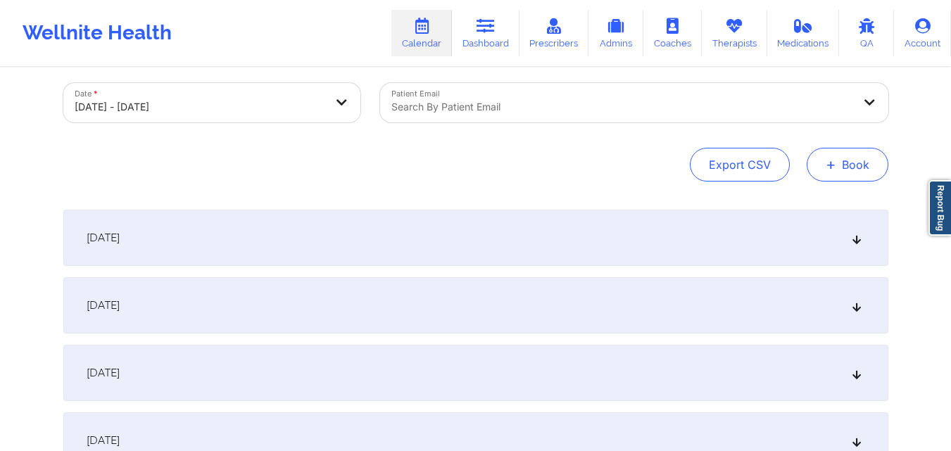
click at [835, 167] on span "+" at bounding box center [830, 164] width 11 height 8
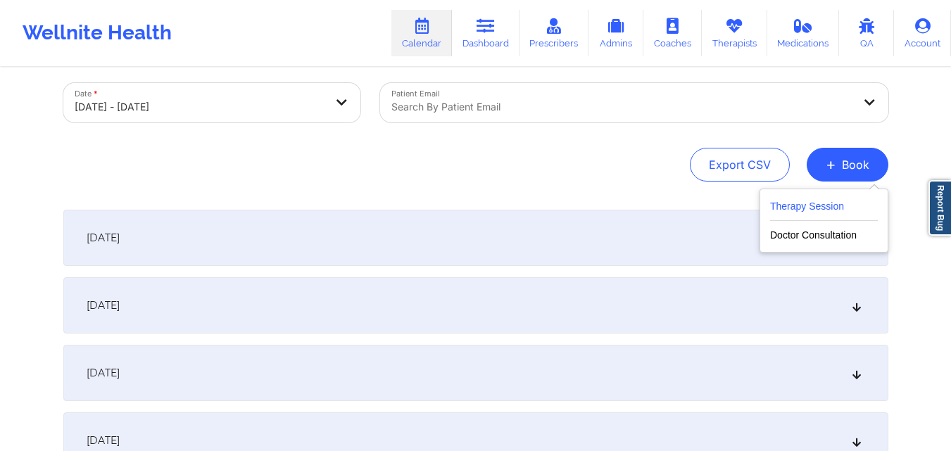
click at [809, 210] on button "Therapy Session" at bounding box center [824, 209] width 108 height 23
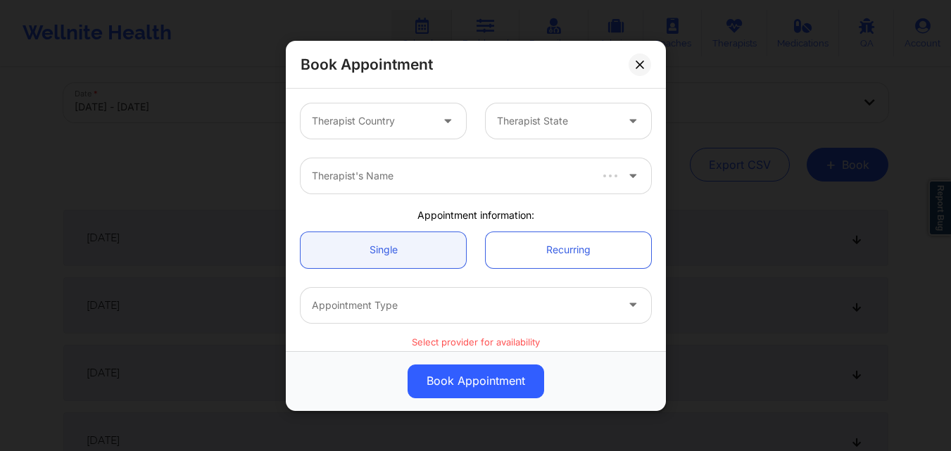
click at [376, 115] on div at bounding box center [371, 121] width 119 height 17
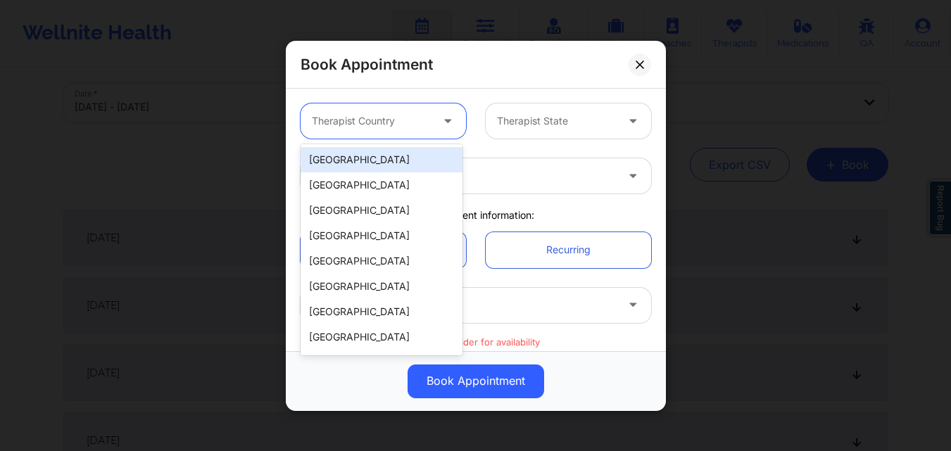
click at [373, 155] on div "[GEOGRAPHIC_DATA]" at bounding box center [381, 159] width 162 height 25
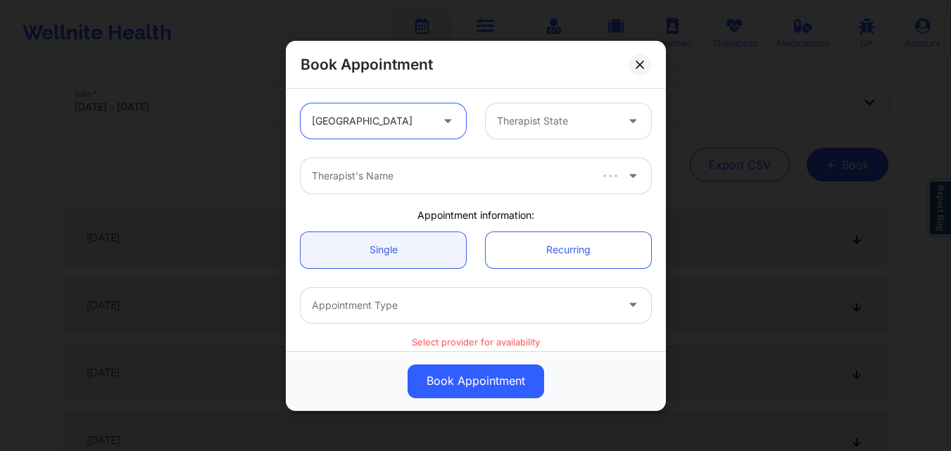
click at [559, 123] on div at bounding box center [556, 121] width 119 height 17
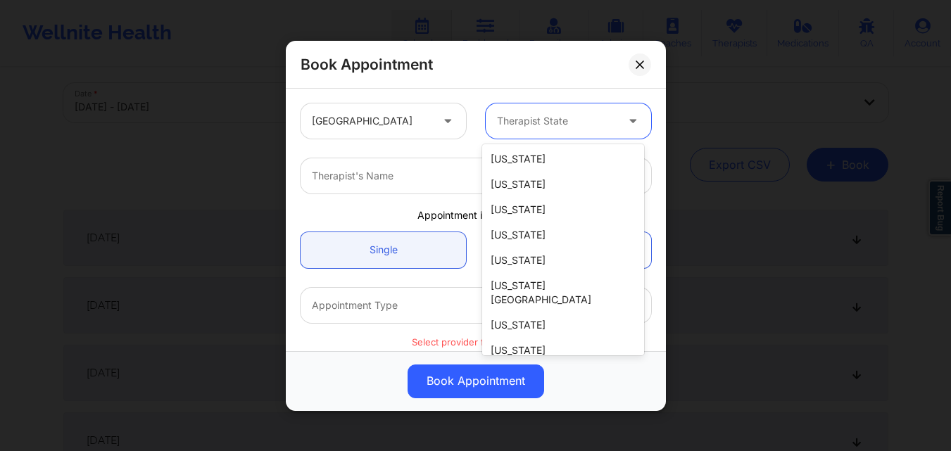
scroll to position [0, 0]
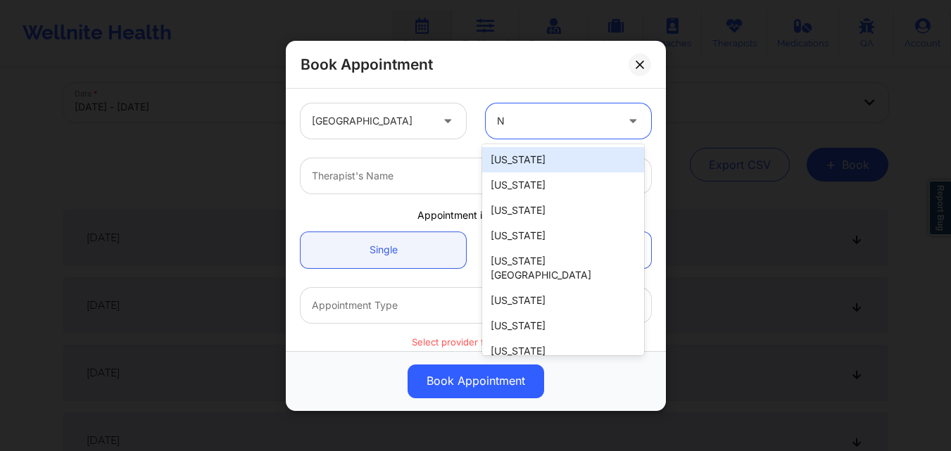
type input "NY"
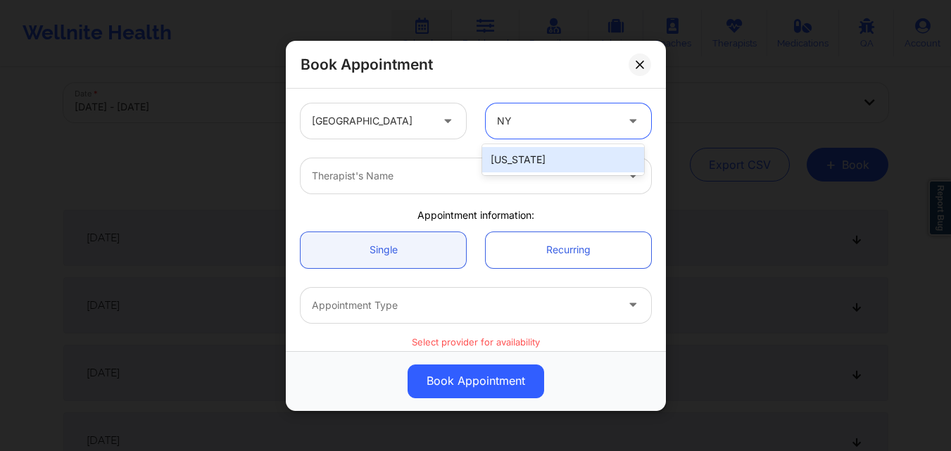
click at [559, 152] on div "[US_STATE]" at bounding box center [563, 159] width 162 height 25
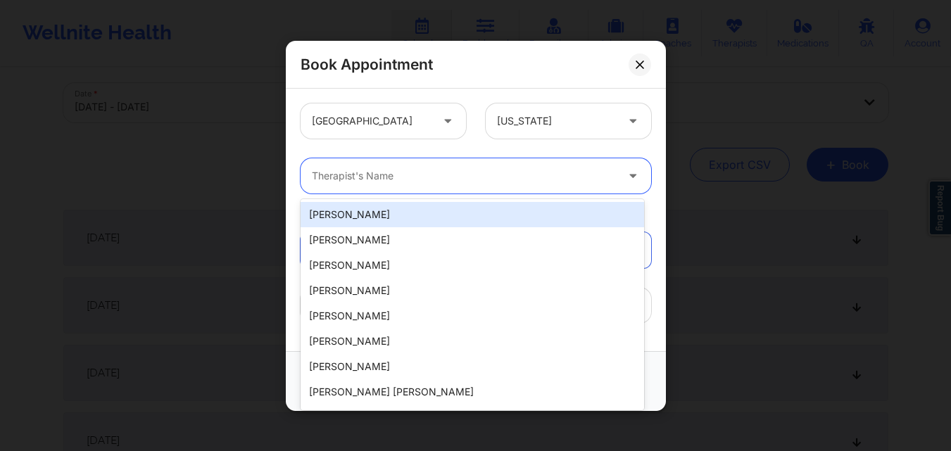
click at [423, 163] on div "Therapist's Name" at bounding box center [458, 175] width 317 height 35
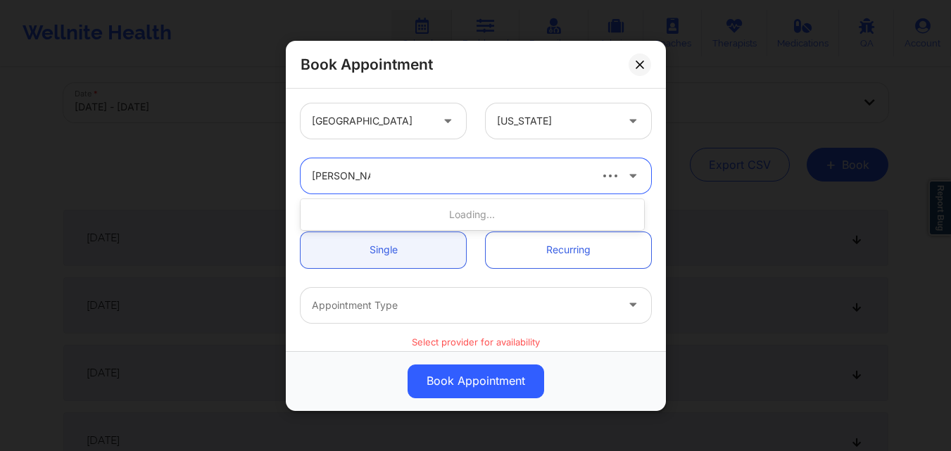
type input "Richard Ryan"
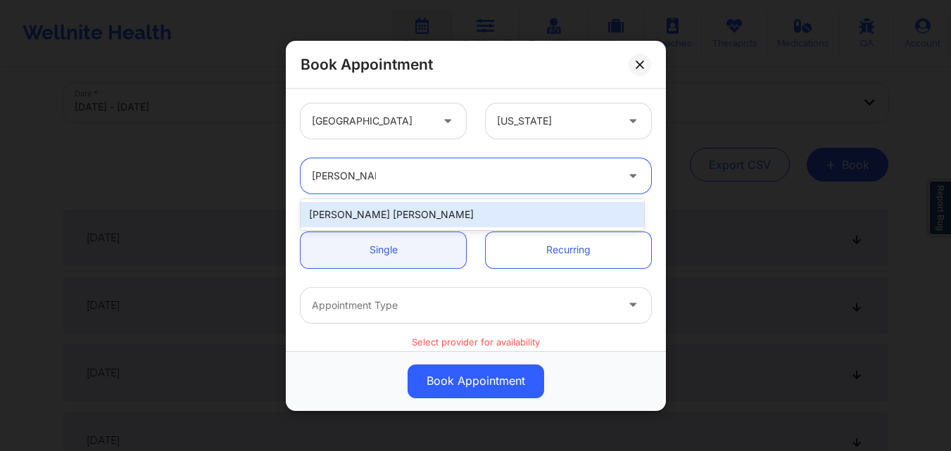
click at [432, 220] on div "[PERSON_NAME] [PERSON_NAME]" at bounding box center [471, 214] width 343 height 25
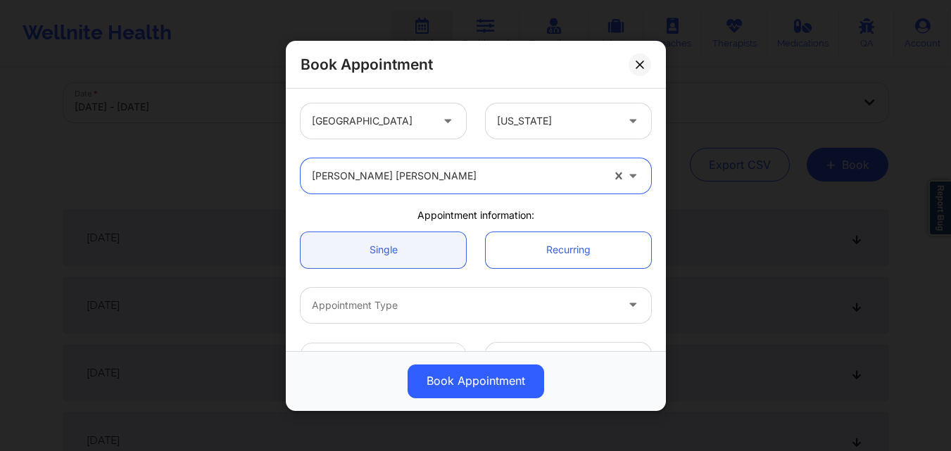
drag, startPoint x: 432, startPoint y: 220, endPoint x: 432, endPoint y: 282, distance: 62.6
click at [407, 249] on div "United States New York option Richard Ryan Kenneth Pollino, selected. Richard R…" at bounding box center [476, 387] width 370 height 587
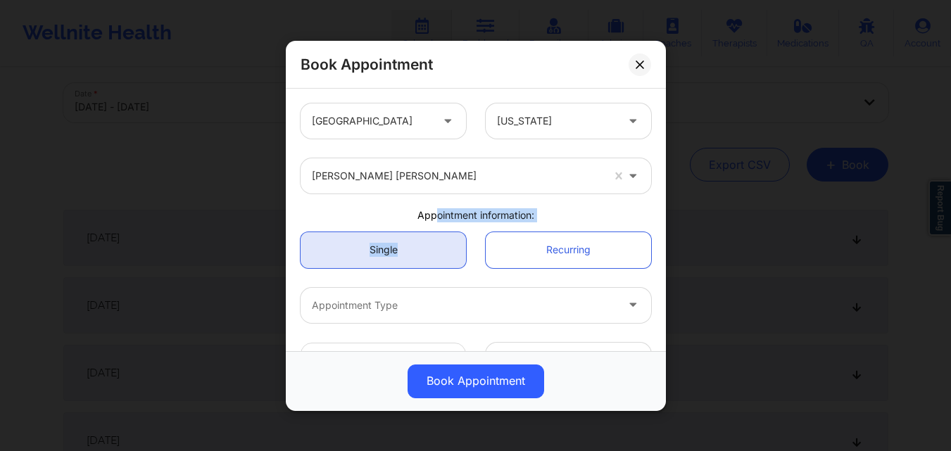
click at [370, 257] on link "Single" at bounding box center [382, 249] width 165 height 36
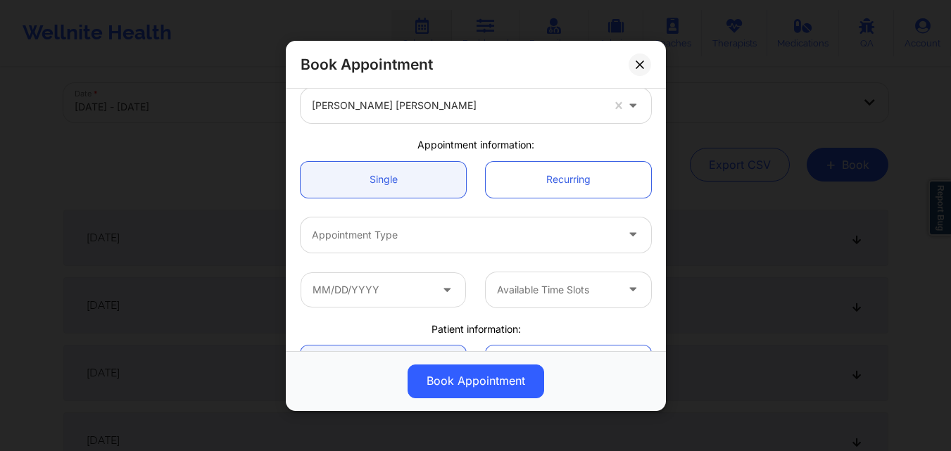
drag, startPoint x: 400, startPoint y: 240, endPoint x: 737, endPoint y: 236, distance: 337.0
click at [478, 239] on div at bounding box center [464, 234] width 304 height 17
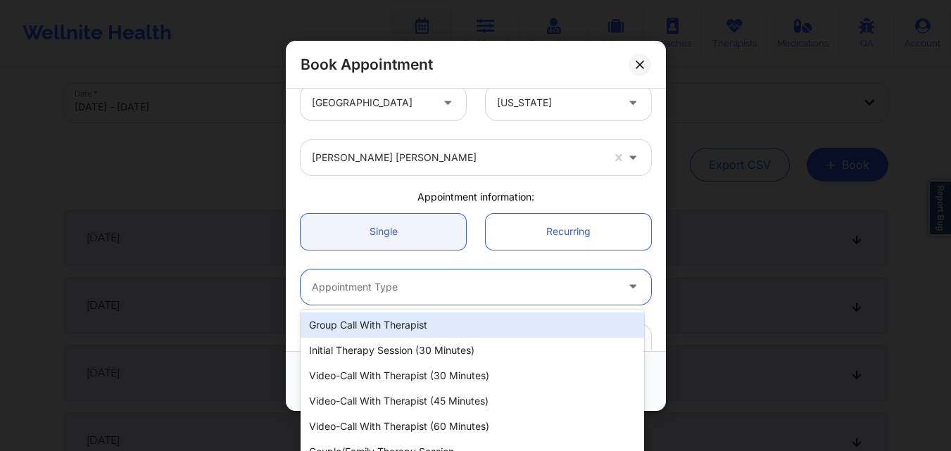
scroll to position [0, 0]
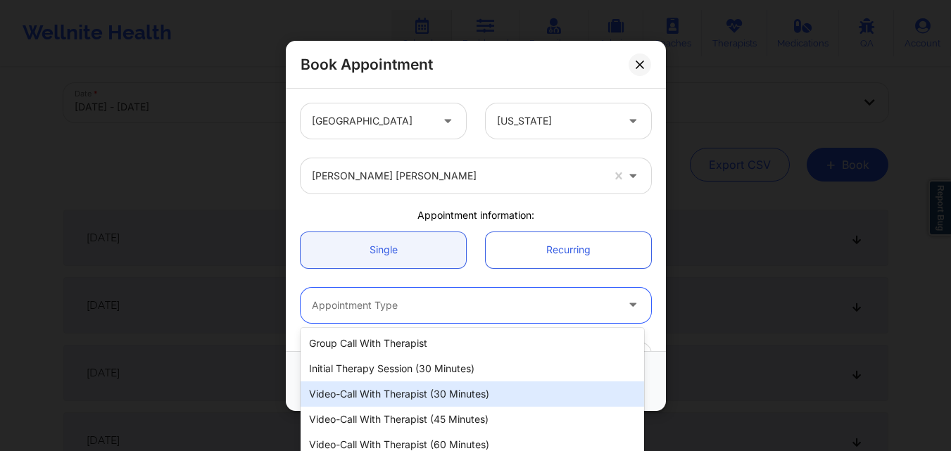
click at [485, 395] on div "Video-Call with Therapist (30 minutes)" at bounding box center [471, 393] width 343 height 25
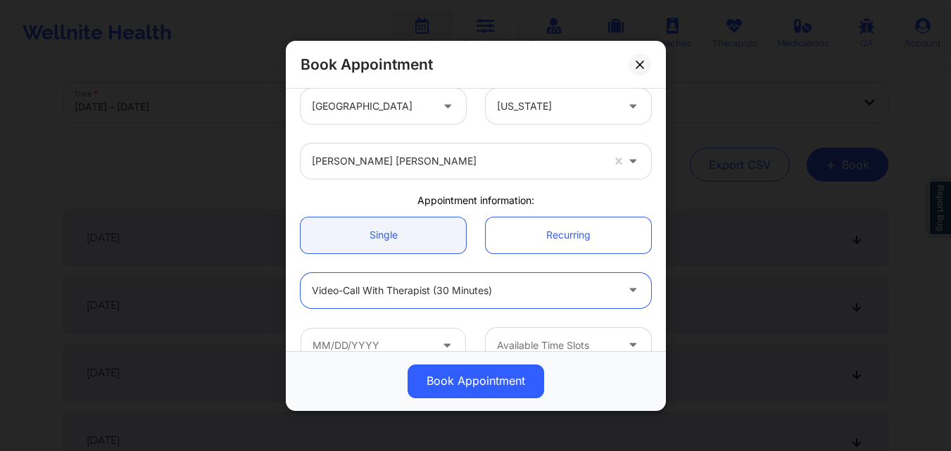
scroll to position [138, 0]
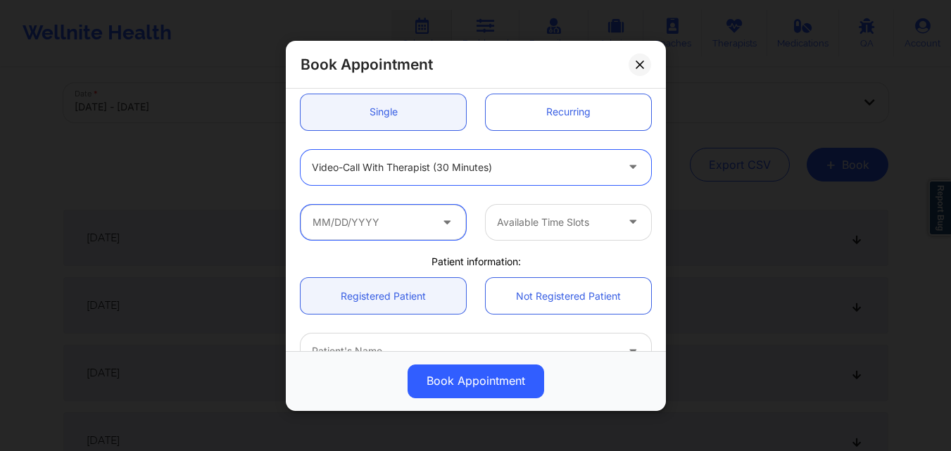
click at [415, 224] on input "text" at bounding box center [382, 221] width 165 height 35
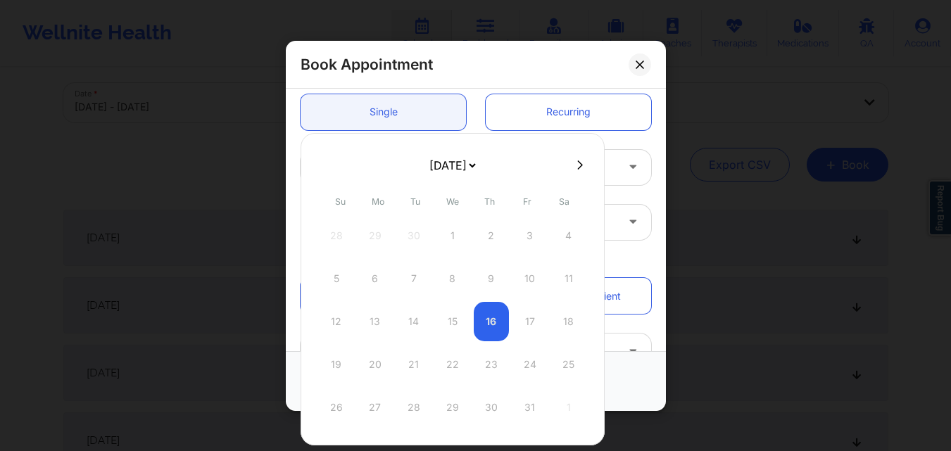
click at [580, 171] on div at bounding box center [452, 164] width 304 height 21
click at [578, 168] on icon at bounding box center [580, 165] width 6 height 11
select select "2025-10"
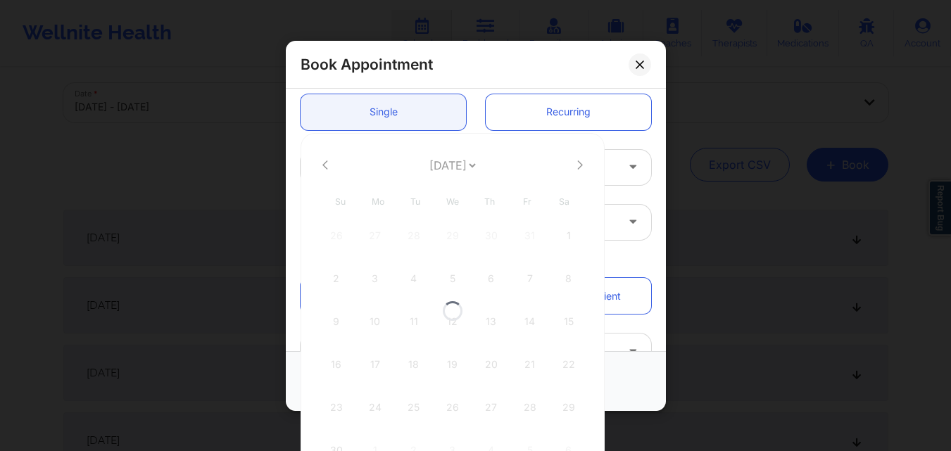
select select "2025-10"
click at [578, 168] on icon at bounding box center [580, 165] width 6 height 11
select select "2025-11"
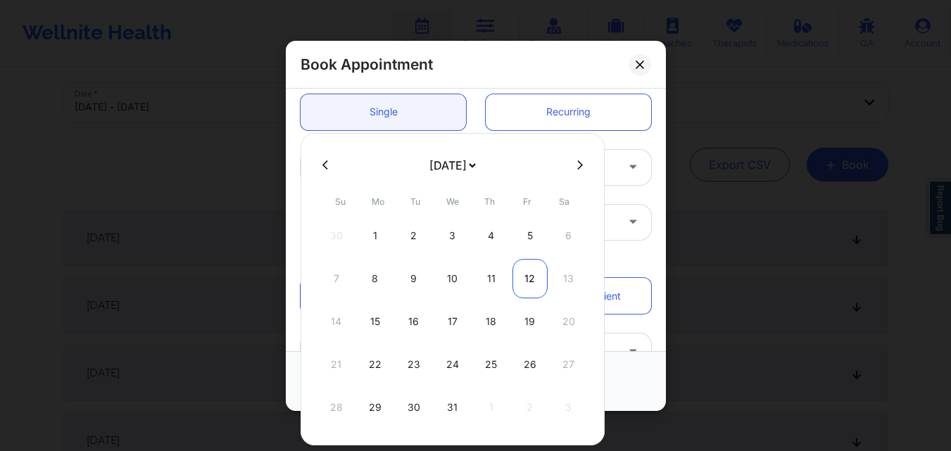
click at [537, 272] on div "12" at bounding box center [529, 278] width 35 height 39
type input "12/12/2025"
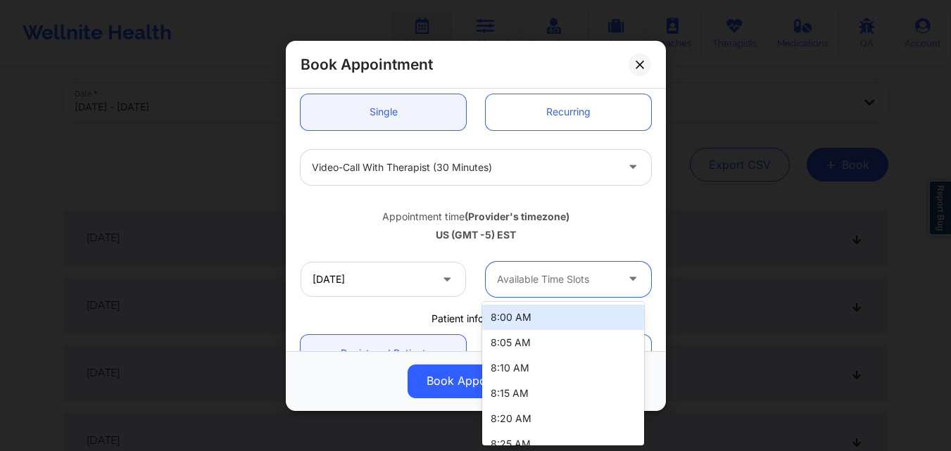
click at [544, 281] on div at bounding box center [556, 279] width 119 height 17
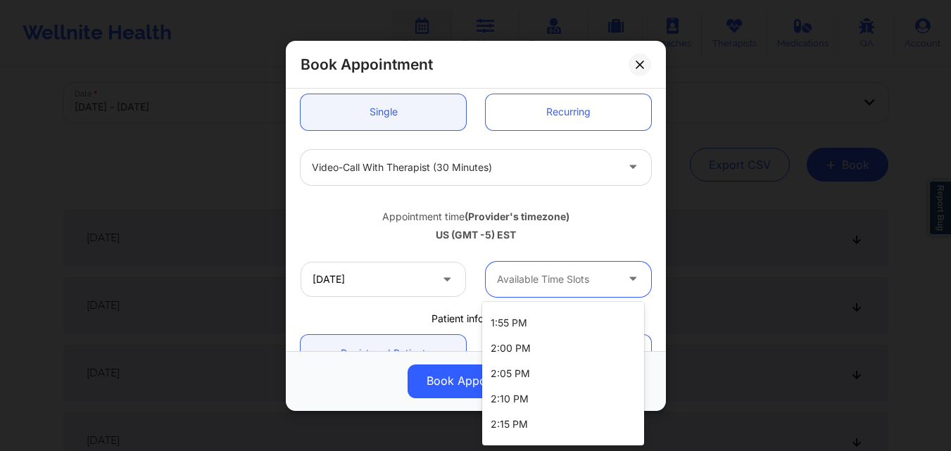
scroll to position [1154, 0]
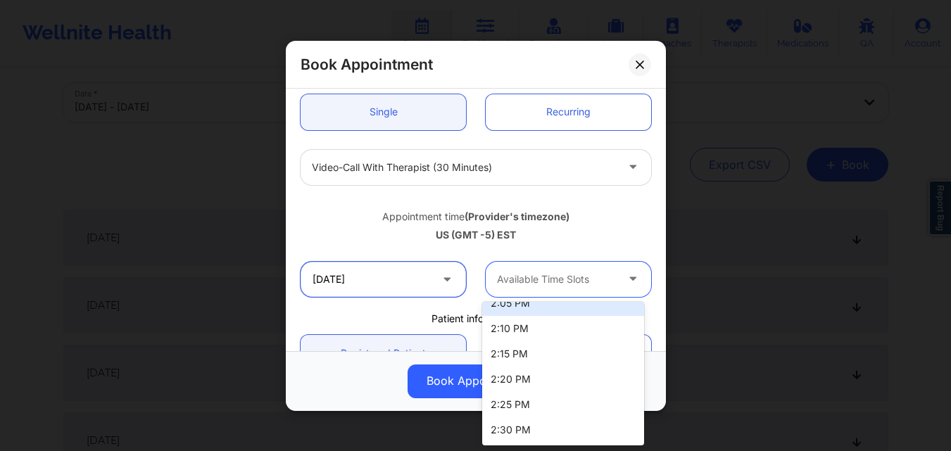
click at [402, 281] on input "12/12/2025" at bounding box center [382, 278] width 165 height 35
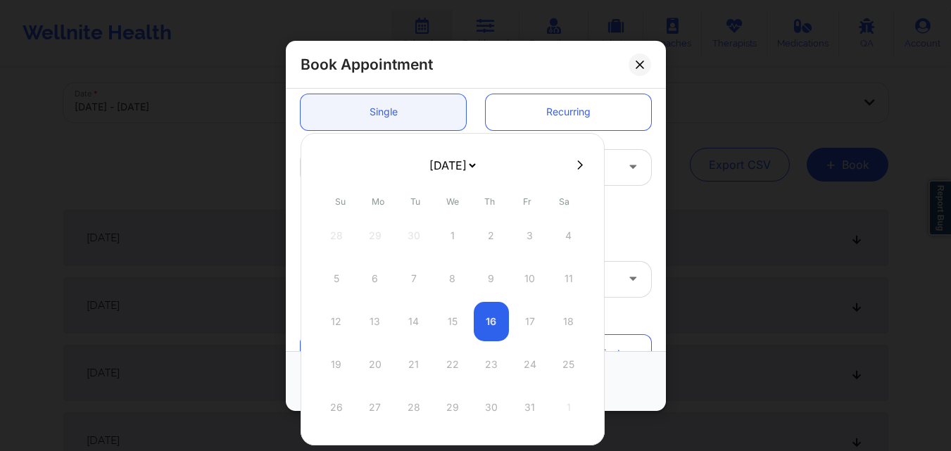
click at [578, 167] on icon at bounding box center [580, 165] width 6 height 11
select select "2025-10"
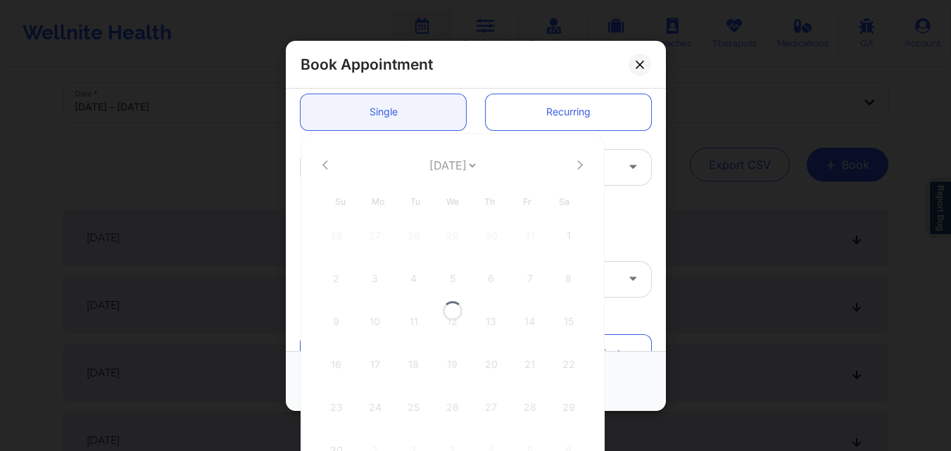
select select "2025-10"
click at [577, 161] on icon at bounding box center [580, 165] width 6 height 11
select select "2025-11"
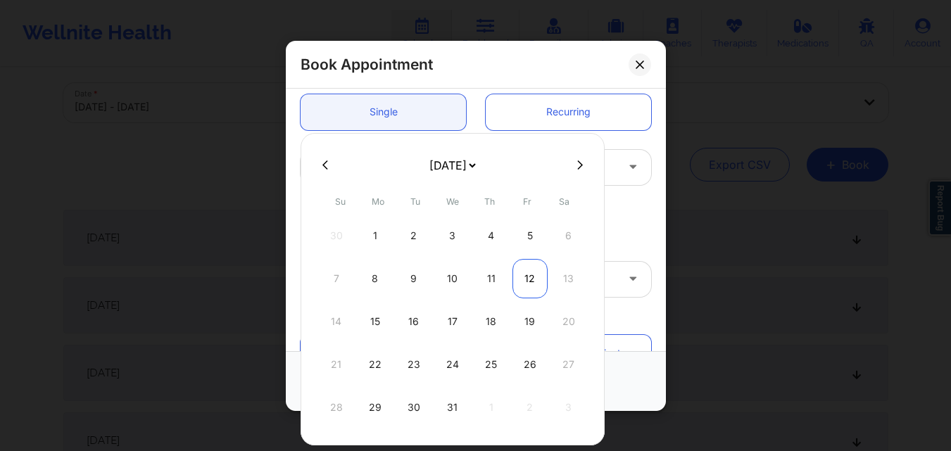
click at [526, 280] on div "12" at bounding box center [529, 278] width 35 height 39
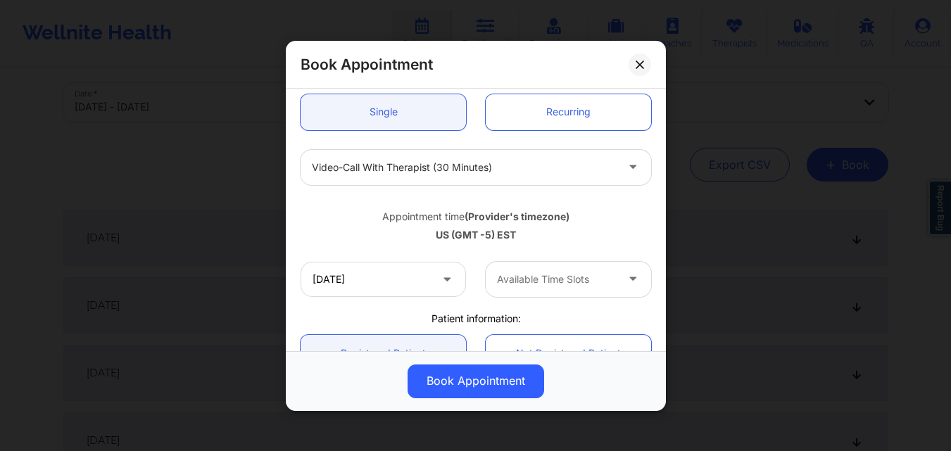
click at [526, 280] on div at bounding box center [556, 279] width 119 height 17
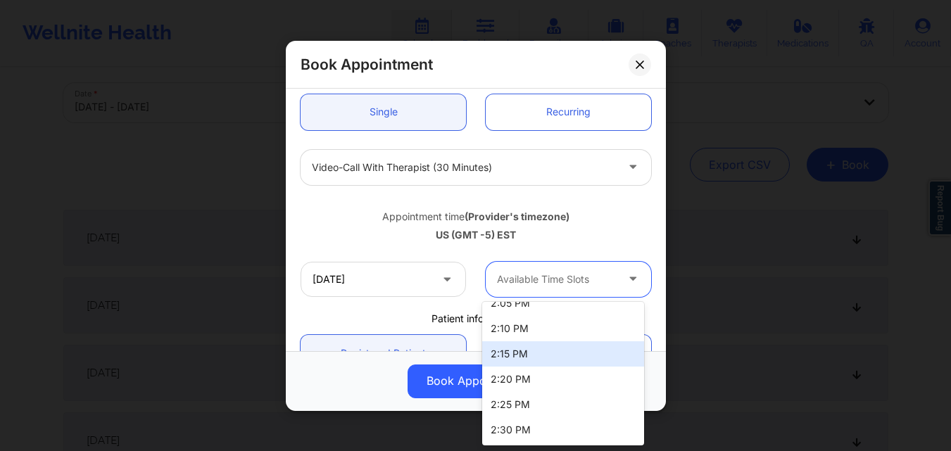
click at [358, 227] on div "Appointment time (Provider's timezone) US (GMT -5) EST" at bounding box center [476, 222] width 370 height 37
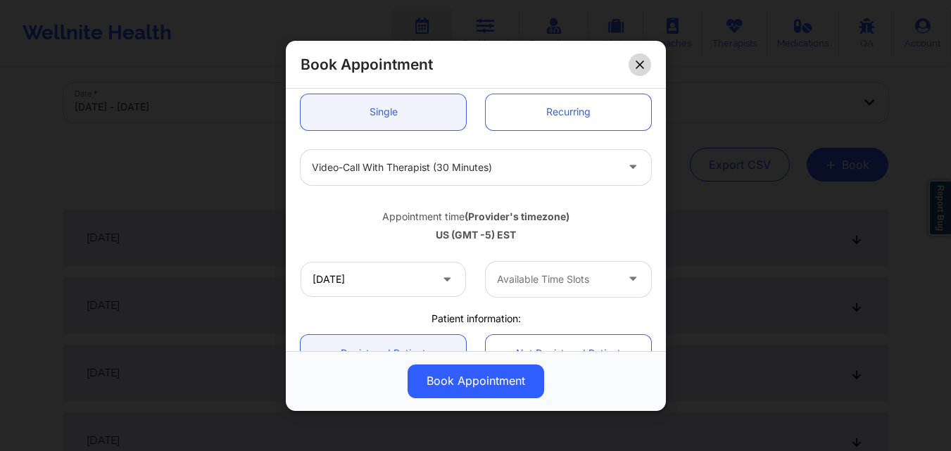
click at [647, 66] on button at bounding box center [639, 64] width 23 height 23
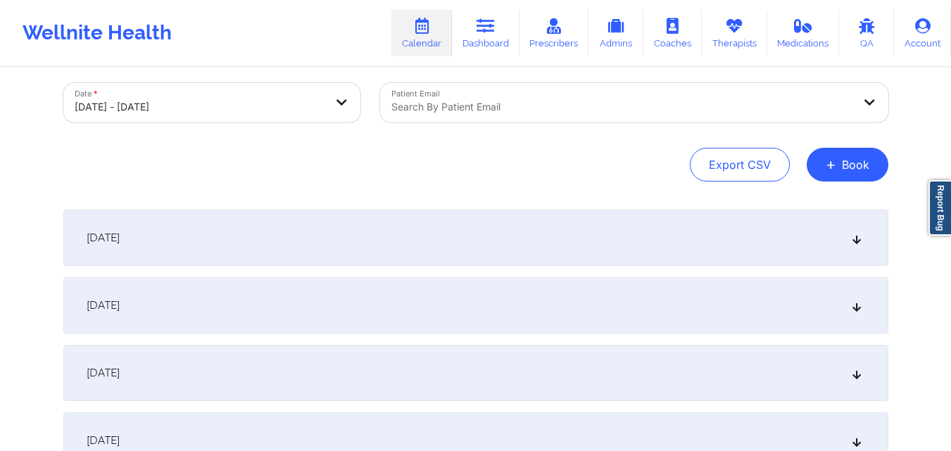
click at [580, 158] on div "Export CSV + Book" at bounding box center [475, 165] width 825 height 34
click at [882, 179] on div "Export CSV + Book" at bounding box center [475, 165] width 825 height 34
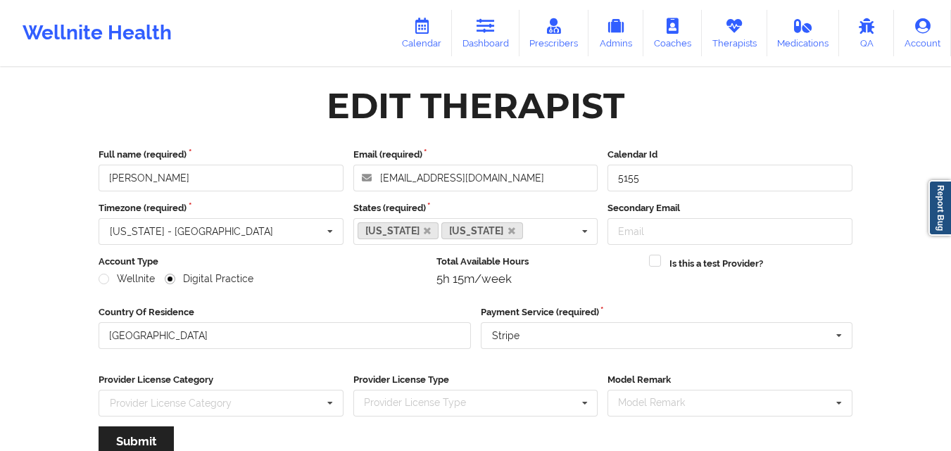
click at [297, 54] on div "Wellnite Health Calendar Dashboard Prescribers Admins Coaches Therapists Medica…" at bounding box center [475, 33] width 951 height 56
drag, startPoint x: 482, startPoint y: 37, endPoint x: 500, endPoint y: 51, distance: 23.1
click at [481, 37] on link "Dashboard" at bounding box center [486, 33] width 68 height 46
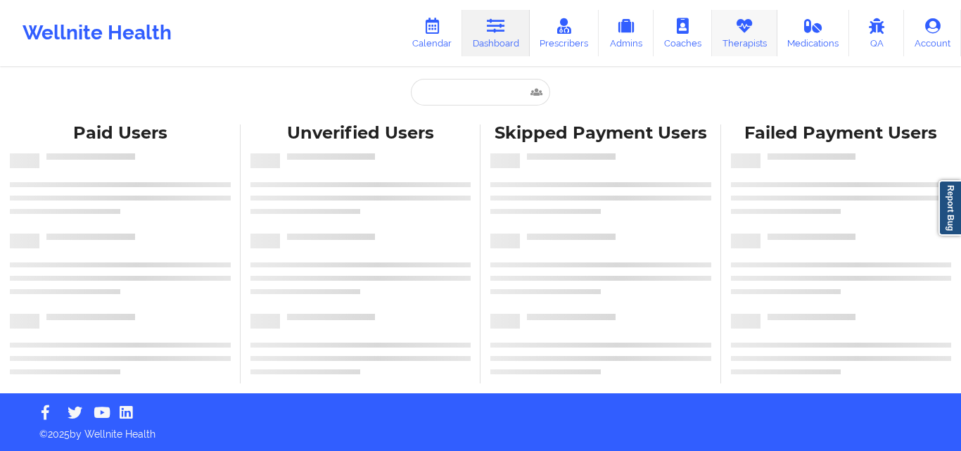
click at [741, 40] on link "Therapists" at bounding box center [744, 33] width 65 height 46
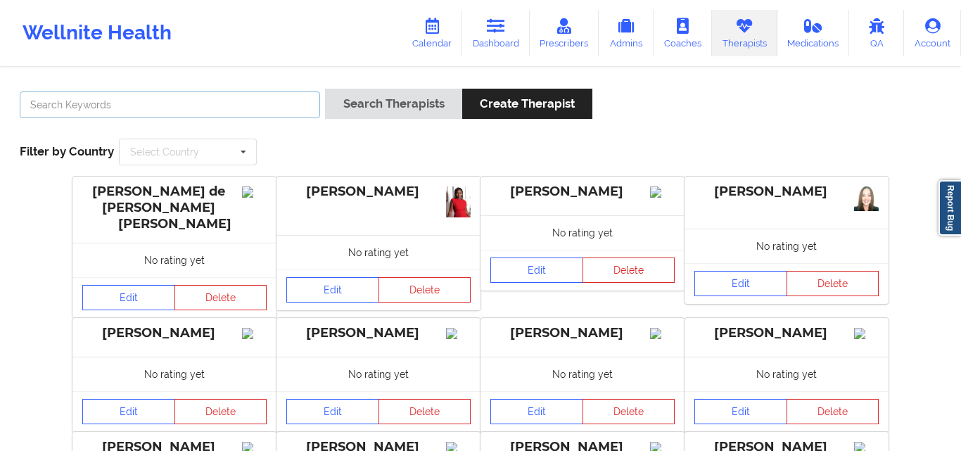
click at [230, 108] on input "text" at bounding box center [170, 104] width 300 height 27
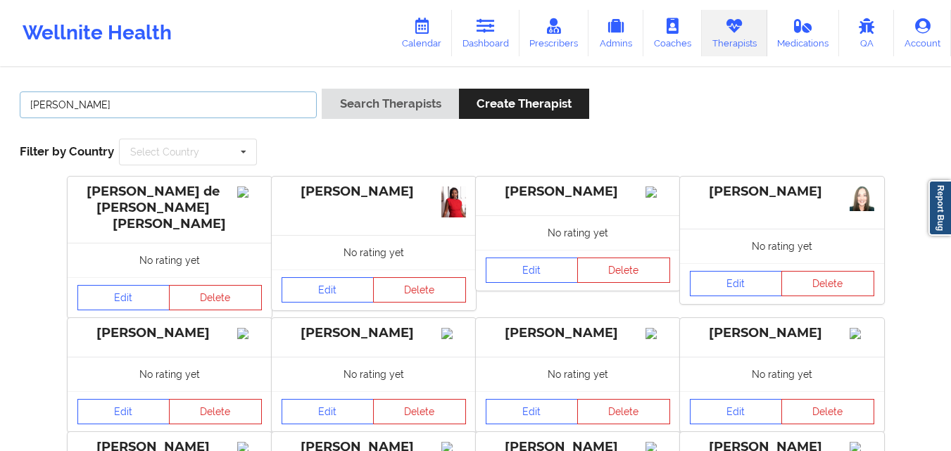
type input "[PERSON_NAME]"
click at [322, 89] on button "Search Therapists" at bounding box center [390, 104] width 136 height 30
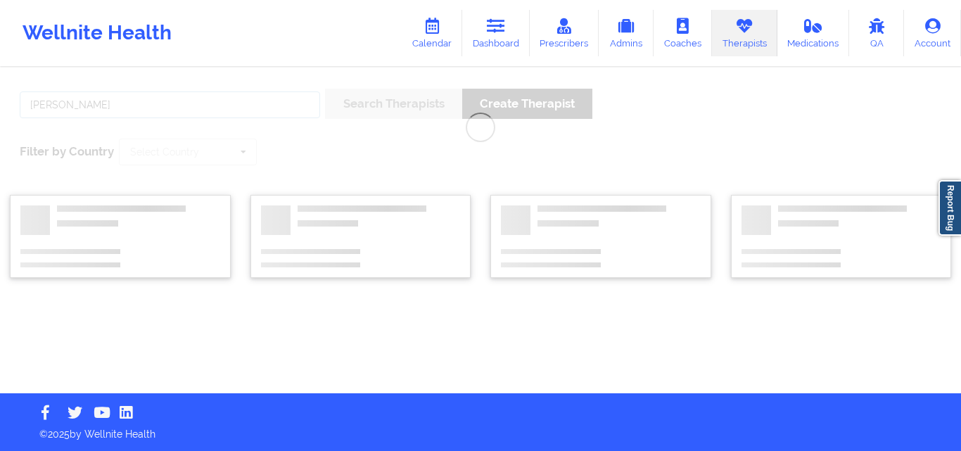
click at [325, 89] on button "Search Therapists" at bounding box center [393, 104] width 136 height 30
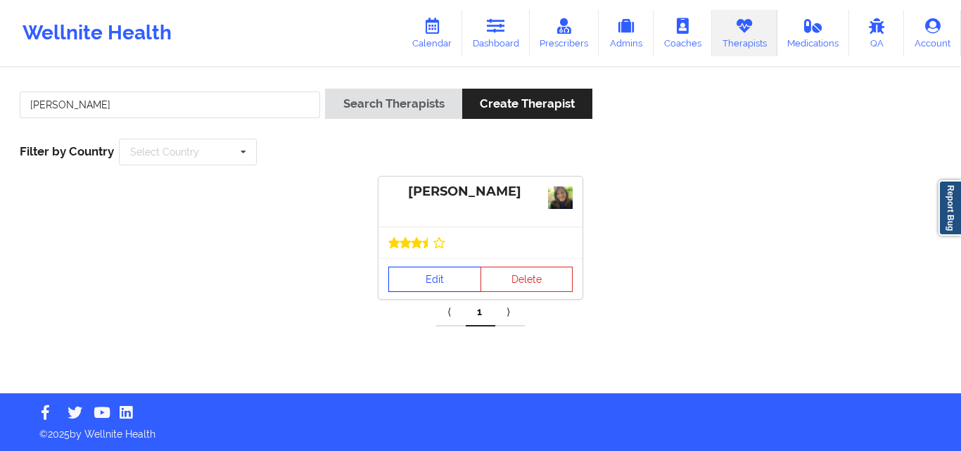
click at [419, 282] on link "Edit" at bounding box center [434, 279] width 93 height 25
